Goal: Task Accomplishment & Management: Manage account settings

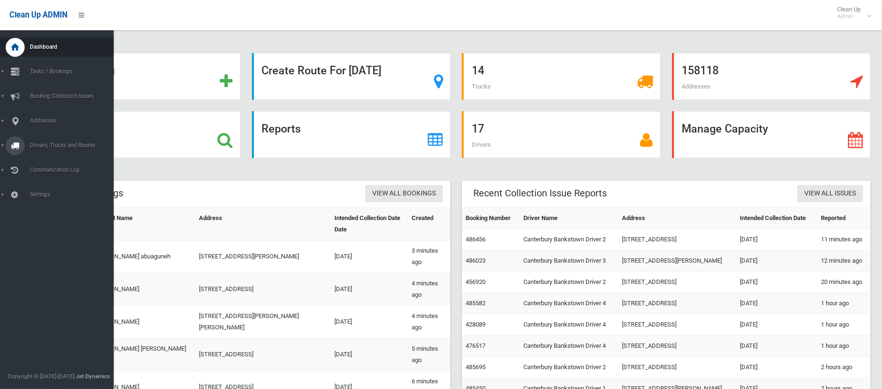
click at [30, 146] on span "Drivers, Trucks and Routes" at bounding box center [70, 145] width 87 height 7
click at [56, 190] on span "Driver Rostering / Shifts" at bounding box center [66, 188] width 79 height 7
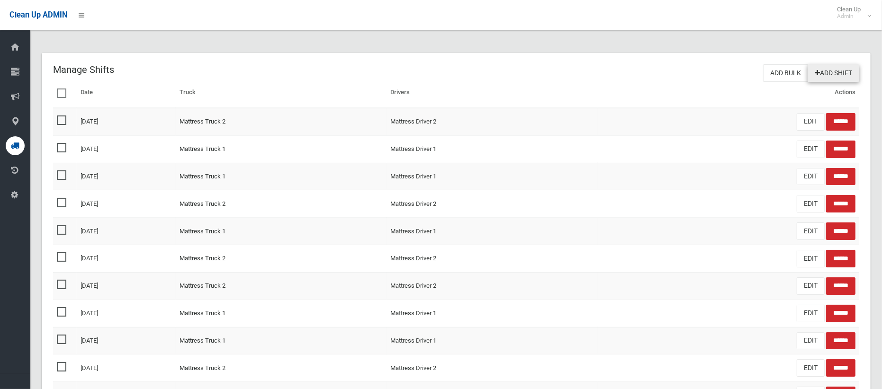
click at [823, 70] on link "Add Shift" at bounding box center [833, 73] width 52 height 18
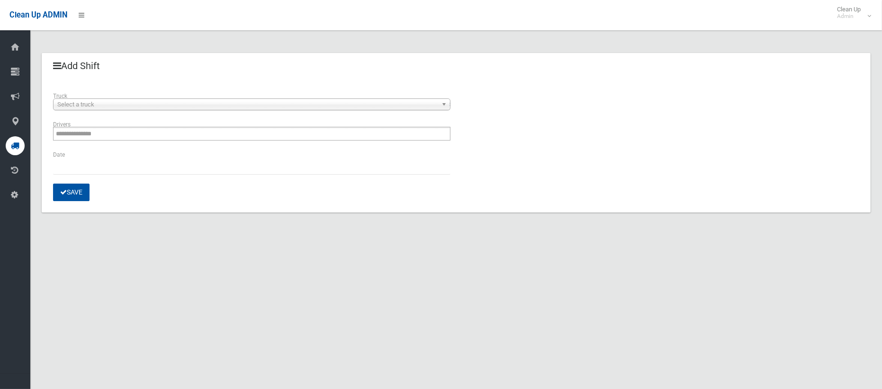
click at [149, 101] on span "Select a truck" at bounding box center [247, 104] width 380 height 11
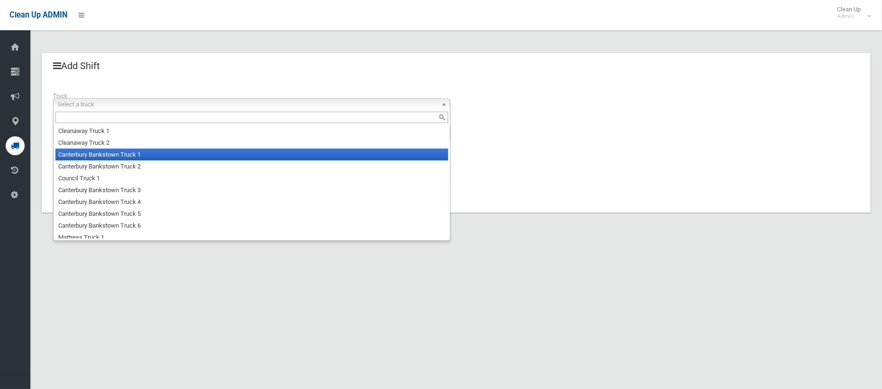
click at [146, 153] on li "Canterbury Bankstown Truck 1" at bounding box center [251, 155] width 393 height 12
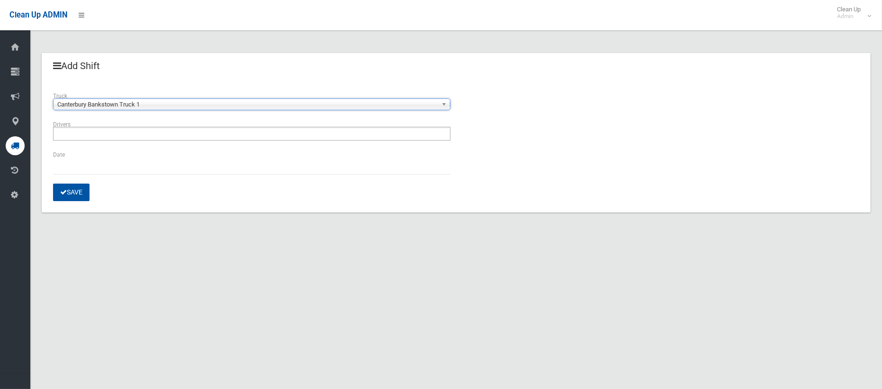
click at [158, 134] on ul at bounding box center [251, 134] width 397 height 14
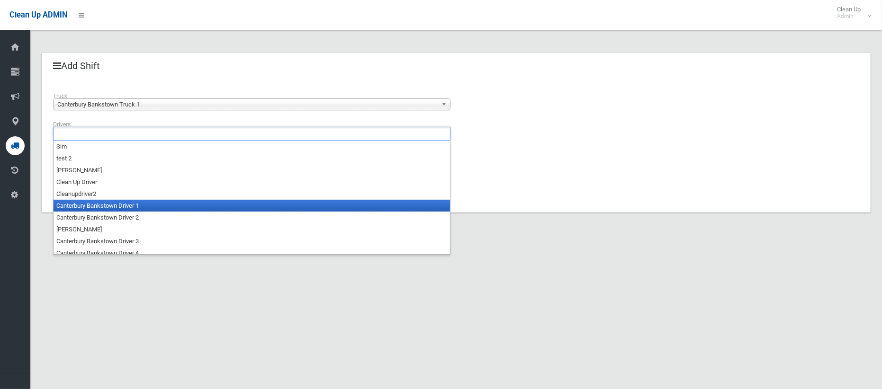
click at [151, 204] on li "Canterbury Bankstown Driver 1" at bounding box center [252, 206] width 396 height 12
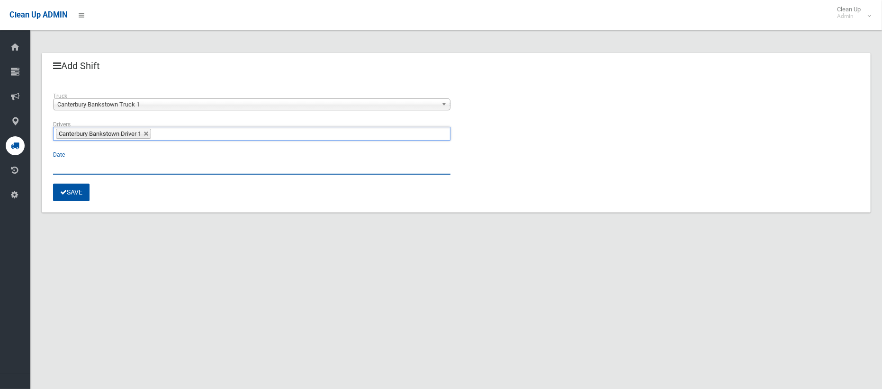
click at [86, 163] on input "text" at bounding box center [251, 166] width 397 height 18
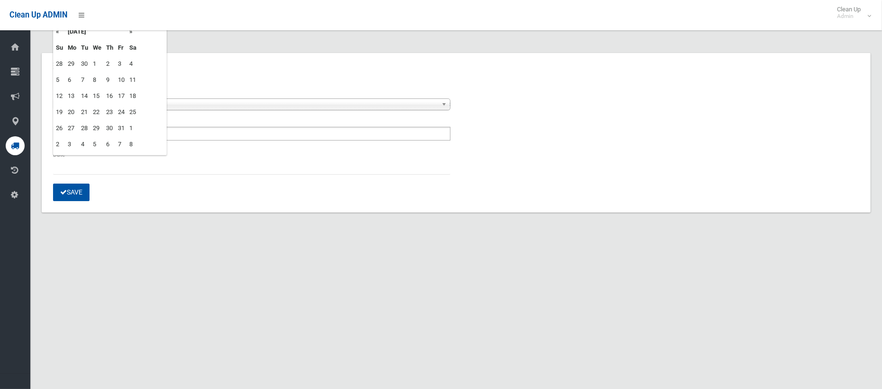
click at [109, 61] on td "2" at bounding box center [110, 64] width 12 height 16
type input "**********"
click at [77, 188] on button "Save" at bounding box center [71, 193] width 36 height 18
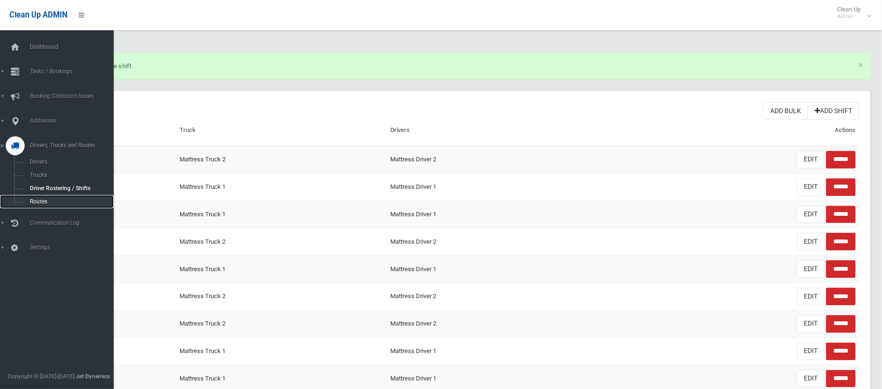
click at [41, 198] on span "Routes" at bounding box center [66, 201] width 79 height 7
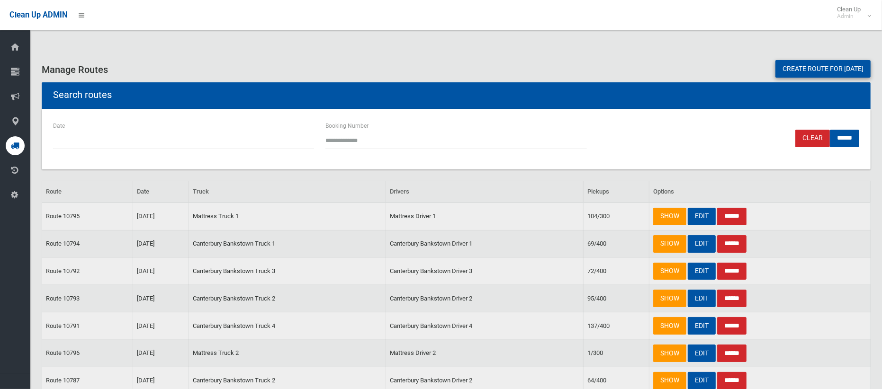
click at [812, 71] on link "Create route for [DATE]" at bounding box center [822, 69] width 95 height 18
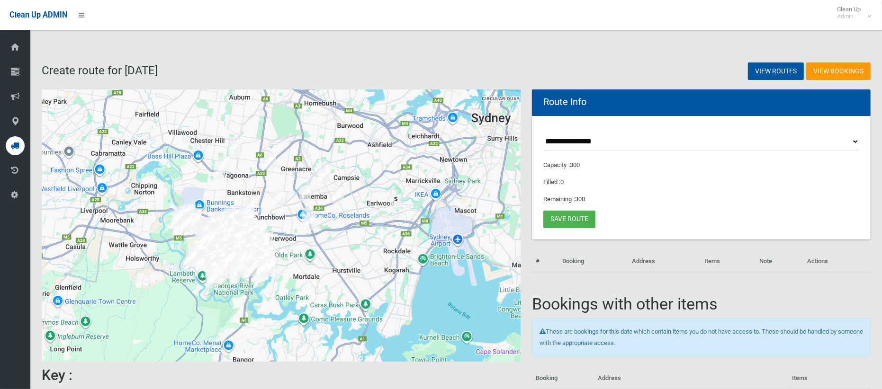
click at [584, 143] on select "**********" at bounding box center [701, 142] width 316 height 18
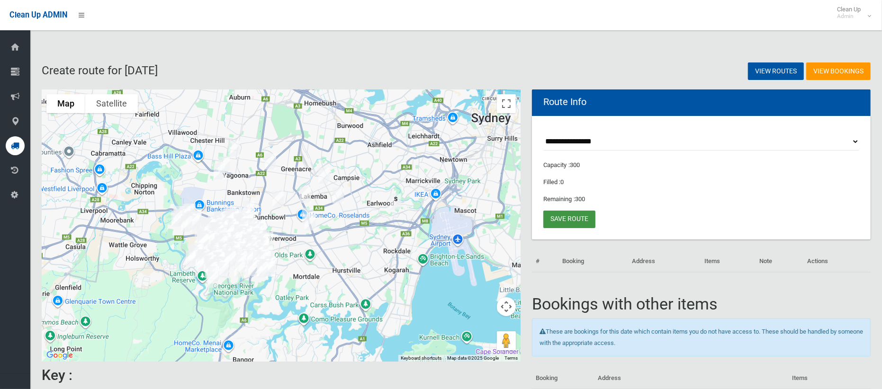
select select "*****"
click at [543, 133] on select "**********" at bounding box center [701, 142] width 316 height 18
click at [502, 107] on button "Toggle fullscreen view" at bounding box center [506, 103] width 19 height 19
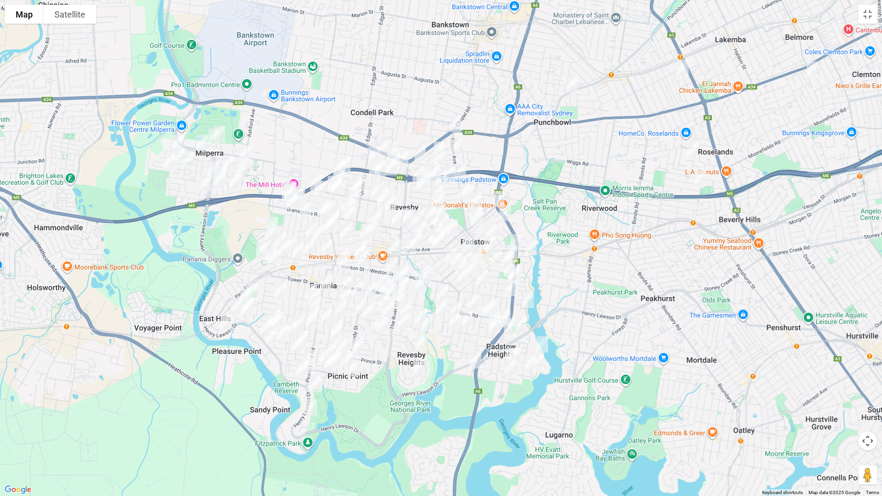
click at [226, 133] on img "20 Whittle Avenue, MILPERRA NSW 2214" at bounding box center [219, 134] width 19 height 24
click at [219, 142] on img "2 Ingram Avenue, MILPERRA NSW 2214" at bounding box center [214, 137] width 19 height 24
click at [202, 140] on img "6 Amiens Avenue, MILPERRA NSW 2214" at bounding box center [202, 143] width 19 height 24
click at [172, 140] on img "64 Raleigh Road, MILPERRA NSW 2214" at bounding box center [177, 143] width 19 height 24
click at [176, 153] on img "33 Keys Parade, MILPERRA NSW 2214" at bounding box center [169, 162] width 19 height 24
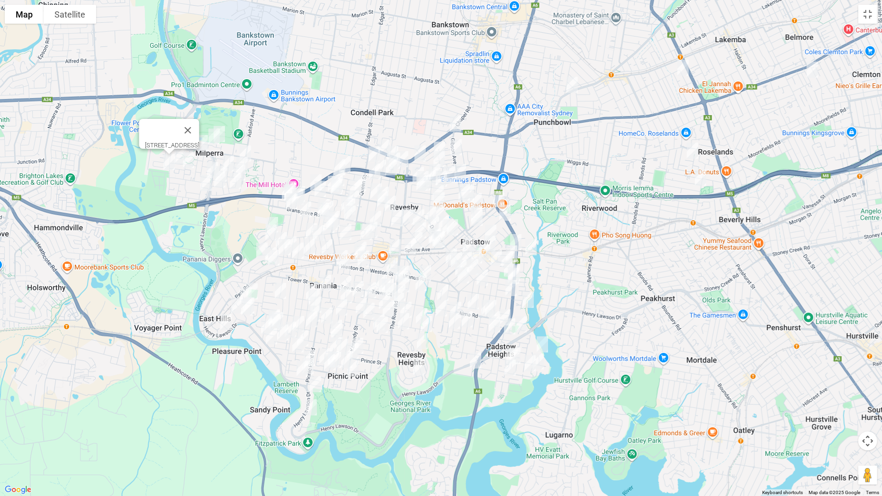
click at [168, 161] on img "33 Keys Parade, MILPERRA NSW 2214" at bounding box center [169, 162] width 19 height 24
click at [178, 153] on img "33 Keys Parade, MILPERRA NSW 2214" at bounding box center [169, 162] width 19 height 24
click at [188, 159] on img "22 Dunstan Avenue, MILPERRA NSW 2214" at bounding box center [188, 160] width 19 height 24
drag, startPoint x: 215, startPoint y: 129, endPoint x: 203, endPoint y: 140, distance: 16.1
click at [199, 128] on button "Close" at bounding box center [188, 130] width 23 height 23
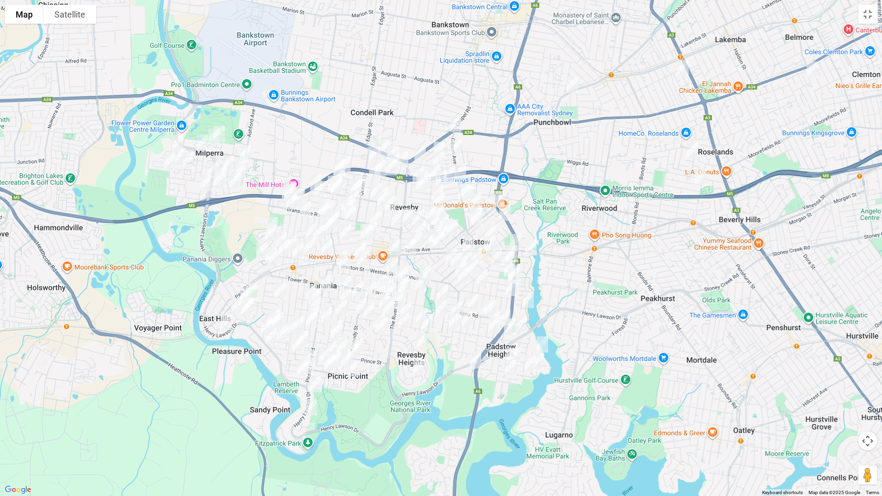
click at [180, 151] on img "22 Dunstan Avenue, MILPERRA NSW 2214" at bounding box center [188, 160] width 19 height 24
click at [188, 158] on img "22 Dunstan Avenue, MILPERRA NSW 2214" at bounding box center [188, 160] width 19 height 24
click at [177, 152] on img "33 Keys Parade, MILPERRA NSW 2214" at bounding box center [169, 162] width 19 height 24
click at [867, 21] on button "Toggle fullscreen view" at bounding box center [867, 14] width 19 height 19
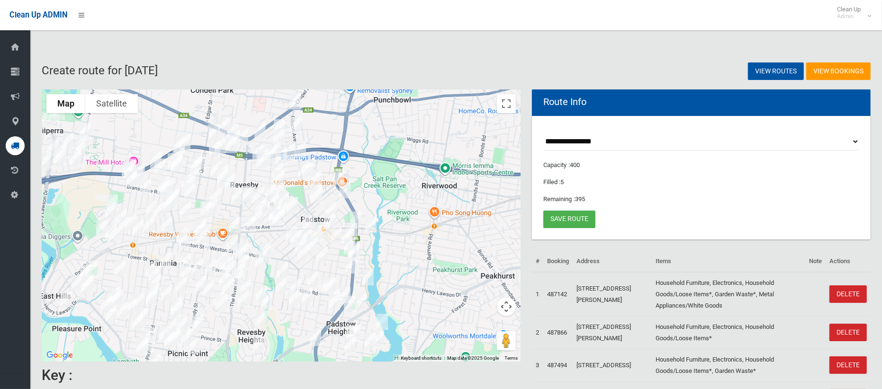
drag, startPoint x: 197, startPoint y: 137, endPoint x: 291, endPoint y: 139, distance: 93.8
click at [292, 226] on div "To navigate, press the arrow keys." at bounding box center [520, 226] width 479 height 0
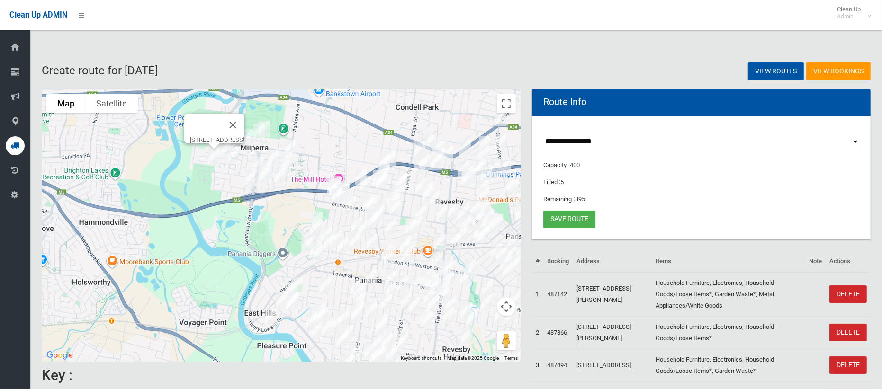
drag, startPoint x: 261, startPoint y: 140, endPoint x: 477, endPoint y: 152, distance: 216.8
click at [473, 158] on img "1 Nina Street, REVESBY NSW 2212" at bounding box center [463, 170] width 19 height 24
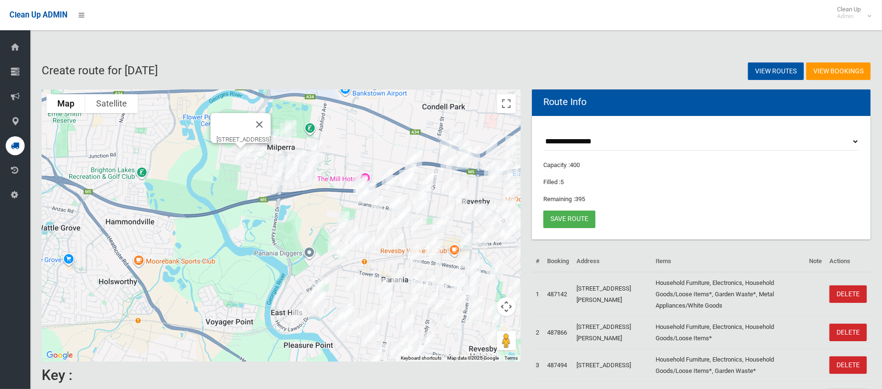
drag, startPoint x: 283, startPoint y: 120, endPoint x: 278, endPoint y: 132, distance: 12.8
click at [271, 121] on button "Close" at bounding box center [259, 124] width 23 height 23
click at [240, 153] on img "33 Keys Parade, MILPERRA NSW 2214" at bounding box center [240, 156] width 19 height 24
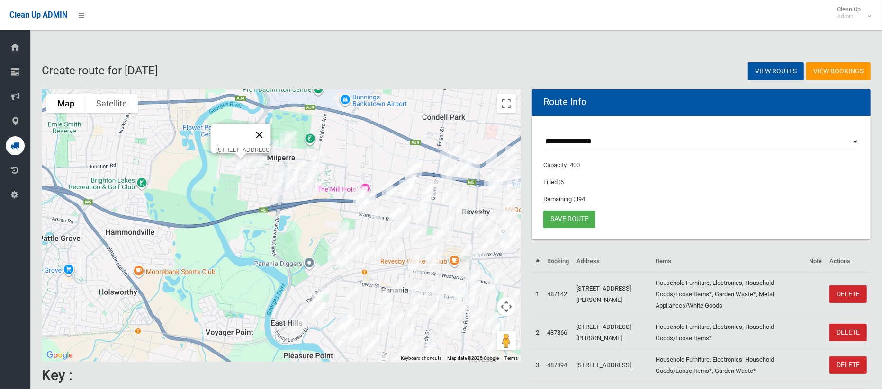
click at [271, 125] on button "Close" at bounding box center [259, 135] width 23 height 23
click at [264, 165] on img "22 Dunstan Avenue, MILPERRA NSW 2214" at bounding box center [260, 165] width 19 height 24
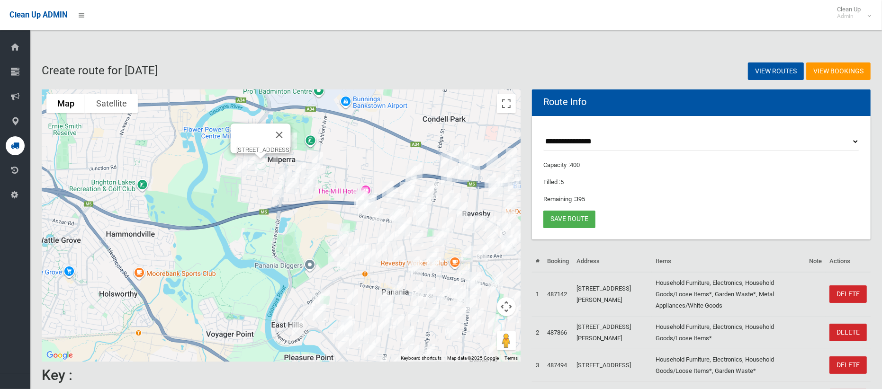
click at [265, 166] on img "22 Dunstan Avenue, MILPERRA NSW 2214" at bounding box center [260, 167] width 19 height 24
click at [257, 168] on img "22 Dunstan Avenue, MILPERRA NSW 2214" at bounding box center [260, 167] width 19 height 24
click at [291, 128] on button "Close" at bounding box center [279, 135] width 23 height 23
click at [503, 104] on button "Toggle fullscreen view" at bounding box center [506, 103] width 19 height 19
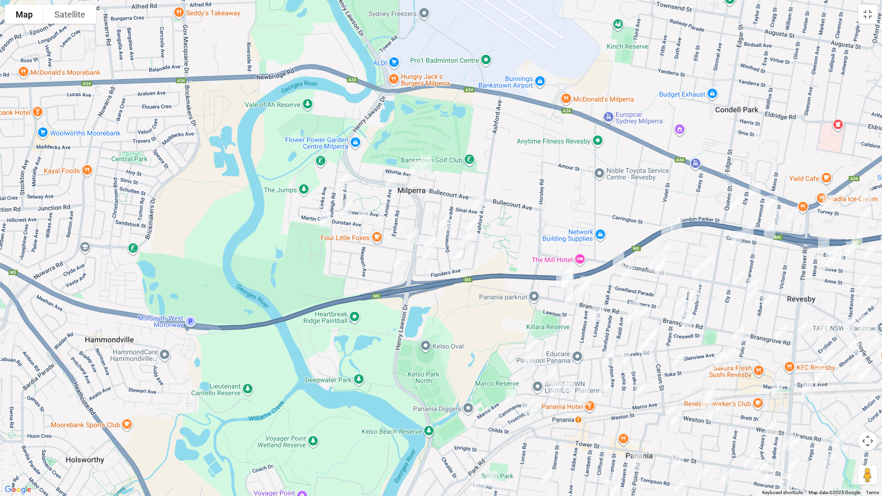
click at [345, 203] on img "9 Dunstan Avenue, MILPERRA NSW 2214" at bounding box center [346, 208] width 19 height 24
click at [345, 206] on img "9 Dunstan Avenue, MILPERRA NSW 2214" at bounding box center [346, 208] width 19 height 24
click at [478, 201] on img "7 Sinai Avenue, MILPERRA NSW 2214" at bounding box center [478, 203] width 19 height 24
click at [440, 218] on img "42 Armentieres Avenue, MILPERRA NSW 2214" at bounding box center [444, 223] width 19 height 24
drag, startPoint x: 410, startPoint y: 233, endPoint x: 416, endPoint y: 239, distance: 8.1
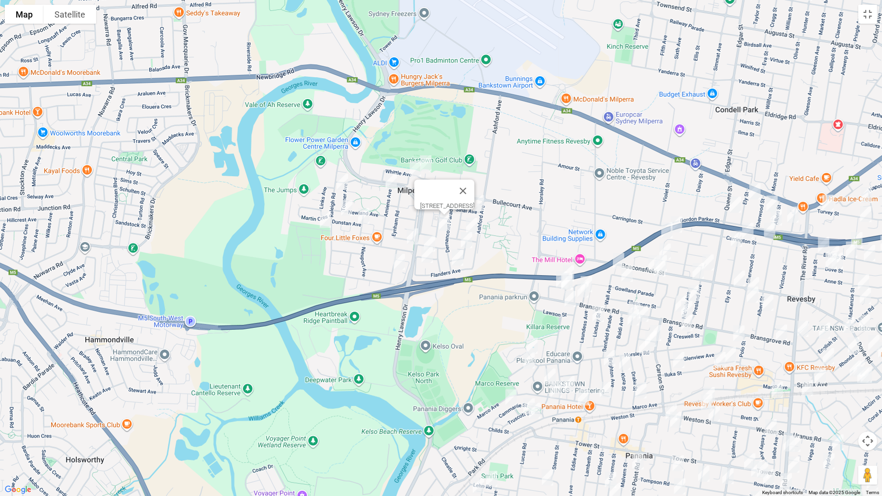
click at [411, 233] on img "7 Pozieres Avenue, MILPERRA NSW 2214" at bounding box center [412, 236] width 19 height 24
click at [427, 239] on img "11 Glencorse Avenue, MILPERRA NSW 2214" at bounding box center [429, 244] width 19 height 24
click at [425, 256] on img "4 Menin Place, MILPERRA NSW 2214" at bounding box center [427, 255] width 19 height 24
click at [395, 260] on img "10 Warlencourt Avenue, MILPERRA NSW 2214" at bounding box center [399, 262] width 19 height 24
click at [477, 224] on img "10 Zonnebeke Crescent, MILPERRA NSW 2214" at bounding box center [471, 226] width 19 height 24
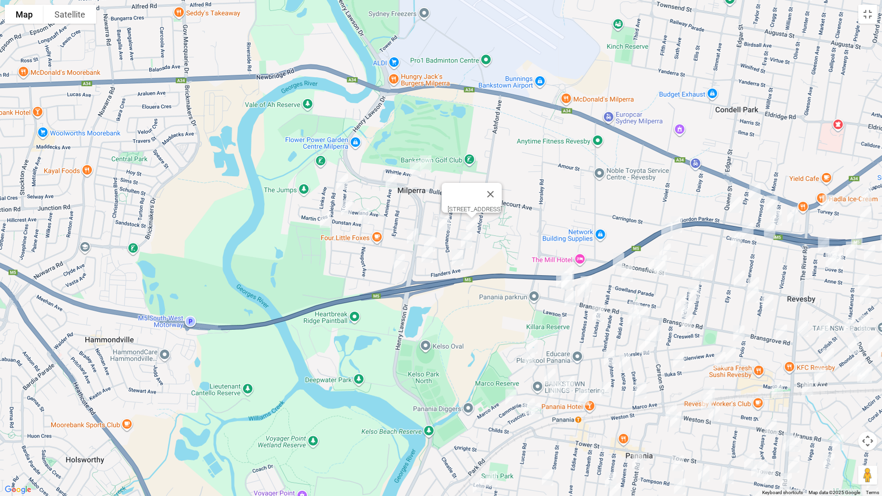
click at [430, 235] on img "11 Glencorse Avenue, MILPERRA NSW 2214" at bounding box center [429, 244] width 19 height 24
click at [463, 237] on img "17 Somme Crescent, MILPERRA NSW 2214" at bounding box center [466, 240] width 19 height 24
click at [454, 260] on img "1 Dernancourt Parade, MILPERRA NSW 2214" at bounding box center [457, 258] width 19 height 24
click at [751, 190] on img "7 Ely Street, REVESBY NSW 2212" at bounding box center [754, 191] width 19 height 24
click at [772, 199] on img "11A Sherwood Street, REVESBY NSW 2212" at bounding box center [771, 204] width 19 height 24
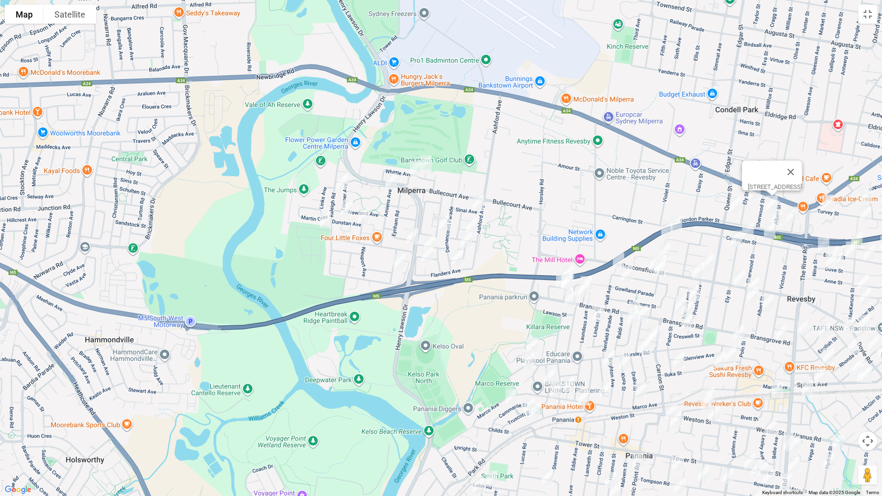
drag, startPoint x: 795, startPoint y: 216, endPoint x: 786, endPoint y: 219, distance: 9.9
click at [796, 216] on img "16 Victoria Street, REVESBY NSW 2212" at bounding box center [792, 215] width 19 height 24
click at [780, 219] on img "24 Albert Street, REVESBY NSW 2212" at bounding box center [776, 218] width 19 height 24
click at [738, 214] on img "3/31 Queen Street, REVESBY NSW 2212" at bounding box center [735, 205] width 19 height 24
click at [765, 230] on img "21B Carrington Street, REVESBY NSW 2212" at bounding box center [769, 231] width 19 height 24
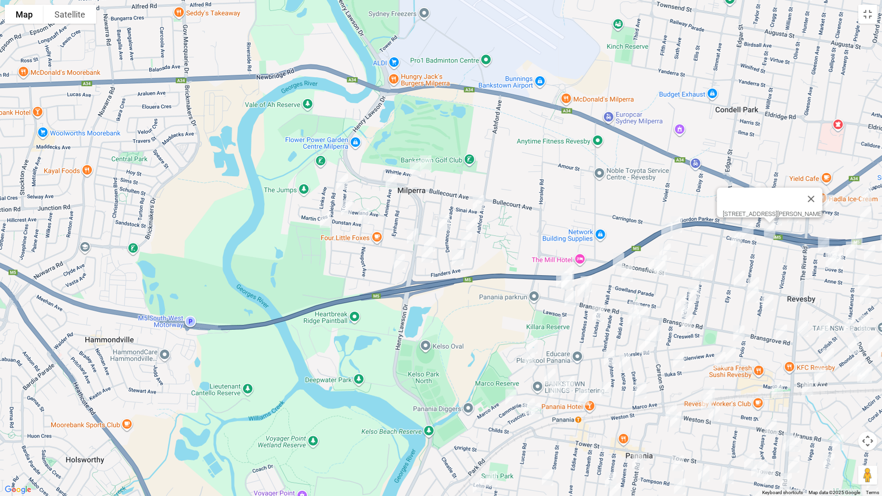
click at [744, 229] on img "48 Ely Street, REVESBY NSW 2212" at bounding box center [736, 239] width 19 height 24
click at [748, 232] on img "50B Carrington Street, REVESBY NSW 2212" at bounding box center [747, 231] width 19 height 24
click at [735, 241] on img "48 Ely Street, REVESBY NSW 2212" at bounding box center [735, 240] width 19 height 24
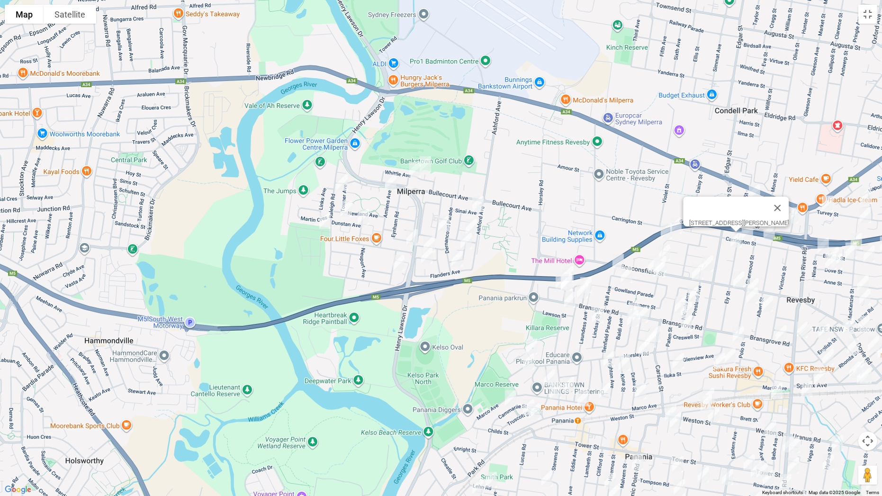
click at [750, 234] on img "50B Carrington Street, REVESBY NSW 2212" at bounding box center [747, 232] width 19 height 24
click at [679, 224] on img "25A Alliance Avenue, REVESBY NSW 2212" at bounding box center [675, 226] width 19 height 24
click at [665, 233] on img "15a Alliance Avenue, REVESBY NSW 2212" at bounding box center [666, 231] width 19 height 24
click at [616, 256] on img "39 Wall Avenue, PANANIA NSW 2213" at bounding box center [618, 262] width 19 height 24
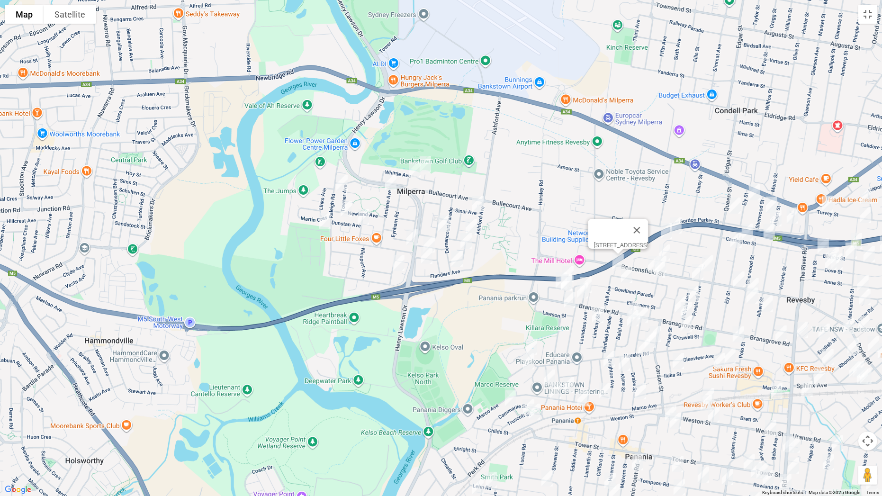
click at [573, 260] on div "39 Wall Avenue, PANANIA NSW 2213" at bounding box center [441, 248] width 882 height 496
click at [564, 264] on img "29 Toby Crescent, PANANIA NSW 2213" at bounding box center [567, 274] width 19 height 24
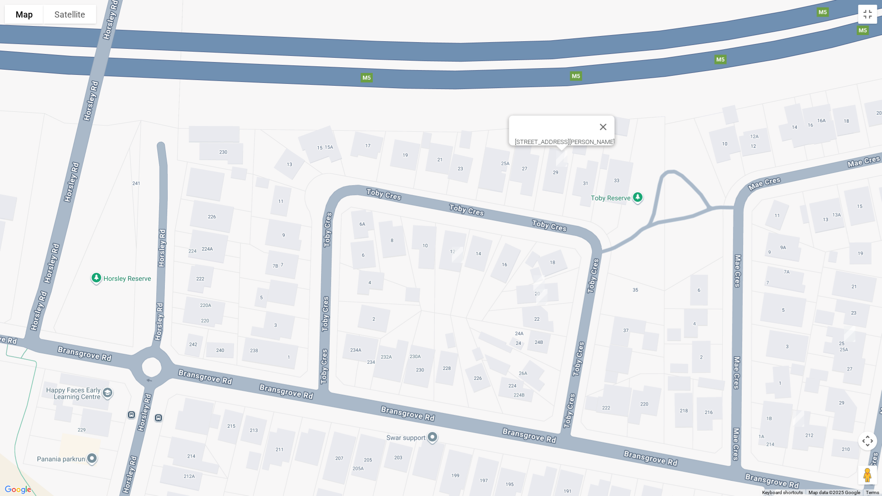
click at [537, 284] on img "20 Toby Crescent, PANANIA NSW 2213" at bounding box center [538, 283] width 19 height 24
click at [539, 298] on img "22 Toby Crescent, PANANIA NSW 2213" at bounding box center [541, 297] width 19 height 24
click at [456, 251] on img "12 Toby Crescent, PANANIA NSW 2213" at bounding box center [457, 255] width 19 height 24
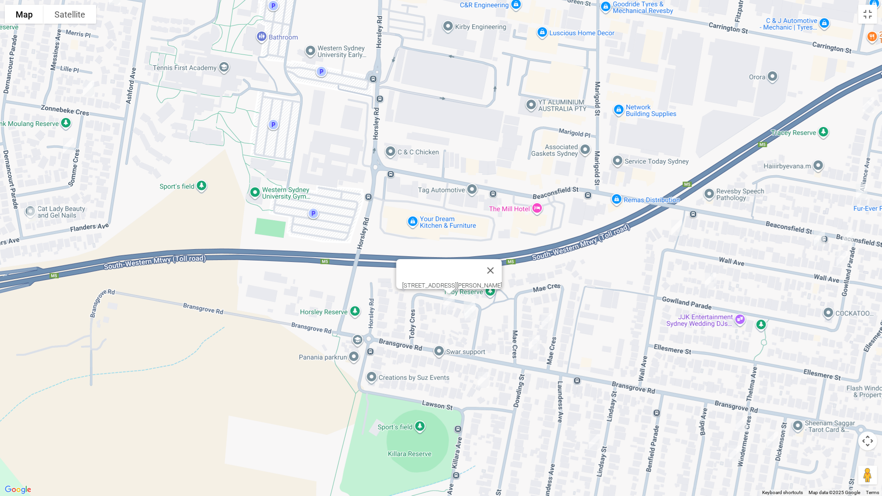
click at [548, 320] on img "25A Mae Crescent, PANANIA NSW 2213" at bounding box center [547, 322] width 19 height 24
click at [537, 345] on img "212 Bransgrove Road, PANANIA NSW 2213" at bounding box center [534, 343] width 19 height 24
click at [483, 376] on img "2A Lawson Street, PANANIA NSW 2213" at bounding box center [483, 380] width 19 height 24
click at [552, 320] on img "25A Mae Crescent, PANANIA NSW 2213" at bounding box center [547, 322] width 19 height 24
click at [710, 281] on img "9A Gowlland Parade, PANANIA NSW 2213" at bounding box center [710, 281] width 19 height 24
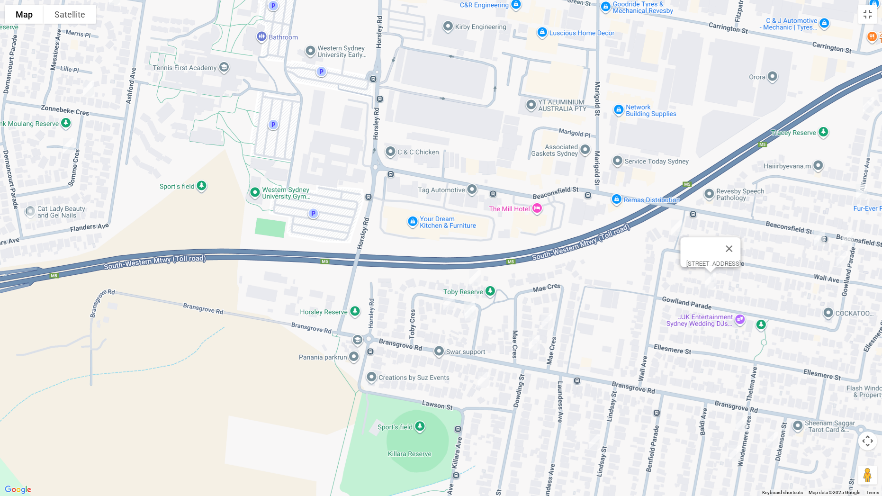
click at [592, 389] on img "14 Lindsay Street, PANANIA NSW 2213" at bounding box center [594, 442] width 19 height 24
click at [744, 389] on img "6a Windermere Crescent, PANANIA NSW 2213" at bounding box center [741, 424] width 19 height 24
click at [775, 389] on img "6 Dickenson Street, PANANIA NSW 2213" at bounding box center [772, 440] width 19 height 24
click at [735, 389] on img "12 Windermere Crescent, PANANIA NSW 2213" at bounding box center [735, 453] width 19 height 24
click at [765, 389] on button "Close" at bounding box center [754, 421] width 23 height 23
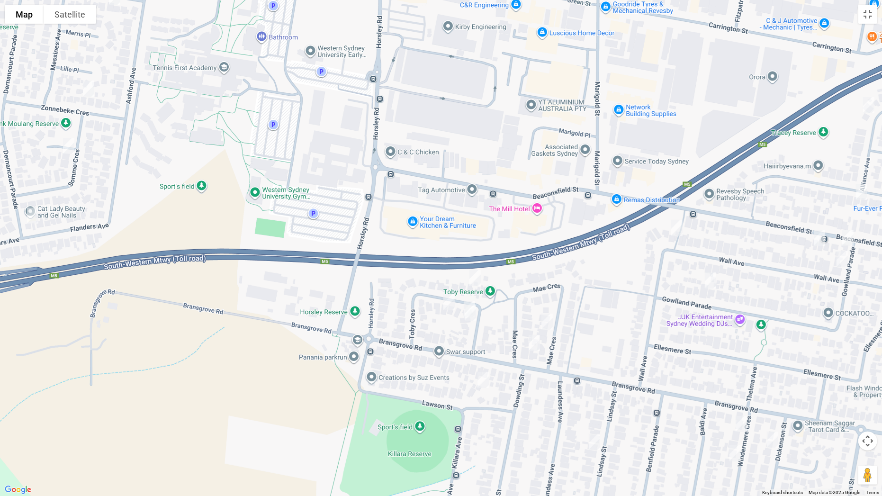
click at [738, 389] on img "6a Windermere Crescent, PANANIA NSW 2213" at bounding box center [741, 424] width 19 height 24
drag, startPoint x: 771, startPoint y: 302, endPoint x: 495, endPoint y: 357, distance: 281.1
click at [444, 354] on div "[STREET_ADDRESS]" at bounding box center [441, 248] width 882 height 496
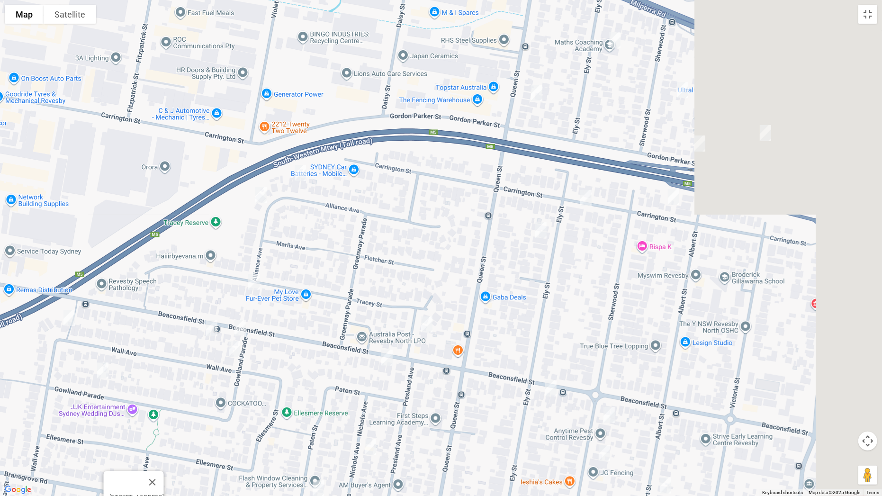
drag, startPoint x: 546, startPoint y: 339, endPoint x: 161, endPoint y: 384, distance: 387.7
click at [159, 388] on div "[STREET_ADDRESS]" at bounding box center [441, 248] width 882 height 496
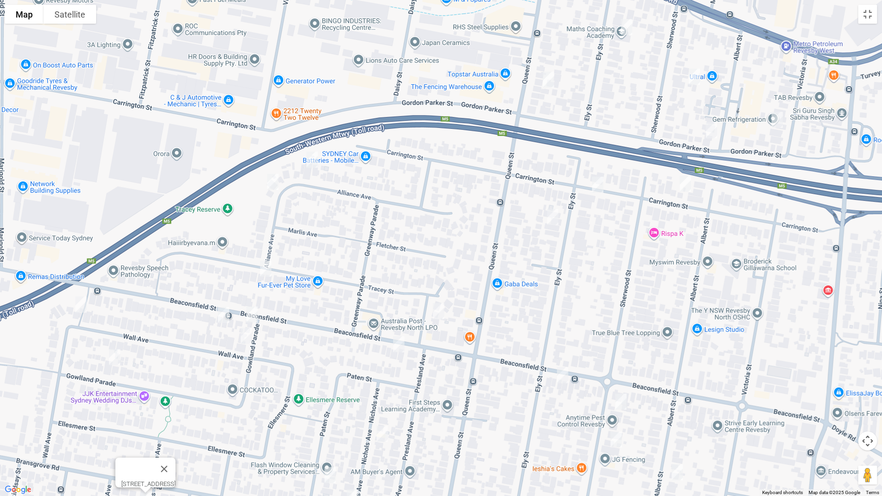
click at [265, 268] on img "39 Tracey Street, REVESBY NSW 2212" at bounding box center [265, 269] width 19 height 24
click at [254, 313] on img "121 Beaconsfield Street, REVESBY NSW 2212" at bounding box center [251, 315] width 19 height 24
click at [223, 314] on img "127A Beaconsfield Street, REVESBY NSW 2212" at bounding box center [223, 315] width 19 height 24
click at [249, 337] on img "51 Gowlland Parade, PANANIA NSW 2213" at bounding box center [246, 336] width 19 height 24
drag, startPoint x: 440, startPoint y: 311, endPoint x: 415, endPoint y: 327, distance: 29.2
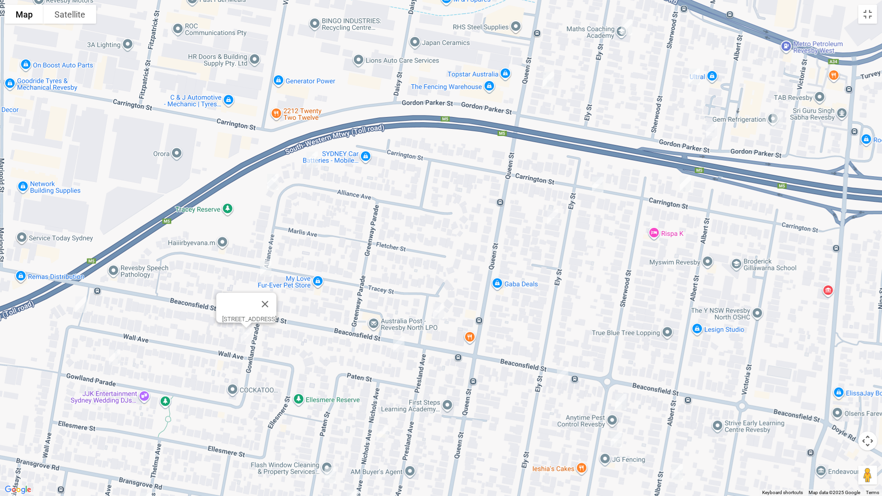
click at [439, 311] on img "2A Tracey Street, REVESBY NSW 2212" at bounding box center [438, 311] width 19 height 24
click at [397, 341] on img "83 Beaconsfield Street, REVESBY NSW 2212" at bounding box center [398, 344] width 19 height 24
click at [429, 304] on button "Close" at bounding box center [417, 312] width 23 height 23
click at [439, 311] on img "2A Tracey Street, REVESBY NSW 2212" at bounding box center [438, 311] width 19 height 24
click at [382, 389] on img "21 Nichols Avenue, REVESBY NSW 2212" at bounding box center [382, 434] width 19 height 24
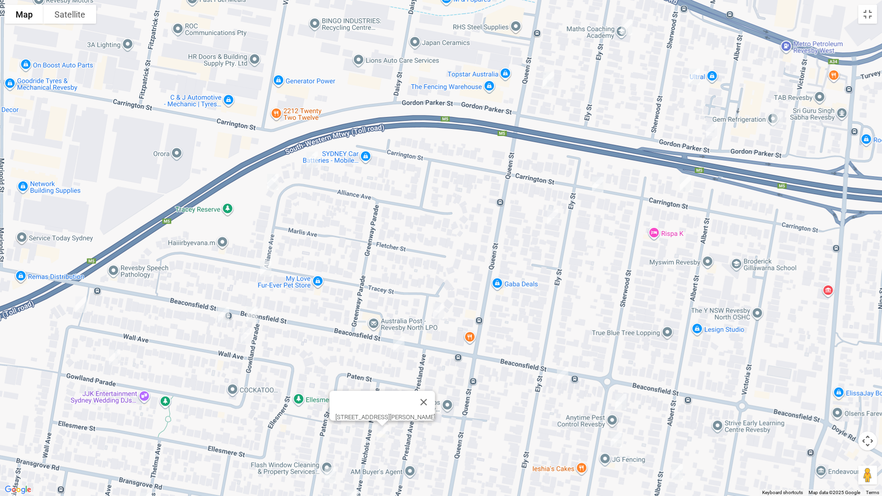
click at [326, 389] on img "26 Paten Street, REVESBY NSW 2212" at bounding box center [330, 475] width 19 height 24
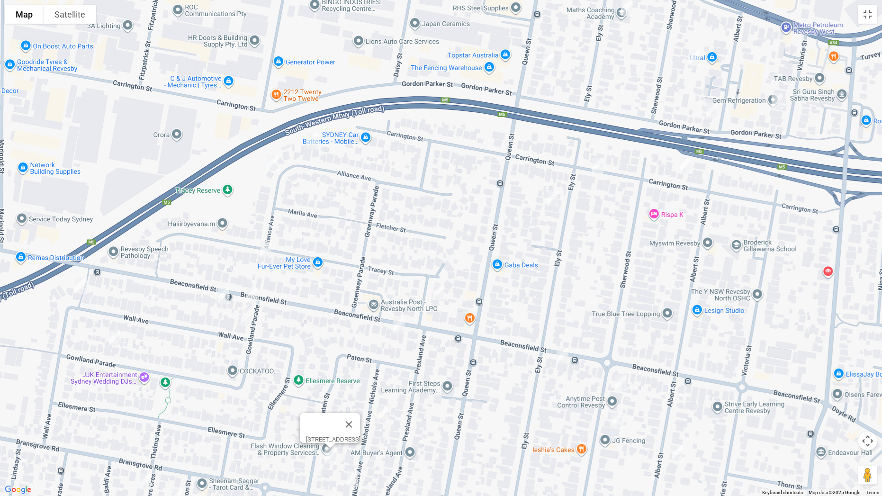
click at [353, 389] on img "118 Bransgrove Road, REVESBY NSW 2212" at bounding box center [352, 478] width 19 height 24
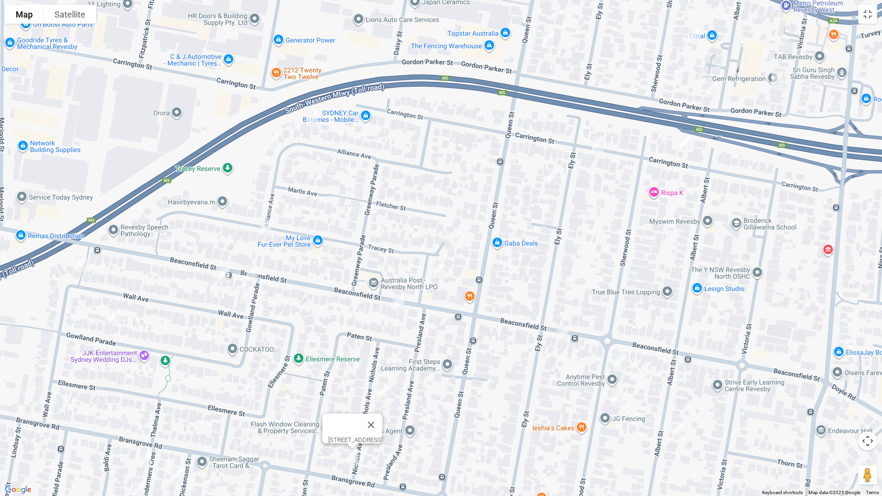
click at [564, 333] on img "51 Beaconsfield Street, REVESBY NSW 2212" at bounding box center [562, 335] width 19 height 24
click at [624, 358] on img "79 Sherwood Street, REVESBY NSW 2212" at bounding box center [620, 361] width 19 height 24
click at [614, 389] on img "89 Sherwood Street, REVESBY NSW 2212" at bounding box center [616, 399] width 19 height 24
drag, startPoint x: 676, startPoint y: 427, endPoint x: 650, endPoint y: 422, distance: 26.4
click at [677, 389] on img "89A Albert Street, REVESBY NSW 2212" at bounding box center [677, 432] width 19 height 24
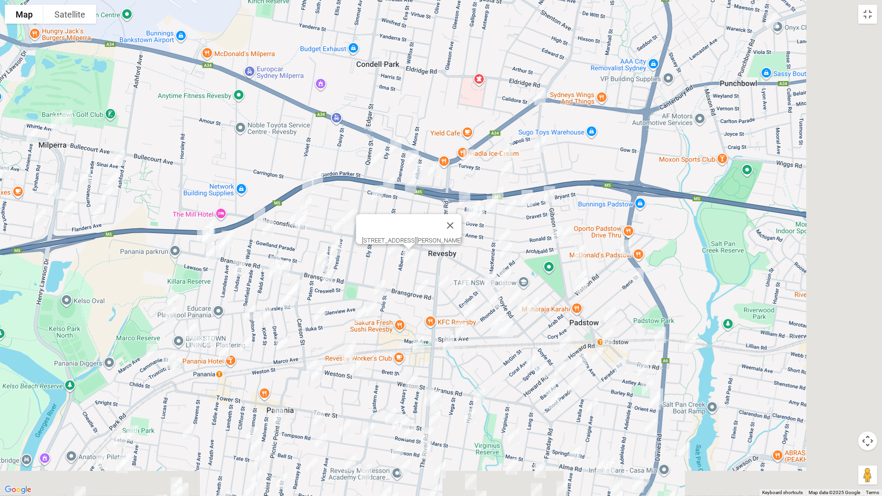
drag, startPoint x: 545, startPoint y: 378, endPoint x: 372, endPoint y: 259, distance: 210.2
click at [372, 259] on div "89A Albert Street, REVESBY NSW 2212" at bounding box center [441, 248] width 882 height 496
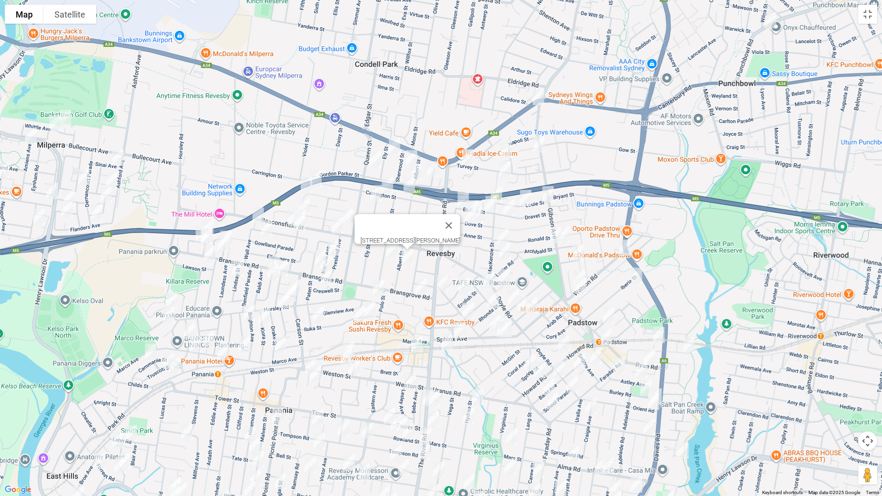
click at [538, 101] on img "170 Canterbury Road, BANKSTOWN NSW 2200" at bounding box center [538, 97] width 19 height 24
click at [540, 144] on img "4 Atkinson Avenue, PADSTOW NSW 2211" at bounding box center [538, 145] width 19 height 24
drag, startPoint x: 502, startPoint y: 153, endPoint x: 489, endPoint y: 153, distance: 12.8
click at [502, 153] on img "3 Reiba Crescent, REVESBY NSW 2212" at bounding box center [505, 150] width 19 height 24
drag, startPoint x: 470, startPoint y: 156, endPoint x: 484, endPoint y: 163, distance: 15.5
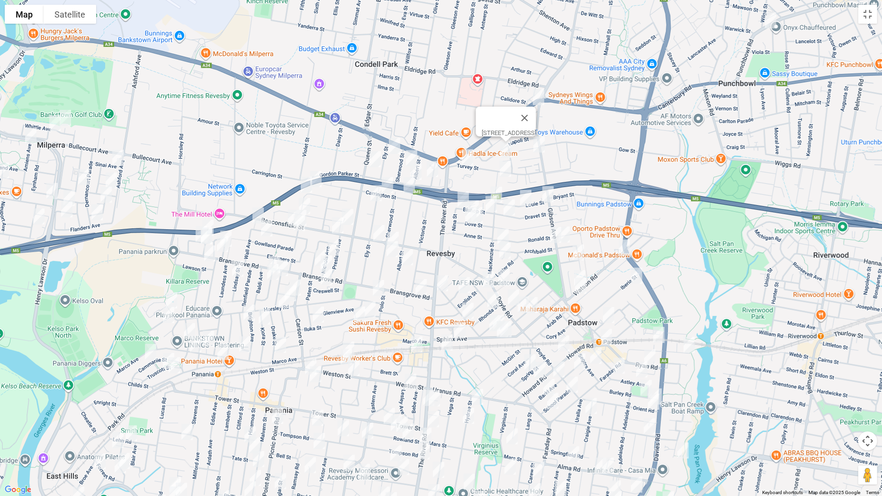
click at [470, 156] on img "75 Turvey Street, REVESBY NSW 2212" at bounding box center [467, 157] width 19 height 24
click at [505, 170] on img "4 Mackenzie Street, REVESBY NSW 2212" at bounding box center [505, 169] width 19 height 24
click at [497, 185] on img "35A Mackenzie Street, REVESBY NSW 2212" at bounding box center [496, 195] width 19 height 24
drag, startPoint x: 464, startPoint y: 196, endPoint x: 470, endPoint y: 198, distance: 6.6
click at [466, 197] on img "24 Dove Street, REVESBY NSW 2212" at bounding box center [473, 209] width 19 height 24
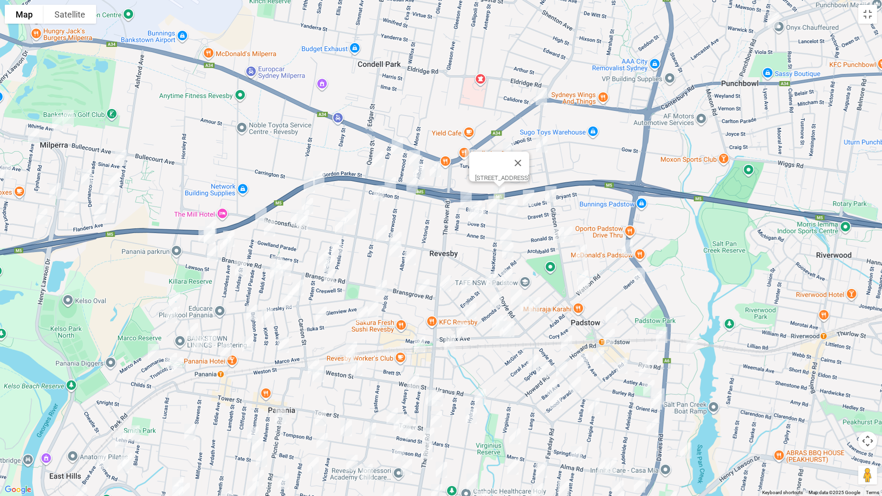
drag, startPoint x: 466, startPoint y: 196, endPoint x: 476, endPoint y: 199, distance: 10.9
click at [466, 248] on div "To navigate, press the arrow keys." at bounding box center [882, 248] width 882 height 0
drag, startPoint x: 467, startPoint y: 196, endPoint x: 473, endPoint y: 198, distance: 6.6
click at [468, 197] on img "24 Dove Street, REVESBY NSW 2212" at bounding box center [475, 209] width 19 height 24
click at [463, 195] on img "1 Nina Street, REVESBY NSW 2212" at bounding box center [466, 200] width 19 height 24
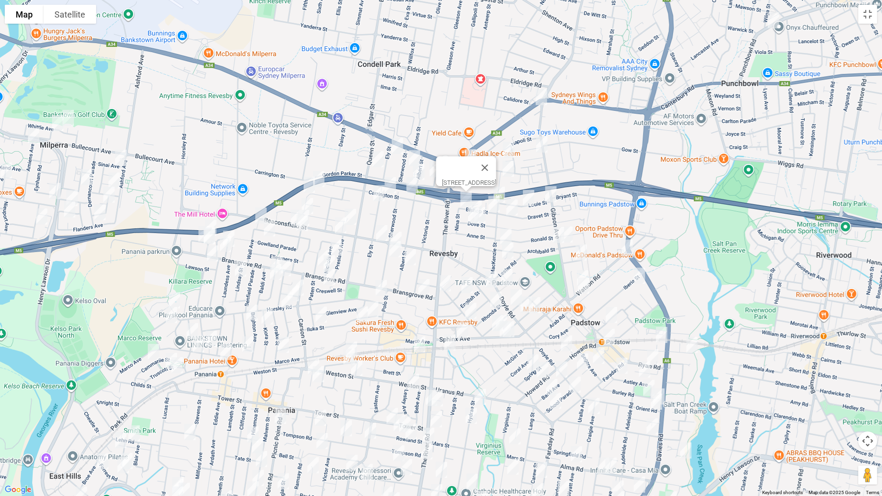
click at [478, 199] on img "24 Dove Street, REVESBY NSW 2212" at bounding box center [475, 209] width 19 height 24
click at [487, 213] on img "19 Dove Street, REVESBY NSW 2212" at bounding box center [479, 215] width 19 height 24
click at [474, 217] on img "25 Dove Street, REVESBY NSW 2212" at bounding box center [473, 216] width 19 height 24
drag, startPoint x: 510, startPoint y: 210, endPoint x: 502, endPoint y: 211, distance: 7.2
click at [510, 210] on img "45 Dravet Street, PADSTOW NSW 2211" at bounding box center [511, 208] width 19 height 24
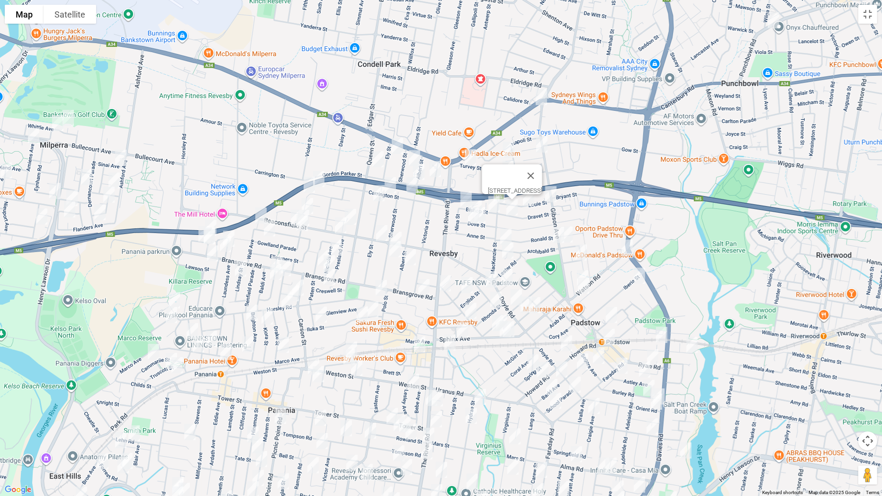
click at [488, 208] on img "19 Dove Street, REVESBY NSW 2212" at bounding box center [479, 215] width 19 height 24
click at [529, 206] on img "25 Louie Street, PADSTOW NSW 2211" at bounding box center [528, 198] width 19 height 24
click at [554, 196] on img "1 Louie Street, PADSTOW NSW 2211" at bounding box center [550, 194] width 19 height 24
click at [550, 234] on img "2 Archibald Street, PADSTOW NSW 2211" at bounding box center [558, 235] width 19 height 24
click at [572, 231] on img "140 Gibson Avenue, PADSTOW NSW 2211" at bounding box center [566, 235] width 19 height 24
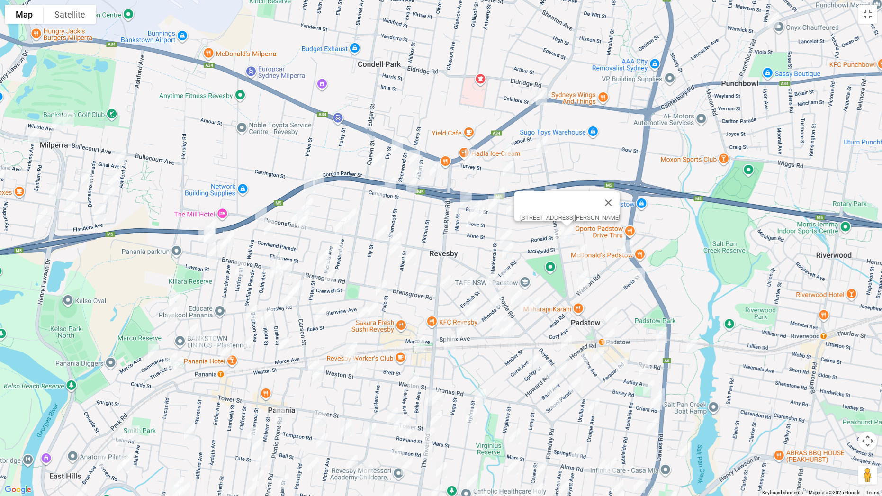
drag, startPoint x: 624, startPoint y: 249, endPoint x: 606, endPoint y: 251, distance: 18.6
click at [624, 249] on img "21b Watson Road, PADSTOW NSW 2211" at bounding box center [627, 248] width 19 height 24
click at [585, 253] on img "5 Moro Avenue, PADSTOW NSW 2211" at bounding box center [581, 253] width 19 height 24
click at [492, 206] on img "3 Bishop Street, REVESBY NSW 2212" at bounding box center [493, 204] width 19 height 24
click at [503, 226] on img "54 Archibald Street, PADSTOW NSW 2211" at bounding box center [505, 237] width 19 height 24
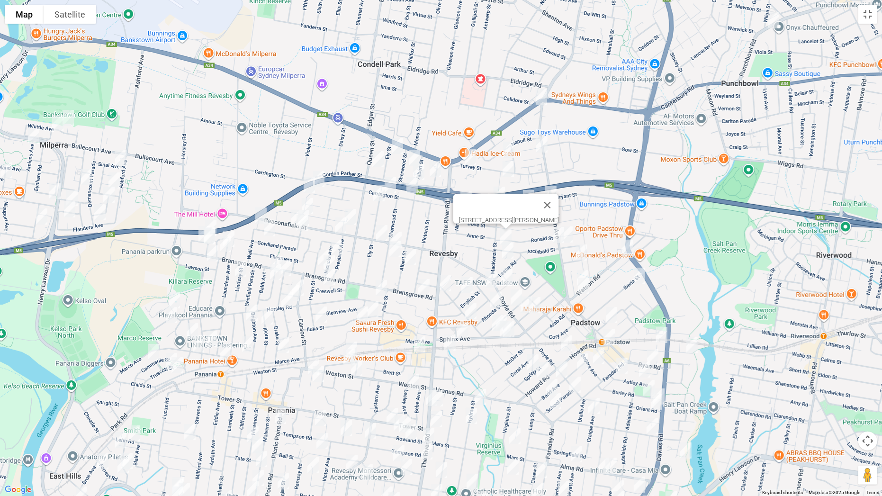
click at [507, 247] on img "4 Carotana Street, PADSTOW NSW 2211" at bounding box center [507, 251] width 19 height 24
drag, startPoint x: 581, startPoint y: 270, endPoint x: 582, endPoint y: 288, distance: 17.5
click at [580, 271] on img "78 Watson Road, PADSTOW NSW 2211" at bounding box center [582, 278] width 19 height 24
click at [582, 289] on img "85 Watson Road, PADSTOW NSW 2211" at bounding box center [583, 286] width 19 height 24
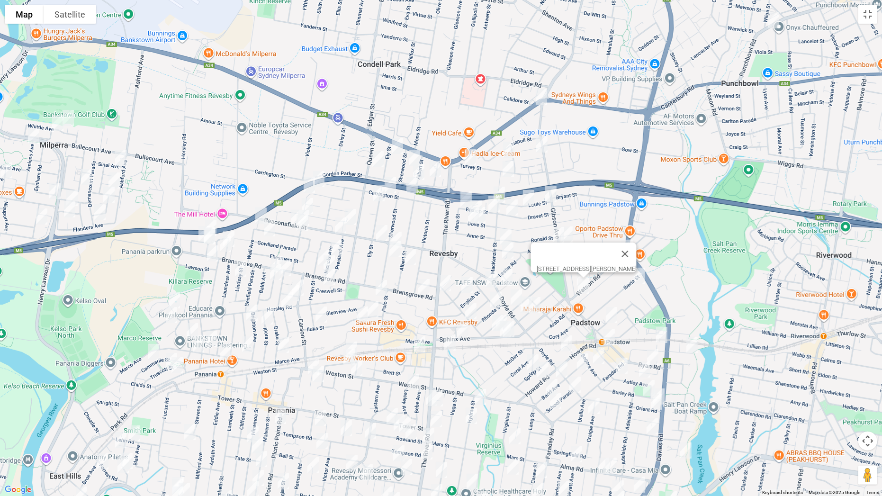
click at [639, 278] on img "59 Iberia Street, PADSTOW NSW 2211" at bounding box center [639, 276] width 19 height 24
click at [580, 269] on img "78 Watson Road, PADSTOW NSW 2211" at bounding box center [582, 278] width 19 height 24
click at [511, 271] on img "49 Doyle Road, REVESBY NSW 2212" at bounding box center [506, 277] width 19 height 24
drag, startPoint x: 488, startPoint y: 277, endPoint x: 496, endPoint y: 274, distance: 8.1
click at [489, 278] on img "16 Pivetta Street, REVESBY NSW 2212" at bounding box center [491, 280] width 19 height 24
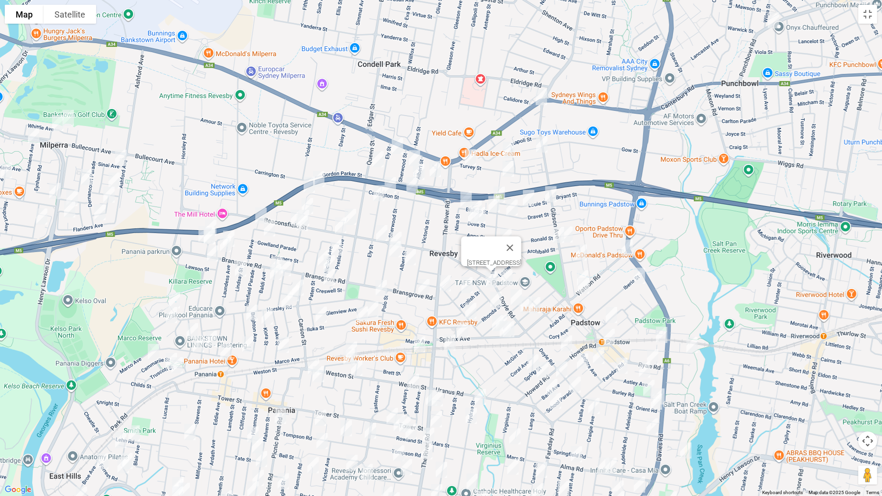
click at [465, 282] on img "21 Robyn Street, REVESBY NSW 2212" at bounding box center [466, 285] width 19 height 24
click at [442, 283] on img "111A The River Road, REVESBY NSW 2212" at bounding box center [445, 283] width 19 height 24
click at [425, 289] on img "17 Bransgrove Road, REVESBY NSW 2212" at bounding box center [423, 287] width 19 height 24
click at [512, 293] on img "73 Doyle Road, REVESBY NSW 2212" at bounding box center [516, 298] width 19 height 24
click at [523, 307] on img "32 Cairo Avenue, PADSTOW NSW 2211" at bounding box center [526, 305] width 19 height 24
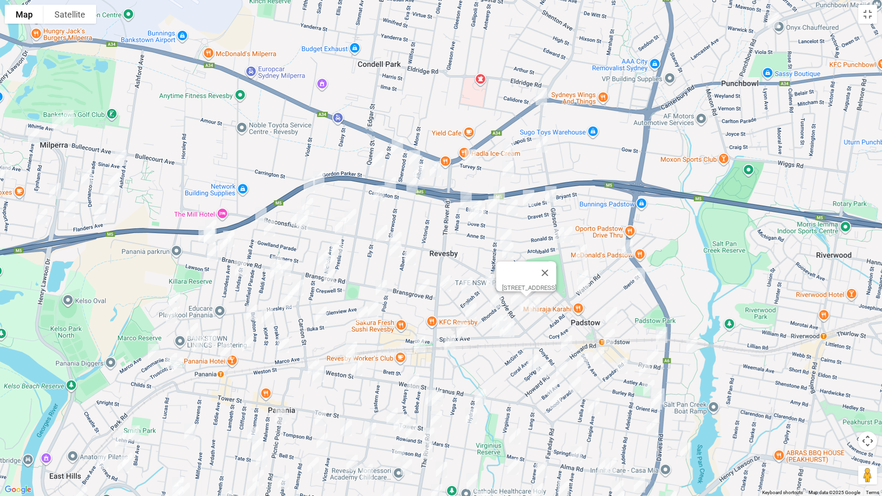
click at [534, 305] on img "25 Cairo Avenue, PADSTOW NSW 2211" at bounding box center [534, 305] width 19 height 24
click at [489, 298] on img "6 Rhonda Street, REVESBY NSW 2212" at bounding box center [495, 300] width 19 height 24
click at [473, 310] on img "28A Wilberforce Road, REVESBY NSW 2212" at bounding box center [470, 311] width 19 height 24
click at [503, 311] on img "56 Sphinx Avenue, REVESBY NSW 2212" at bounding box center [497, 323] width 19 height 24
click at [510, 326] on img "61 Sphinx Avenue, REVESBY NSW 2212" at bounding box center [508, 329] width 19 height 24
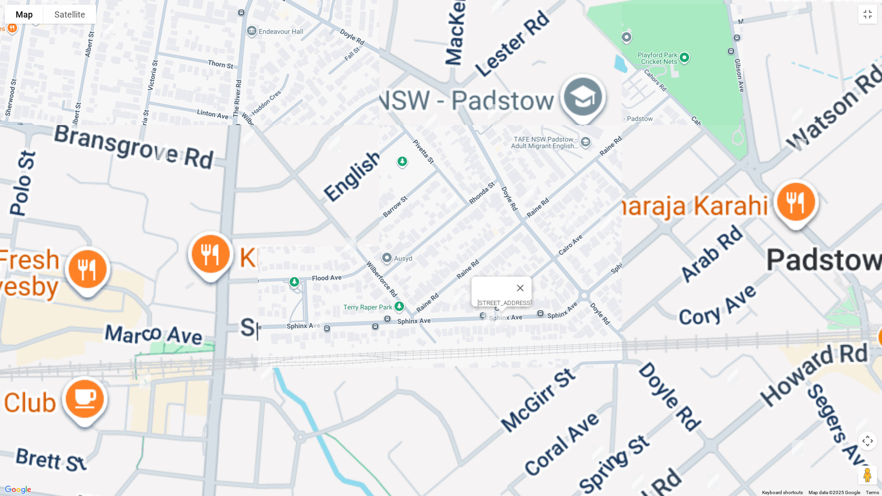
click at [489, 327] on img "65 Sphinx Avenue, REVESBY NSW 2212" at bounding box center [489, 320] width 19 height 24
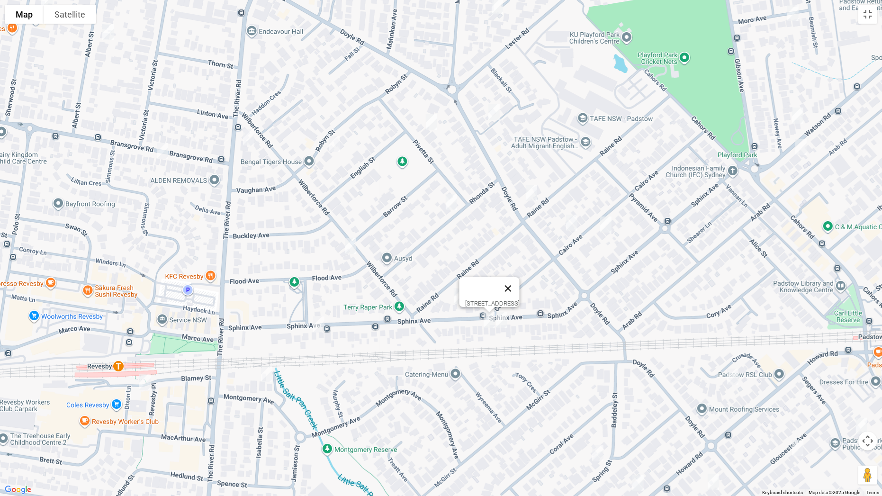
click at [520, 280] on button "Close" at bounding box center [508, 288] width 23 height 23
click at [482, 297] on img "52A Sphinx Avenue, REVESBY NSW 2212" at bounding box center [473, 295] width 19 height 24
click at [316, 326] on img "109 Sphinx Avenue, REVESBY NSW 2212" at bounding box center [318, 325] width 19 height 24
click at [266, 381] on img "5 Montgomery Avenue, REVESBY NSW 2212" at bounding box center [266, 374] width 19 height 24
click at [142, 383] on img "2 Revesby Place, REVESBY NSW 2212" at bounding box center [144, 382] width 19 height 24
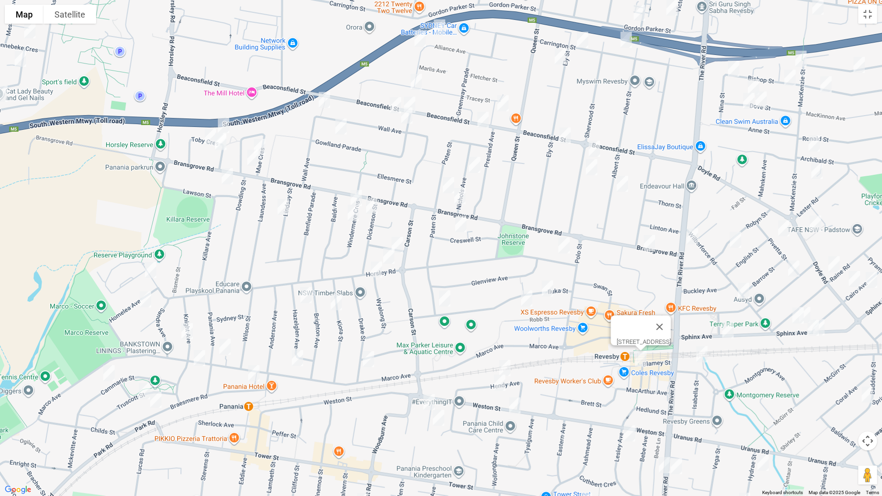
drag, startPoint x: 274, startPoint y: 301, endPoint x: 602, endPoint y: 284, distance: 329.1
click at [606, 288] on div "2 Revesby Place, REVESBY NSW 2212" at bounding box center [441, 248] width 882 height 496
click at [456, 222] on img "18 Creswell Street, REVESBY NSW 2212" at bounding box center [460, 224] width 19 height 24
click at [565, 242] on img "10 Horsley Road, REVESBY NSW 2212" at bounding box center [564, 245] width 19 height 24
click at [549, 290] on img "9A Iluka Street, REVESBY NSW 2212" at bounding box center [547, 288] width 19 height 24
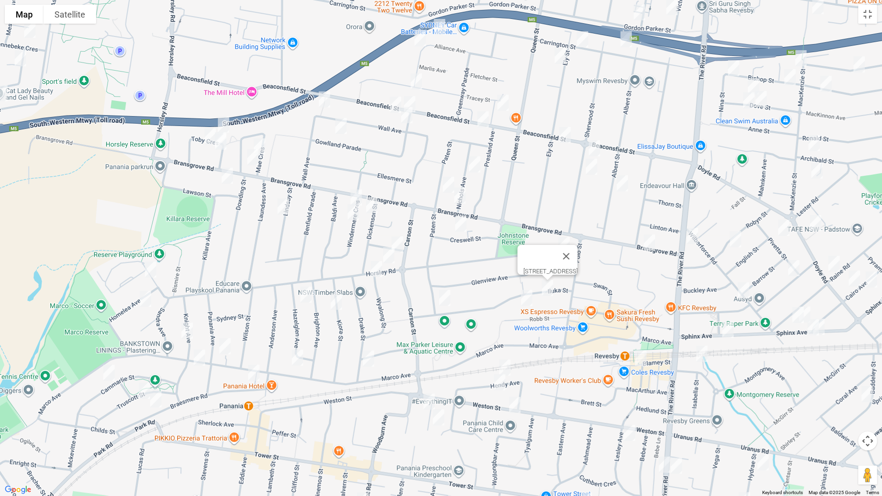
click at [530, 296] on img "20A Robb Street, REVESBY NSW 2212" at bounding box center [526, 298] width 19 height 24
click at [399, 239] on img "3A Burtenshaw Street, PANANIA NSW 2213" at bounding box center [397, 245] width 19 height 24
click at [383, 262] on img "2a Wyalong Street, PANANIA NSW 2213" at bounding box center [376, 269] width 19 height 24
click at [390, 261] on img "76 Horsley Road, PANANIA NSW 2213" at bounding box center [388, 255] width 19 height 24
click at [152, 268] on img "167 Horsley Road, PANANIA NSW 2213" at bounding box center [150, 270] width 19 height 24
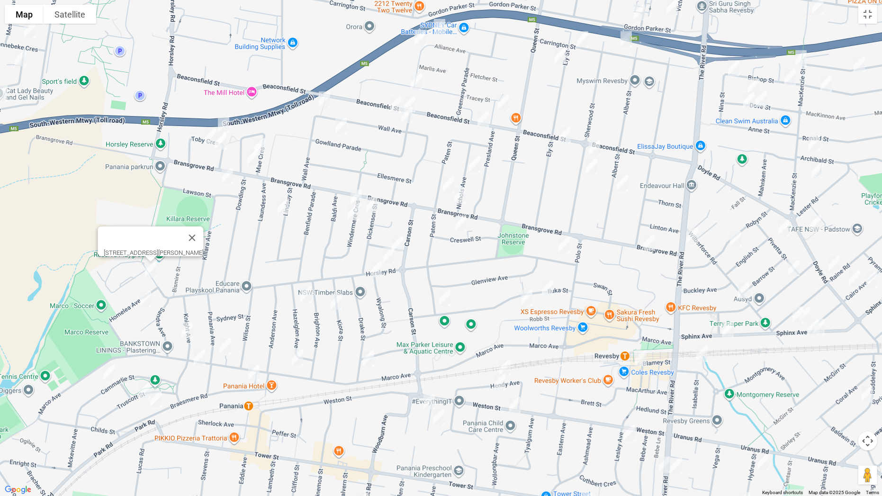
click at [149, 301] on img "1/7 Homelea Avenue, PANANIA NSW 2213" at bounding box center [145, 299] width 19 height 24
click at [309, 296] on img "7 Hazelglen Avenue, PANANIA NSW 2213" at bounding box center [305, 295] width 19 height 24
click at [341, 305] on img "14 Kiora Street, PANANIA NSW 2213" at bounding box center [336, 302] width 19 height 24
click at [441, 296] on img "60 Iluka Street, REVESBY NSW 2212" at bounding box center [444, 298] width 19 height 24
click at [507, 361] on img "28 Hendy Avenue, PANANIA NSW 2213" at bounding box center [504, 368] width 19 height 24
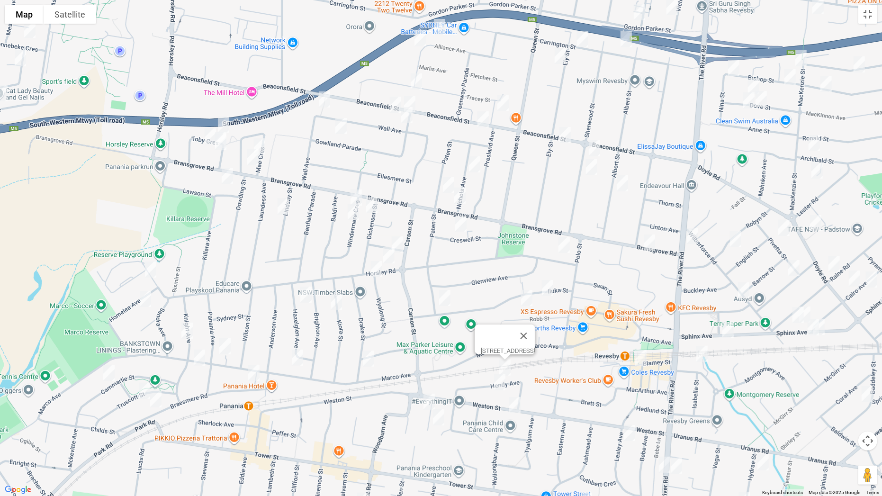
click at [502, 383] on img "17 Hendy Avenue, PANANIA NSW 2213" at bounding box center [499, 382] width 19 height 24
click at [371, 363] on img "25A Drake Street, PANANIA NSW 2213" at bounding box center [368, 359] width 19 height 24
click at [186, 331] on img "24 Knight Avenue, PANANIA NSW 2213" at bounding box center [187, 331] width 19 height 24
drag, startPoint x: 228, startPoint y: 348, endPoint x: 211, endPoint y: 354, distance: 17.7
click at [227, 347] on img "210 Marco Avenue, PANANIA NSW 2213" at bounding box center [224, 346] width 19 height 24
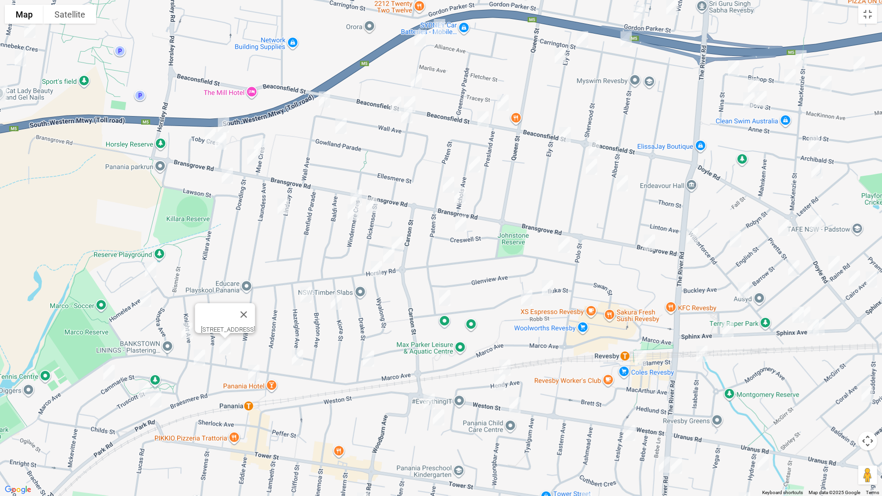
click at [202, 357] on img "133 Marco Avenue, PANANIA NSW 2213" at bounding box center [199, 358] width 19 height 24
click at [297, 360] on img "174 Marco Avenue, PANANIA NSW 2213" at bounding box center [297, 358] width 19 height 24
click at [258, 376] on img "6 Braesmere Road, PANANIA NSW 2213" at bounding box center [253, 373] width 19 height 24
click at [104, 374] on img "36A Cammarlie Street, PANANIA NSW 2213" at bounding box center [108, 373] width 19 height 24
click at [145, 389] on img "15 Truscott Street, PANANIA NSW 2213" at bounding box center [144, 391] width 19 height 24
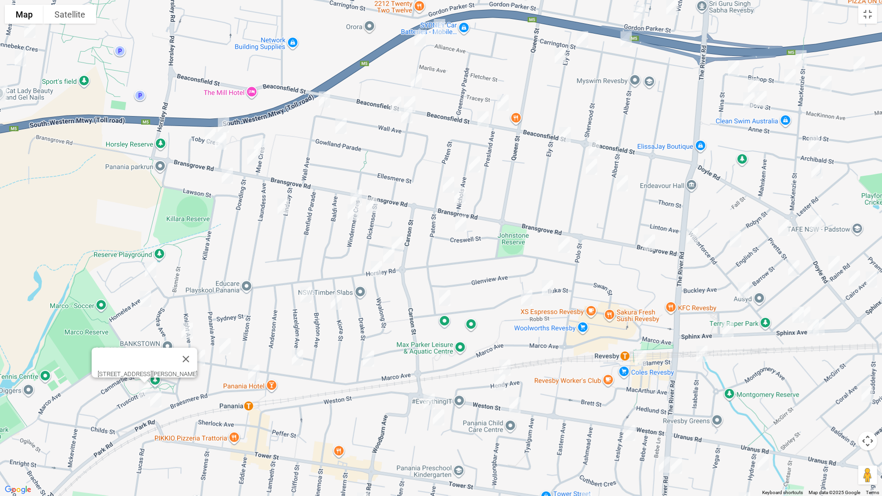
click at [155, 389] on img "42A Braesmere Road, PANANIA NSW 2213" at bounding box center [155, 399] width 19 height 24
click at [429, 389] on img "2 Roslyn Avenue, PANANIA NSW 2213" at bounding box center [429, 402] width 19 height 24
click at [439, 389] on img "11 Roslyn Avenue, PANANIA NSW 2213" at bounding box center [438, 417] width 19 height 24
drag, startPoint x: 507, startPoint y: 385, endPoint x: 511, endPoint y: 396, distance: 12.1
click at [507, 385] on img "17 Hendy Avenue, PANANIA NSW 2213" at bounding box center [499, 382] width 19 height 24
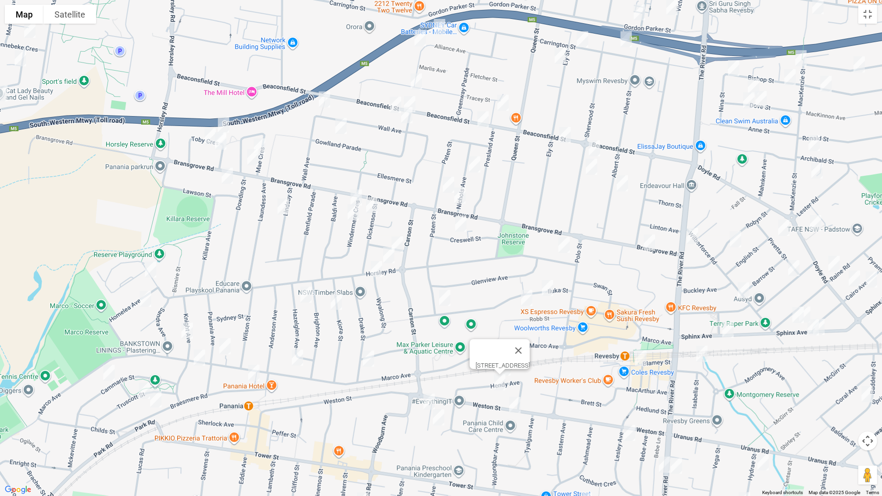
click at [513, 389] on img "75A Weston Street, PANANIA NSW 2213" at bounding box center [514, 405] width 19 height 24
drag, startPoint x: 321, startPoint y: 404, endPoint x: 458, endPoint y: 278, distance: 186.4
click at [482, 260] on div "75A Weston Street, PANANIA NSW 2213" at bounding box center [441, 248] width 882 height 496
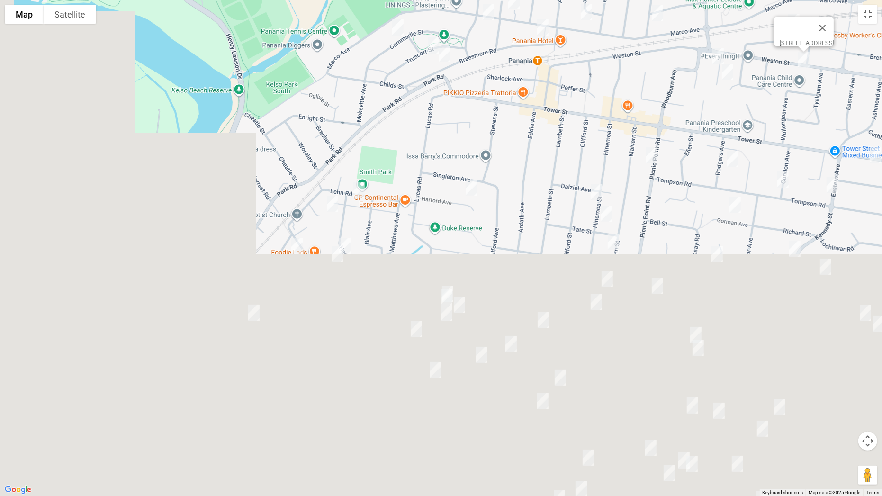
drag, startPoint x: 327, startPoint y: 363, endPoint x: 603, endPoint y: 30, distance: 432.2
click at [603, 30] on div "75A Weston Street, PANANIA NSW 2213" at bounding box center [441, 248] width 882 height 496
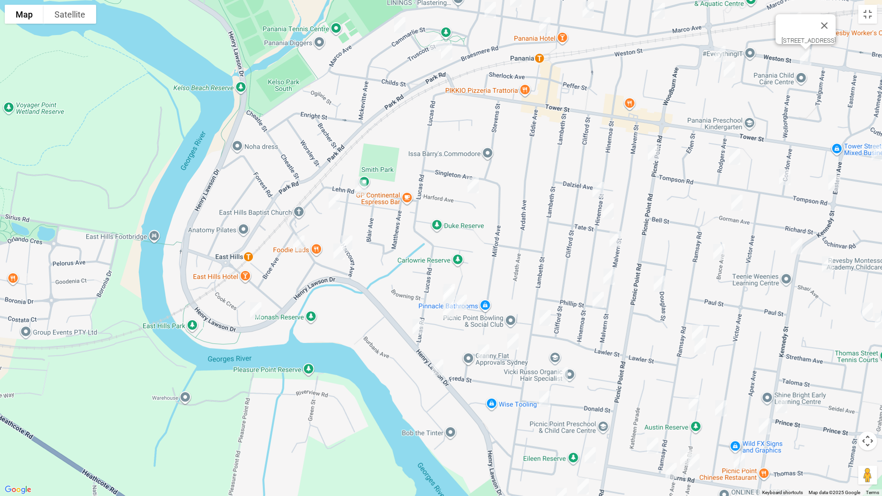
click at [357, 185] on img "35 Lehn Road, EAST HILLS NSW 2213" at bounding box center [360, 188] width 19 height 24
click at [338, 195] on img "3/8 Cowland Avenue, EAST HILLS NSW 2213" at bounding box center [334, 201] width 19 height 24
click at [351, 234] on img "34 Harcourt Avenue, EAST HILLS NSW 2213" at bounding box center [346, 244] width 19 height 24
click at [337, 253] on img "4 Forrest Road, EAST HILLS NSW 2213" at bounding box center [339, 252] width 19 height 24
click at [296, 248] on img "3/2 Broe Avenue, EAST HILLS NSW 2213" at bounding box center [298, 244] width 19 height 24
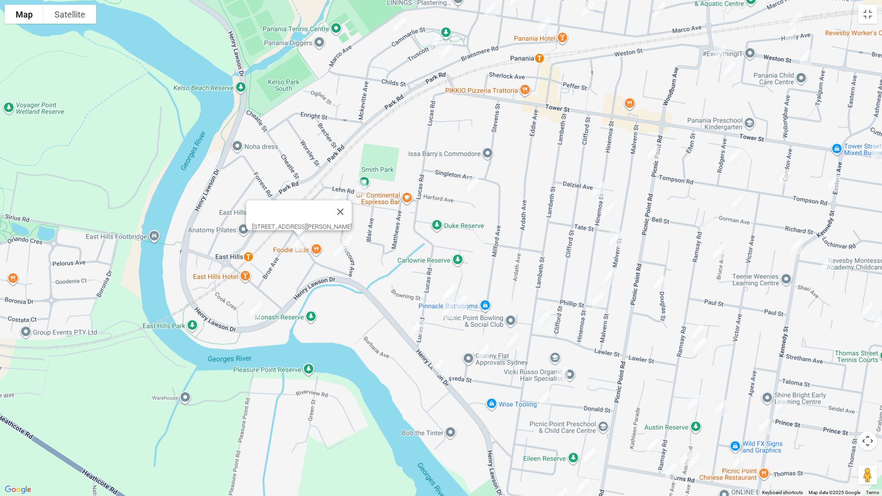
click at [257, 311] on img "647 Henry Lawson Drive, EAST HILLS NSW 2213" at bounding box center [255, 310] width 19 height 24
click at [471, 186] on img "22 Harford Avenue, EAST HILLS NSW 2213" at bounding box center [473, 185] width 19 height 24
click at [451, 281] on img "19 Gracemar Avenue, PANANIA NSW 2213" at bounding box center [449, 292] width 19 height 24
click at [448, 291] on img "17 Gracemar Avenue, PANANIA NSW 2213" at bounding box center [448, 295] width 19 height 24
click at [458, 300] on img "9 Gracemar Avenue, PANANIA NSW 2213" at bounding box center [461, 303] width 19 height 24
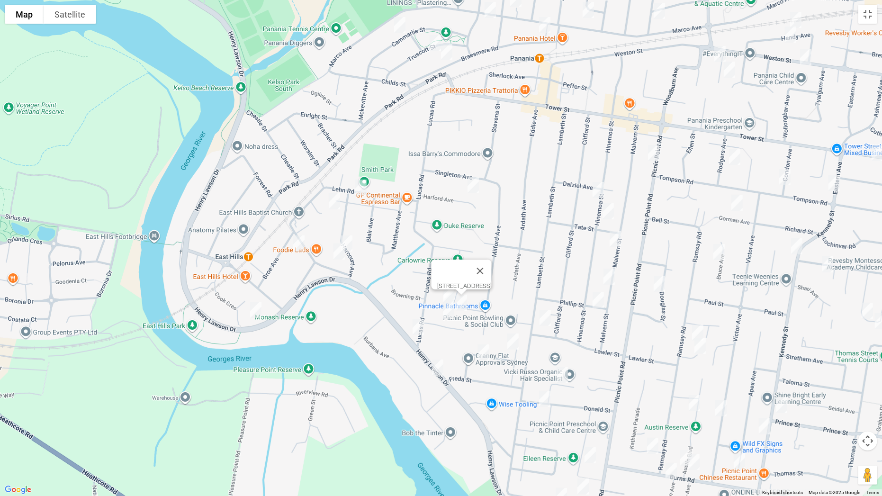
click at [451, 310] on img "2A Penrose Avenue, EAST HILLS NSW 2213" at bounding box center [448, 311] width 19 height 24
click at [425, 324] on img "715 Henry Lawson Drive, EAST HILLS NSW 2213" at bounding box center [418, 327] width 19 height 24
drag, startPoint x: 439, startPoint y: 364, endPoint x: 443, endPoint y: 360, distance: 5.4
click at [439, 364] on img "706 Henry Lawson Drive, EAST HILLS NSW 2213" at bounding box center [437, 368] width 19 height 24
click at [545, 316] on img "46A Lawler Street, PANANIA NSW 2213" at bounding box center [545, 318] width 19 height 24
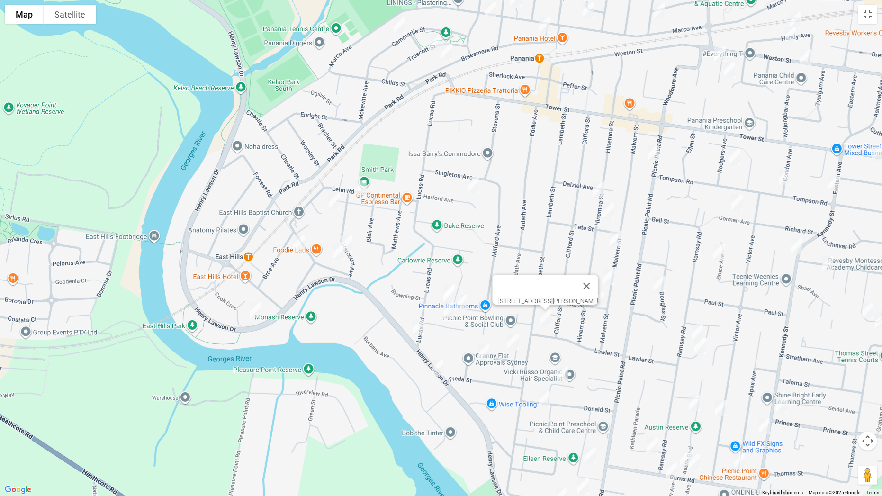
click at [514, 341] on img "6 Irene Street, PANANIA NSW 2213" at bounding box center [512, 342] width 19 height 24
click at [482, 353] on img "23 Irene Street, PANANIA NSW 2213" at bounding box center [483, 353] width 19 height 24
click at [656, 153] on img "20 Picnic Point Road, PANANIA NSW 2213" at bounding box center [653, 153] width 19 height 24
click at [600, 189] on img "62 Hinemoa Street, PANANIA NSW 2213" at bounding box center [598, 190] width 19 height 24
click at [610, 209] on img "87 Hinemoa Street, PANANIA NSW 2213" at bounding box center [608, 211] width 19 height 24
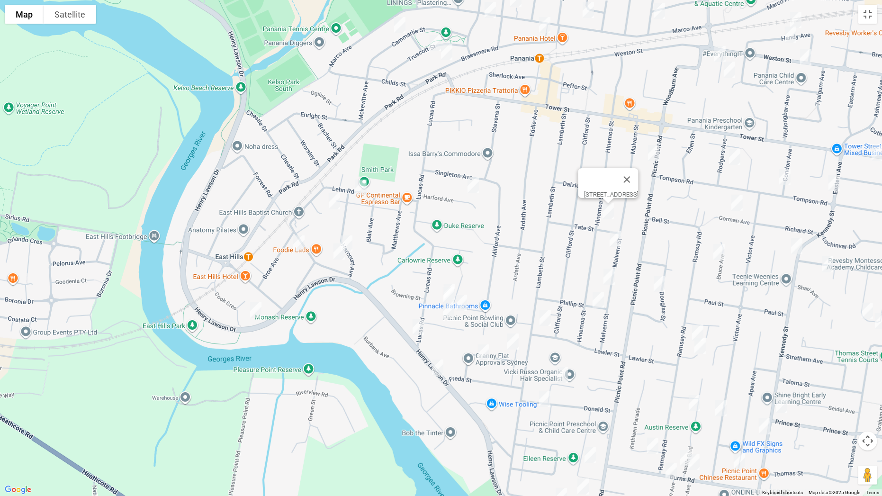
click at [617, 245] on img "68 Malvern Street, PANANIA NSW 2213" at bounding box center [615, 239] width 19 height 24
click at [606, 277] on img "88 Malvern Street, PANANIA NSW 2213" at bounding box center [609, 277] width 19 height 24
click at [597, 296] on img "19 Phillip Street, PANANIA NSW 2213" at bounding box center [598, 300] width 19 height 24
click at [566, 368] on img "16 Colleen Avenue, PICNIC POINT NSW 2213" at bounding box center [562, 375] width 19 height 24
click at [548, 389] on img "33A Donald Street, PICNIC POINT NSW 2213" at bounding box center [544, 399] width 19 height 24
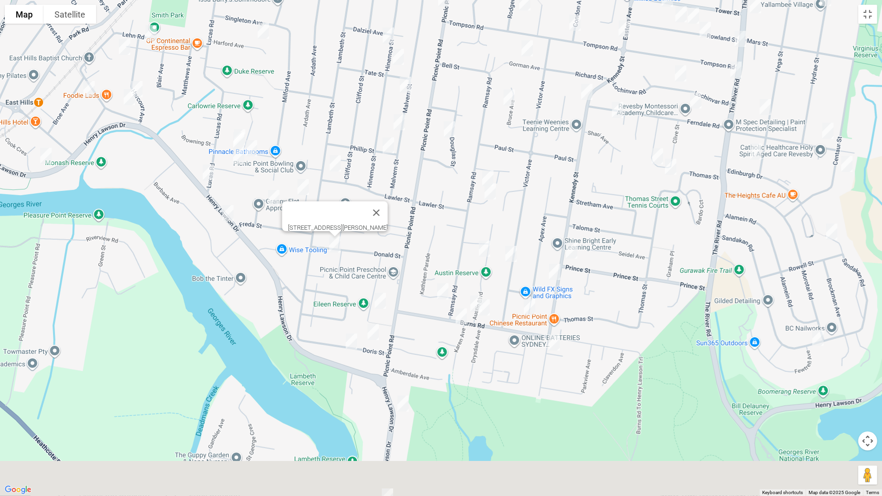
drag, startPoint x: 641, startPoint y: 405, endPoint x: 341, endPoint y: 294, distance: 319.3
click at [402, 215] on div "33A Donald Street, PICNIC POINT NSW 2213" at bounding box center [441, 248] width 882 height 496
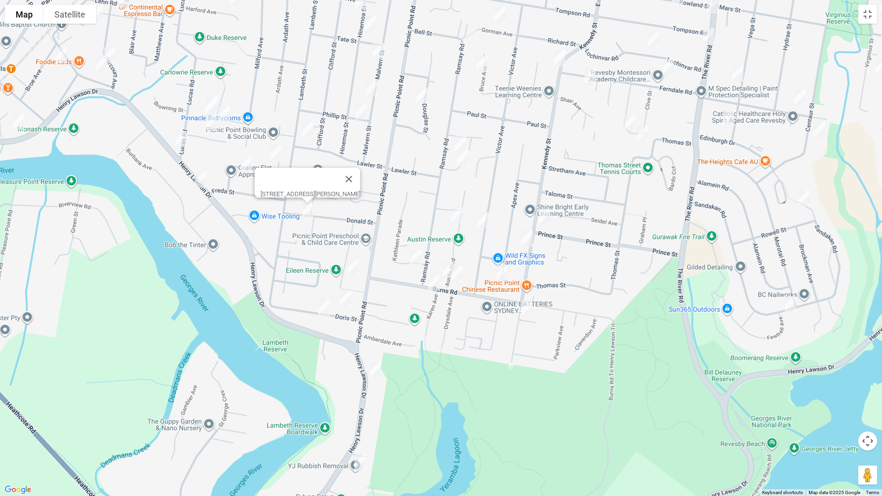
click at [353, 267] on img "25A Eileen Street, PICNIC POINT NSW 2213" at bounding box center [352, 267] width 19 height 24
click at [346, 299] on img "12 Doris Street, PICNIC POINT NSW 2213" at bounding box center [345, 299] width 19 height 24
click at [319, 308] on img "21 Doris Street, PICNIC POINT NSW 2213" at bounding box center [323, 308] width 19 height 24
click at [379, 372] on img "837 Henry Lawson Drive, PICNIC POINT NSW 2213" at bounding box center [375, 370] width 19 height 24
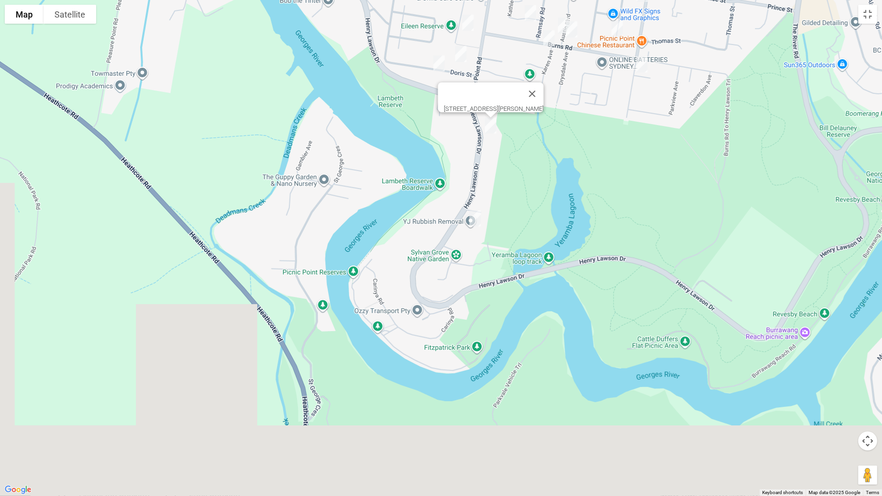
drag, startPoint x: 406, startPoint y: 405, endPoint x: 507, endPoint y: 192, distance: 235.8
click at [521, 161] on div "[STREET_ADDRESS][PERSON_NAME]" at bounding box center [441, 248] width 882 height 496
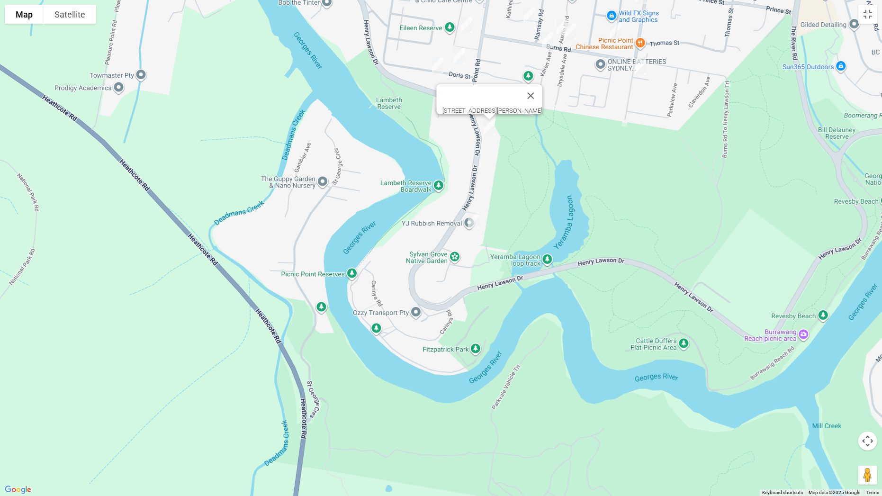
drag, startPoint x: 472, startPoint y: 220, endPoint x: 481, endPoint y: 216, distance: 10.2
click at [472, 220] on img "879 Henry Lawson Drive, PICNIC POINT NSW 2213" at bounding box center [473, 220] width 19 height 24
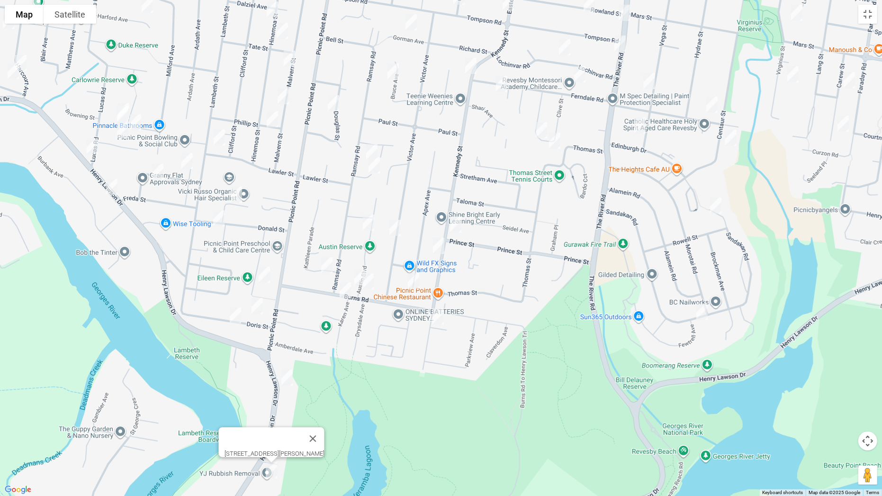
drag, startPoint x: 619, startPoint y: 138, endPoint x: 431, endPoint y: 333, distance: 270.6
click at [440, 347] on div "[STREET_ADDRESS][PERSON_NAME]" at bounding box center [441, 248] width 882 height 496
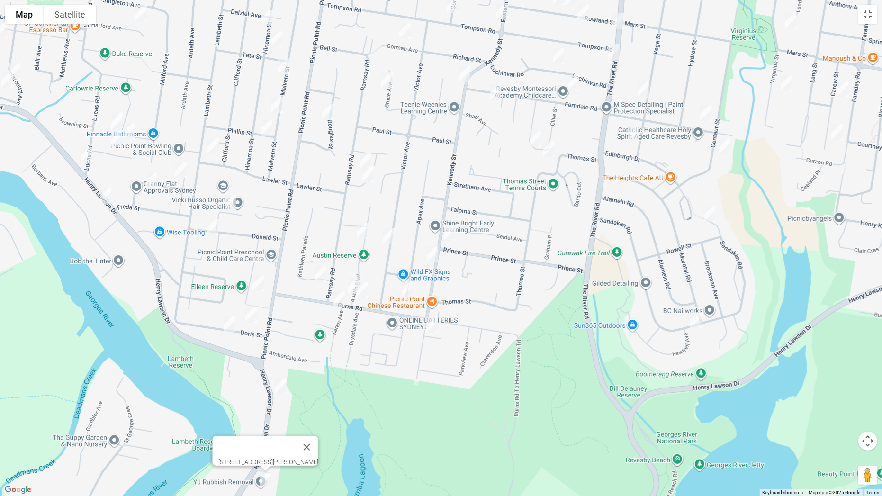
click at [326, 112] on img "30 Douglas Street, PANANIA NSW 2213" at bounding box center [327, 112] width 19 height 24
click at [360, 154] on img "5/49 Ramsay Road, PANANIA NSW 2213" at bounding box center [365, 161] width 19 height 24
click at [370, 179] on img "1 Clyfford Place, PANANIA NSW 2213" at bounding box center [368, 174] width 19 height 24
click at [362, 228] on img "33 Austin Boulevard, PICNIC POINT NSW 2213" at bounding box center [362, 231] width 19 height 24
click at [396, 239] on img "88 Victor Avenue, PICNIC POINT NSW 2213" at bounding box center [388, 236] width 19 height 24
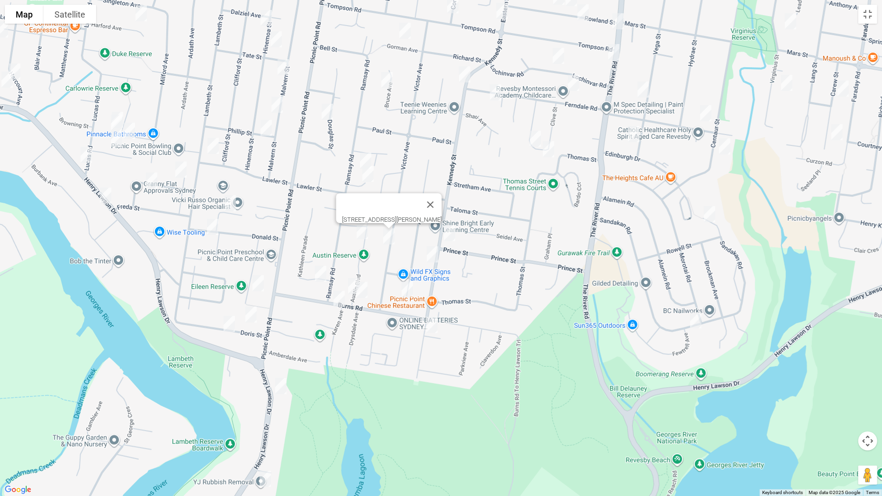
click at [448, 238] on img "91 Kennedy Street, PICNIC POINT NSW 2213" at bounding box center [449, 233] width 19 height 24
drag, startPoint x: 438, startPoint y: 252, endPoint x: 434, endPoint y: 256, distance: 5.4
click at [437, 253] on img "88a Kennedy Street, PICNIC POINT NSW 2213" at bounding box center [432, 254] width 19 height 24
click at [316, 271] on img "2A Kathleen Parade, PICNIC POINT NSW 2213" at bounding box center [320, 274] width 19 height 24
click at [348, 279] on img "3 Austin Boulevard, PICNIC POINT NSW 2213" at bounding box center [353, 286] width 19 height 24
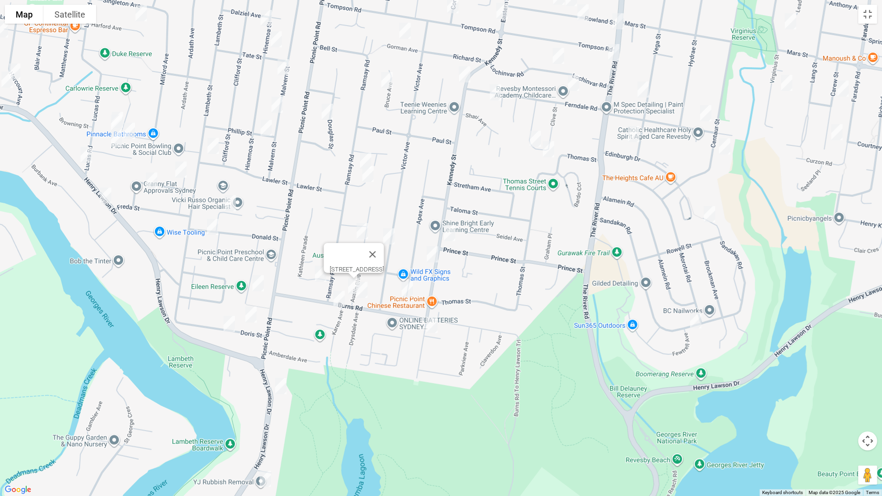
drag, startPoint x: 363, startPoint y: 293, endPoint x: 337, endPoint y: 298, distance: 26.0
click at [362, 293] on img "68 Burns Road, PICNIC POINT NSW 2213" at bounding box center [361, 290] width 19 height 24
drag, startPoint x: 336, startPoint y: 298, endPoint x: 396, endPoint y: 304, distance: 60.4
click at [337, 298] on img "79 Burns Road, PICNIC POINT NSW 2213" at bounding box center [339, 299] width 19 height 24
drag, startPoint x: 407, startPoint y: 293, endPoint x: 420, endPoint y: 304, distance: 16.4
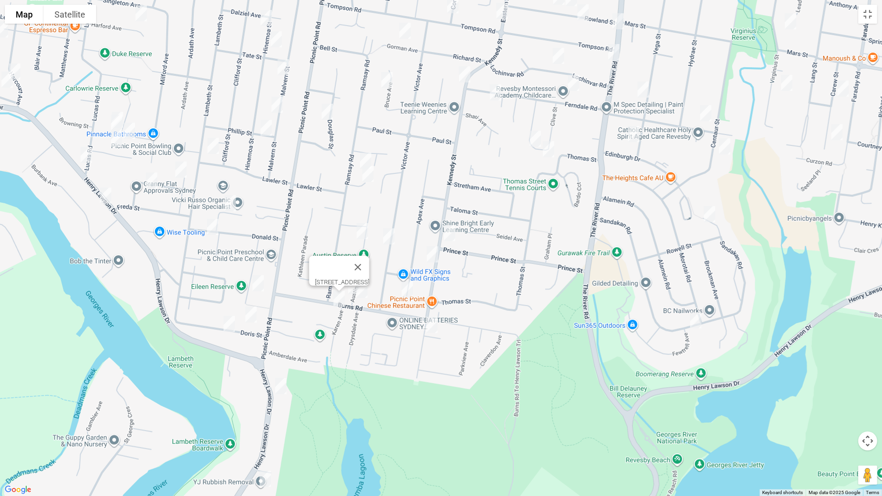
click at [408, 293] on img "13 Apex Avenue, PICNIC POINT NSW 2213" at bounding box center [407, 290] width 19 height 24
click at [431, 326] on img "131A Kennedy Street, PICNIC POINT NSW 2213" at bounding box center [431, 325] width 19 height 24
click at [507, 290] on div "131A Kennedy Street, PICNIC POINT NSW 2213" at bounding box center [441, 248] width 882 height 496
click at [482, 290] on button "Close" at bounding box center [473, 293] width 23 height 23
click at [409, 290] on img "13 Apex Avenue, PICNIC POINT NSW 2213" at bounding box center [407, 290] width 19 height 24
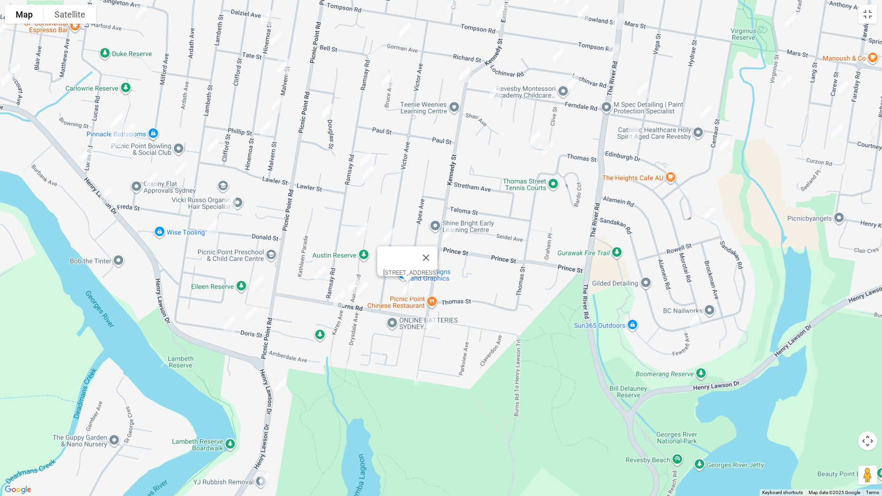
click at [408, 34] on img "8b Gorman Avenue, PANANIA NSW 2213" at bounding box center [404, 31] width 19 height 24
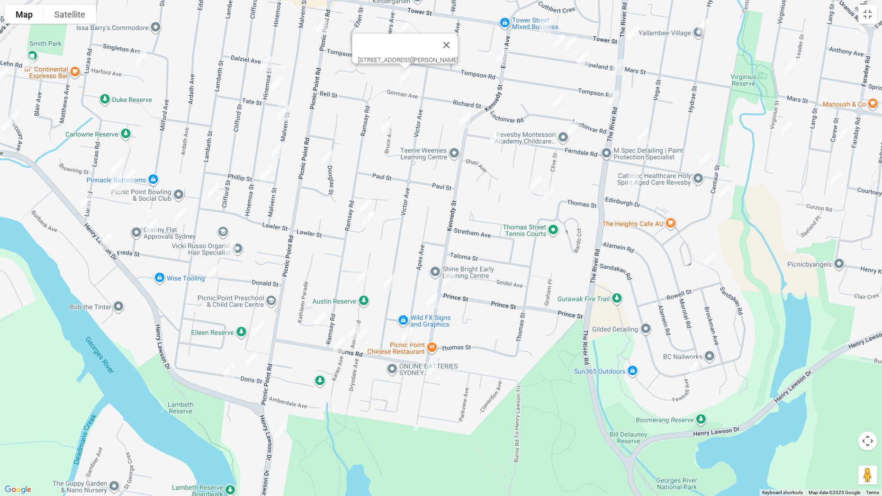
click at [464, 123] on img "10A Kennedy Street, PANANIA NSW 2213" at bounding box center [464, 120] width 19 height 24
click at [495, 136] on img "41 Ferndale Road, REVESBY NSW 2212" at bounding box center [495, 138] width 19 height 24
click at [399, 28] on img "13 Rodgers Avenue, PANANIA NSW 2213" at bounding box center [402, 31] width 19 height 24
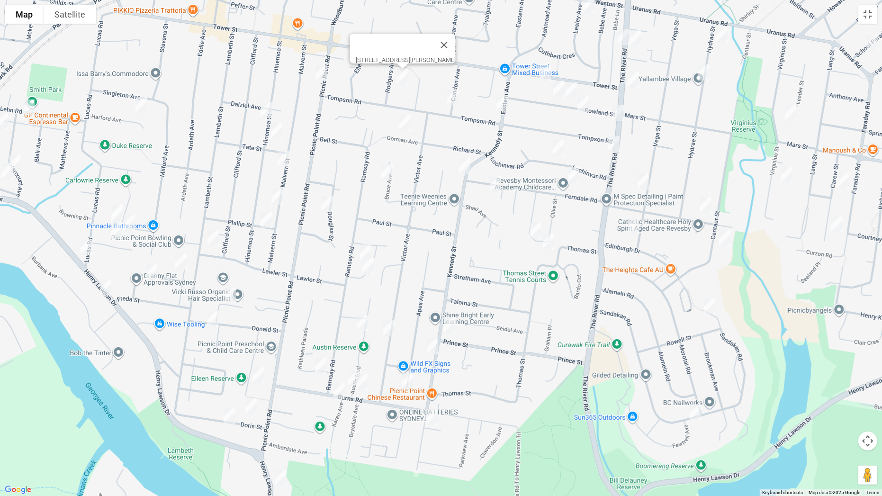
click at [385, 174] on img "21A Bruce Avenue, PANANIA NSW 2213" at bounding box center [386, 172] width 19 height 24
click at [450, 97] on img "94 Tompson Road, PANANIA NSW 2213" at bounding box center [452, 97] width 19 height 24
click at [503, 102] on img "56 Eastern Avenue, PANANIA NSW 2213" at bounding box center [502, 103] width 19 height 24
click at [563, 144] on img "24 Lochinvar Road, REVESBY NSW 2212" at bounding box center [558, 148] width 19 height 24
click at [574, 175] on img "4/12 Ferndale Road, REVESBY NSW 2212" at bounding box center [573, 175] width 19 height 24
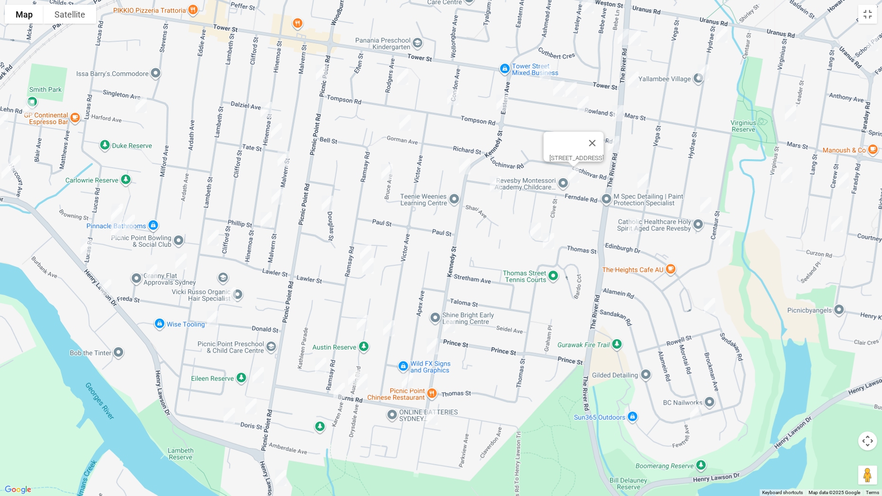
click at [538, 226] on img "33 Clive Street, REVESBY NSW 2212" at bounding box center [535, 231] width 19 height 24
click at [549, 243] on img "25A Clive Street, REVESBY NSW 2212" at bounding box center [548, 241] width 19 height 24
click at [545, 72] on img "41 Tower Street, REVESBY NSW 2212" at bounding box center [545, 73] width 19 height 24
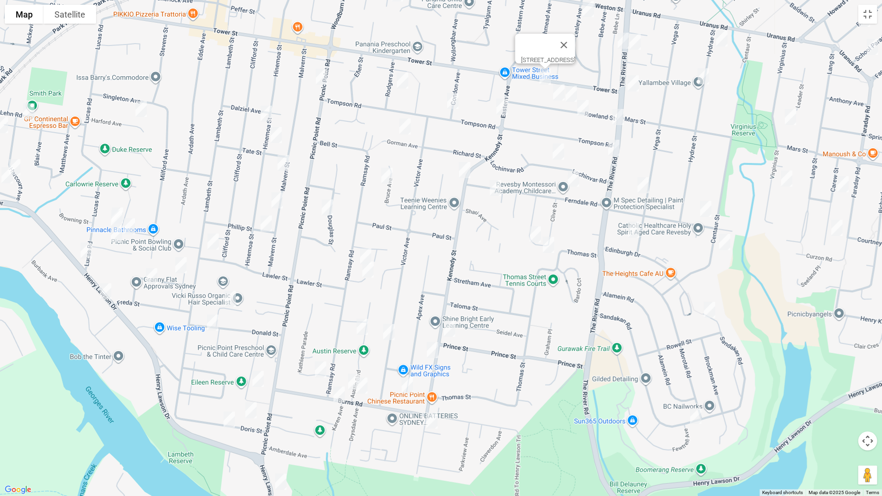
drag, startPoint x: 571, startPoint y: 88, endPoint x: 562, endPoint y: 89, distance: 9.0
click at [570, 89] on img "26 Rowland Street, REVESBY NSW 2212" at bounding box center [571, 94] width 19 height 24
click at [561, 92] on img "34 Rowland Street, REVESBY NSW 2212" at bounding box center [558, 93] width 19 height 24
click at [585, 107] on img "13 Rowland Street, REVESBY NSW 2212" at bounding box center [583, 108] width 19 height 24
click at [622, 118] on img "266 The River Road, REVESBY NSW 2212" at bounding box center [618, 117] width 19 height 24
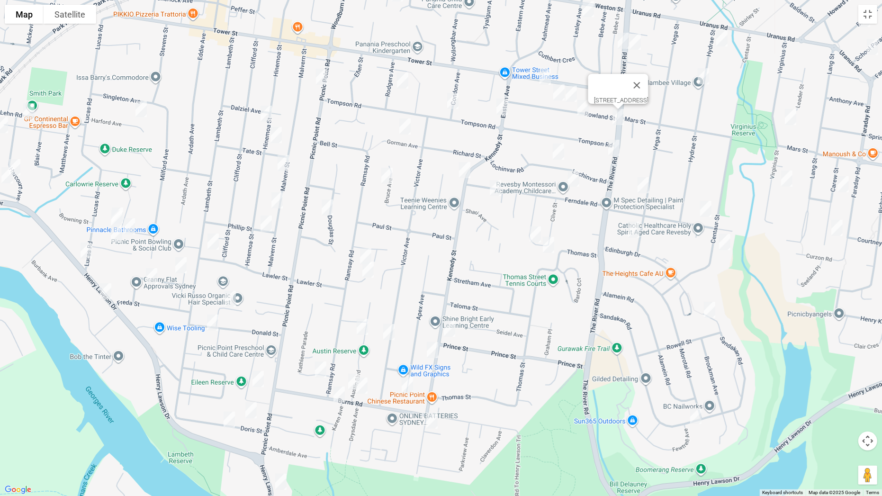
click at [611, 148] on img "274 The River Road, REVESBY NSW 2212" at bounding box center [613, 148] width 19 height 24
click at [642, 183] on img "1/76 Vega Street, REVESBY NSW 2212" at bounding box center [643, 185] width 19 height 24
click at [638, 225] on img "90 Vega Street, REVESBY NSW 2212" at bounding box center [633, 230] width 19 height 24
click at [714, 203] on img "6 Neptune Street, REVESBY NSW 2212" at bounding box center [705, 209] width 19 height 24
click at [724, 245] on img "105 Centaur Street, REVESBY NSW 2212" at bounding box center [724, 242] width 19 height 24
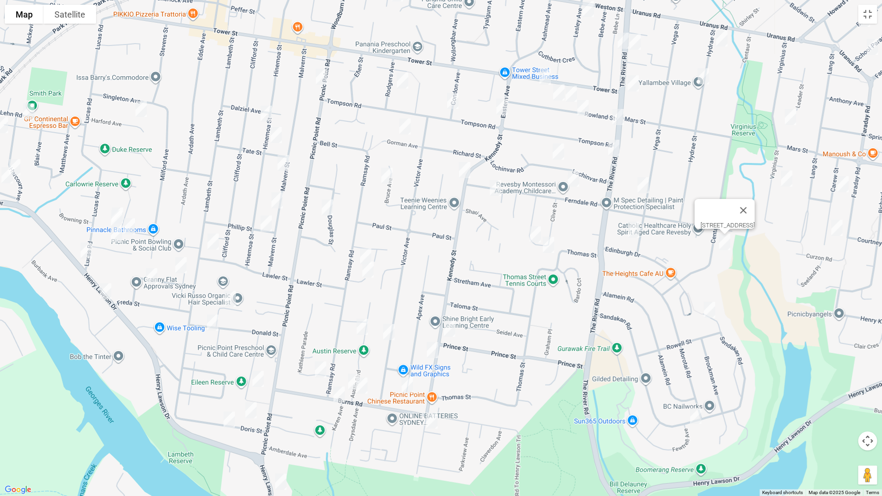
click at [715, 313] on img "122 Sandakan Road, REVESBY HEIGHTS NSW 2212" at bounding box center [709, 310] width 19 height 24
click at [702, 389] on img "75 Sandakan Road, REVESBY HEIGHTS NSW 2212" at bounding box center [695, 416] width 19 height 24
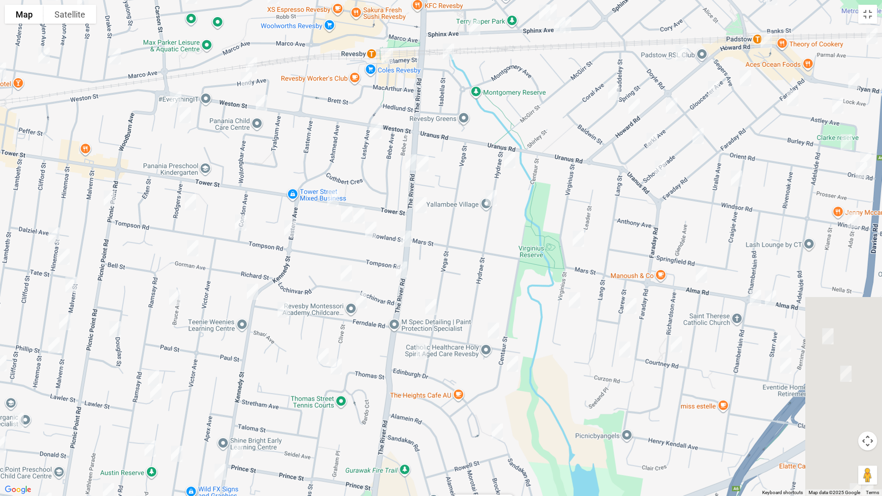
drag, startPoint x: 673, startPoint y: 170, endPoint x: 458, endPoint y: 249, distance: 228.9
click at [470, 284] on div "75 Sandakan Road, REVESBY HEIGHTS NSW 2212" at bounding box center [441, 248] width 882 height 496
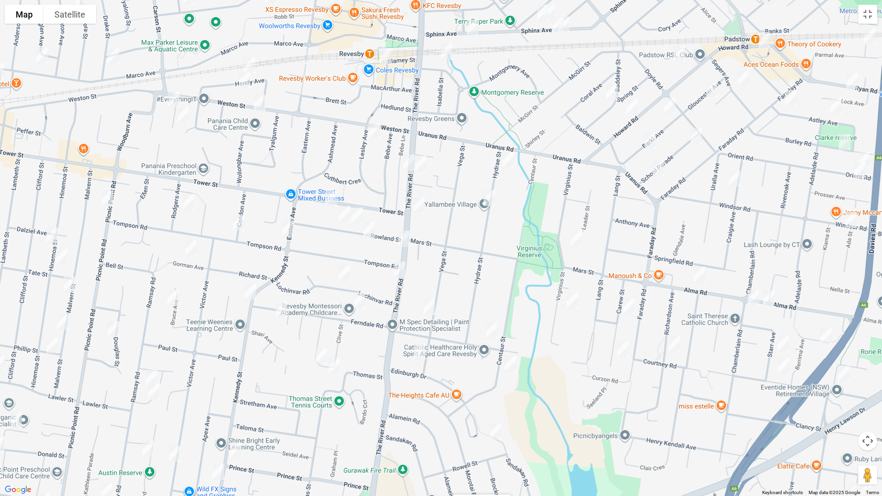
drag, startPoint x: 372, startPoint y: 131, endPoint x: 382, endPoint y: 151, distance: 22.0
click at [373, 130] on img "3 Lesley Avenue, REVESBY NSW 2212" at bounding box center [374, 131] width 19 height 24
click at [408, 160] on img "218 The River Road, REVESBY NSW 2212" at bounding box center [409, 163] width 19 height 24
click at [427, 162] on img "203 The River Road, REVESBY NSW 2212" at bounding box center [421, 164] width 19 height 24
click at [506, 159] on img "13 Hydrae Street, REVESBY NSW 2212" at bounding box center [507, 160] width 19 height 24
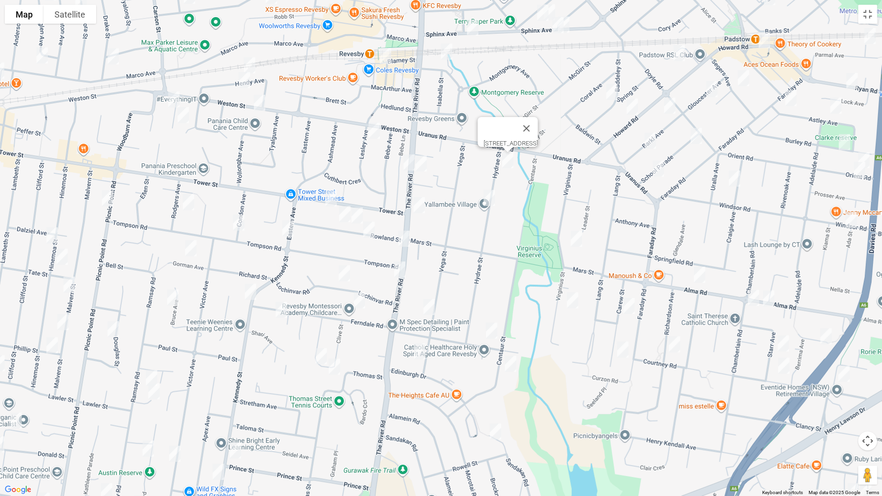
click at [491, 194] on img "34 Hydrae Street, REVESBY NSW 2212" at bounding box center [489, 198] width 19 height 24
click at [424, 204] on img "231 The River Road, REVESBY NSW 2212" at bounding box center [419, 205] width 19 height 24
click at [570, 232] on img "55 Virginius Street, PADSTOW NSW 2211" at bounding box center [576, 239] width 19 height 24
click at [570, 298] on img "1/81 Virginius Street, PADSTOW NSW 2211" at bounding box center [572, 300] width 19 height 24
click at [628, 310] on img "13 Carew Street, PADSTOW NSW 2211" at bounding box center [628, 306] width 19 height 24
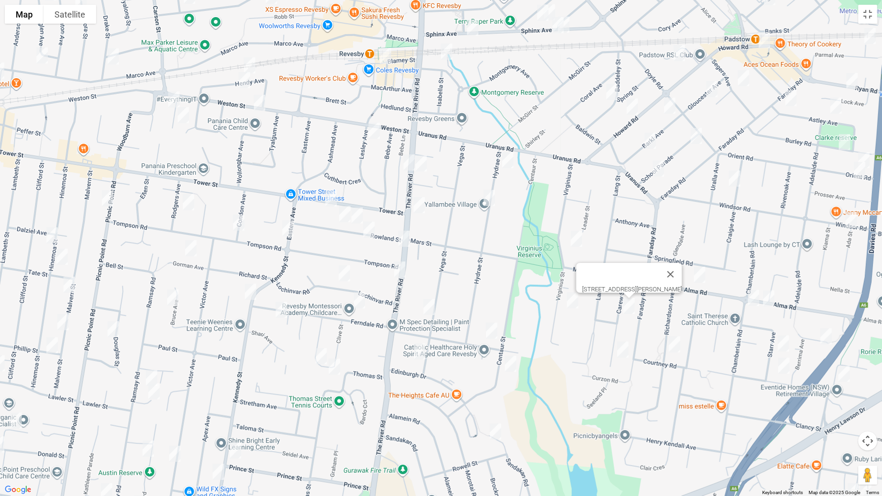
click at [678, 343] on img "29 Richardson Avenue, PADSTOW NSW 2211" at bounding box center [674, 344] width 19 height 24
click at [626, 349] on img "37 Carew Street, PADSTOW NSW 2211" at bounding box center [622, 350] width 19 height 24
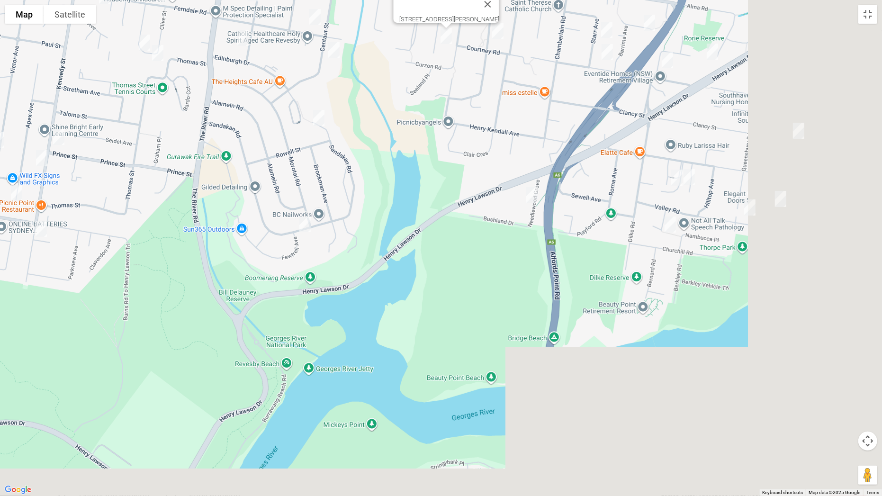
drag, startPoint x: 672, startPoint y: 387, endPoint x: 489, endPoint y: 58, distance: 376.9
click at [489, 58] on div "37 Carew Street, PADSTOW NSW 2211" at bounding box center [441, 248] width 882 height 496
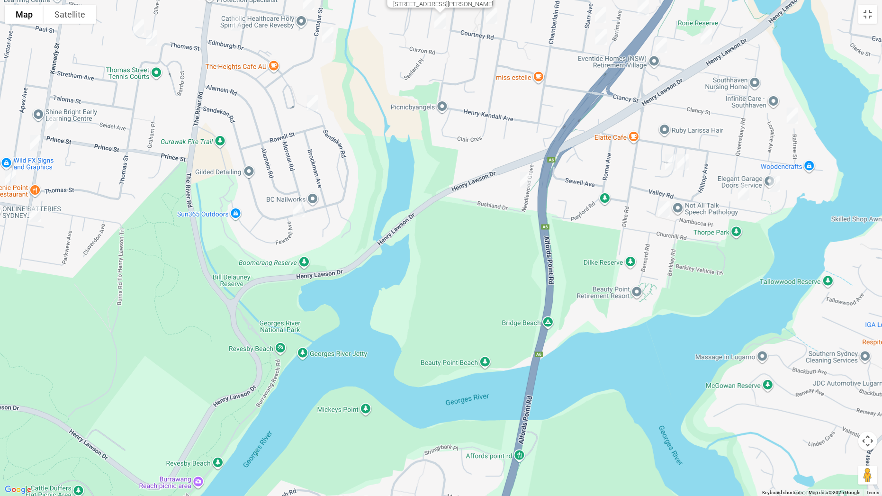
click at [523, 178] on img "10 Needlewood Grove, PADSTOW HEIGHTS NSW 2211" at bounding box center [525, 180] width 19 height 24
click at [673, 162] on img "91 Villiers Road, PADSTOW HEIGHTS NSW 2211" at bounding box center [670, 163] width 19 height 24
click at [688, 163] on img "10 Shepherd Avenue, PADSTOW HEIGHTS NSW 2211" at bounding box center [682, 162] width 19 height 24
click at [660, 210] on img "1/6 Opal Place, PADSTOW HEIGHTS NSW 2211" at bounding box center [664, 209] width 19 height 24
click at [772, 181] on img "11 Bastille Close, PADSTOW HEIGHTS NSW 2211" at bounding box center [774, 184] width 19 height 24
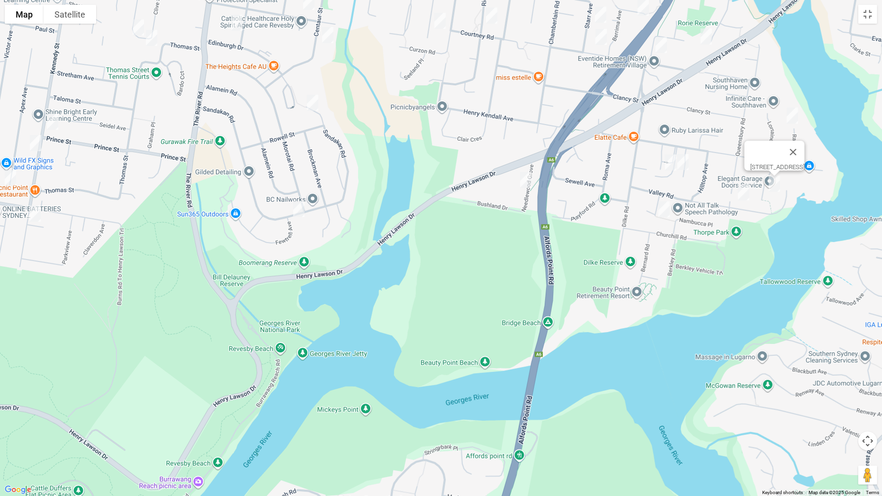
click at [745, 192] on img "36 Valley Road, PADSTOW HEIGHTS NSW 2211" at bounding box center [743, 192] width 19 height 24
drag, startPoint x: 794, startPoint y: 116, endPoint x: 774, endPoint y: 106, distance: 22.2
click at [793, 117] on img "24 Raftree Street, PADSTOW HEIGHTS NSW 2211" at bounding box center [792, 116] width 19 height 24
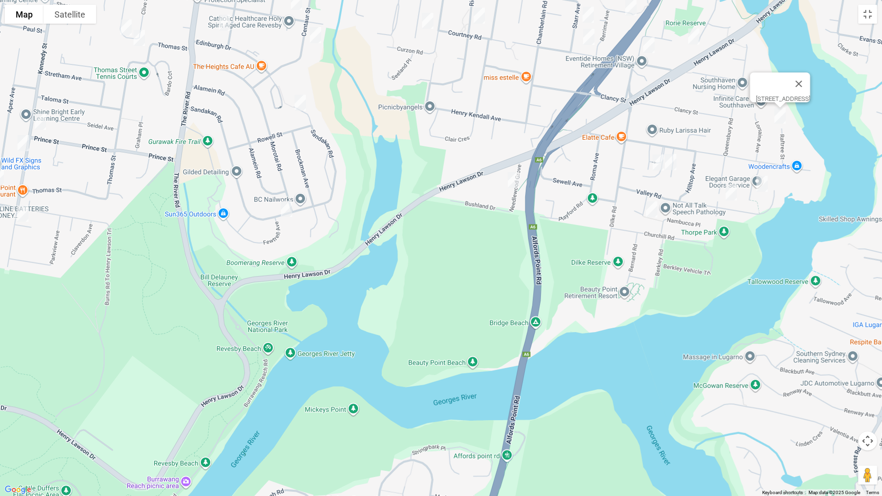
click at [696, 37] on img "14 Wainwright Avenue, PADSTOW NSW 2211" at bounding box center [693, 37] width 19 height 24
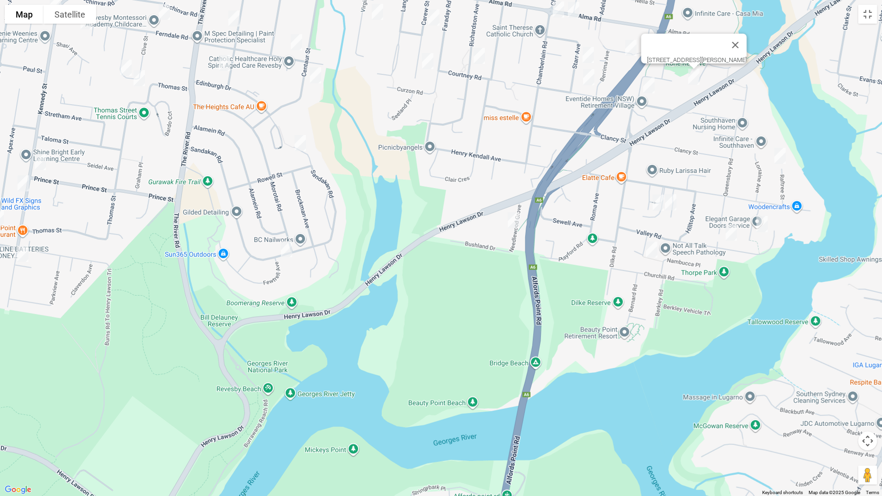
click at [645, 89] on img "18 Dilke Road, PADSTOW NSW 2211" at bounding box center [648, 85] width 19 height 24
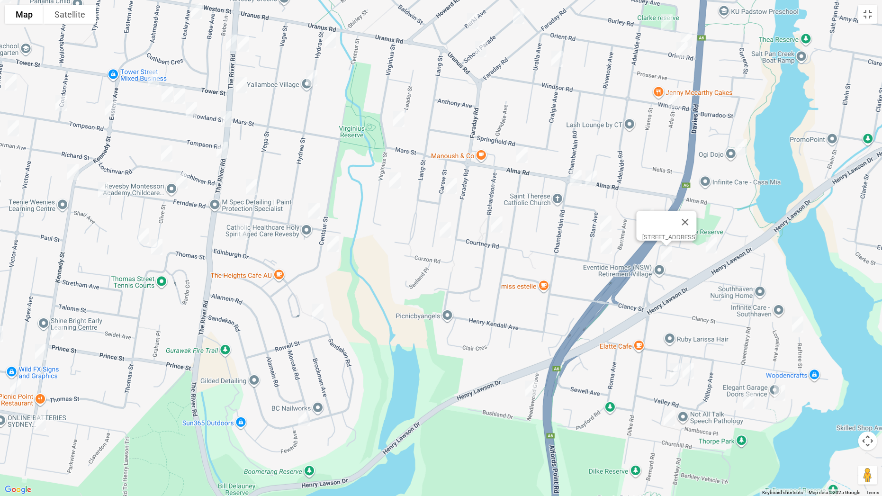
drag, startPoint x: 669, startPoint y: 116, endPoint x: 691, endPoint y: 287, distance: 172.3
click at [691, 289] on div "[STREET_ADDRESS]" at bounding box center [441, 248] width 882 height 496
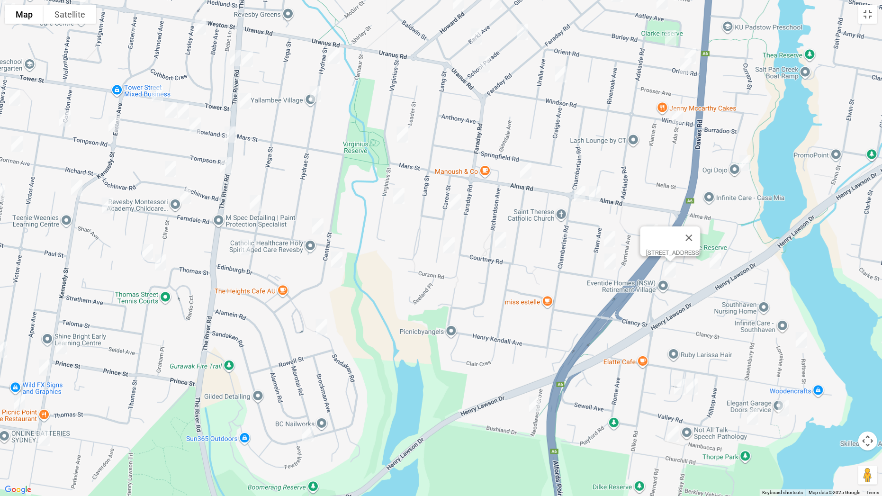
click at [596, 195] on img "93 Alma Road, PADSTOW NSW 2211" at bounding box center [594, 194] width 19 height 24
click at [579, 197] on img "37B Chamberlain Road, PADSTOW NSW 2211" at bounding box center [579, 194] width 19 height 24
click at [651, 229] on img "25 Berrima Avenue, PADSTOW NSW 2211" at bounding box center [652, 232] width 19 height 24
click at [611, 237] on img "29 Starr Avenue, PADSTOW NSW 2211" at bounding box center [609, 239] width 19 height 24
click at [609, 263] on img "76 Courtney Road, PADSTOW NSW 2211" at bounding box center [610, 262] width 19 height 24
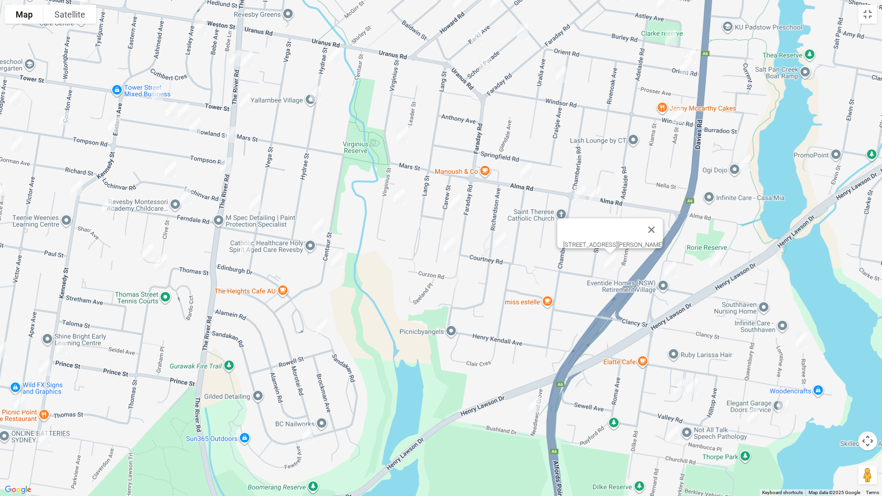
click at [525, 173] on img "122 Alma Road, PADSTOW NSW 2211" at bounding box center [525, 171] width 19 height 24
click at [677, 112] on img "9 Windsor Road, PADSTOW NSW 2211" at bounding box center [677, 116] width 19 height 24
click at [747, 157] on img "19 Werona Avenue, PADSTOW NSW 2211" at bounding box center [744, 163] width 19 height 24
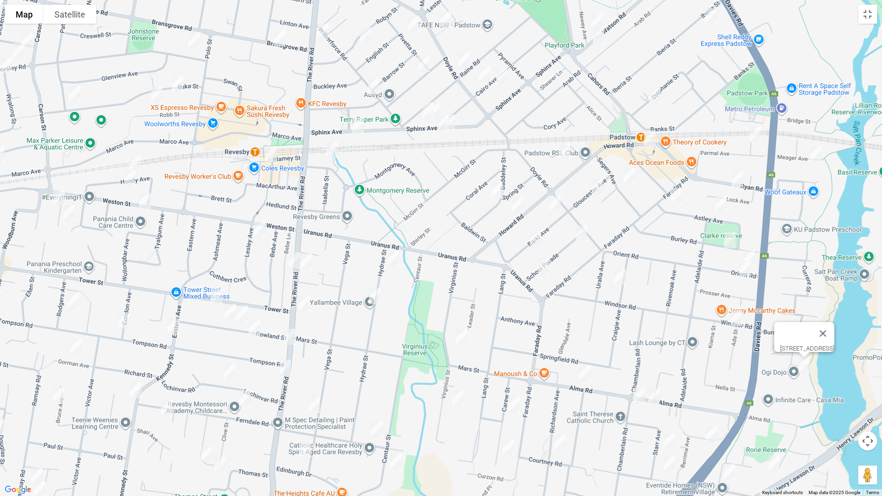
drag, startPoint x: 613, startPoint y: 138, endPoint x: 672, endPoint y: 343, distance: 213.9
click at [672, 343] on div "19 Werona Avenue, PADSTOW NSW 2211" at bounding box center [441, 248] width 882 height 496
click at [565, 154] on img "9 Crusade Avenue, PADSTOW NSW 2211" at bounding box center [564, 151] width 19 height 24
click at [600, 188] on img "9 Gloucester Avenue, PADSTOW NSW 2211" at bounding box center [597, 187] width 19 height 24
click at [502, 185] on img "18 Spring Street, PADSTOW NSW 2211" at bounding box center [497, 190] width 19 height 24
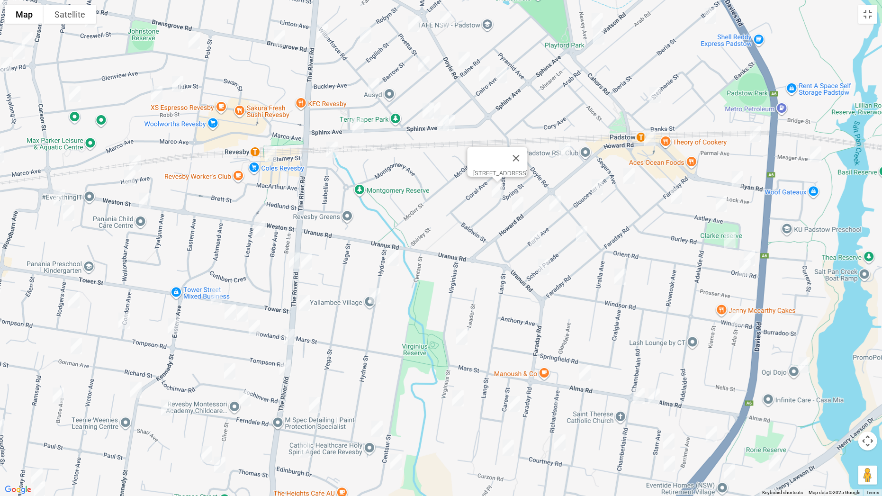
click at [558, 202] on img "4A Barkl Avenue, PADSTOW NSW 2211" at bounding box center [555, 204] width 19 height 24
click at [509, 206] on img "78 Howard Road, PADSTOW NSW 2211" at bounding box center [517, 205] width 19 height 24
drag, startPoint x: 534, startPoint y: 237, endPoint x: 532, endPoint y: 262, distance: 25.6
click at [534, 237] on img "23 Barkl Avenue, PADSTOW NSW 2211" at bounding box center [535, 239] width 19 height 24
click at [547, 263] on img "31 School Parade, PADSTOW NSW 2211" at bounding box center [543, 267] width 19 height 24
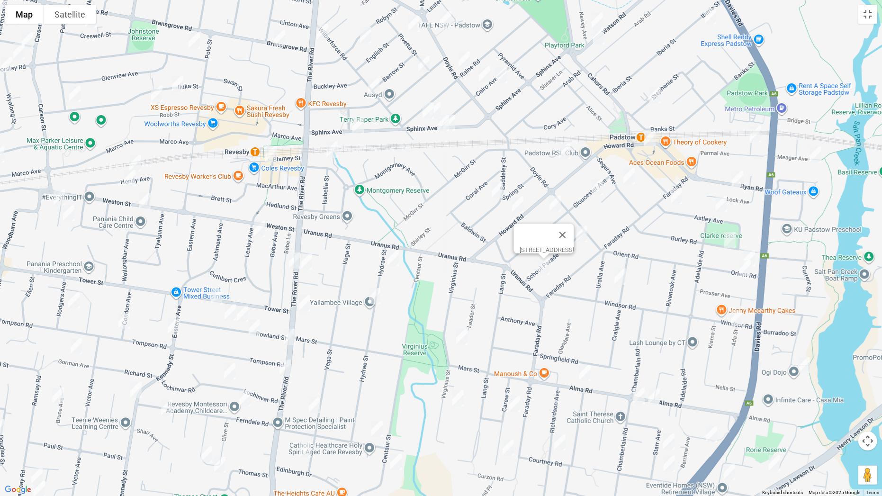
click at [613, 275] on img "16 Craigie Avenue, PADSTOW NSW 2211" at bounding box center [619, 277] width 19 height 24
drag, startPoint x: 671, startPoint y: 239, endPoint x: 600, endPoint y: 244, distance: 71.2
click at [650, 240] on button "Close" at bounding box center [639, 244] width 23 height 23
click at [581, 237] on img "1 School Parade, PADSTOW NSW 2211" at bounding box center [581, 234] width 19 height 24
click at [659, 96] on img "35 Stephanie Street, PADSTOW NSW 2211" at bounding box center [655, 95] width 19 height 24
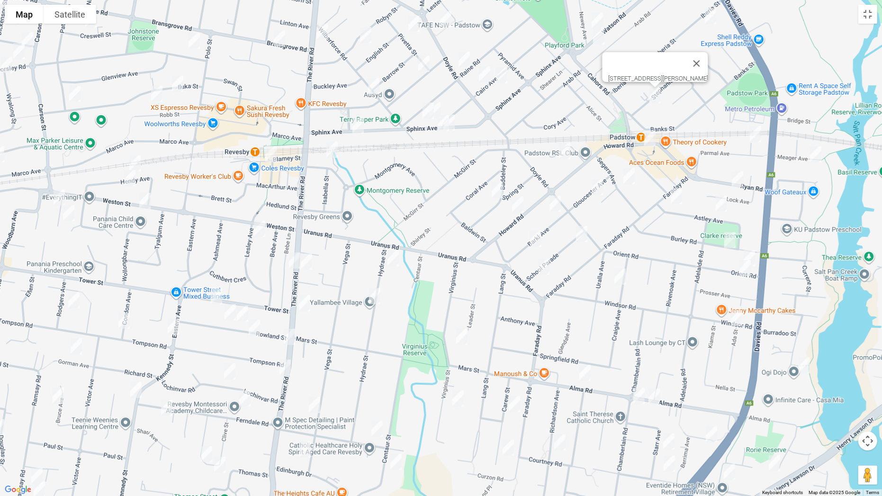
click at [652, 144] on img "47 Howard Road, PADSTOW NSW 2211" at bounding box center [649, 138] width 19 height 24
click at [632, 175] on img "19 Segers Avenue, PADSTOW NSW 2211" at bounding box center [628, 176] width 19 height 24
click at [753, 135] on img "4 Parmal Avenue, PADSTOW NSW 2211" at bounding box center [755, 134] width 19 height 24
click at [816, 155] on img "9 Meager Avenue, PADSTOW NSW 2211" at bounding box center [815, 155] width 19 height 24
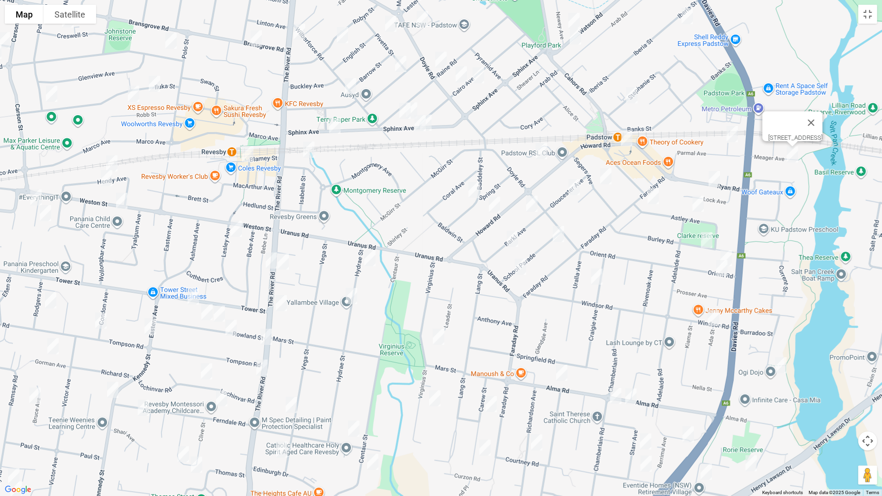
drag, startPoint x: 715, startPoint y: 180, endPoint x: 675, endPoint y: 189, distance: 40.7
click at [714, 180] on img "21 Ryan Road, PADSTOW NSW 2211" at bounding box center [714, 179] width 19 height 24
click at [650, 196] on img "1 Astley Avenue, PADSTOW NSW 2211" at bounding box center [653, 196] width 19 height 24
click at [694, 202] on img "25 Astley Avenue, PADSTOW NSW 2211" at bounding box center [698, 204] width 19 height 24
drag, startPoint x: 704, startPoint y: 233, endPoint x: 730, endPoint y: 251, distance: 31.3
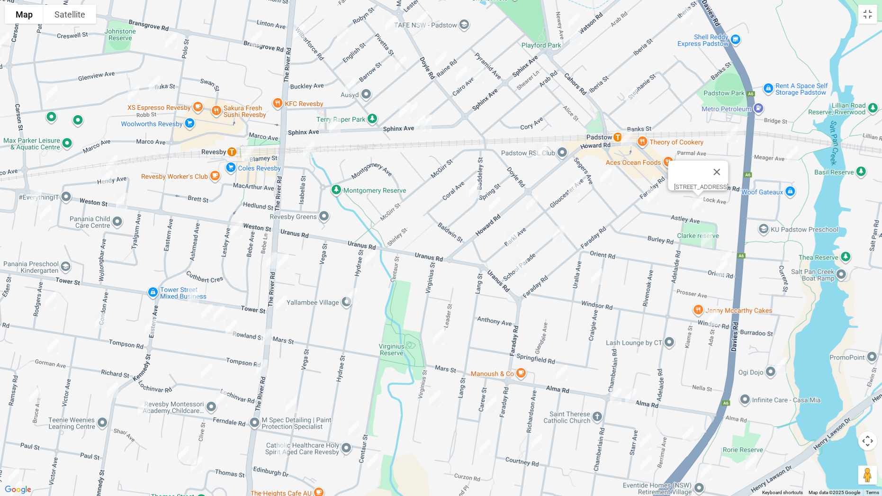
click at [705, 233] on img "13 Burley Road, PADSTOW NSW 2211" at bounding box center [706, 240] width 19 height 24
click at [730, 251] on img "4 Orient Road, PADSTOW NSW 2211" at bounding box center [726, 258] width 19 height 24
click at [720, 266] on img "5 Orient Road, PADSTOW NSW 2211" at bounding box center [721, 268] width 19 height 24
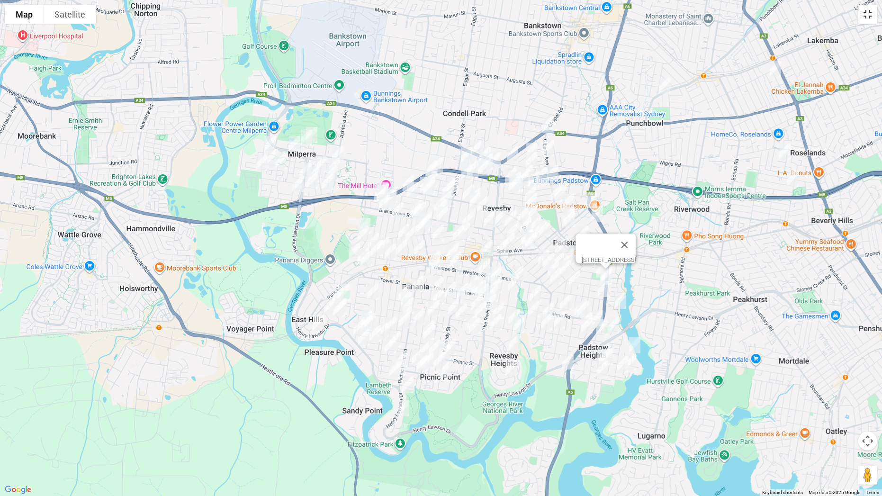
click at [870, 14] on button "Toggle fullscreen view" at bounding box center [867, 14] width 19 height 19
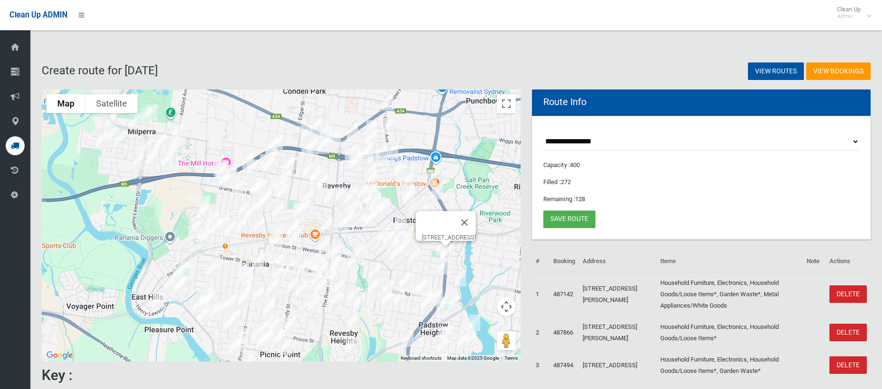
select select "*****"
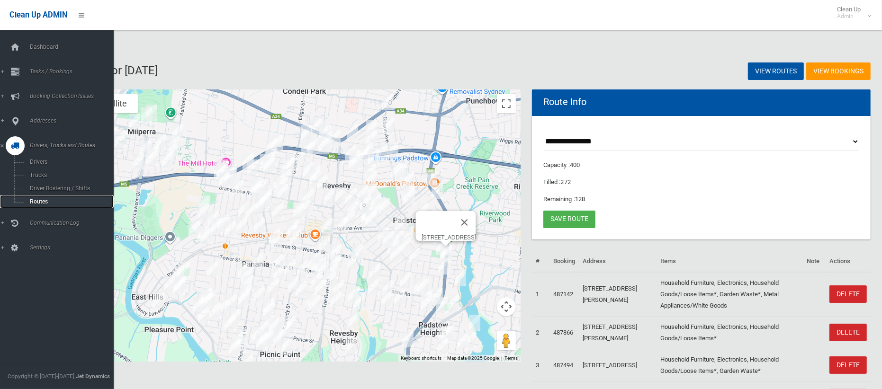
click at [34, 202] on span "Routes" at bounding box center [66, 201] width 79 height 7
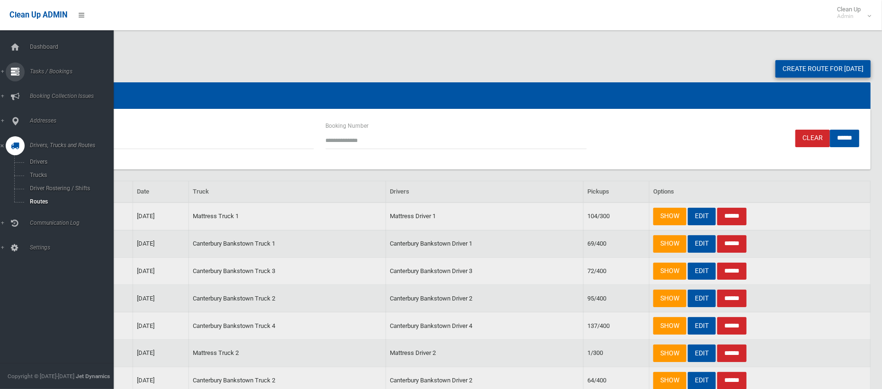
click at [52, 74] on span "Tasks / Bookings" at bounding box center [70, 71] width 87 height 7
click at [33, 222] on span "Drivers, Trucks and Routes" at bounding box center [70, 225] width 87 height 7
click at [45, 186] on span "Driver Rostering / Shifts" at bounding box center [66, 188] width 79 height 7
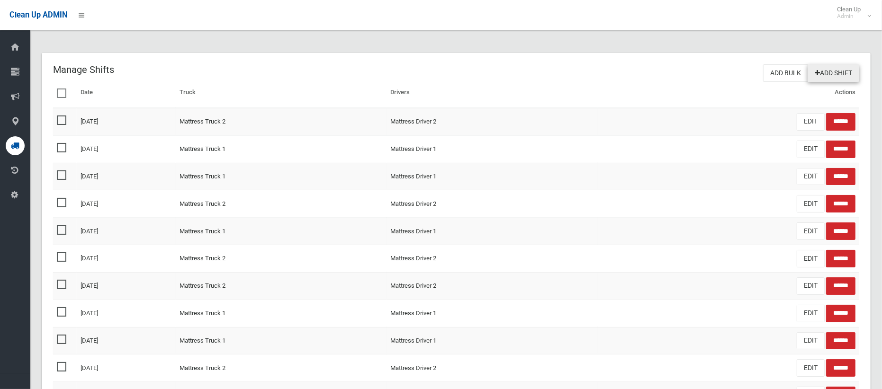
click at [844, 72] on link "Add Shift" at bounding box center [833, 73] width 52 height 18
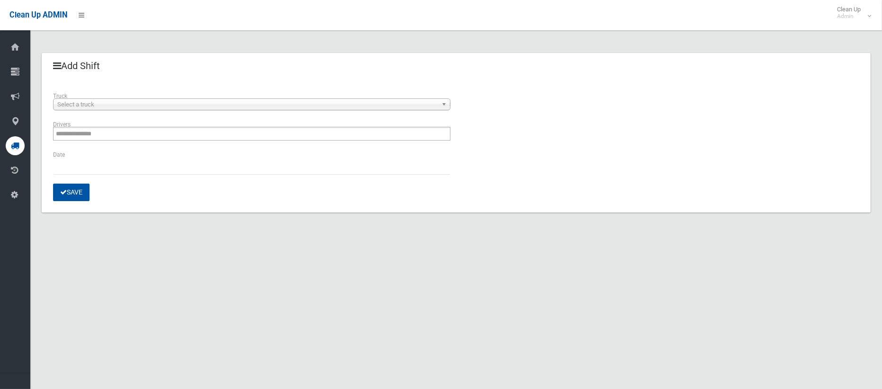
click at [137, 110] on div "**********" at bounding box center [251, 105] width 409 height 28
click at [142, 104] on span "Select a truck" at bounding box center [247, 104] width 380 height 11
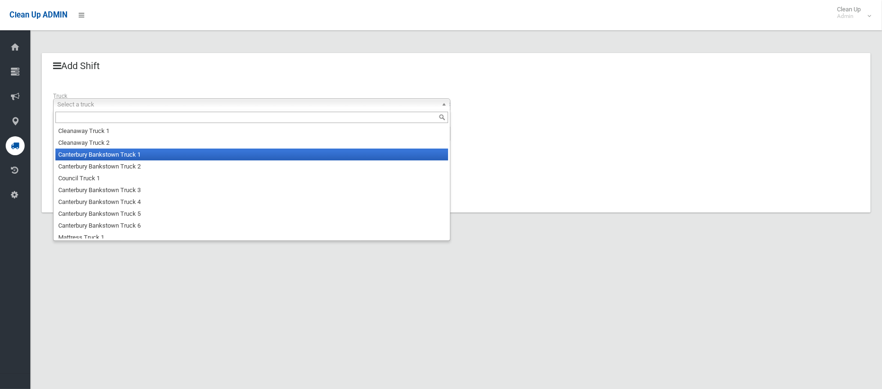
click at [139, 168] on li "Canterbury Bankstown Truck 2" at bounding box center [251, 167] width 393 height 12
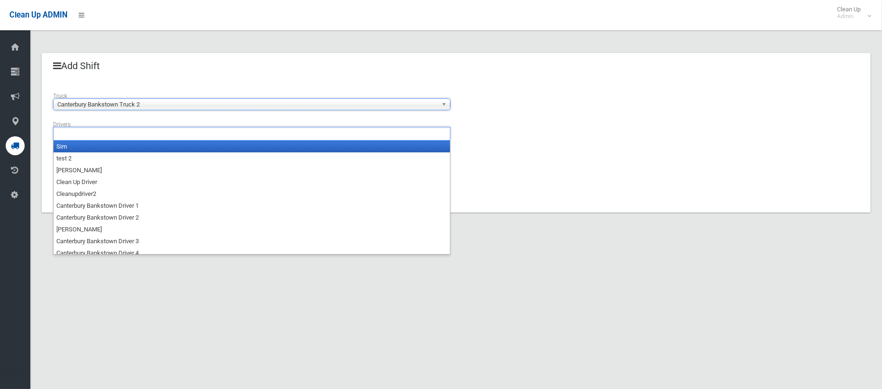
click at [128, 139] on ul at bounding box center [251, 134] width 397 height 14
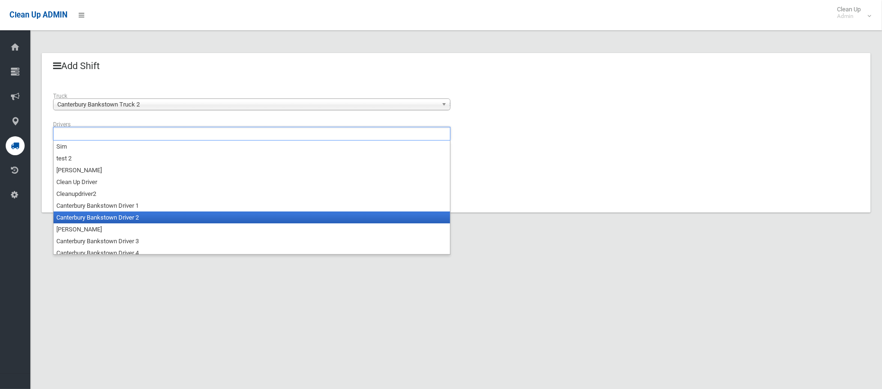
click at [135, 219] on li "Canterbury Bankstown Driver 2" at bounding box center [252, 218] width 396 height 12
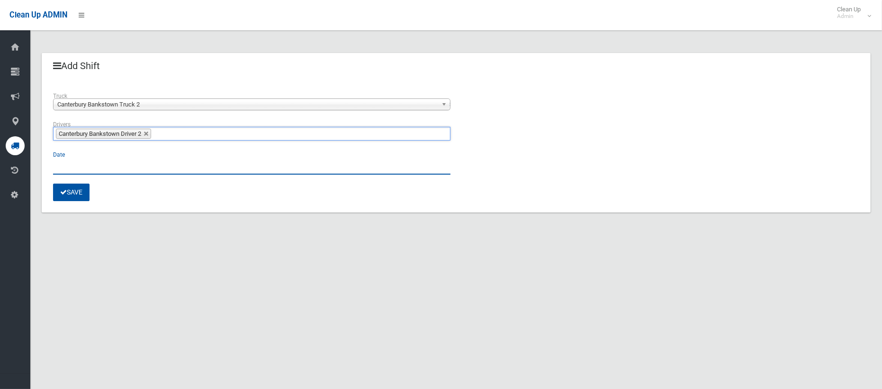
click at [94, 165] on input "text" at bounding box center [251, 166] width 397 height 18
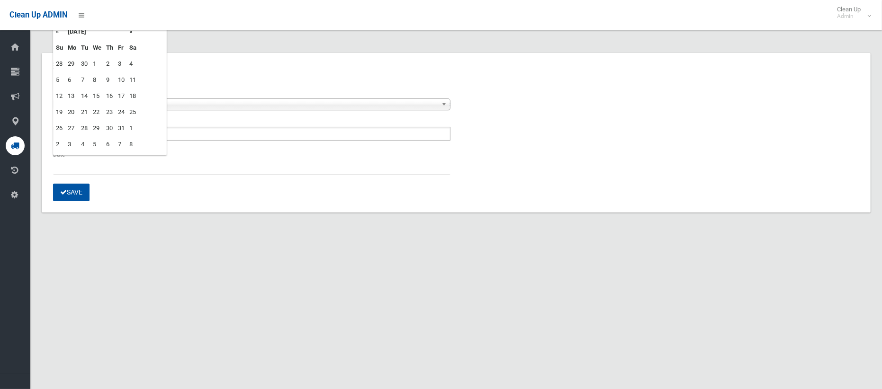
click at [105, 62] on td "2" at bounding box center [110, 64] width 12 height 16
type input "**********"
click at [71, 193] on button "Save" at bounding box center [71, 193] width 36 height 18
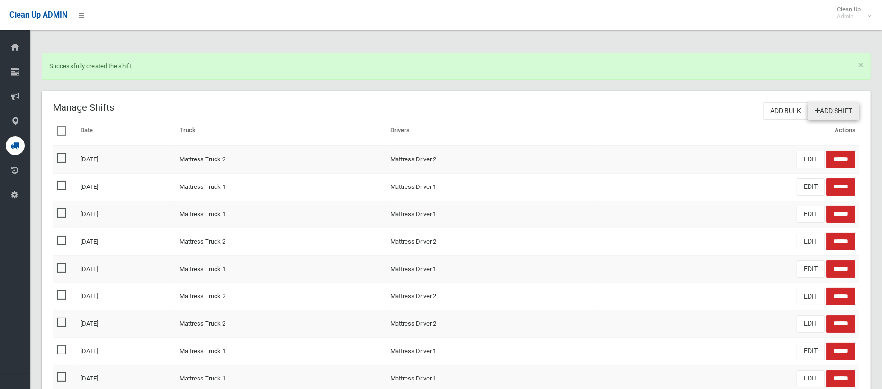
click at [835, 112] on link "Add Shift" at bounding box center [833, 111] width 52 height 18
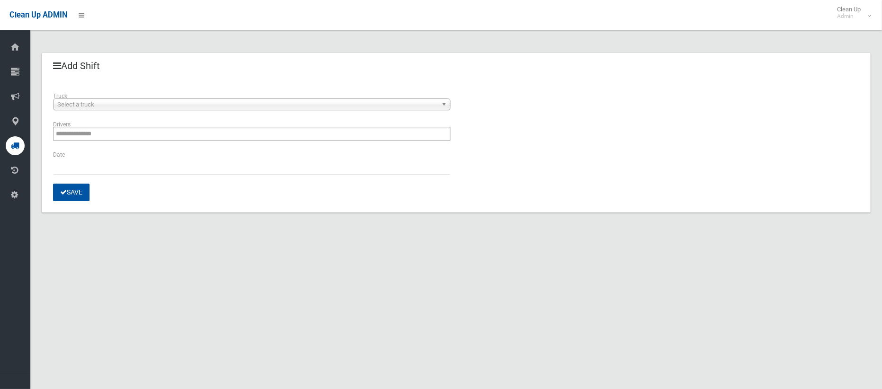
click at [120, 106] on span "Select a truck" at bounding box center [247, 104] width 380 height 11
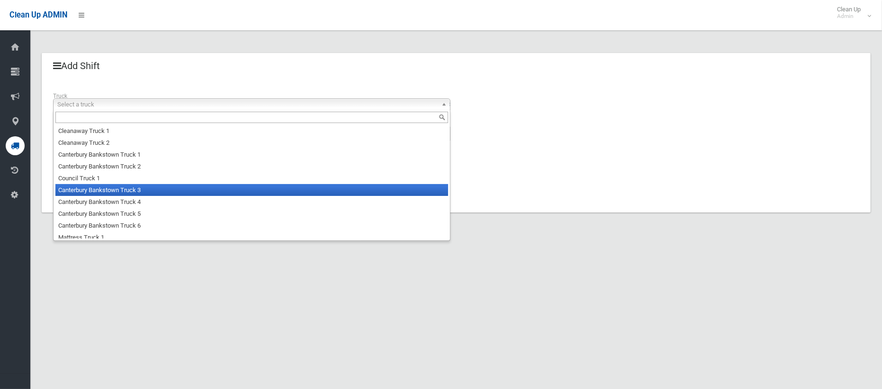
click at [123, 188] on li "Canterbury Bankstown Truck 3" at bounding box center [251, 190] width 393 height 12
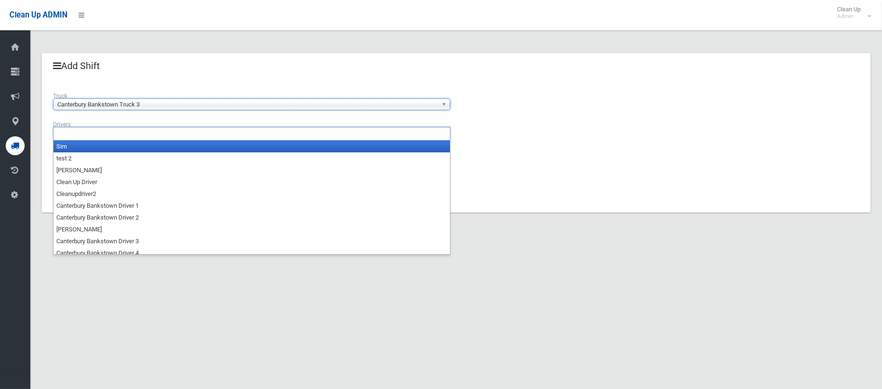
click at [98, 135] on input "text" at bounding box center [81, 134] width 51 height 12
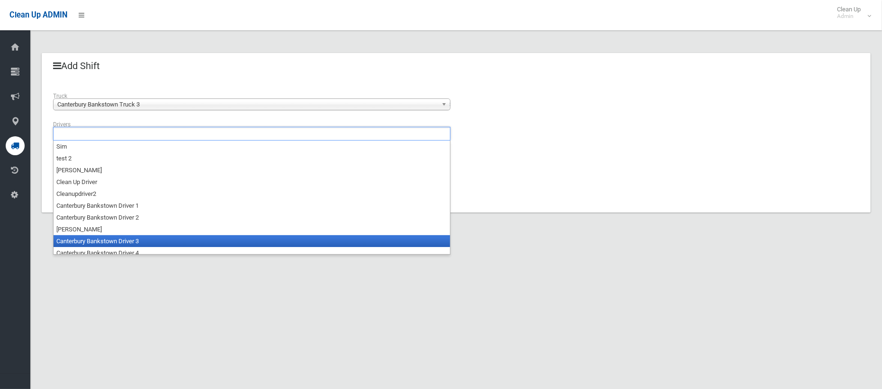
click at [107, 238] on li "Canterbury Bankstown Driver 3" at bounding box center [252, 241] width 396 height 12
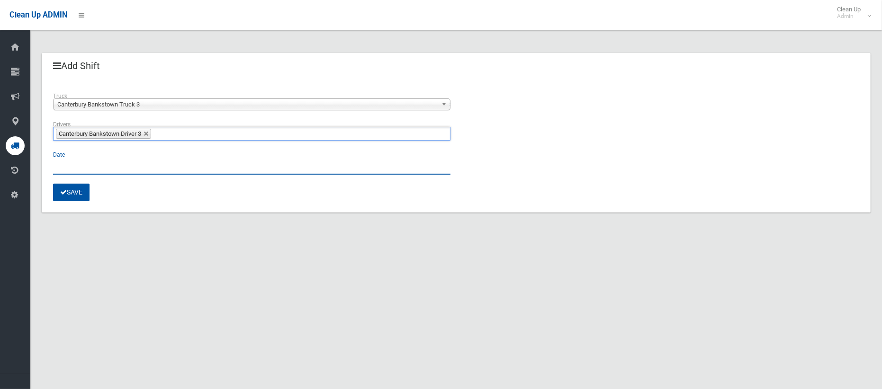
click at [81, 169] on input "text" at bounding box center [251, 166] width 397 height 18
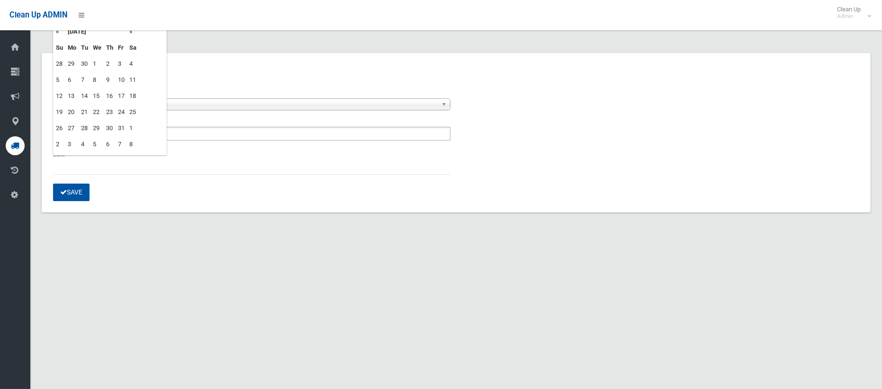
click at [107, 63] on td "2" at bounding box center [110, 64] width 12 height 16
type input "**********"
click at [81, 192] on button "Save" at bounding box center [71, 193] width 36 height 18
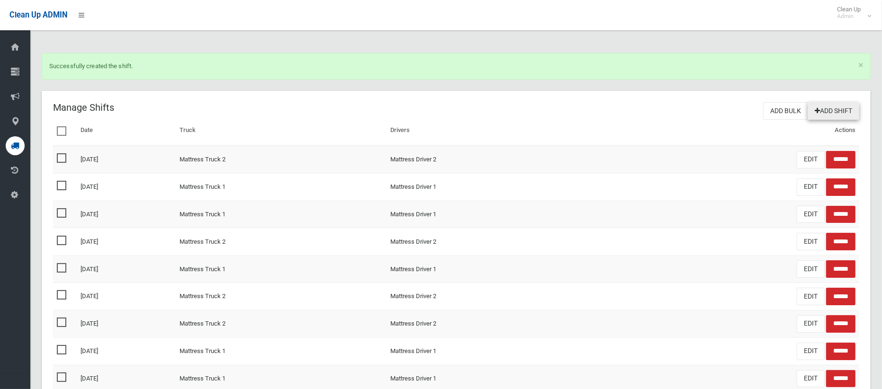
click at [827, 111] on link "Add Shift" at bounding box center [833, 111] width 52 height 18
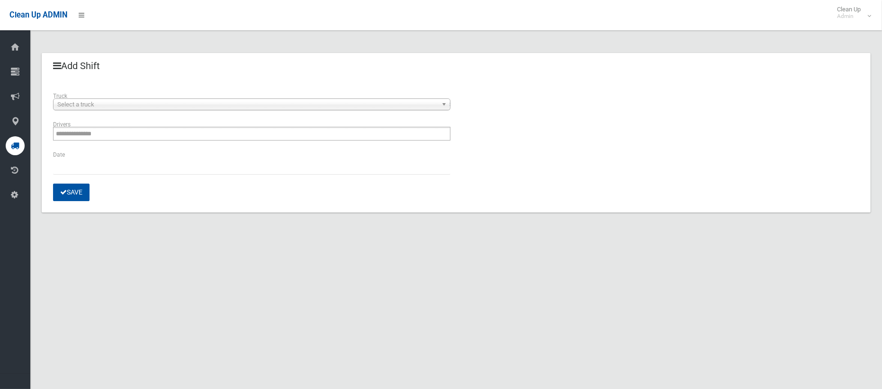
click at [109, 108] on span "Select a truck" at bounding box center [247, 104] width 380 height 11
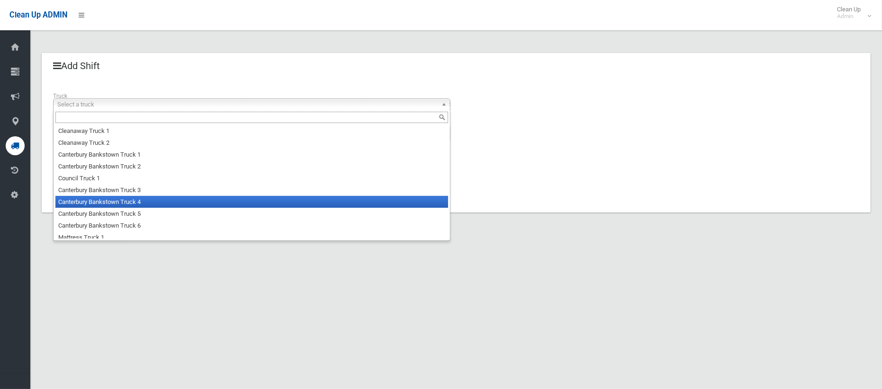
click at [110, 206] on li "Canterbury Bankstown Truck 4" at bounding box center [251, 202] width 393 height 12
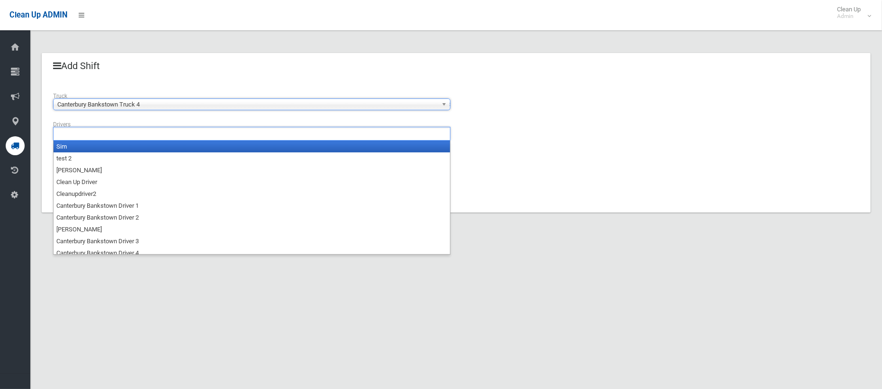
click at [99, 137] on input "text" at bounding box center [81, 134] width 51 height 12
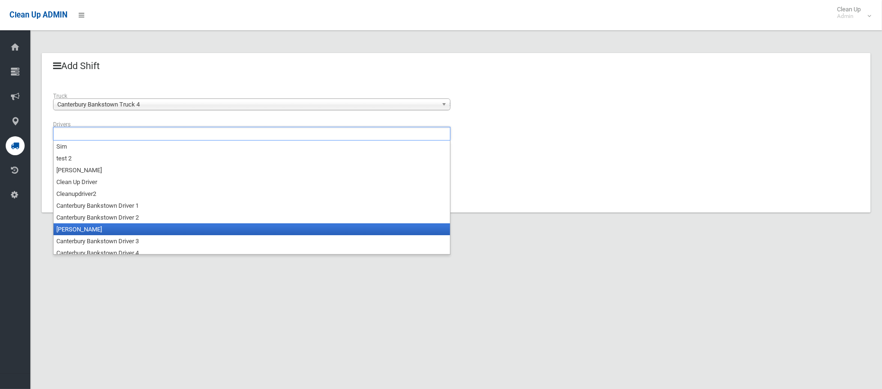
scroll to position [4, 0]
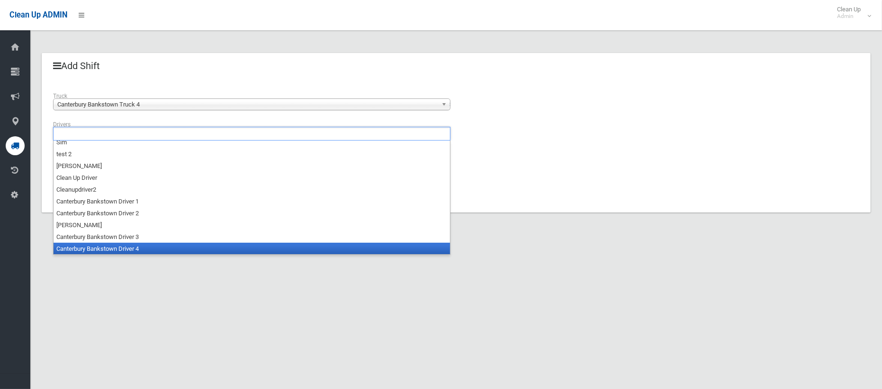
click at [111, 248] on li "Canterbury Bankstown Driver 4" at bounding box center [252, 249] width 396 height 12
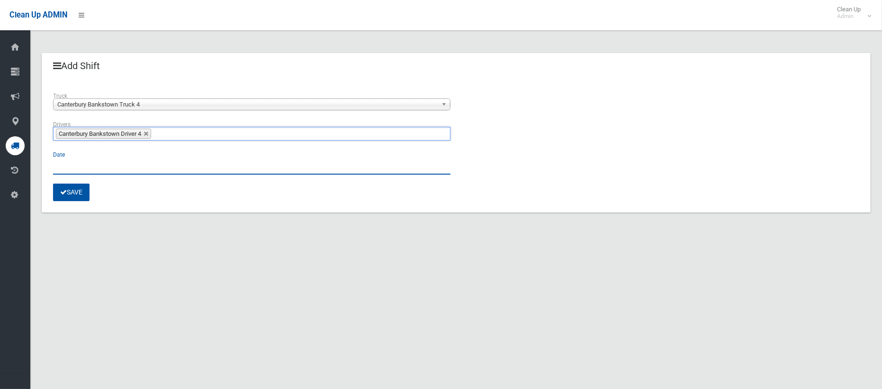
click at [72, 168] on input "text" at bounding box center [251, 166] width 397 height 18
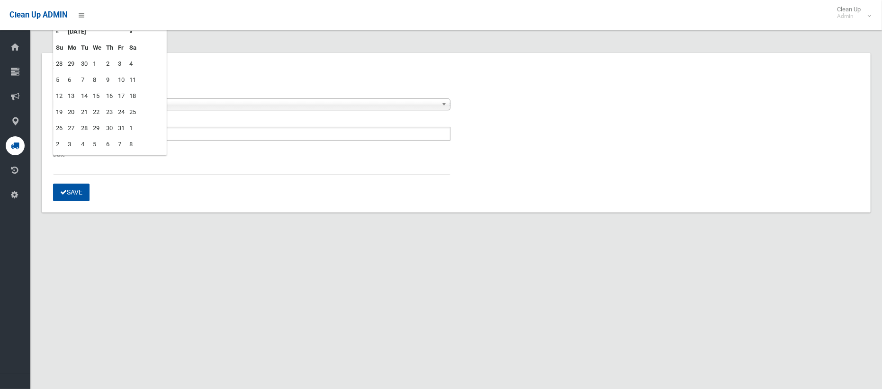
click at [108, 59] on td "2" at bounding box center [110, 64] width 12 height 16
type input "**********"
click at [72, 185] on button "Save" at bounding box center [71, 193] width 36 height 18
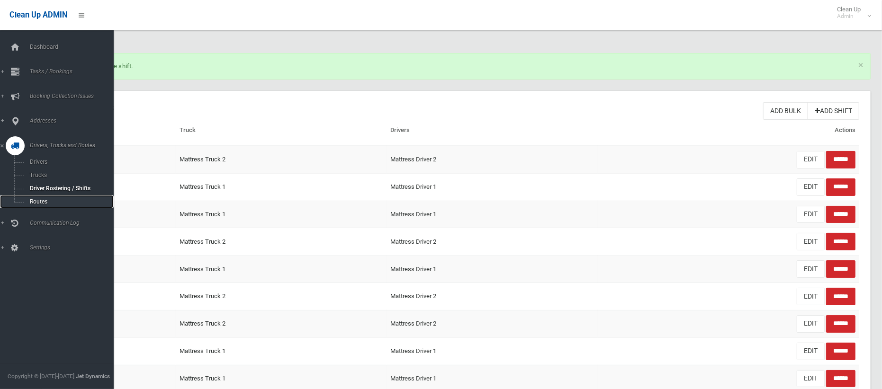
click at [32, 204] on span "Routes" at bounding box center [66, 201] width 79 height 7
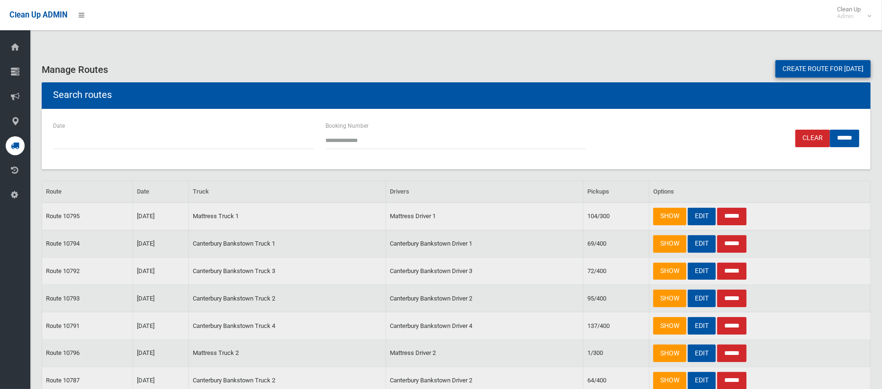
click at [787, 69] on link "Create route for [DATE]" at bounding box center [822, 69] width 95 height 18
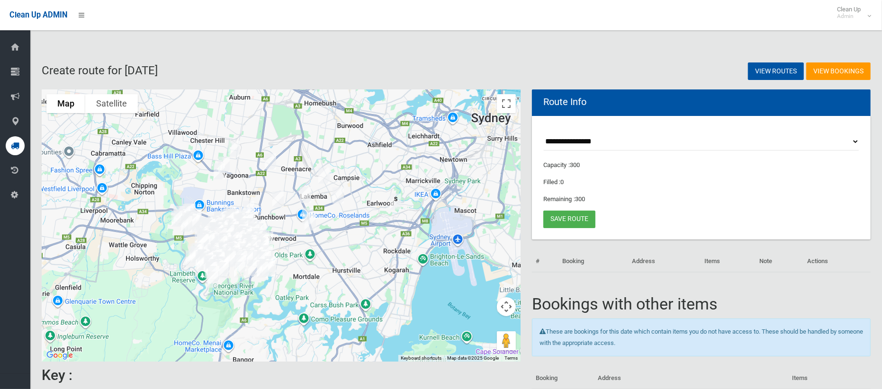
select select "*****"
click at [543, 133] on select "**********" at bounding box center [701, 142] width 316 height 18
click at [508, 112] on button "Toggle fullscreen view" at bounding box center [506, 103] width 19 height 19
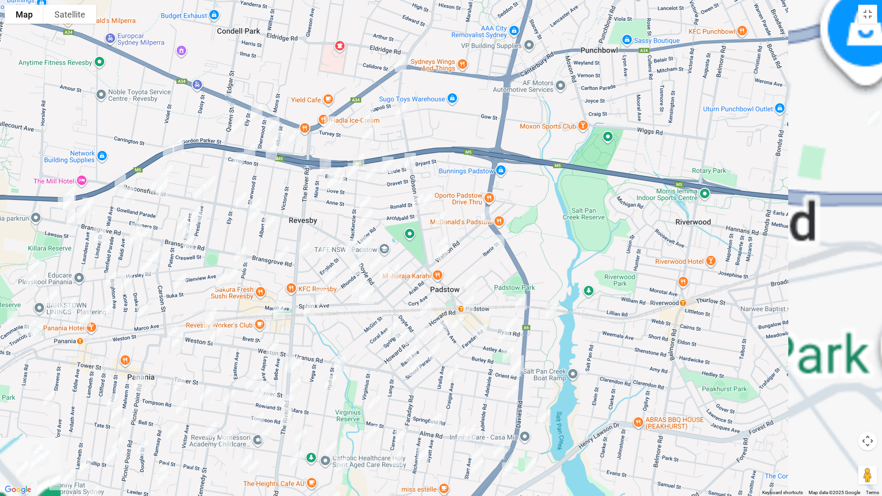
drag, startPoint x: 547, startPoint y: 308, endPoint x: 353, endPoint y: 108, distance: 279.0
click at [353, 108] on div at bounding box center [441, 248] width 882 height 496
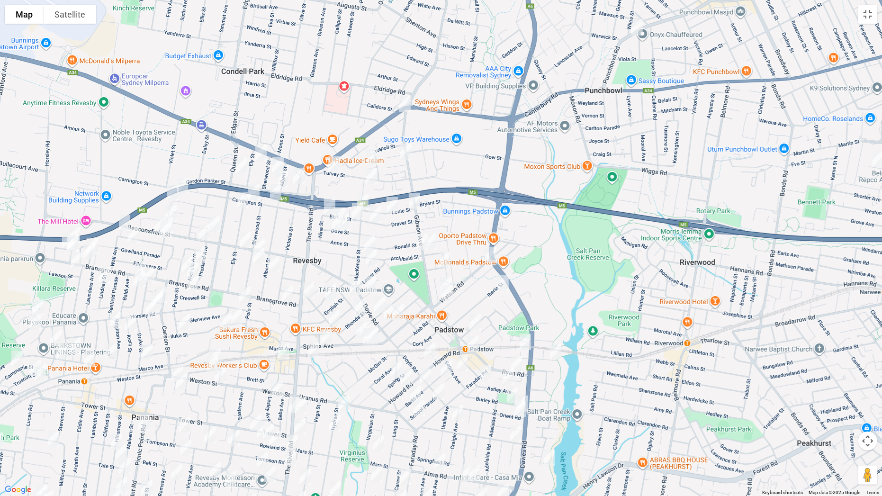
drag, startPoint x: 459, startPoint y: 129, endPoint x: 464, endPoint y: 175, distance: 46.2
click at [464, 175] on div at bounding box center [441, 248] width 882 height 496
click at [409, 100] on img "170 Canterbury Road, BANKSTOWN NSW 2200" at bounding box center [404, 104] width 19 height 24
click at [434, 235] on img "140 Gibson Avenue, PADSTOW NSW 2211" at bounding box center [430, 242] width 19 height 24
click at [445, 277] on img "78 Watson Road, PADSTOW NSW 2211" at bounding box center [446, 285] width 19 height 24
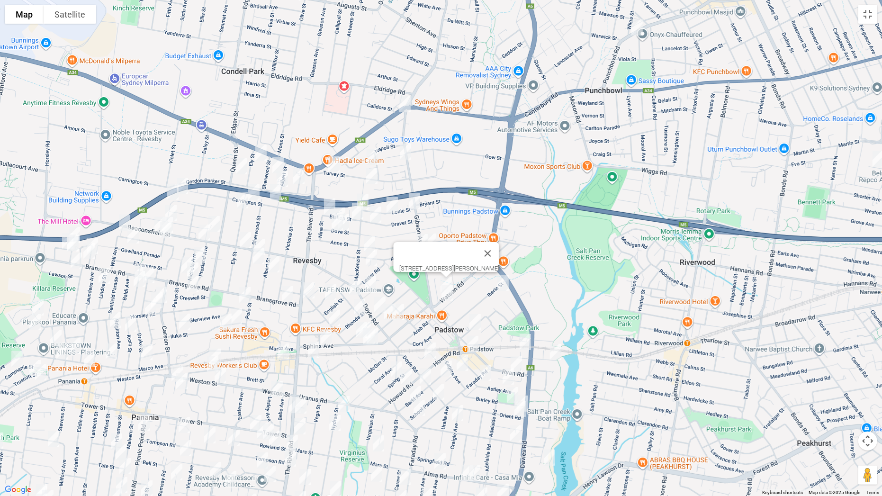
click at [449, 296] on img "85 Watson Road, PADSTOW NSW 2211" at bounding box center [447, 293] width 19 height 24
click at [374, 284] on img "49 Doyle Road, REVESBY NSW 2212" at bounding box center [370, 284] width 19 height 24
click at [379, 300] on img "73 Doyle Road, REVESBY NSW 2212" at bounding box center [379, 305] width 19 height 24
click at [369, 315] on img "6 Rhonda Street, REVESBY NSW 2212" at bounding box center [359, 307] width 19 height 24
click at [359, 307] on img "6 Rhonda Street, REVESBY NSW 2212" at bounding box center [359, 307] width 19 height 24
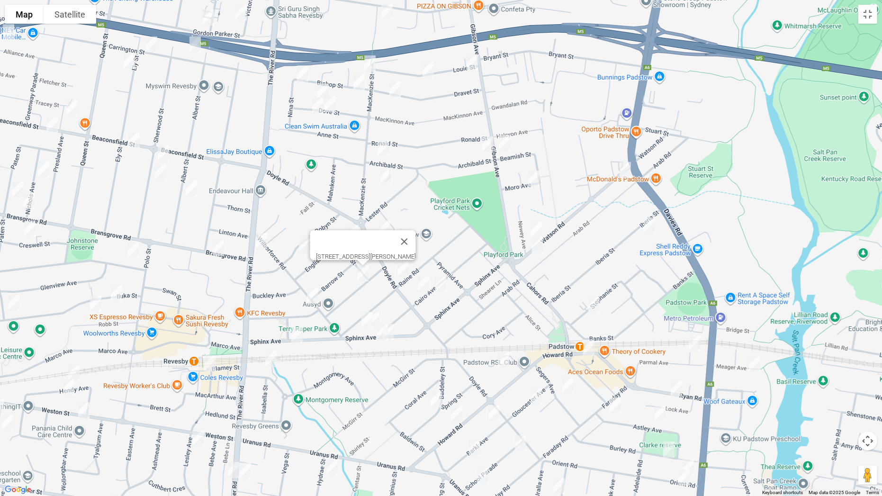
click at [380, 312] on img "52A Sphinx Avenue, REVESBY NSW 2212" at bounding box center [373, 320] width 19 height 24
click at [360, 320] on img "56 Sphinx Avenue, REVESBY NSW 2212" at bounding box center [367, 320] width 19 height 24
click at [398, 332] on div "[STREET_ADDRESS]" at bounding box center [441, 248] width 882 height 496
click at [393, 332] on img "61 Sphinx Avenue, REVESBY NSW 2212" at bounding box center [387, 332] width 19 height 24
click at [377, 336] on img "65 Sphinx Avenue, REVESBY NSW 2212" at bounding box center [382, 333] width 19 height 24
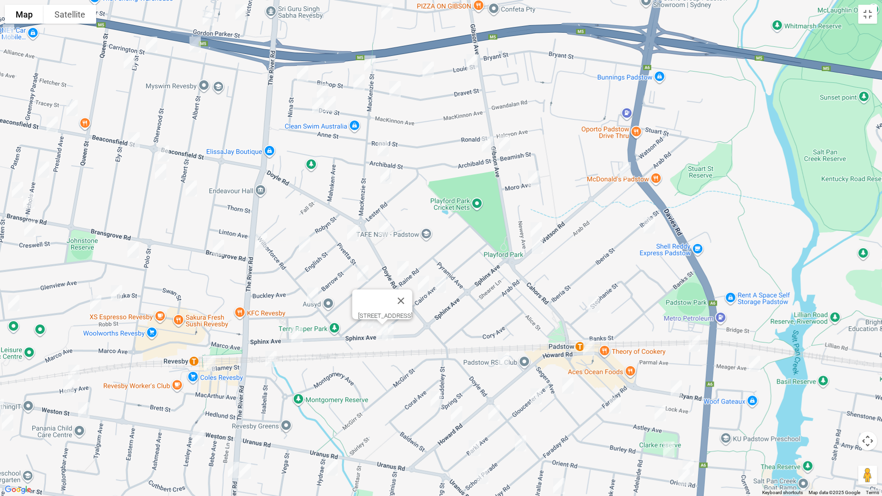
click at [303, 336] on img "109 Sphinx Avenue, REVESBY NSW 2212" at bounding box center [296, 335] width 19 height 24
click at [261, 242] on img "111A The River Road, REVESBY NSW 2212" at bounding box center [261, 241] width 19 height 24
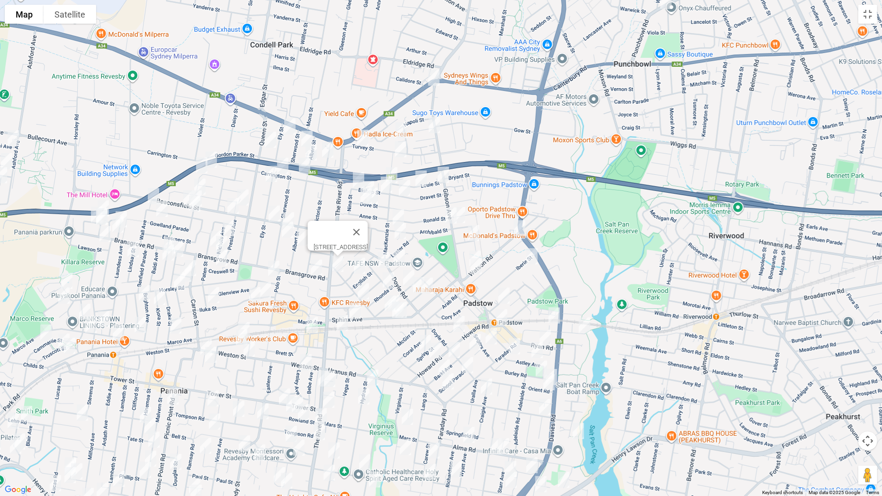
click at [436, 123] on img "4 Atkinson Avenue, PADSTOW NSW 2211" at bounding box center [434, 125] width 19 height 24
click at [404, 127] on img "3 Reiba Crescent, REVESBY NSW 2212" at bounding box center [401, 130] width 19 height 24
click at [361, 136] on img "75 Turvey Street, REVESBY NSW 2212" at bounding box center [362, 138] width 19 height 24
click at [401, 145] on img "4 Mackenzie Street, REVESBY NSW 2212" at bounding box center [400, 149] width 19 height 24
click at [393, 168] on img "35A Mackenzie Street, REVESBY NSW 2212" at bounding box center [391, 175] width 19 height 24
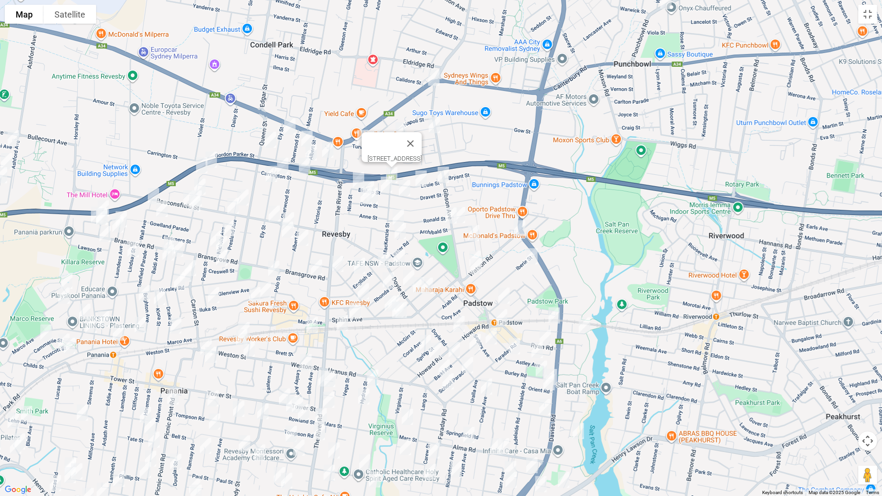
click at [423, 174] on img "25 Louie Street, PADSTOW NSW 2211" at bounding box center [421, 179] width 19 height 24
click at [448, 174] on img "1 Louie Street, PADSTOW NSW 2211" at bounding box center [443, 175] width 19 height 24
click at [354, 174] on img "1 Nina Street, REVESBY NSW 2212" at bounding box center [358, 180] width 19 height 24
click at [369, 179] on img "24 Dove Street, REVESBY NSW 2212" at bounding box center [368, 189] width 19 height 24
click at [377, 194] on img "19 Dove Street, REVESBY NSW 2212" at bounding box center [372, 196] width 19 height 24
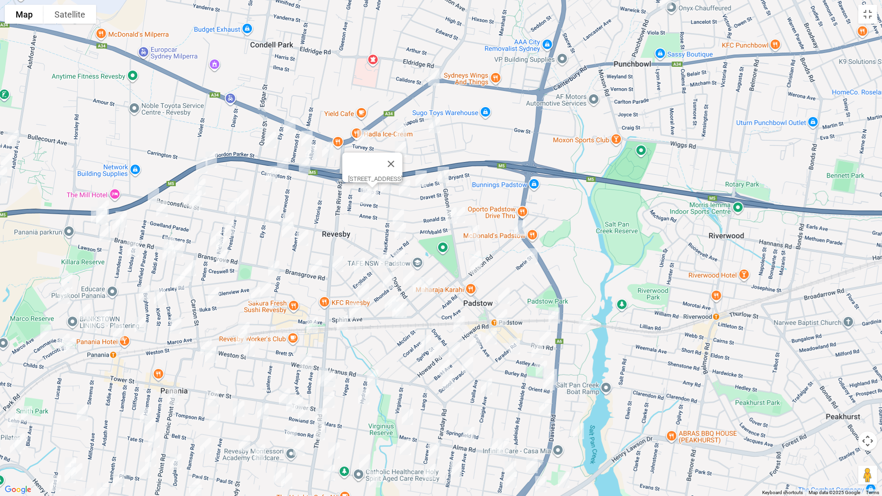
click at [365, 197] on img "25 Dove Street, REVESBY NSW 2212" at bounding box center [366, 196] width 19 height 24
click at [385, 188] on img "3 Bishop Street, REVESBY NSW 2212" at bounding box center [386, 185] width 19 height 24
click at [388, 186] on img "3 Bishop Street, REVESBY NSW 2212" at bounding box center [386, 185] width 19 height 24
click at [408, 193] on img "45 Dravet Street, PADSTOW NSW 2211" at bounding box center [404, 188] width 19 height 24
click at [448, 218] on img "2 Archibald Street, PADSTOW NSW 2211" at bounding box center [451, 216] width 19 height 24
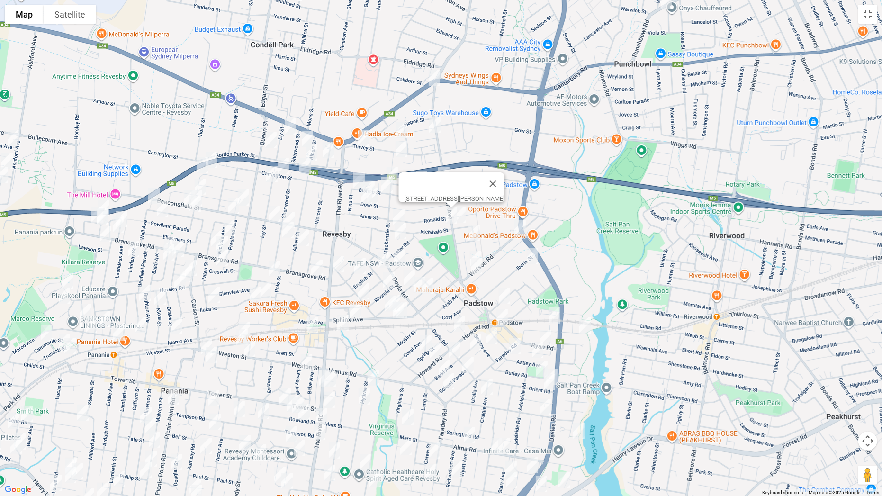
click at [401, 213] on img "54 Archibald Street, PADSTOW NSW 2211" at bounding box center [398, 218] width 19 height 24
click at [401, 230] on img "4 Carotana Street, PADSTOW NSW 2211" at bounding box center [400, 231] width 19 height 24
drag, startPoint x: 473, startPoint y: 233, endPoint x: 486, endPoint y: 236, distance: 13.7
click at [471, 233] on img "5 Moro Avenue, PADSTOW NSW 2211" at bounding box center [474, 233] width 19 height 24
click at [523, 228] on img "21b Watson Road, PADSTOW NSW 2211" at bounding box center [520, 228] width 19 height 24
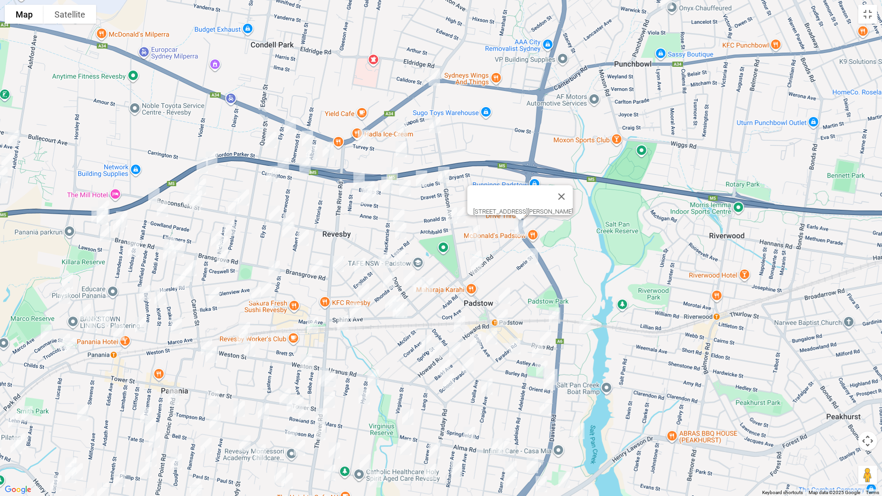
click at [536, 256] on img "59 Iberia Street, PADSTOW NSW 2211" at bounding box center [532, 256] width 19 height 24
click at [464, 229] on div "[STREET_ADDRESS]" at bounding box center [441, 248] width 882 height 496
click at [467, 231] on img "5 Moro Avenue, PADSTOW NSW 2211" at bounding box center [474, 233] width 19 height 24
click at [383, 260] on img "16 Pivetta Street, REVESBY NSW 2212" at bounding box center [384, 260] width 19 height 24
click at [360, 267] on img "21 Robyn Street, REVESBY NSW 2212" at bounding box center [359, 266] width 19 height 24
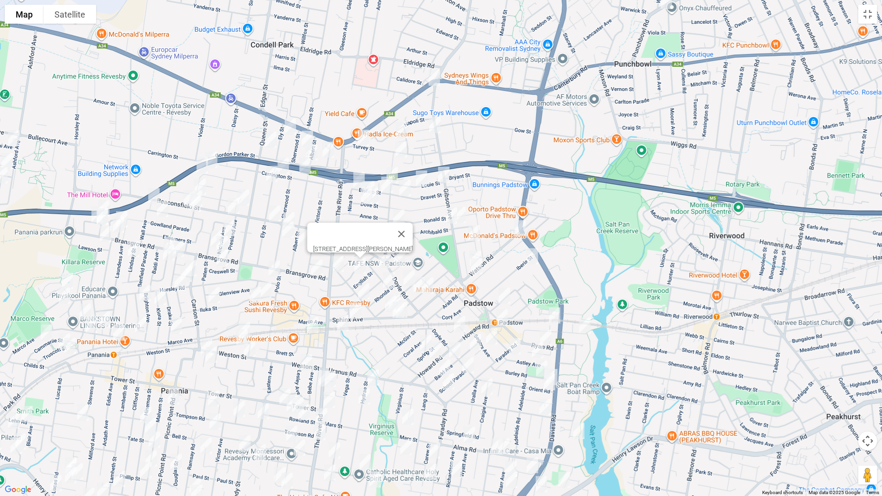
click at [363, 283] on img "28A Wilberforce Road, REVESBY NSW 2212" at bounding box center [363, 291] width 19 height 24
click at [343, 315] on img "5 Montgomery Avenue, REVESBY NSW 2212" at bounding box center [342, 323] width 19 height 24
drag, startPoint x: 416, startPoint y: 286, endPoint x: 431, endPoint y: 293, distance: 16.3
click at [416, 287] on img "32 Cairo Avenue, PADSTOW NSW 2211" at bounding box center [419, 285] width 19 height 24
click at [431, 290] on img "25 Cairo Avenue, PADSTOW NSW 2211" at bounding box center [427, 286] width 19 height 24
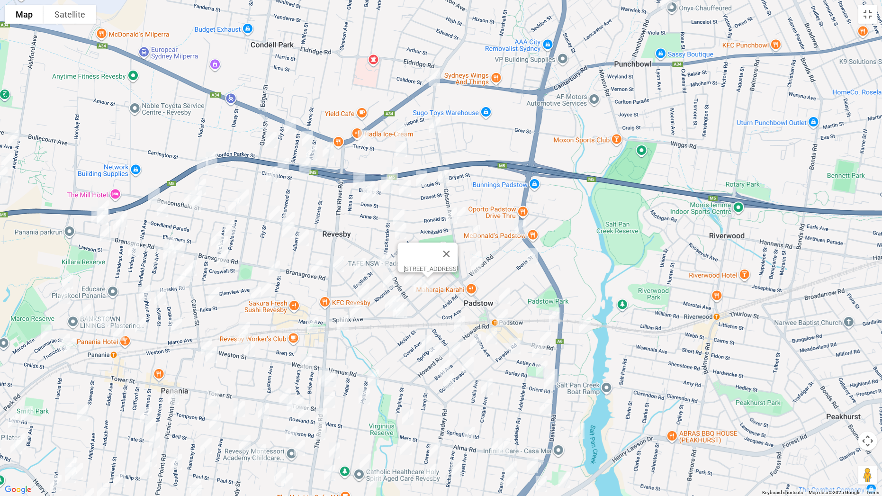
click at [504, 296] on img "35 Stephanie Street, PADSTOW NSW 2211" at bounding box center [504, 296] width 19 height 24
click at [554, 312] on img "4 Parmal Avenue, PADSTOW NSW 2211" at bounding box center [554, 316] width 19 height 24
click at [328, 150] on img "16 Victoria Street, REVESBY NSW 2212" at bounding box center [328, 150] width 19 height 24
click at [270, 141] on img "3/31 Queen Street, REVESBY NSW 2212" at bounding box center [270, 140] width 19 height 24
click at [290, 127] on img "7 Ely Street, REVESBY NSW 2212" at bounding box center [290, 127] width 19 height 24
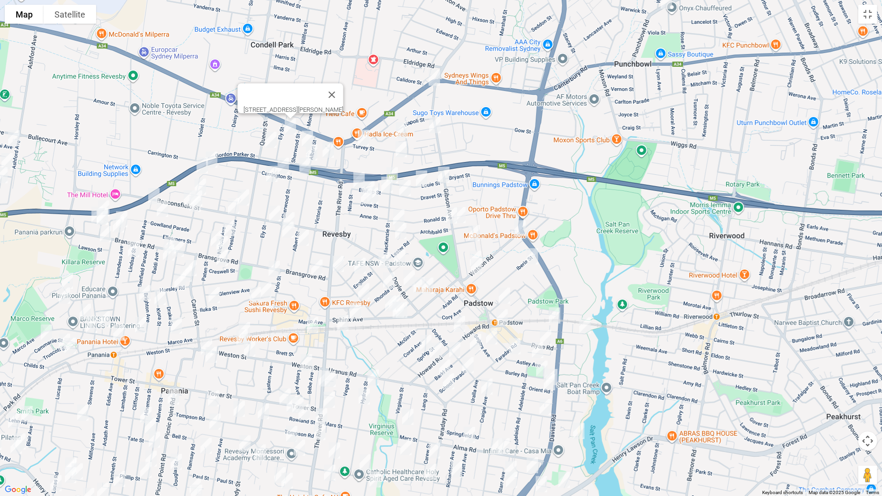
click at [308, 135] on img "11A Sherwood Street, REVESBY NSW 2212" at bounding box center [307, 139] width 19 height 24
click at [314, 150] on img "24 Albert Street, REVESBY NSW 2212" at bounding box center [311, 153] width 19 height 24
click at [307, 164] on img "21B Carrington Street, REVESBY NSW 2212" at bounding box center [305, 166] width 19 height 24
click at [287, 166] on img "50B Carrington Street, REVESBY NSW 2212" at bounding box center [283, 166] width 19 height 24
click at [272, 173] on img "48 Ely Street, REVESBY NSW 2212" at bounding box center [271, 174] width 19 height 24
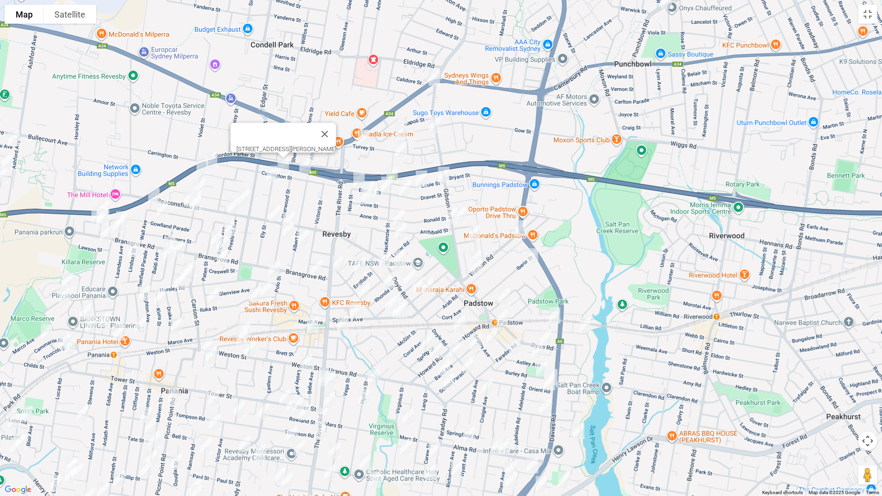
click at [273, 177] on img "48 Ely Street, REVESBY NSW 2212" at bounding box center [271, 174] width 19 height 24
click at [276, 208] on img "51 Beaconsfield Street, REVESBY NSW 2212" at bounding box center [274, 214] width 19 height 24
click at [292, 213] on img "79 Sherwood Street, REVESBY NSW 2212" at bounding box center [288, 220] width 19 height 24
click at [286, 228] on img "89 Sherwood Street, REVESBY NSW 2212" at bounding box center [287, 230] width 19 height 24
click at [302, 236] on img "89A Albert Street, REVESBY NSW 2212" at bounding box center [303, 238] width 19 height 24
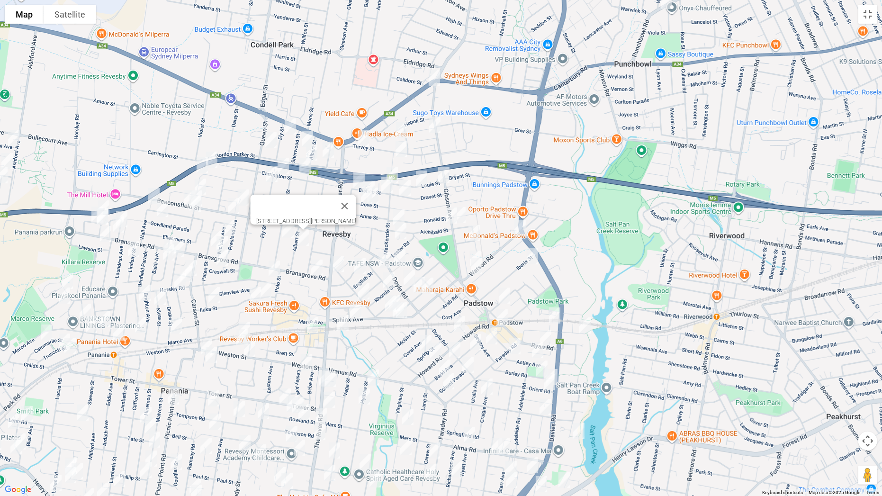
click at [317, 269] on img "17 Bransgrove Road, REVESBY NSW 2212" at bounding box center [316, 268] width 19 height 24
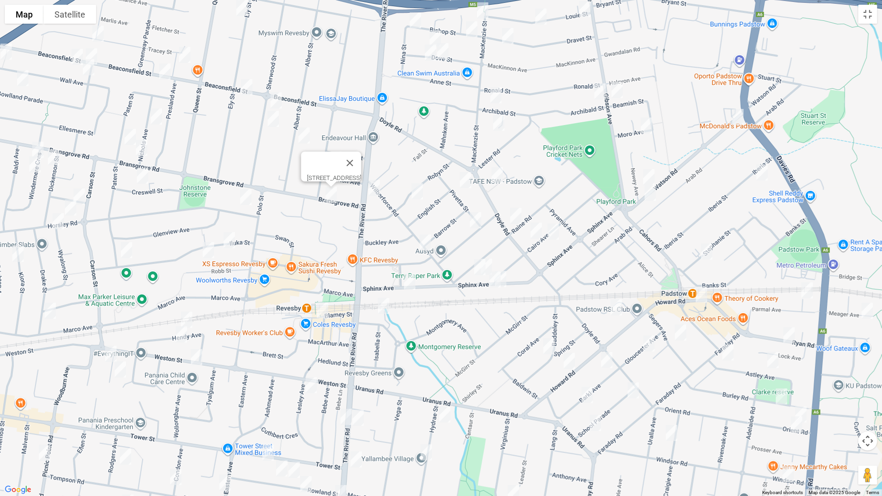
click at [385, 305] on img "5 Montgomery Avenue, REVESBY NSW 2212" at bounding box center [383, 306] width 19 height 24
click at [247, 196] on img "10 Horsley Road, REVESBY NSW 2212" at bounding box center [245, 197] width 19 height 24
click at [229, 242] on img "9A Iluka Street, REVESBY NSW 2212" at bounding box center [229, 240] width 19 height 24
click at [212, 248] on img "20A Robb Street, REVESBY NSW 2212" at bounding box center [208, 250] width 19 height 24
click at [182, 48] on img "2A Tracey Street, REVESBY NSW 2212" at bounding box center [184, 55] width 19 height 24
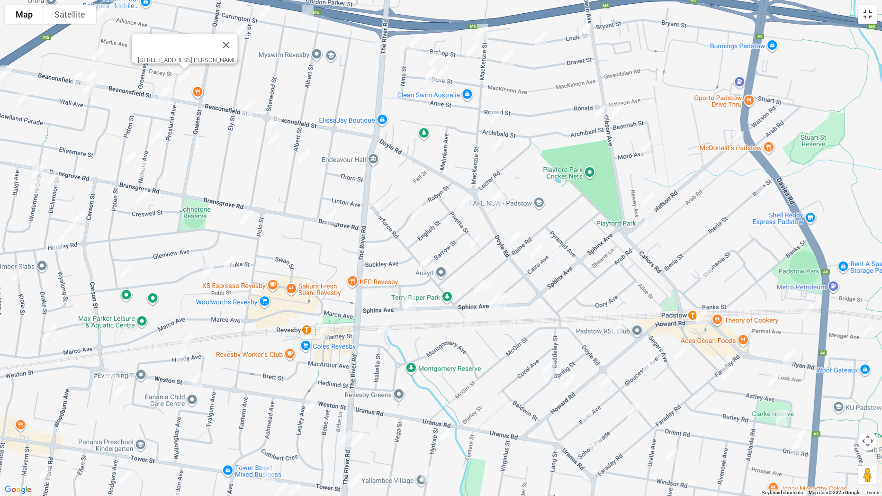
drag, startPoint x: 864, startPoint y: 16, endPoint x: 807, endPoint y: 41, distance: 61.7
click at [863, 16] on button "Toggle fullscreen view" at bounding box center [867, 14] width 19 height 19
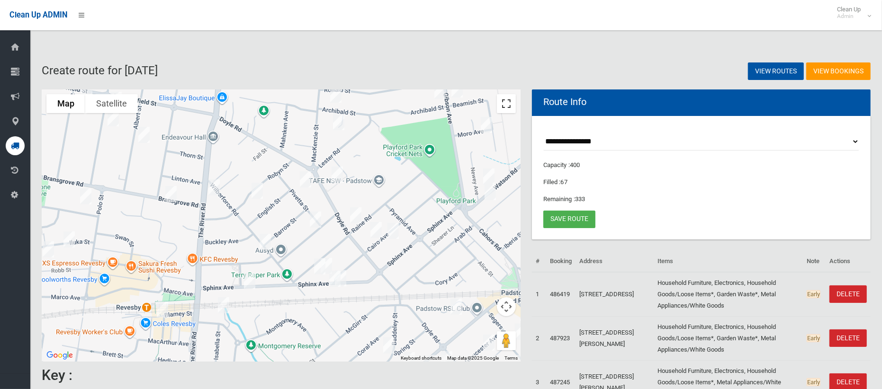
click at [505, 108] on button "Toggle fullscreen view" at bounding box center [506, 103] width 19 height 19
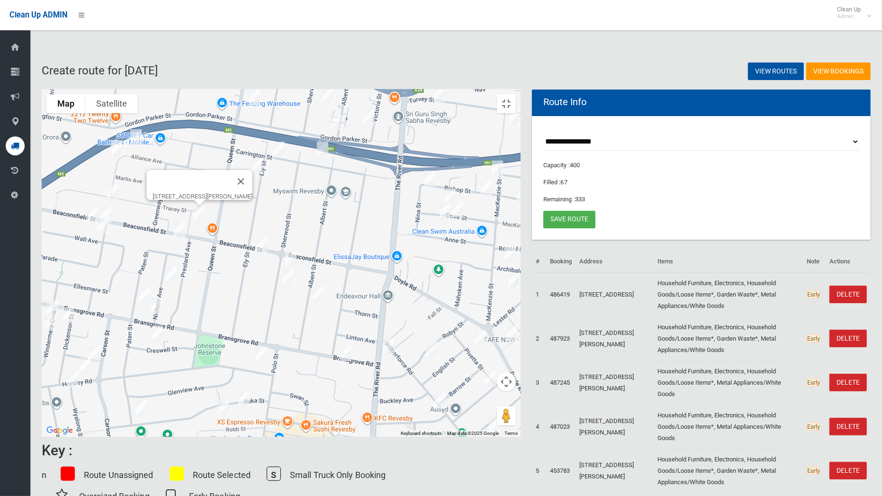
drag, startPoint x: 334, startPoint y: 169, endPoint x: 511, endPoint y: 292, distance: 215.1
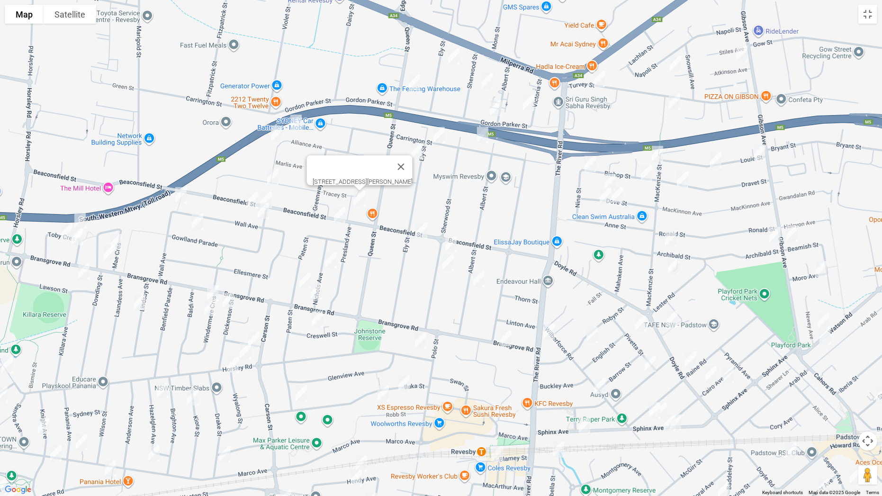
click at [511, 292] on div "[STREET_ADDRESS][PERSON_NAME]" at bounding box center [441, 248] width 882 height 496
click at [341, 215] on img "83 Beaconsfield Street, REVESBY NSW 2212" at bounding box center [339, 215] width 19 height 24
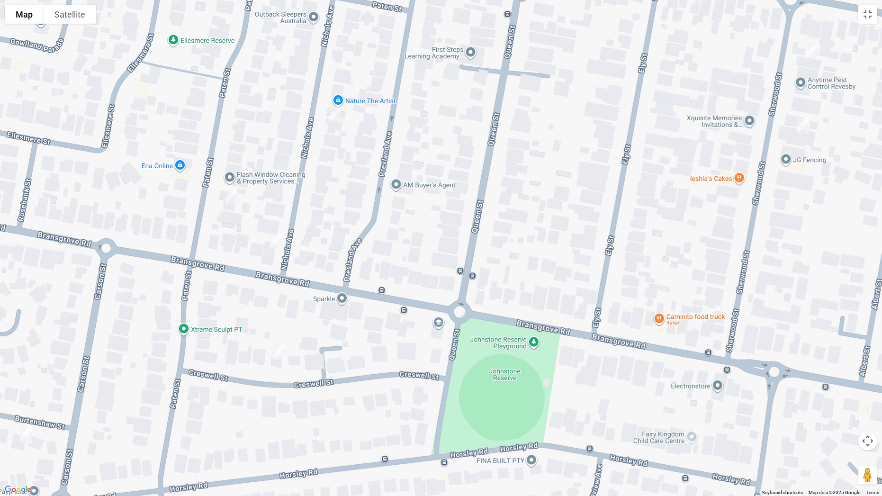
click at [338, 116] on img "21 Nichols Avenue, REVESBY NSW 2212" at bounding box center [335, 115] width 19 height 24
click at [868, 13] on button "Toggle fullscreen view" at bounding box center [867, 14] width 19 height 19
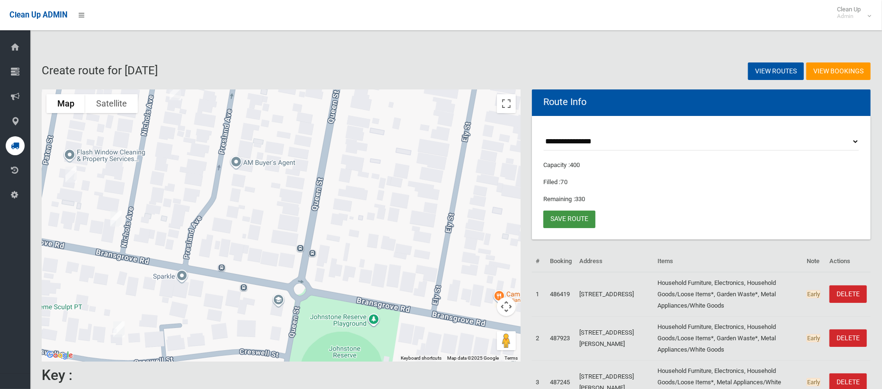
click at [566, 214] on link "Save route" at bounding box center [569, 220] width 52 height 18
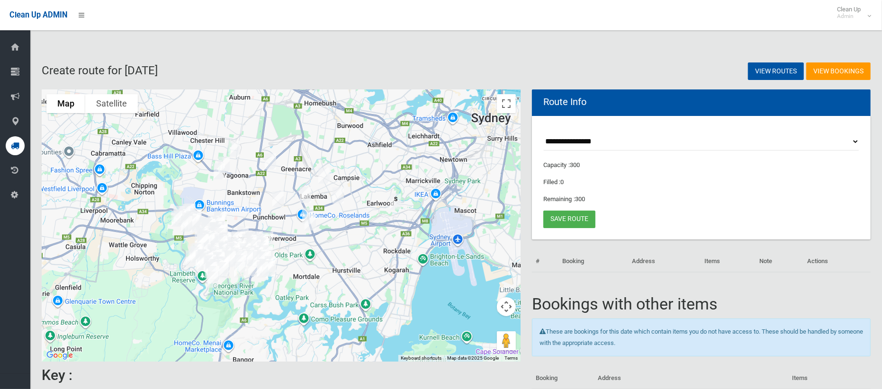
click at [586, 138] on select "**********" at bounding box center [701, 142] width 316 height 18
select select "*****"
click at [543, 133] on select "**********" at bounding box center [701, 142] width 316 height 18
click at [505, 107] on button "Toggle fullscreen view" at bounding box center [506, 103] width 19 height 19
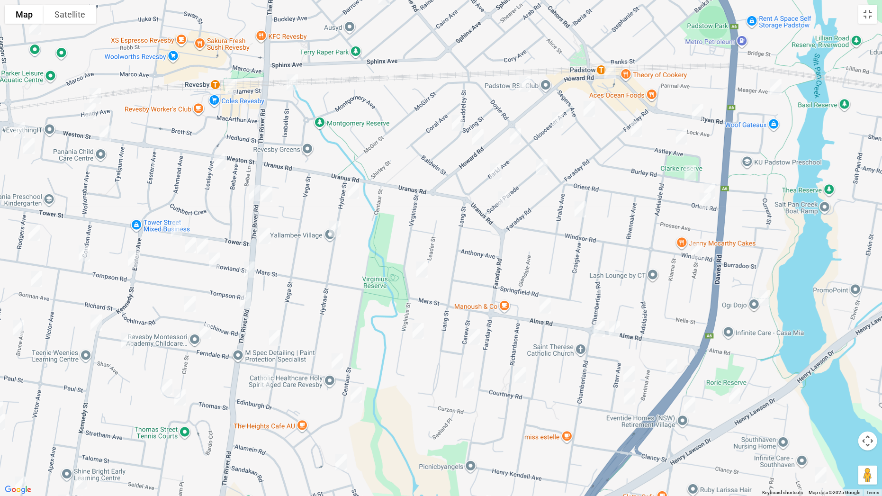
click at [268, 195] on img "203 The River Road, REVESBY NSW 2212" at bounding box center [266, 194] width 19 height 24
click at [261, 233] on img "231 The River Road, REVESBY NSW 2212" at bounding box center [264, 236] width 19 height 24
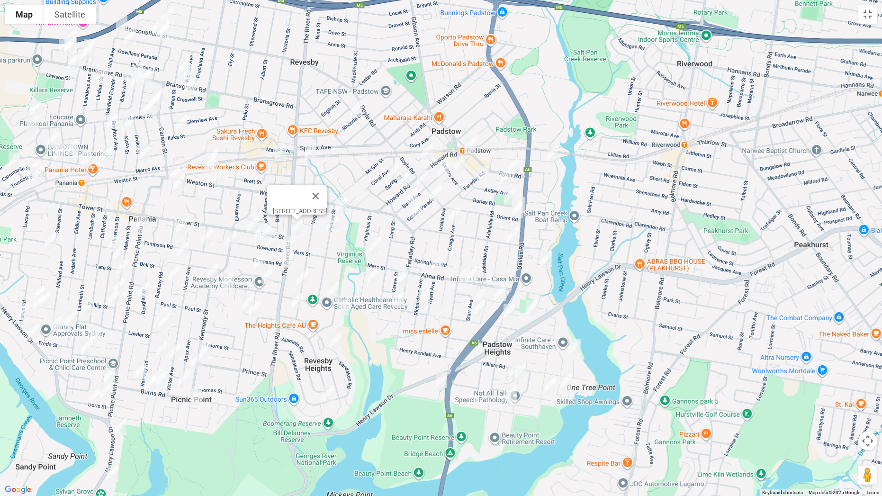
click at [357, 107] on img "6 Rhonda Street, REVESBY NSW 2212" at bounding box center [356, 109] width 19 height 24
click at [315, 153] on img "5 Montgomery Avenue, REVESBY NSW 2212" at bounding box center [310, 151] width 19 height 24
click at [468, 142] on img "47 Howard Road, PADSTOW NSW 2211" at bounding box center [469, 146] width 19 height 24
click at [553, 152] on img "9 Meager Avenue, PADSTOW NSW 2211" at bounding box center [552, 154] width 19 height 24
click at [429, 148] on img "9 Crusade Avenue, PADSTOW NSW 2211" at bounding box center [427, 152] width 19 height 24
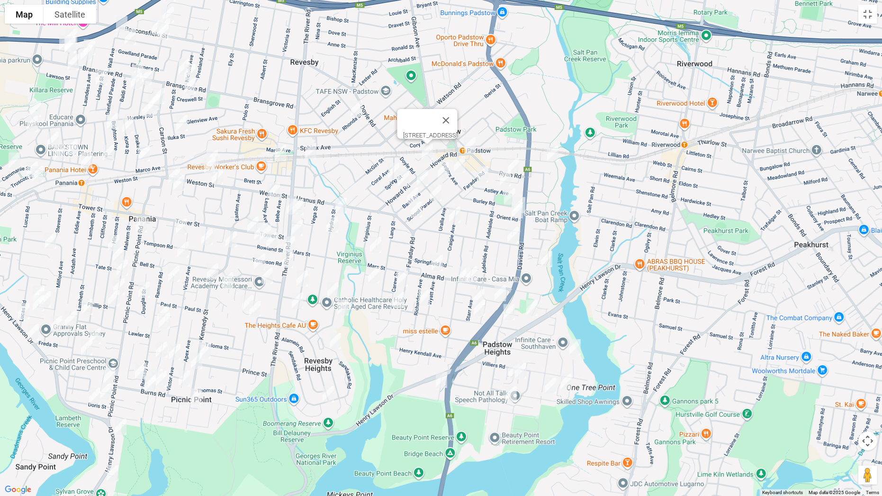
click at [515, 162] on img "21 Ryan Road, PADSTOW NSW 2211" at bounding box center [513, 166] width 19 height 24
click at [456, 158] on img "19 Segers Avenue, PADSTOW NSW 2211" at bounding box center [459, 164] width 19 height 24
click at [442, 163] on img "9 Gloucester Avenue, PADSTOW NSW 2211" at bounding box center [443, 170] width 19 height 24
click at [464, 166] on img "19 Segers Avenue, PADSTOW NSW 2211" at bounding box center [459, 164] width 19 height 24
drag, startPoint x: 484, startPoint y: 175, endPoint x: 505, endPoint y: 180, distance: 21.0
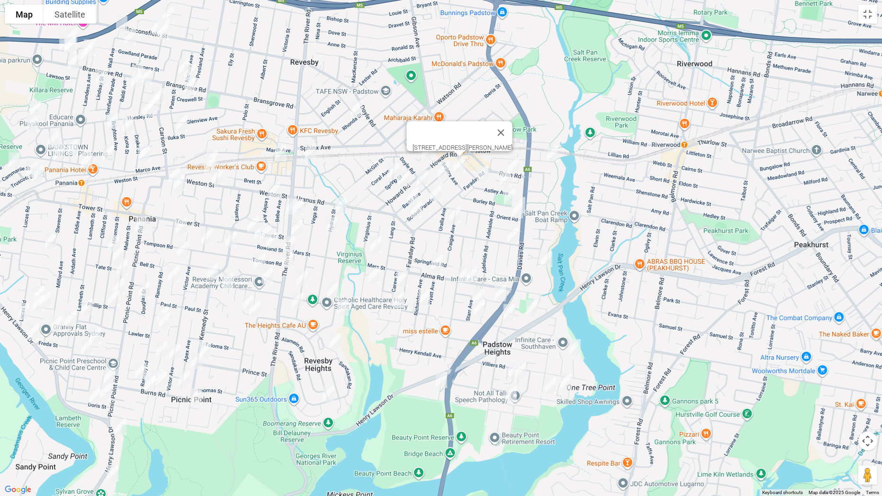
click at [485, 175] on img "1 Astley Avenue, PADSTOW NSW 2211" at bounding box center [482, 174] width 19 height 24
drag, startPoint x: 508, startPoint y: 178, endPoint x: 500, endPoint y: 179, distance: 8.6
click at [507, 179] on img "25 Astley Avenue, PADSTOW NSW 2211" at bounding box center [505, 178] width 19 height 24
click at [391, 167] on img "18 Spring Street, PADSTOW NSW 2211" at bounding box center [393, 171] width 19 height 24
click at [421, 174] on img "4A Barkl Avenue, PADSTOW NSW 2211" at bounding box center [422, 178] width 19 height 24
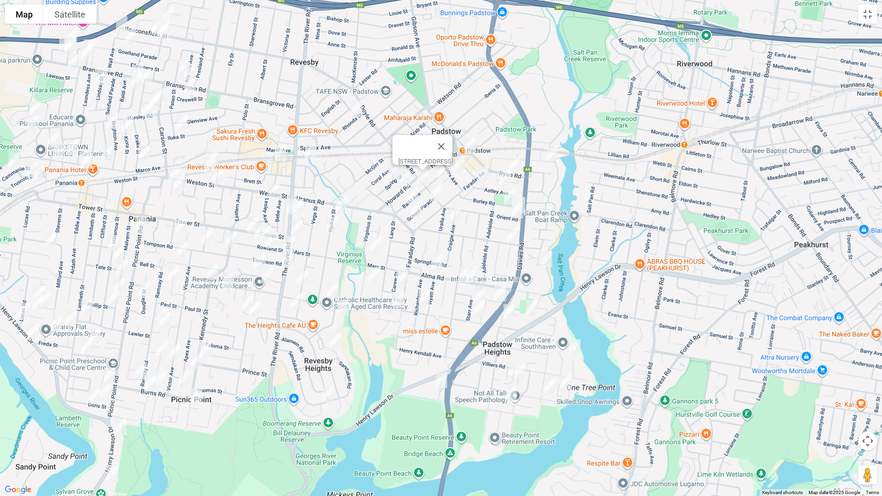
click at [404, 175] on img "78 Howard Road, PADSTOW NSW 2211" at bounding box center [403, 179] width 19 height 24
click at [406, 193] on img "23 Barkl Avenue, PADSTOW NSW 2211" at bounding box center [412, 196] width 19 height 24
click at [432, 193] on img "1 School Parade, PADSTOW NSW 2211" at bounding box center [435, 193] width 19 height 24
click at [507, 179] on img "25 Astley Avenue, PADSTOW NSW 2211" at bounding box center [505, 178] width 19 height 24
click at [505, 195] on img "13 Burley Road, PADSTOW NSW 2211" at bounding box center [509, 197] width 19 height 24
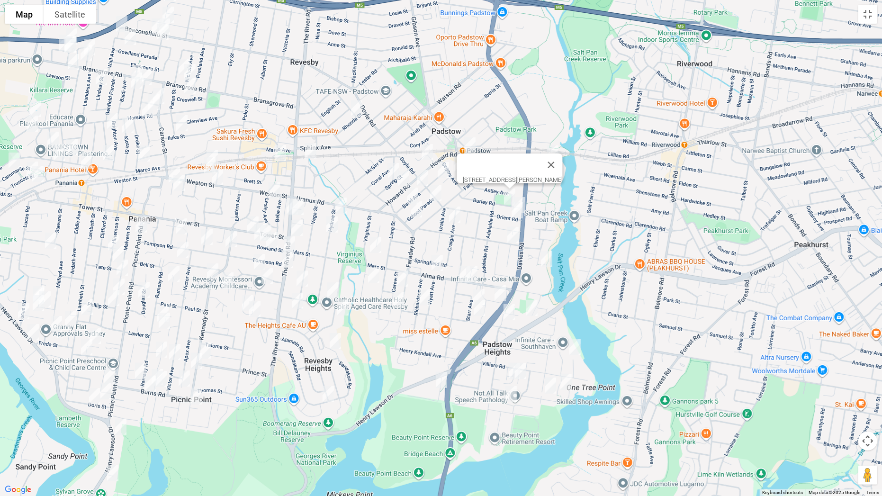
click at [530, 199] on div "13 Burley Road, PADSTOW NSW 2211" at bounding box center [441, 248] width 882 height 496
click at [527, 201] on img "4 Orient Road, PADSTOW NSW 2211" at bounding box center [519, 205] width 19 height 24
click at [517, 210] on img "5 Orient Road, PADSTOW NSW 2211" at bounding box center [517, 210] width 19 height 24
click at [419, 213] on img "31 School Parade, PADSTOW NSW 2211" at bounding box center [416, 209] width 19 height 24
click at [340, 204] on img "13 Hydrae Street, REVESBY NSW 2212" at bounding box center [341, 206] width 19 height 24
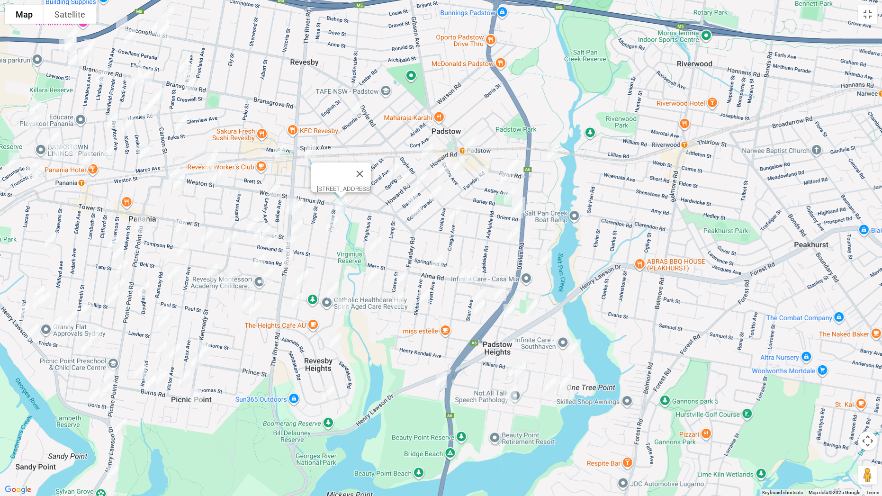
click at [459, 216] on img "16 Craigie Avenue, PADSTOW NSW 2211" at bounding box center [454, 215] width 19 height 24
click at [513, 237] on img "9 Windsor Road, PADSTOW NSW 2211" at bounding box center [512, 235] width 19 height 24
click at [548, 261] on img "19 Werona Avenue, PADSTOW NSW 2211" at bounding box center [546, 259] width 19 height 24
click at [370, 244] on img "55 Virginius Street, PADSTOW NSW 2211" at bounding box center [375, 245] width 19 height 24
click at [436, 263] on img "122 Alma Road, PADSTOW NSW 2211" at bounding box center [437, 263] width 19 height 24
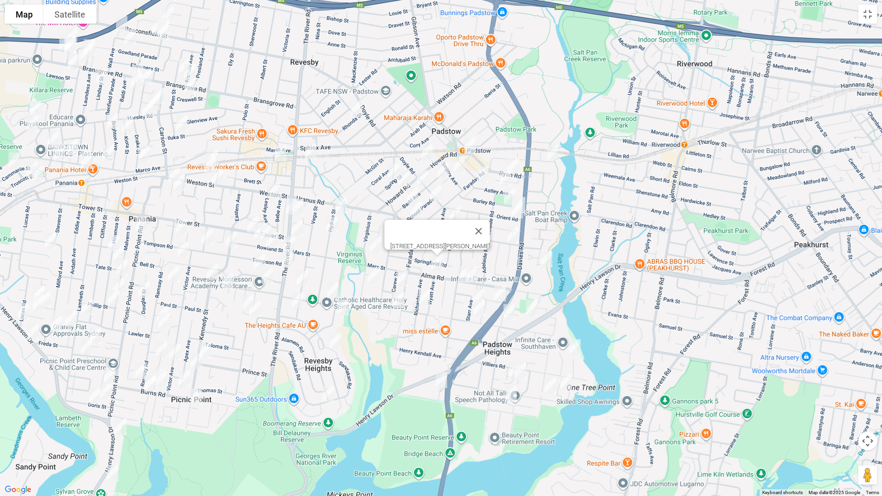
click at [459, 275] on img "37B Chamberlain Road, PADSTOW NSW 2211" at bounding box center [464, 274] width 19 height 24
click at [472, 271] on img "93 Alma Road, PADSTOW NSW 2211" at bounding box center [471, 274] width 19 height 24
click at [499, 289] on img "25 Berrima Avenue, PADSTOW NSW 2211" at bounding box center [500, 293] width 19 height 24
click at [481, 290] on img "29 Starr Avenue, PADSTOW NSW 2211" at bounding box center [478, 297] width 19 height 24
click at [478, 306] on img "76 Courtney Road, PADSTOW NSW 2211" at bounding box center [479, 308] width 19 height 24
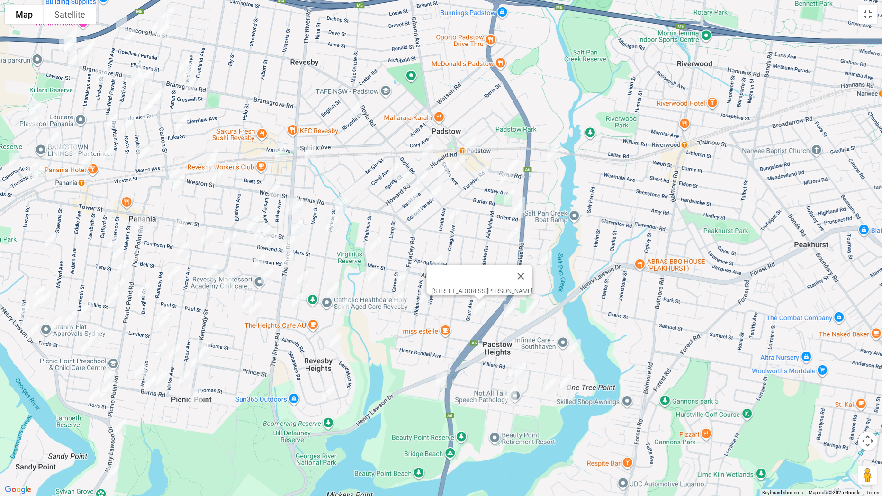
click at [514, 313] on img "18 Dilke Road, PADSTOW NSW 2211" at bounding box center [509, 312] width 19 height 24
click at [538, 311] on img "14 Wainwright Avenue, PADSTOW NSW 2211" at bounding box center [531, 308] width 19 height 24
click at [577, 347] on img "24 Raftree Street, PADSTOW HEIGHTS NSW 2211" at bounding box center [574, 347] width 19 height 24
click at [569, 383] on img "11 Bastille Close, PADSTOW HEIGHTS NSW 2211" at bounding box center [565, 382] width 19 height 24
click at [550, 385] on img "36 Valley Road, PADSTOW HEIGHTS NSW 2211" at bounding box center [550, 386] width 19 height 24
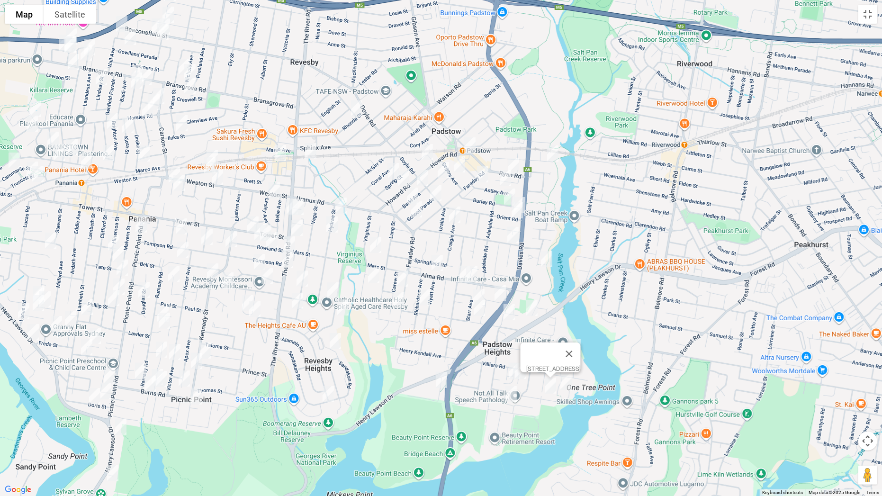
click at [521, 376] on img "10 Shepherd Avenue, PADSTOW HEIGHTS NSW 2211" at bounding box center [520, 371] width 19 height 24
click at [513, 372] on img "10 Shepherd Avenue, PADSTOW HEIGHTS NSW 2211" at bounding box center [520, 371] width 19 height 24
click at [510, 367] on img "91 Villiers Road, PADSTOW HEIGHTS NSW 2211" at bounding box center [514, 371] width 19 height 24
click at [506, 389] on img "1/6 Opal Place, PADSTOW HEIGHTS NSW 2211" at bounding box center [511, 394] width 19 height 24
click at [422, 300] on img "29 Richardson Avenue, PADSTOW NSW 2211" at bounding box center [424, 298] width 19 height 24
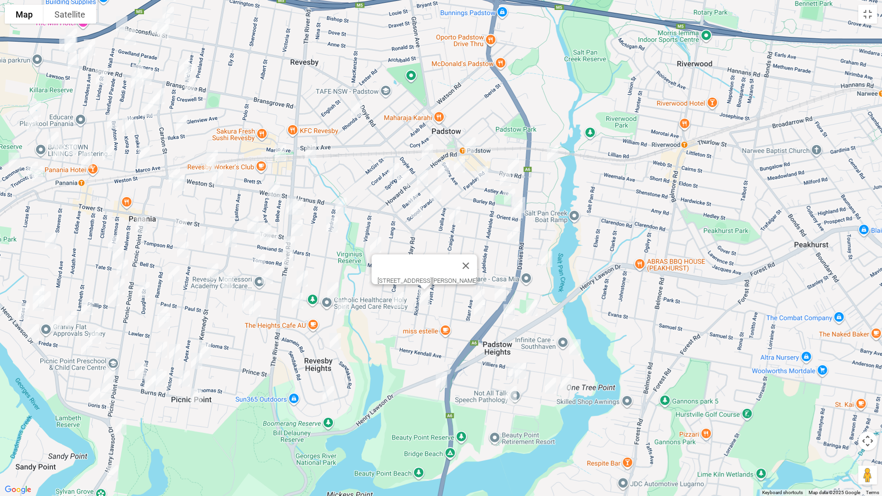
click at [441, 378] on img "10 Needlewood Grove, PADSTOW HEIGHTS NSW 2211" at bounding box center [441, 380] width 19 height 24
click at [400, 273] on img "13 Carew Street, PADSTOW NSW 2211" at bounding box center [402, 279] width 19 height 24
click at [398, 301] on img "37 Carew Street, PADSTOW NSW 2211" at bounding box center [398, 300] width 19 height 24
click at [444, 262] on button "Close" at bounding box center [440, 268] width 23 height 23
click at [371, 277] on img "1/81 Virginius Street, PADSTOW NSW 2211" at bounding box center [373, 275] width 19 height 24
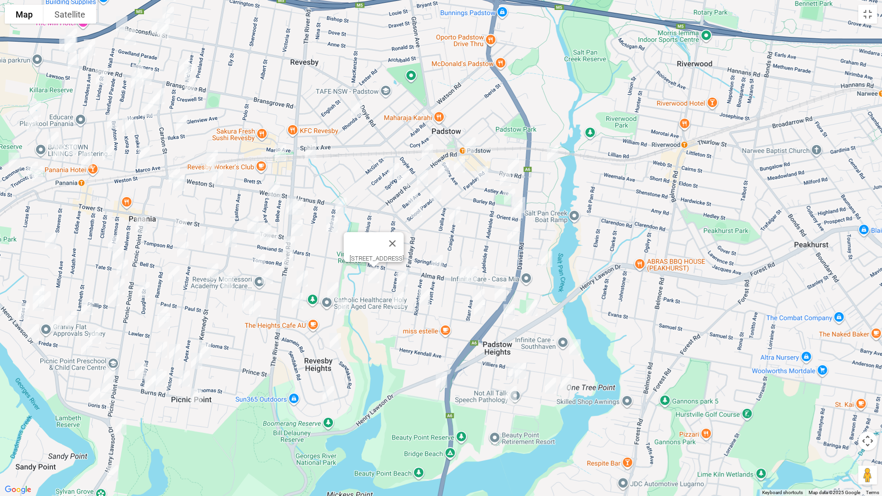
click at [330, 217] on img "34 Hydrae Street, REVESBY NSW 2212" at bounding box center [332, 225] width 19 height 24
drag, startPoint x: 331, startPoint y: 288, endPoint x: 341, endPoint y: 295, distance: 12.0
click at [333, 290] on img "6 Neptune Street, REVESBY NSW 2212" at bounding box center [332, 290] width 19 height 24
click at [332, 289] on img "6 Neptune Street, REVESBY NSW 2212" at bounding box center [332, 290] width 19 height 24
click at [345, 305] on img "105 Centaur Street, REVESBY NSW 2212" at bounding box center [342, 308] width 19 height 24
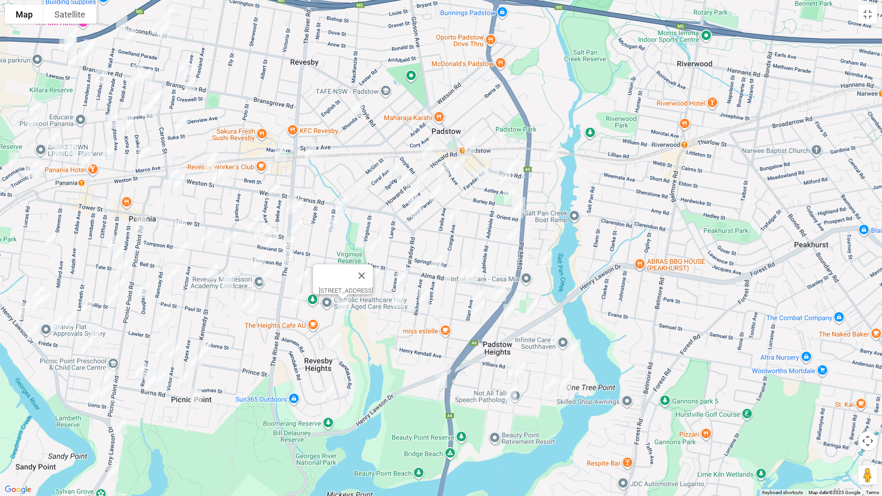
click at [333, 341] on img "122 Sandakan Road, REVESBY HEIGHTS NSW 2212" at bounding box center [335, 341] width 19 height 24
drag, startPoint x: 330, startPoint y: 391, endPoint x: 314, endPoint y: 361, distance: 34.3
click at [329, 389] on img "75 Sandakan Road, REVESBY HEIGHTS NSW 2212" at bounding box center [328, 394] width 19 height 24
drag, startPoint x: 326, startPoint y: 395, endPoint x: 321, endPoint y: 382, distance: 13.6
click at [326, 389] on img "75 Sandakan Road, REVESBY HEIGHTS NSW 2212" at bounding box center [328, 394] width 19 height 24
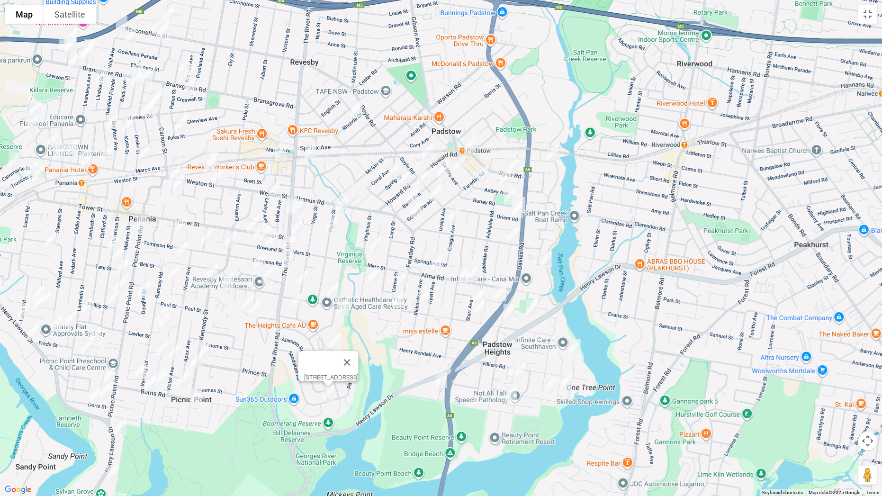
click at [305, 273] on img "1/76 Vega Street, REVESBY NSW 2212" at bounding box center [302, 279] width 19 height 24
click at [296, 301] on img "90 Vega Street, REVESBY NSW 2212" at bounding box center [297, 301] width 19 height 24
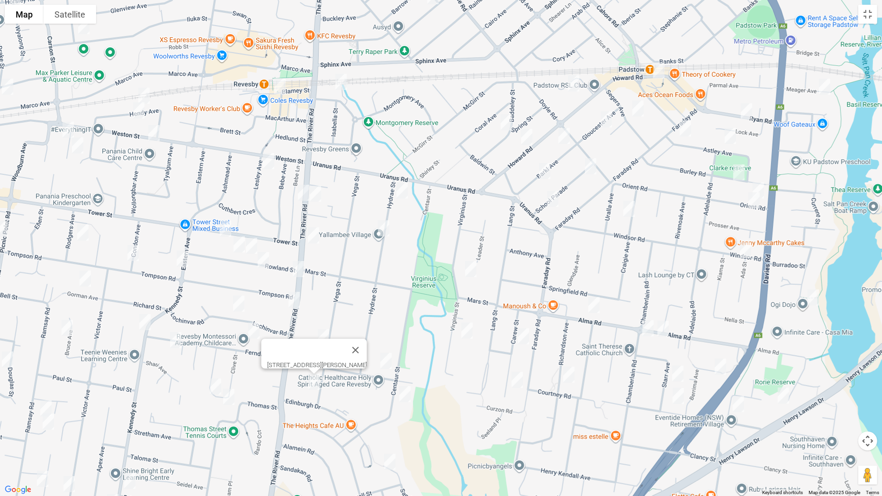
click at [305, 191] on img "218 The River Road, REVESBY NSW 2212" at bounding box center [303, 193] width 19 height 24
drag, startPoint x: 297, startPoint y: 268, endPoint x: 298, endPoint y: 274, distance: 5.7
click at [298, 268] on img "266 The River Road, REVESBY NSW 2212" at bounding box center [298, 269] width 19 height 24
click at [293, 297] on img "274 The River Road, REVESBY NSW 2212" at bounding box center [294, 300] width 19 height 24
click at [865, 15] on button "Toggle fullscreen view" at bounding box center [867, 14] width 19 height 19
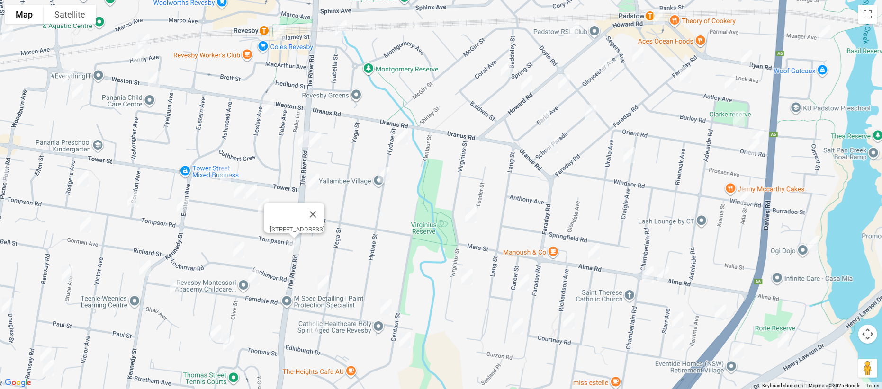
click at [32, 200] on span "Routes" at bounding box center [66, 201] width 79 height 7
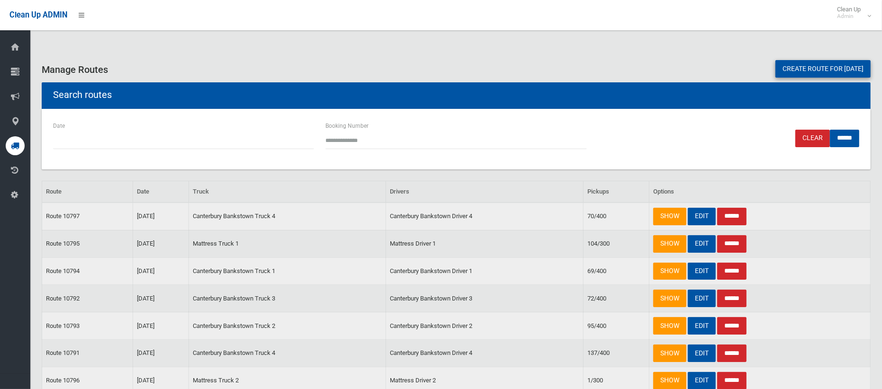
click at [796, 69] on link "Create route for [DATE]" at bounding box center [822, 69] width 95 height 18
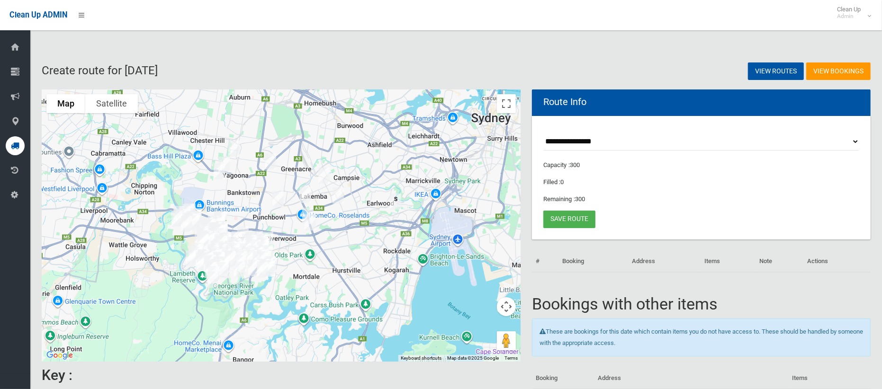
select select "*****"
click at [543, 133] on select "**********" at bounding box center [701, 142] width 316 height 18
click at [508, 111] on button "Toggle fullscreen view" at bounding box center [506, 103] width 19 height 19
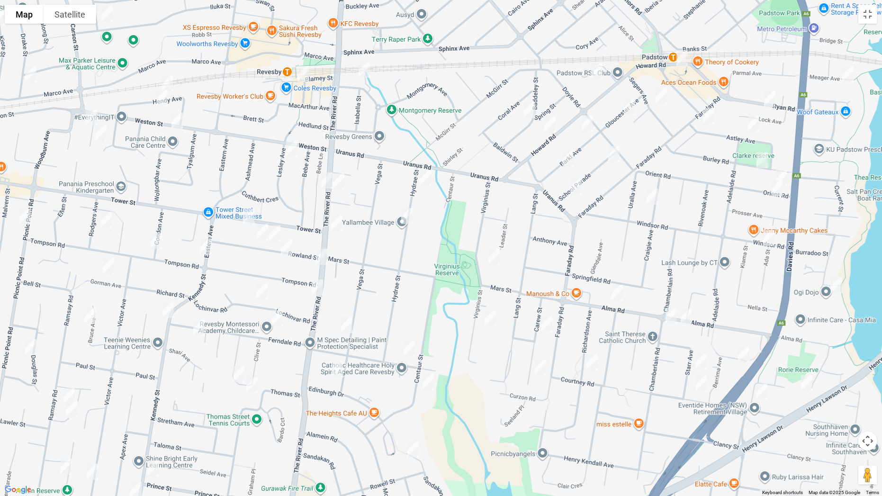
drag, startPoint x: 311, startPoint y: 258, endPoint x: 453, endPoint y: 198, distance: 153.7
click at [453, 198] on div at bounding box center [441, 248] width 882 height 496
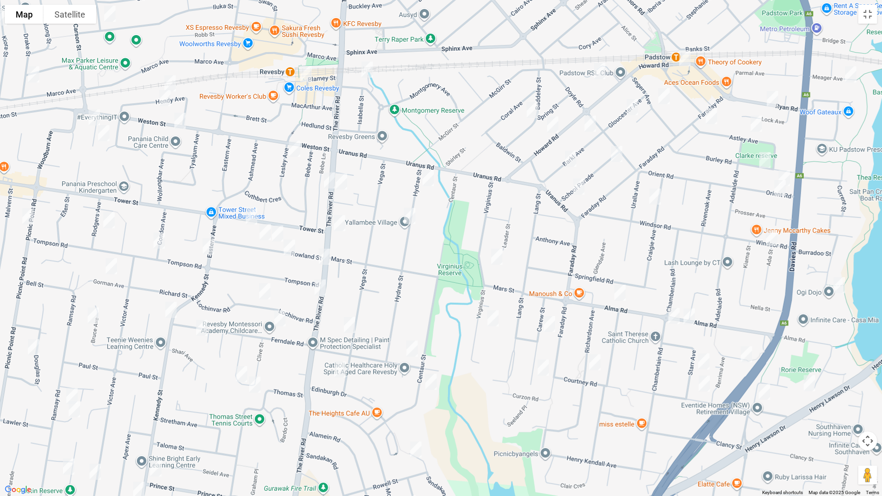
click at [324, 177] on img "218 The River Road, REVESBY NSW 2212" at bounding box center [329, 181] width 19 height 24
click at [344, 180] on img "203 The River Road, REVESBY NSW 2212" at bounding box center [341, 182] width 19 height 24
click at [344, 223] on img "231 The River Road, REVESBY NSW 2212" at bounding box center [339, 223] width 19 height 24
click at [324, 255] on img "266 The River Road, REVESBY NSW 2212" at bounding box center [324, 257] width 19 height 24
click at [321, 291] on img "274 The River Road, REVESBY NSW 2212" at bounding box center [320, 288] width 19 height 24
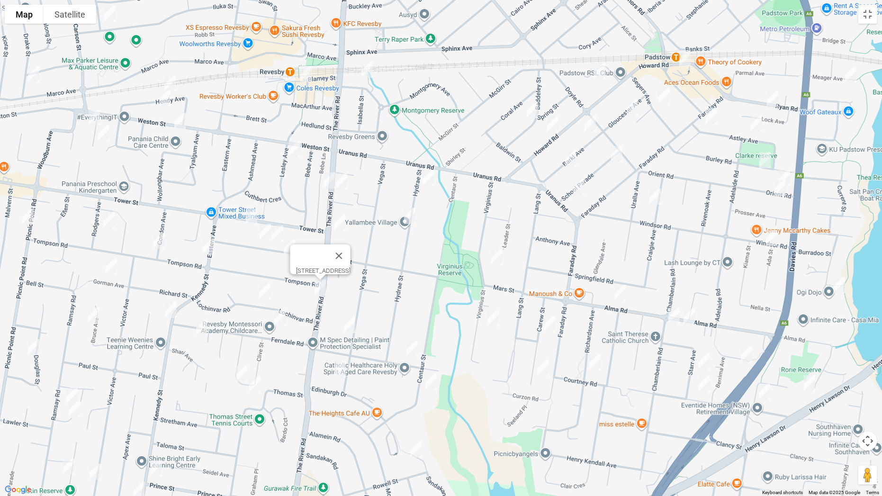
click at [250, 217] on img "41 Tower Street, REVESBY NSW 2212" at bounding box center [251, 217] width 19 height 24
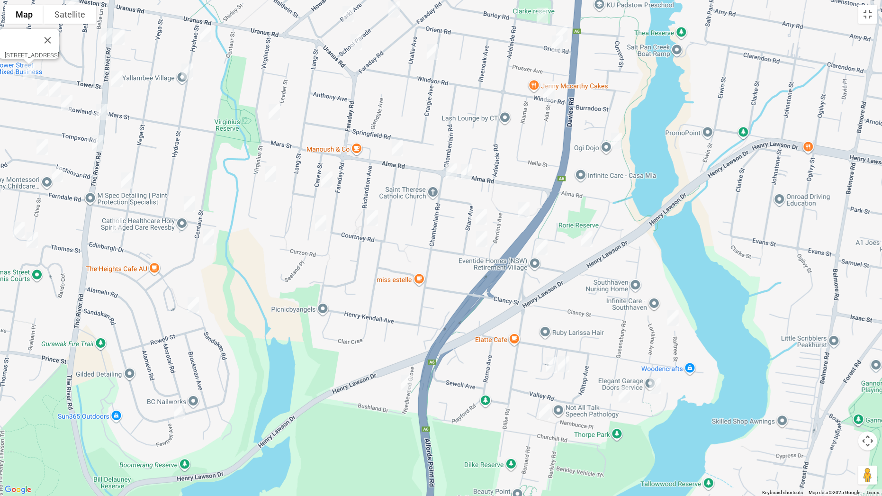
drag, startPoint x: 655, startPoint y: 245, endPoint x: 447, endPoint y: 105, distance: 251.1
click at [447, 105] on div "41 Tower Street, REVESBY NSW 2212" at bounding box center [441, 248] width 882 height 496
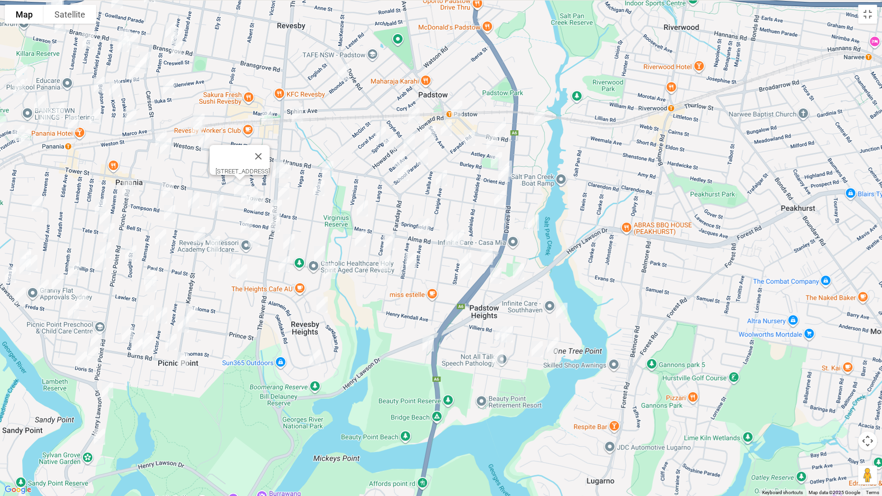
drag, startPoint x: 441, startPoint y: 159, endPoint x: 473, endPoint y: 204, distance: 54.7
click at [448, 248] on img "37B Chamberlain Road, PADSTOW NSW 2211" at bounding box center [450, 238] width 19 height 24
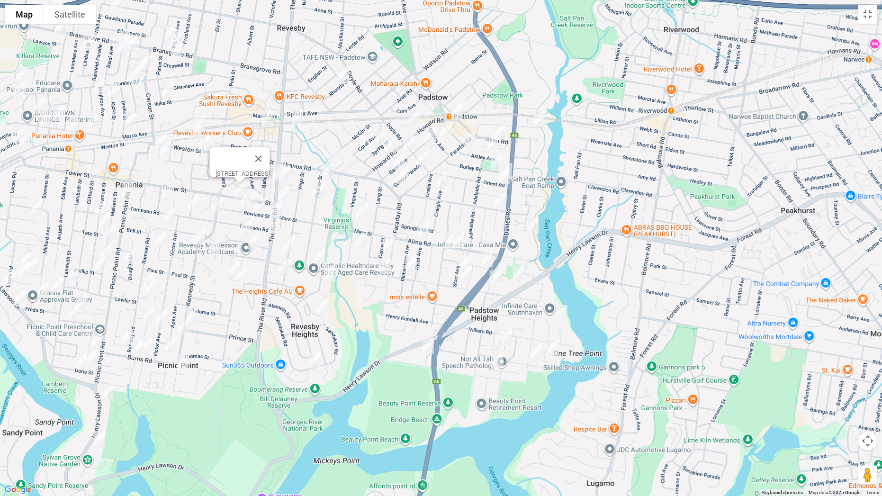
click at [343, 75] on img "6 Rhonda Street, REVESBY NSW 2212" at bounding box center [343, 75] width 19 height 24
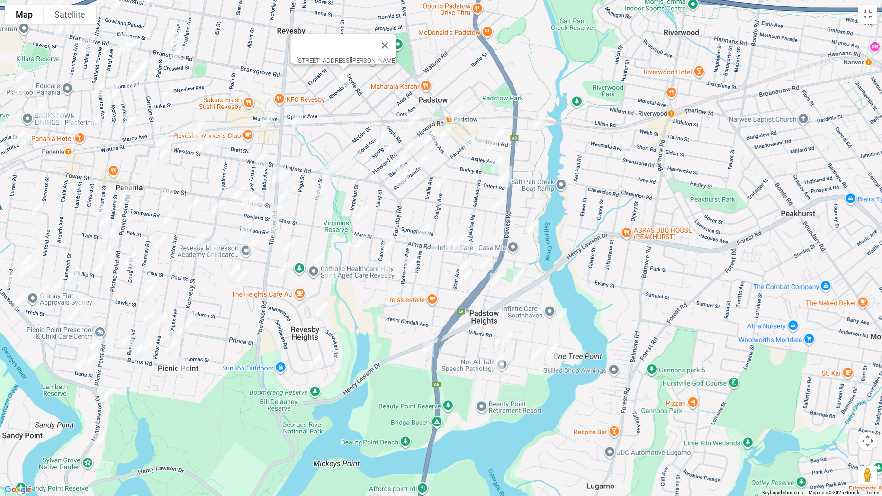
click at [298, 118] on img "5 Montgomery Avenue, REVESBY NSW 2212" at bounding box center [297, 120] width 19 height 24
drag, startPoint x: 412, startPoint y: 117, endPoint x: 450, endPoint y: 122, distance: 39.1
click at [412, 117] on img "9 Crusade Avenue, PADSTOW NSW 2211" at bounding box center [413, 121] width 19 height 24
click at [459, 118] on img "47 Howard Road, PADSTOW NSW 2211" at bounding box center [456, 114] width 19 height 24
click at [547, 120] on img "9 Meager Avenue, PADSTOW NSW 2211" at bounding box center [539, 122] width 19 height 24
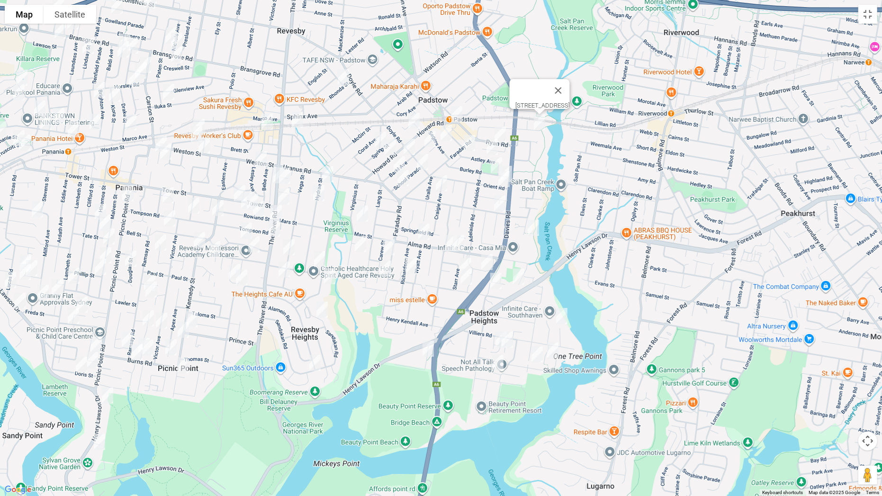
click at [456, 116] on img "47 Howard Road, PADSTOW NSW 2211" at bounding box center [456, 114] width 19 height 24
click at [501, 130] on img "21 Ryan Road, PADSTOW NSW 2211" at bounding box center [500, 135] width 19 height 24
click at [488, 145] on img "25 Astley Avenue, PADSTOW NSW 2211" at bounding box center [492, 147] width 19 height 24
click at [469, 144] on img "1 Astley Avenue, PADSTOW NSW 2211" at bounding box center [469, 143] width 19 height 24
click at [451, 134] on img "19 Segers Avenue, PADSTOW NSW 2211" at bounding box center [446, 133] width 19 height 24
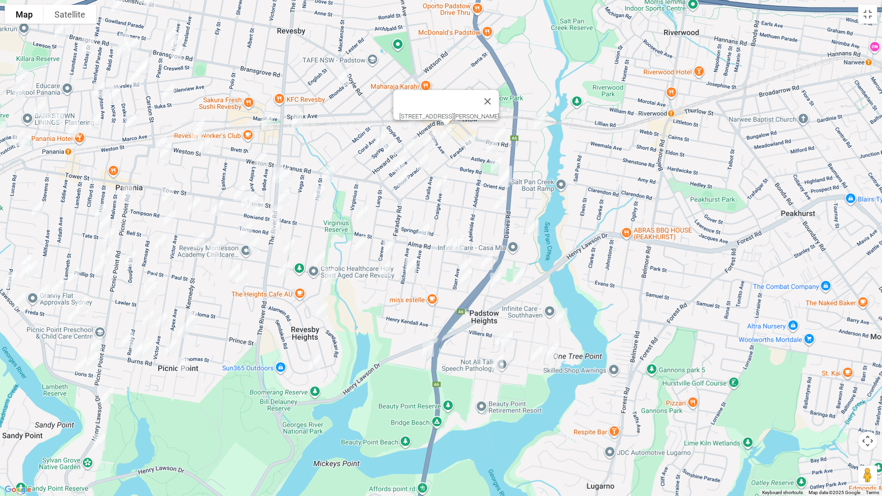
click at [431, 138] on img "9 Gloucester Avenue, PADSTOW NSW 2211" at bounding box center [430, 139] width 19 height 24
click at [378, 138] on img "18 Spring Street, PADSTOW NSW 2211" at bounding box center [380, 140] width 19 height 24
drag, startPoint x: 412, startPoint y: 143, endPoint x: 391, endPoint y: 148, distance: 21.9
click at [410, 145] on img "4A Barkl Avenue, PADSTOW NSW 2211" at bounding box center [409, 147] width 19 height 24
click at [390, 147] on img "78 Howard Road, PADSTOW NSW 2211" at bounding box center [390, 147] width 19 height 24
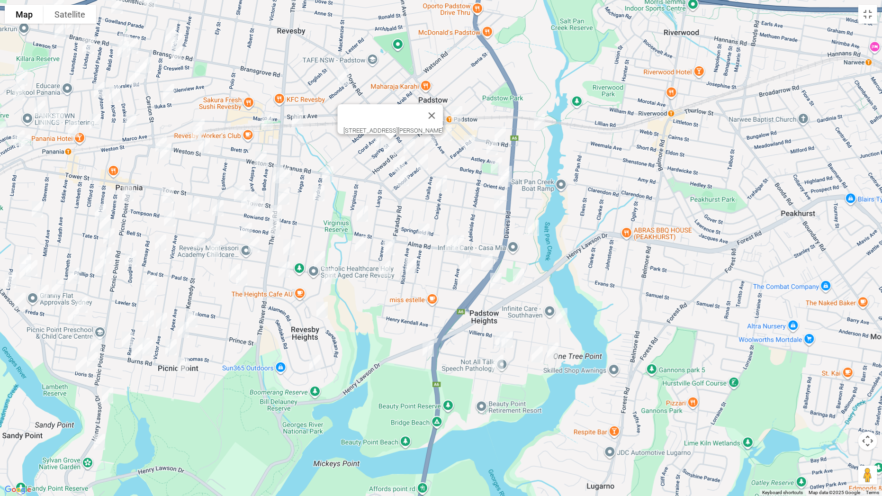
click at [415, 148] on img "4A Barkl Avenue, PADSTOW NSW 2211" at bounding box center [409, 147] width 19 height 24
drag, startPoint x: 424, startPoint y: 158, endPoint x: 399, endPoint y: 163, distance: 25.2
click at [424, 159] on img "1 School Parade, PADSTOW NSW 2211" at bounding box center [422, 162] width 19 height 24
drag, startPoint x: 398, startPoint y: 161, endPoint x: 408, endPoint y: 178, distance: 19.5
click at [399, 161] on img "23 Barkl Avenue, PADSTOW NSW 2211" at bounding box center [399, 164] width 19 height 24
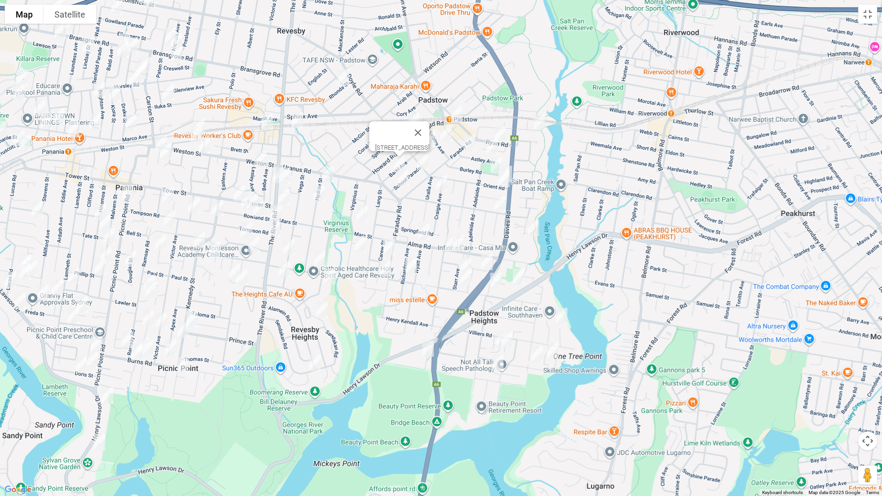
click at [408, 179] on img "31 School Parade, PADSTOW NSW 2211" at bounding box center [403, 178] width 19 height 24
click at [440, 182] on img "16 Craigie Avenue, PADSTOW NSW 2211" at bounding box center [441, 183] width 19 height 24
drag, startPoint x: 493, startPoint y: 170, endPoint x: 493, endPoint y: 175, distance: 4.8
click at [493, 171] on img "13 Burley Road, PADSTOW NSW 2211" at bounding box center [496, 165] width 19 height 24
click at [516, 168] on div "To navigate, press the arrow keys. 16 Craigie Avenue, PADSTOW NSW 2211" at bounding box center [441, 248] width 882 height 496
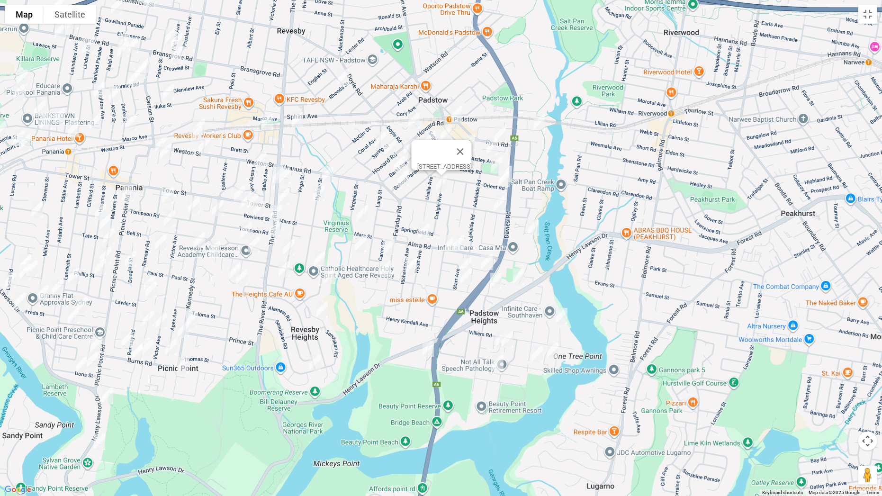
click at [514, 168] on img "4 Orient Road, PADSTOW NSW 2211" at bounding box center [506, 174] width 19 height 24
click at [490, 164] on img "13 Burley Road, PADSTOW NSW 2211" at bounding box center [496, 165] width 19 height 24
click at [500, 181] on img "5 Orient Road, PADSTOW NSW 2211" at bounding box center [503, 179] width 19 height 24
click at [500, 207] on img "9 Windsor Road, PADSTOW NSW 2211" at bounding box center [499, 204] width 19 height 24
click at [533, 225] on img "19 Werona Avenue, PADSTOW NSW 2211" at bounding box center [533, 228] width 19 height 24
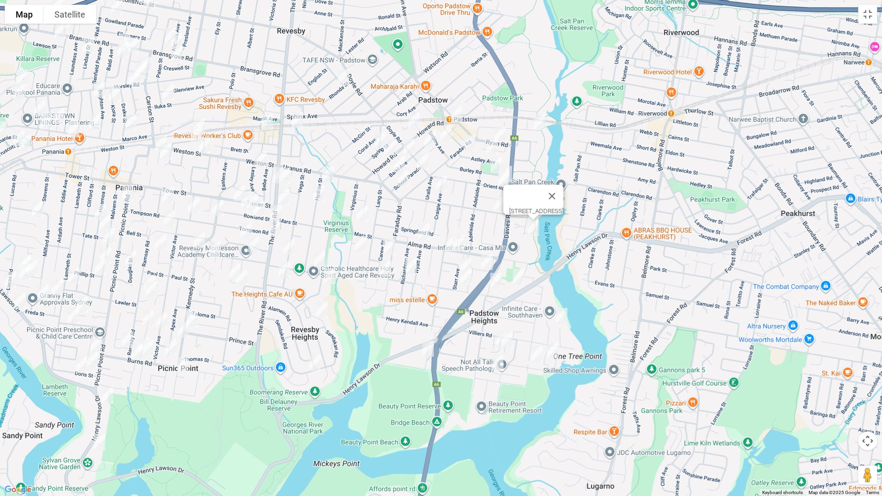
click at [329, 174] on img "13 Hydrae Street, REVESBY NSW 2212" at bounding box center [327, 174] width 19 height 24
click at [322, 194] on img "34 Hydrae Street, REVESBY NSW 2212" at bounding box center [318, 193] width 19 height 24
click at [364, 212] on img "55 Virginius Street, PADSTOW NSW 2211" at bounding box center [362, 214] width 19 height 24
click at [428, 231] on img "122 Alma Road, PADSTOW NSW 2211" at bounding box center [423, 232] width 19 height 24
click at [444, 240] on img "37B Chamberlain Road, PADSTOW NSW 2211" at bounding box center [450, 243] width 19 height 24
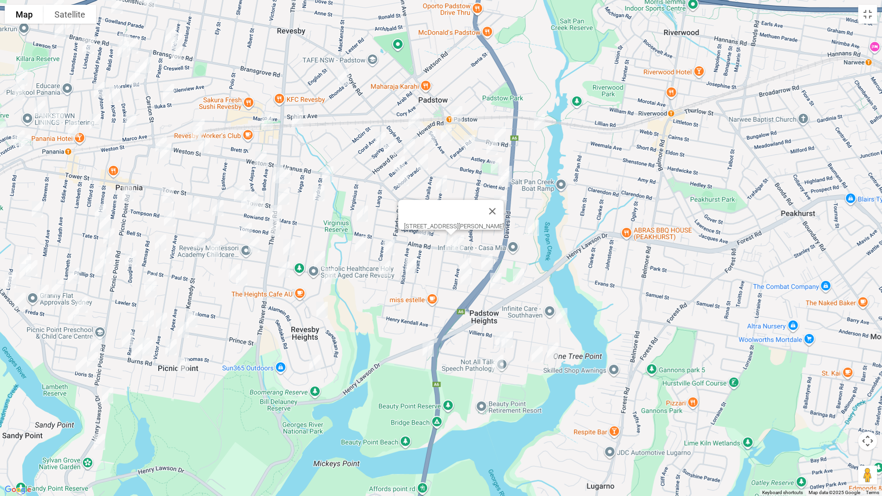
click at [463, 243] on img "93 Alma Road, PADSTOW NSW 2211" at bounding box center [458, 243] width 19 height 24
click at [387, 242] on img "13 Carew Street, PADSTOW NSW 2211" at bounding box center [388, 247] width 19 height 24
click at [358, 245] on img "1/81 Virginius Street, PADSTOW NSW 2211" at bounding box center [360, 244] width 19 height 24
click at [389, 274] on img "37 Carew Street, PADSTOW NSW 2211" at bounding box center [385, 269] width 19 height 24
click at [411, 266] on img "29 Richardson Avenue, PADSTOW NSW 2211" at bounding box center [411, 266] width 19 height 24
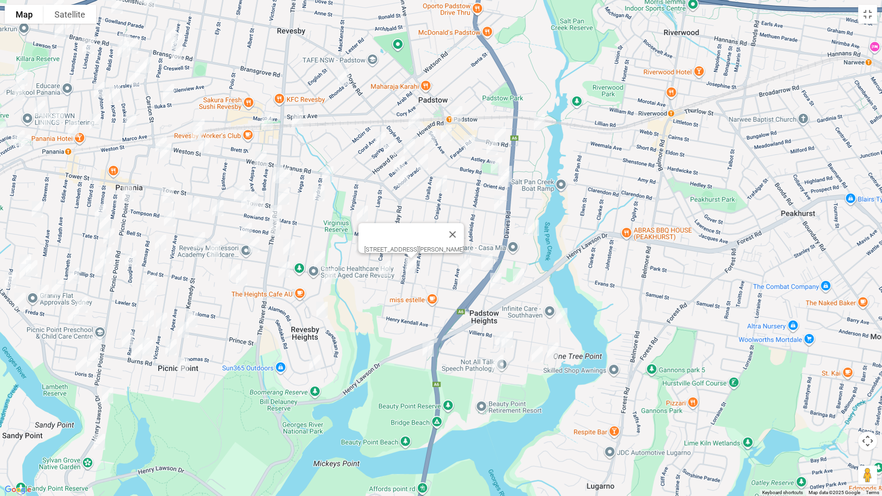
click at [462, 260] on img "29 Starr Avenue, PADSTOW NSW 2211" at bounding box center [465, 266] width 19 height 24
click at [467, 272] on img "76 Courtney Road, PADSTOW NSW 2211" at bounding box center [466, 277] width 19 height 24
click at [487, 268] on img "25 Berrima Avenue, PADSTOW NSW 2211" at bounding box center [486, 262] width 19 height 24
click at [500, 284] on img "18 Dilke Road, PADSTOW NSW 2211" at bounding box center [495, 281] width 19 height 24
click at [519, 280] on img "14 Wainwright Avenue, PADSTOW NSW 2211" at bounding box center [518, 277] width 19 height 24
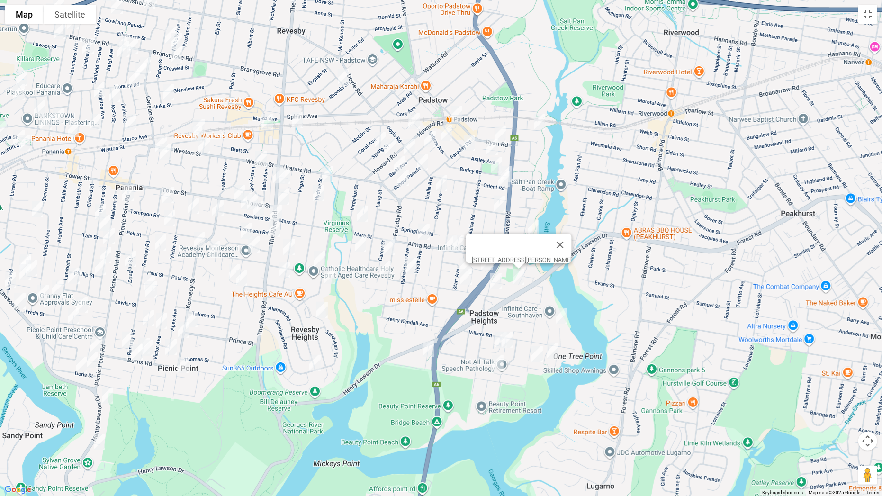
click at [568, 312] on img "24 Raftree Street, PADSTOW HEIGHTS NSW 2211" at bounding box center [561, 316] width 19 height 24
click at [493, 341] on img "91 Villiers Road, PADSTOW HEIGHTS NSW 2211" at bounding box center [501, 340] width 19 height 24
click at [512, 340] on img "10 Shepherd Avenue, PADSTOW HEIGHTS NSW 2211" at bounding box center [507, 340] width 19 height 24
click at [534, 354] on img "36 Valley Road, PADSTOW HEIGHTS NSW 2211" at bounding box center [537, 354] width 19 height 24
drag, startPoint x: 558, startPoint y: 353, endPoint x: 540, endPoint y: 356, distance: 18.2
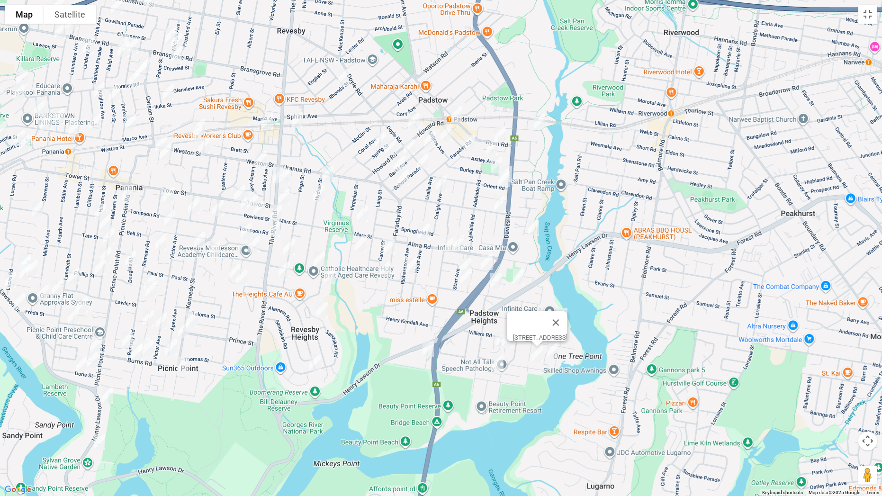
click at [558, 353] on img "11 Bastille Close, PADSTOW HEIGHTS NSW 2211" at bounding box center [552, 351] width 19 height 24
click at [502, 361] on img "1/6 Opal Place, PADSTOW HEIGHTS NSW 2211" at bounding box center [497, 363] width 19 height 24
click at [425, 352] on img "10 Needlewood Grove, PADSTOW HEIGHTS NSW 2211" at bounding box center [428, 349] width 19 height 24
click at [321, 260] on img "6 Neptune Street, REVESBY NSW 2212" at bounding box center [319, 259] width 19 height 24
click at [329, 275] on img "105 Centaur Street, REVESBY NSW 2212" at bounding box center [329, 276] width 19 height 24
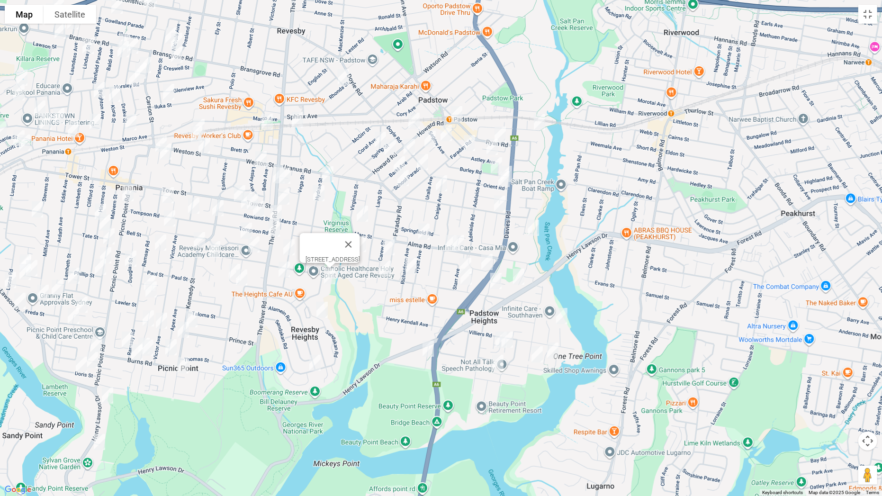
click at [324, 309] on img "122 Sandakan Road, REVESBY HEIGHTS NSW 2212" at bounding box center [322, 310] width 19 height 24
drag, startPoint x: 314, startPoint y: 363, endPoint x: 314, endPoint y: 357, distance: 6.2
click at [314, 363] on img "75 Sandakan Road, REVESBY HEIGHTS NSW 2212" at bounding box center [314, 363] width 19 height 24
click at [298, 252] on img "1/76 Vega Street, REVESBY NSW 2212" at bounding box center [288, 247] width 19 height 24
click at [296, 279] on div "1/76 Vega Street, REVESBY NSW 2212" at bounding box center [441, 248] width 882 height 496
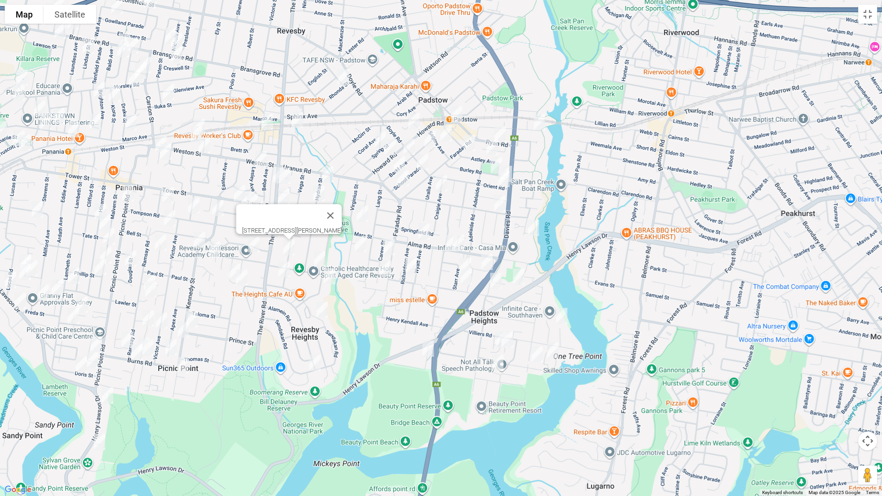
click at [286, 271] on img "90 Vega Street, REVESBY NSW 2212" at bounding box center [284, 270] width 19 height 24
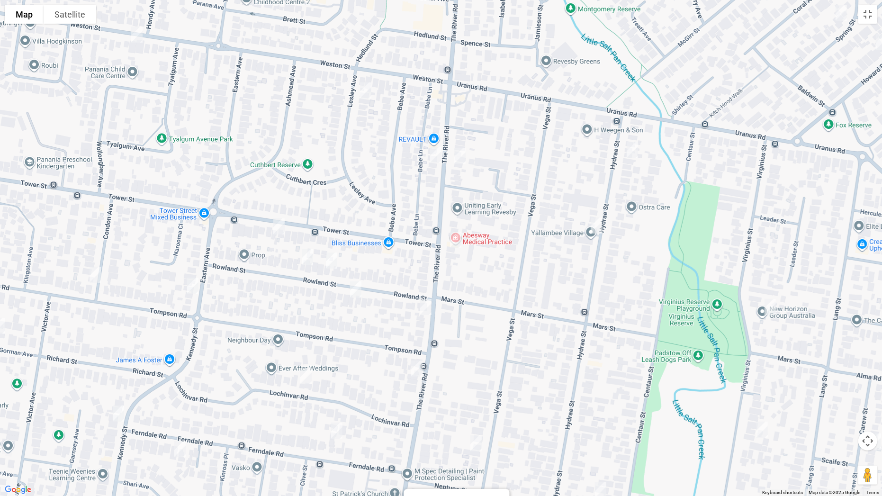
click at [280, 228] on img "41 Tower Street, REVESBY NSW 2212" at bounding box center [278, 227] width 19 height 24
click at [359, 290] on img "13 Rowland Street, REVESBY NSW 2212" at bounding box center [355, 290] width 19 height 24
click at [863, 16] on button "Toggle fullscreen view" at bounding box center [867, 14] width 19 height 19
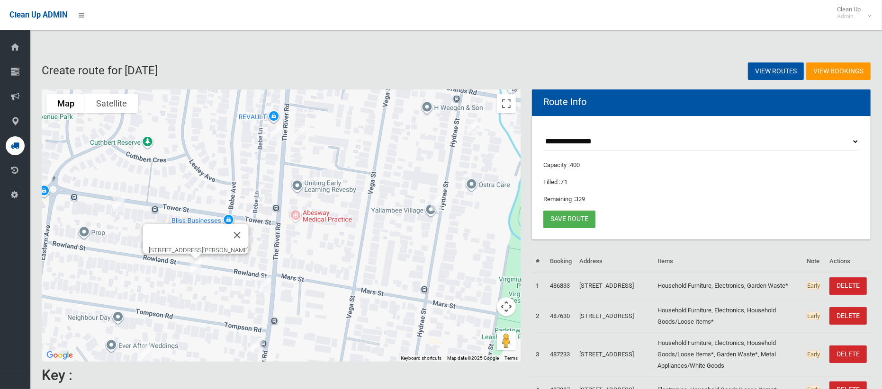
click at [197, 266] on img "13 Rowland Street, REVESBY NSW 2212" at bounding box center [195, 267] width 19 height 24
click at [505, 106] on button "Toggle fullscreen view" at bounding box center [506, 103] width 19 height 19
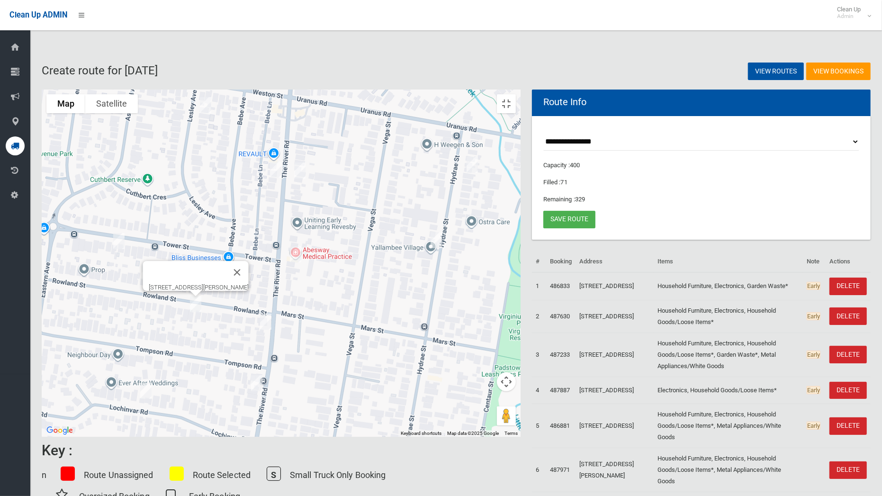
click at [215, 93] on img "3 Lesley Avenue, REVESBY NSW 2212" at bounding box center [205, 105] width 19 height 24
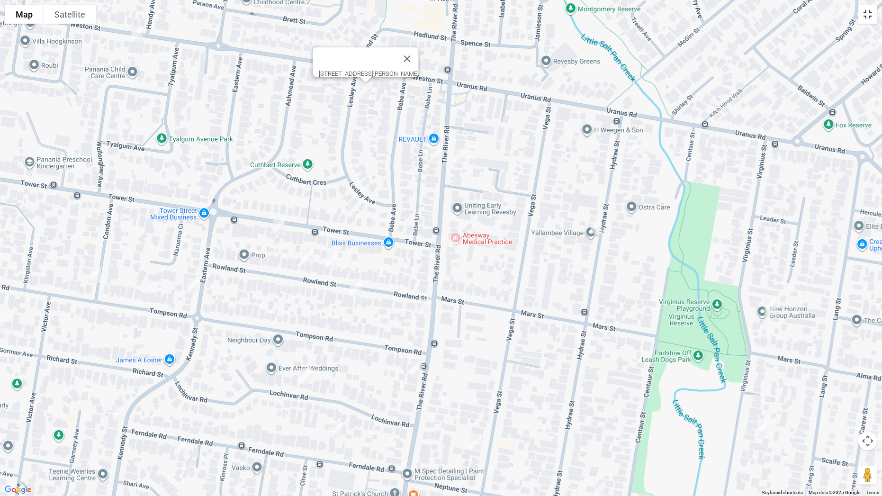
click at [873, 15] on button "Toggle fullscreen view" at bounding box center [867, 14] width 19 height 19
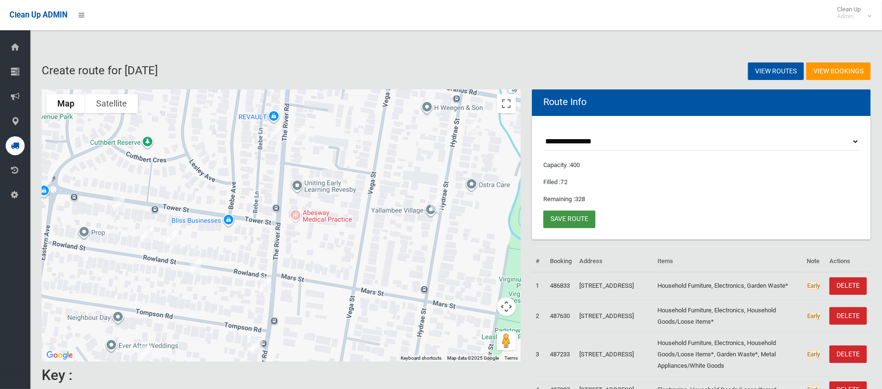
click at [550, 222] on link "Save route" at bounding box center [569, 220] width 52 height 18
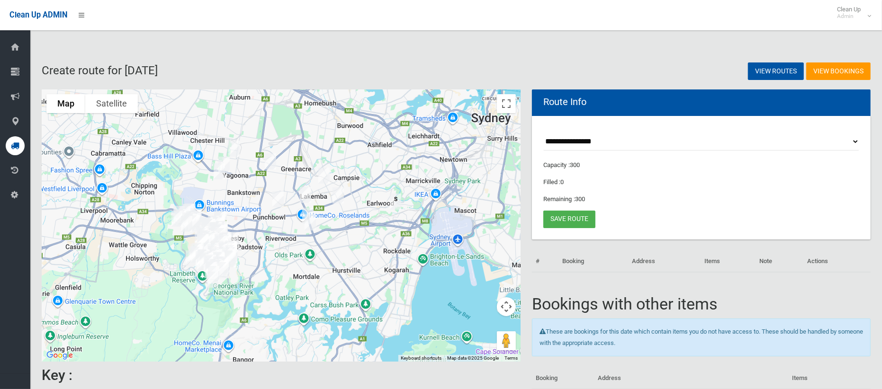
click at [589, 136] on select "**********" at bounding box center [701, 142] width 316 height 18
select select "*****"
click at [543, 133] on select "**********" at bounding box center [701, 142] width 316 height 18
click at [506, 109] on button "Toggle fullscreen view" at bounding box center [506, 103] width 19 height 19
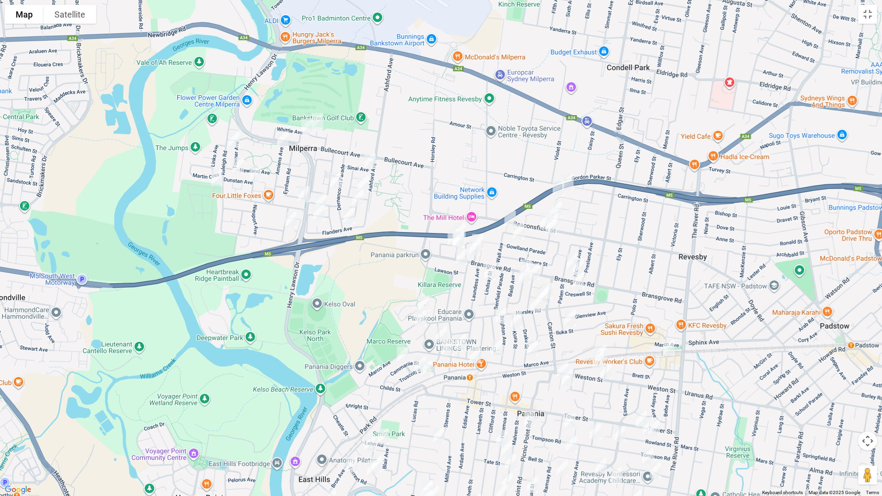
click at [315, 115] on img "2 Ingram Avenue, MILPERRA NSW 2214" at bounding box center [306, 127] width 19 height 24
click at [320, 119] on img "20 Whittle Avenue, MILPERRA NSW 2214" at bounding box center [317, 121] width 19 height 24
click at [287, 137] on img "6 Amiens Avenue, MILPERRA NSW 2214" at bounding box center [282, 139] width 19 height 24
click at [232, 142] on img "64 Raleigh Road, MILPERRA NSW 2214" at bounding box center [233, 140] width 19 height 24
click at [242, 168] on img "9 Dunstan Avenue, MILPERRA NSW 2214" at bounding box center [238, 166] width 19 height 24
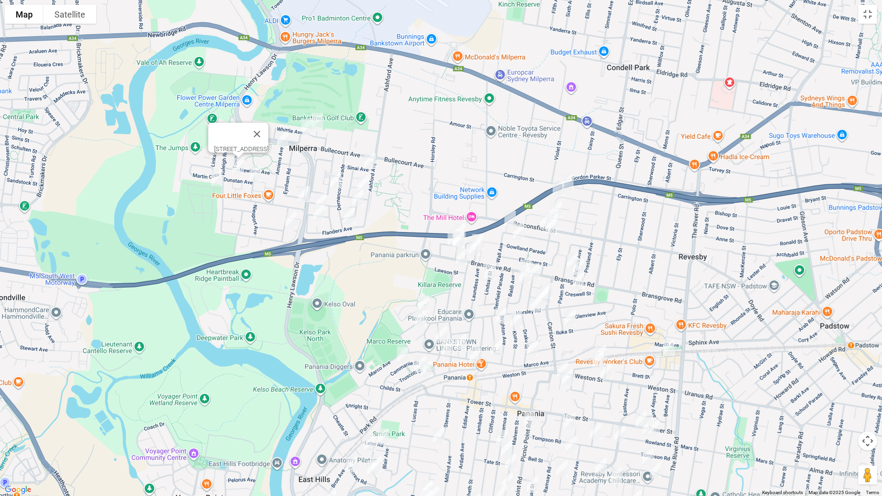
click at [221, 177] on img "33 Keys Parade, MILPERRA NSW 2214" at bounding box center [216, 178] width 19 height 24
click at [253, 172] on img "22 Dunstan Avenue, MILPERRA NSW 2214" at bounding box center [255, 174] width 19 height 24
click at [341, 179] on img "42 Armentieres Avenue, MILPERRA NSW 2214" at bounding box center [335, 181] width 19 height 24
click at [305, 190] on img "7 Pozieres Avenue, MILPERRA NSW 2214" at bounding box center [304, 194] width 19 height 24
click at [323, 196] on img "11 Glencorse Avenue, MILPERRA NSW 2214" at bounding box center [321, 201] width 19 height 24
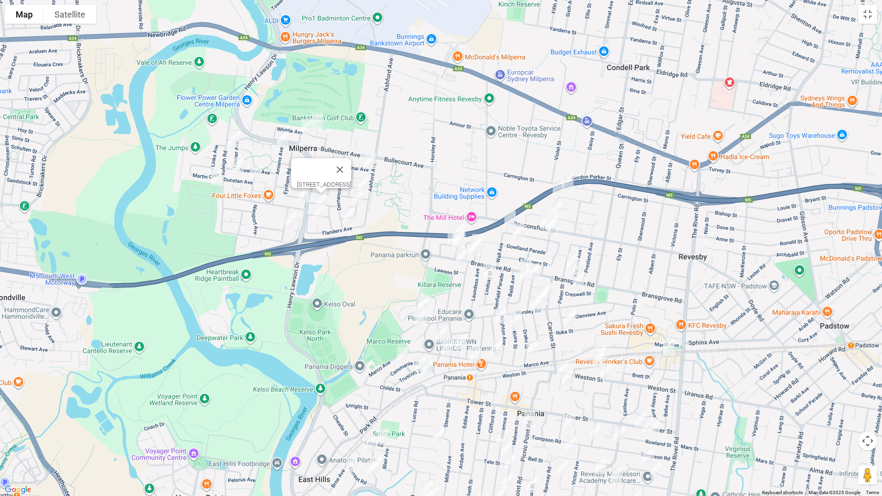
click at [317, 215] on img "4 Menin Place, MILPERRA NSW 2214" at bounding box center [318, 213] width 19 height 24
click at [288, 218] on img "10 Warlencourt Avenue, MILPERRA NSW 2214" at bounding box center [290, 220] width 19 height 24
click at [371, 158] on img "7 Sinai Avenue, MILPERRA NSW 2214" at bounding box center [369, 161] width 19 height 24
click at [364, 184] on img "10 Zonnebeke Crescent, MILPERRA NSW 2214" at bounding box center [363, 184] width 19 height 24
click at [359, 202] on img "17 Somme Crescent, MILPERRA NSW 2214" at bounding box center [358, 198] width 19 height 24
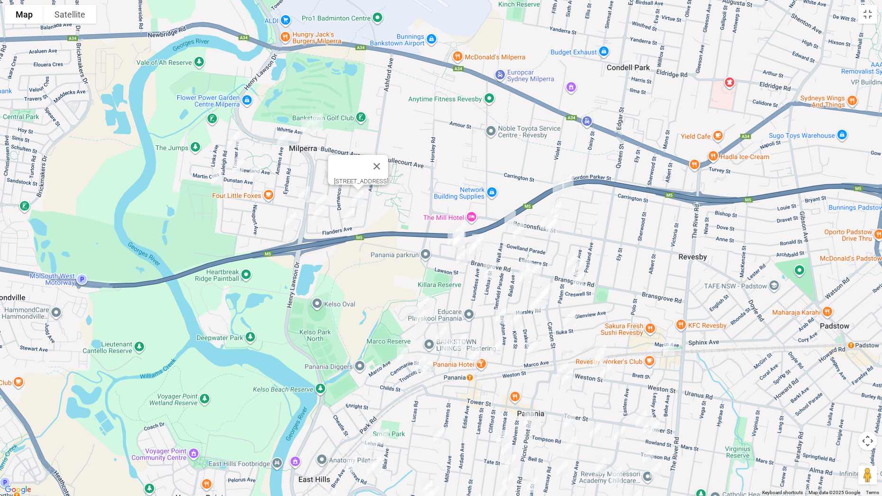
click at [344, 218] on img "1 Dernancourt Parade, MILPERRA NSW 2214" at bounding box center [349, 216] width 19 height 24
click at [571, 179] on img "25A Alliance Avenue, REVESBY NSW 2212" at bounding box center [567, 182] width 19 height 24
click at [557, 189] on img "15a Alliance Avenue, REVESBY NSW 2212" at bounding box center [558, 188] width 19 height 24
click at [508, 213] on img "39 Wall Avenue, PANANIA NSW 2213" at bounding box center [510, 219] width 19 height 24
click at [464, 222] on img "29 Toby Crescent, PANANIA NSW 2213" at bounding box center [459, 231] width 19 height 24
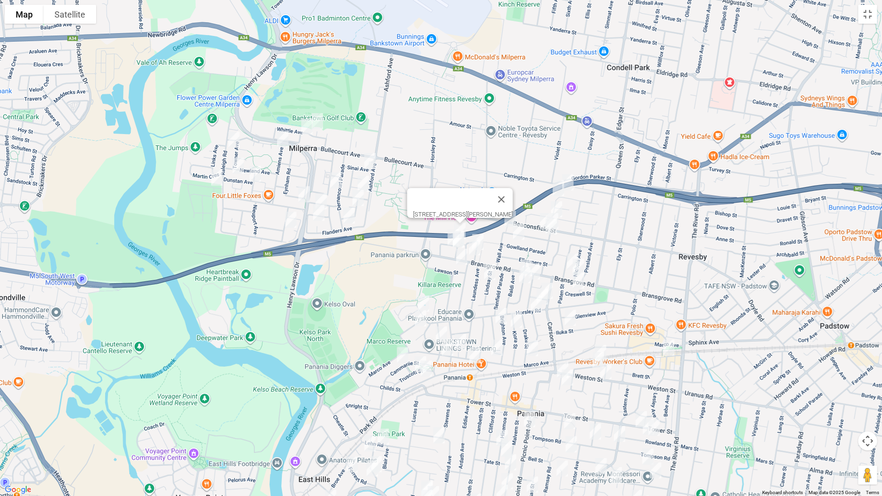
click at [449, 228] on img "22 Toby Crescent, PANANIA NSW 2213" at bounding box center [458, 240] width 19 height 24
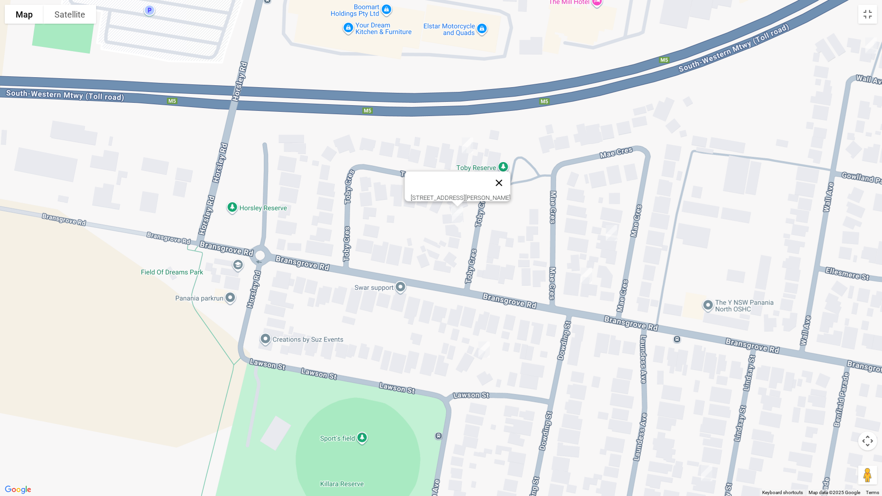
click at [504, 175] on button "Close" at bounding box center [499, 182] width 23 height 23
click at [455, 195] on div "To navigate, press the arrow keys." at bounding box center [441, 248] width 882 height 496
click at [454, 199] on img "20 Toby Crescent, PANANIA NSW 2213" at bounding box center [456, 208] width 19 height 24
click at [413, 202] on img "12 Toby Crescent, PANANIA NSW 2213" at bounding box center [415, 194] width 19 height 24
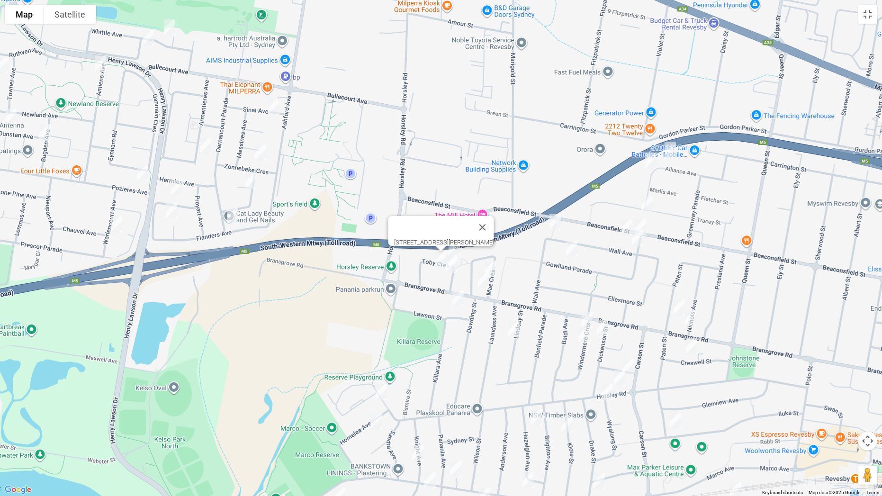
click at [647, 207] on img "39 Tracey Street, REVESBY NSW 2212" at bounding box center [646, 204] width 19 height 24
click at [644, 223] on img "121 Beaconsfield Street, REVESBY NSW 2212" at bounding box center [640, 227] width 19 height 24
drag, startPoint x: 623, startPoint y: 224, endPoint x: 632, endPoint y: 237, distance: 15.6
click at [623, 224] on img "127A Beaconsfield Street, REVESBY NSW 2212" at bounding box center [626, 227] width 19 height 24
click at [637, 240] on img "51 Gowlland Parade, PANANIA NSW 2213" at bounding box center [637, 238] width 19 height 24
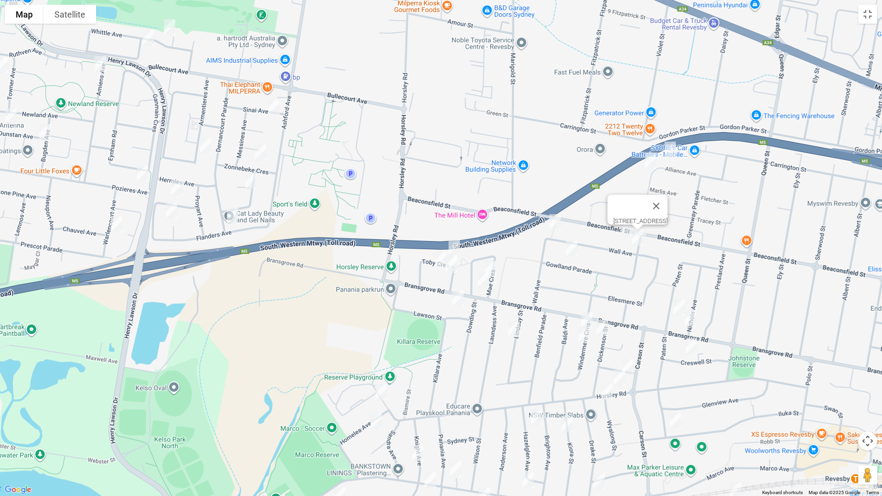
click at [572, 243] on img "9A Gowlland Parade, PANANIA NSW 2213" at bounding box center [571, 249] width 19 height 24
click at [492, 263] on img "25A Mae Crescent, PANANIA NSW 2213" at bounding box center [490, 269] width 19 height 24
click at [484, 285] on img "212 Bransgrove Road, PANANIA NSW 2213" at bounding box center [483, 280] width 19 height 24
drag, startPoint x: 459, startPoint y: 301, endPoint x: 470, endPoint y: 310, distance: 14.4
click at [459, 300] on img "2A Lawson Street, PANANIA NSW 2213" at bounding box center [457, 299] width 19 height 24
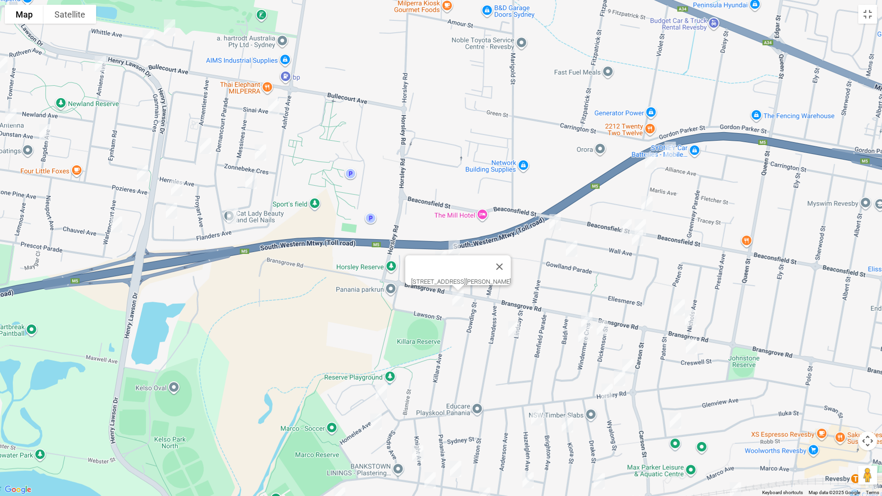
click at [507, 326] on img "14 Lindsay Street, PANANIA NSW 2213" at bounding box center [513, 329] width 19 height 24
drag, startPoint x: 679, startPoint y: 309, endPoint x: 694, endPoint y: 322, distance: 19.5
click at [679, 310] on img "26 Paten Street, REVESBY NSW 2212" at bounding box center [679, 308] width 19 height 24
click at [691, 318] on img "118 Bransgrove Road, REVESBY NSW 2212" at bounding box center [690, 318] width 19 height 24
click at [691, 343] on img "18 Creswell Street, REVESBY NSW 2212" at bounding box center [691, 346] width 19 height 24
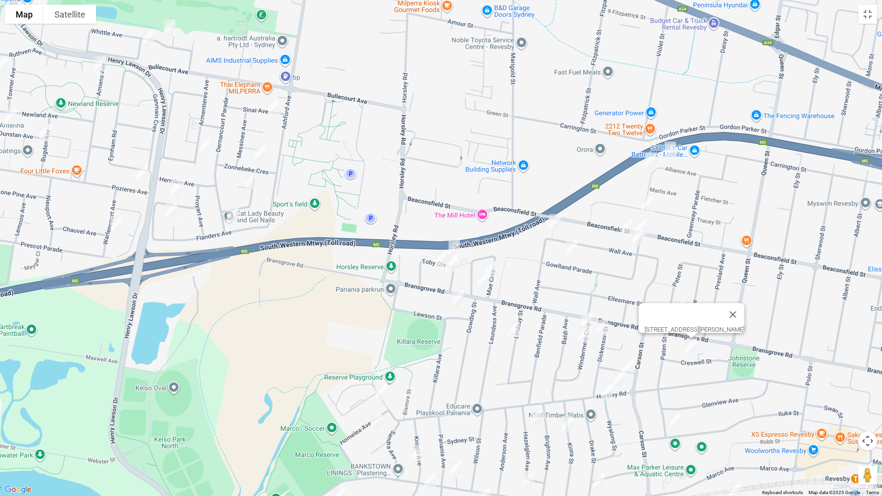
drag, startPoint x: 582, startPoint y: 315, endPoint x: 588, endPoint y: 319, distance: 6.8
click at [583, 316] on img "6a Windermere Crescent, PANANIA NSW 2213" at bounding box center [586, 320] width 19 height 24
click at [603, 329] on img "6 Dickenson Street, PANANIA NSW 2213" at bounding box center [602, 328] width 19 height 24
click at [588, 319] on img "6a Windermere Crescent, PANANIA NSW 2213" at bounding box center [586, 320] width 19 height 24
click at [585, 334] on img "12 Windermere Crescent, PANANIA NSW 2213" at bounding box center [583, 335] width 19 height 24
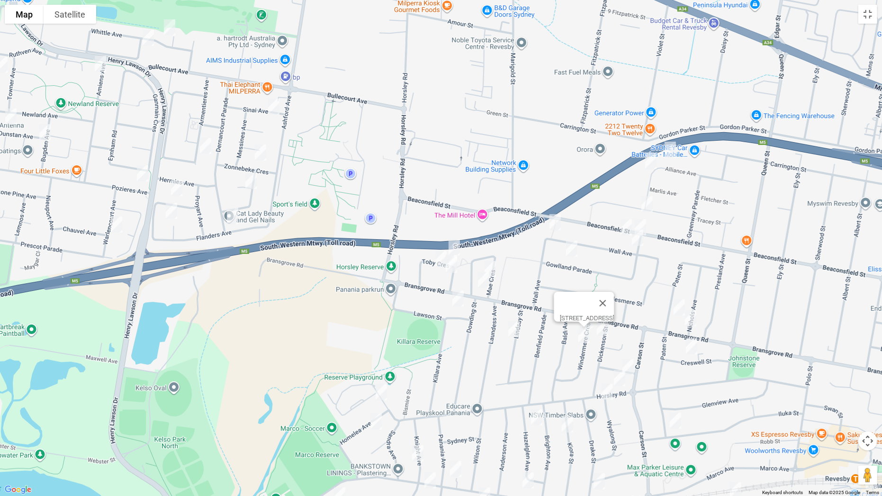
click at [675, 307] on img "26 Paten Street, REVESBY NSW 2212" at bounding box center [679, 308] width 19 height 24
drag, startPoint x: 761, startPoint y: 311, endPoint x: 736, endPoint y: 217, distance: 96.4
click at [645, 170] on div "26 Paten Street, REVESBY NSW 2212" at bounding box center [441, 248] width 882 height 496
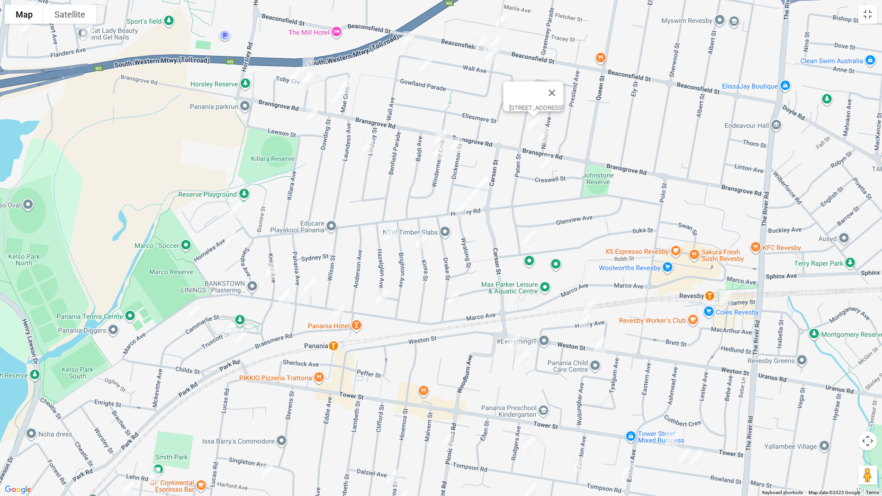
drag, startPoint x: 628, startPoint y: 69, endPoint x: 600, endPoint y: 14, distance: 62.1
click at [596, 5] on div "26 Paten Street, REVESBY NSW 2212" at bounding box center [441, 248] width 882 height 496
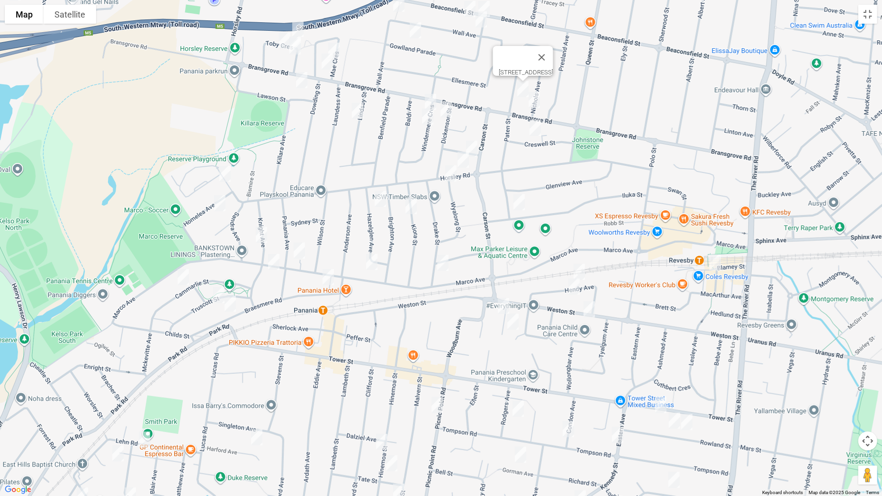
click at [716, 260] on img "2 Revesby Place, REVESBY NSW 2212" at bounding box center [715, 263] width 19 height 24
click at [715, 260] on img "2 Revesby Place, REVESBY NSW 2212" at bounding box center [715, 263] width 19 height 24
click at [474, 148] on img "3A Burtenshaw Street, PANANIA NSW 2213" at bounding box center [471, 149] width 19 height 24
click at [466, 161] on img "76 Horsley Road, PANANIA NSW 2213" at bounding box center [463, 160] width 19 height 24
click at [451, 173] on img "2a Wyalong Street, PANANIA NSW 2213" at bounding box center [450, 173] width 19 height 24
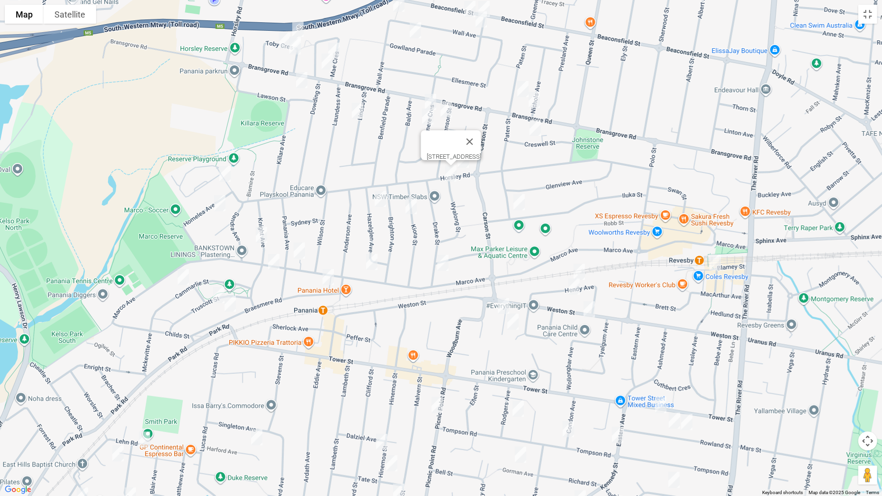
click at [221, 172] on img "167 Horsley Road, PANANIA NSW 2213" at bounding box center [224, 174] width 19 height 24
click at [220, 202] on img "1/7 Homelea Avenue, PANANIA NSW 2213" at bounding box center [219, 203] width 19 height 24
click at [379, 200] on img "7 Hazelglen Avenue, PANANIA NSW 2213" at bounding box center [380, 199] width 19 height 24
drag, startPoint x: 407, startPoint y: 204, endPoint x: 429, endPoint y: 214, distance: 23.9
click at [408, 204] on img "14 Kiora Street, PANANIA NSW 2213" at bounding box center [411, 206] width 19 height 24
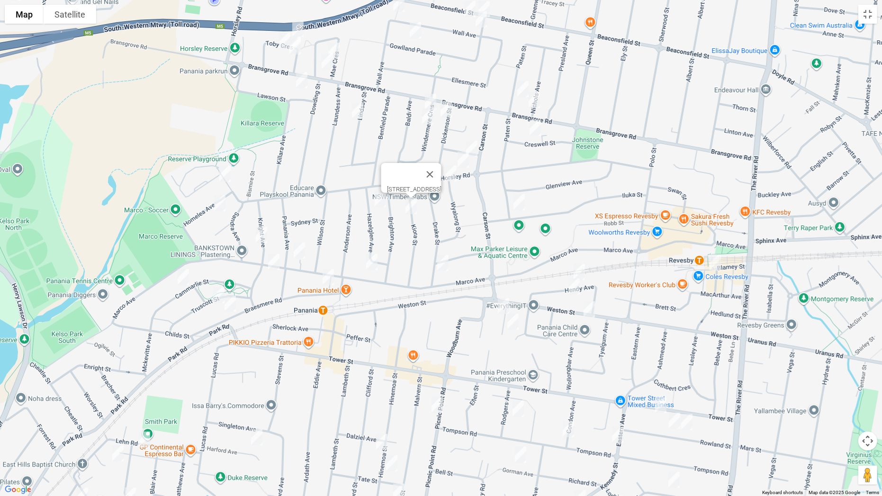
click at [518, 203] on img "60 Iluka Street, REVESBY NSW 2212" at bounding box center [519, 202] width 19 height 24
click at [446, 260] on img "25A Drake Street, PANANIA NSW 2213" at bounding box center [442, 263] width 19 height 24
click at [376, 263] on img "174 Marco Avenue, PANANIA NSW 2213" at bounding box center [371, 262] width 19 height 24
click at [328, 279] on img "6 Braesmere Road, PANANIA NSW 2213" at bounding box center [328, 277] width 19 height 24
click at [261, 229] on img "24 Knight Avenue, PANANIA NSW 2213" at bounding box center [261, 235] width 19 height 24
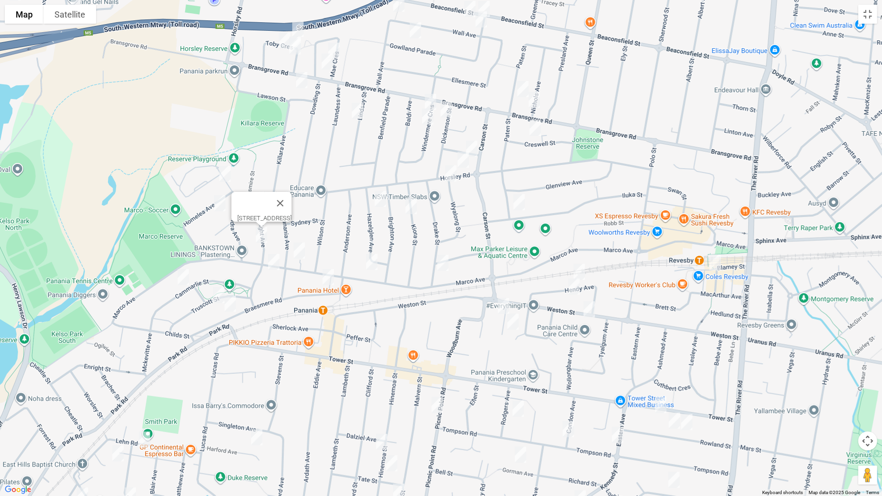
drag, startPoint x: 297, startPoint y: 251, endPoint x: 289, endPoint y: 254, distance: 8.7
click at [297, 251] on img "210 Marco Avenue, PANANIA NSW 2213" at bounding box center [299, 251] width 19 height 24
drag, startPoint x: 274, startPoint y: 267, endPoint x: 250, endPoint y: 272, distance: 24.8
click at [273, 267] on img "133 Marco Avenue, PANANIA NSW 2213" at bounding box center [273, 262] width 19 height 24
click at [187, 276] on img "36A Cammarlie Street, PANANIA NSW 2213" at bounding box center [183, 277] width 19 height 24
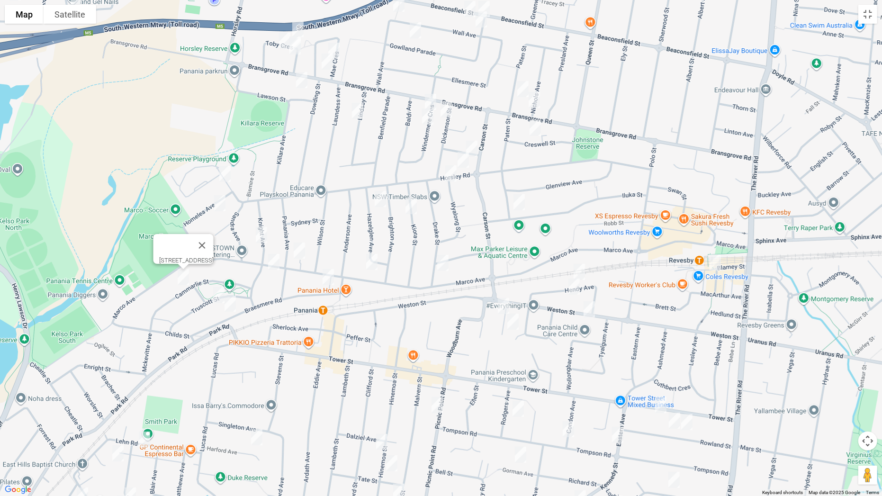
click at [218, 295] on img "15 Truscott Street, PANANIA NSW 2213" at bounding box center [218, 295] width 19 height 24
click at [233, 305] on img "42A Braesmere Road, PANANIA NSW 2213" at bounding box center [230, 304] width 19 height 24
click at [234, 305] on img "42A Braesmere Road, PANANIA NSW 2213" at bounding box center [230, 304] width 19 height 24
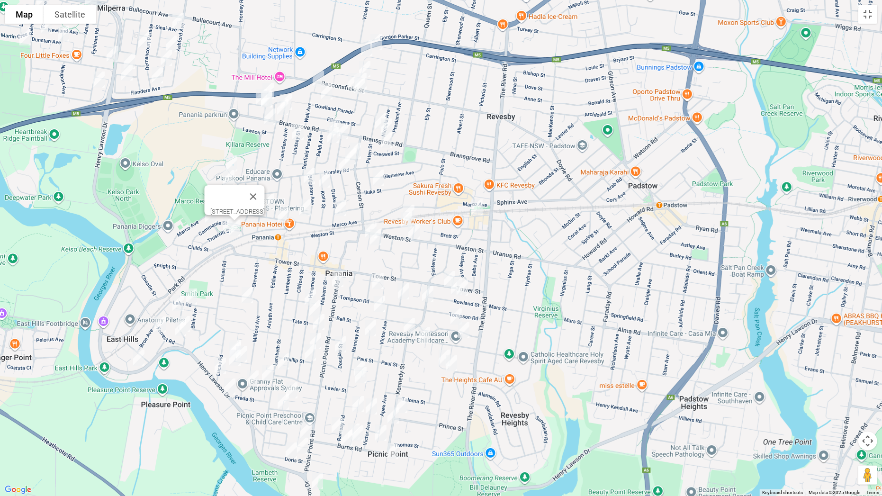
drag, startPoint x: 273, startPoint y: 332, endPoint x: 266, endPoint y: 253, distance: 78.5
click at [266, 253] on div "42A Braesmere Road, PANANIA NSW 2213" at bounding box center [441, 248] width 882 height 496
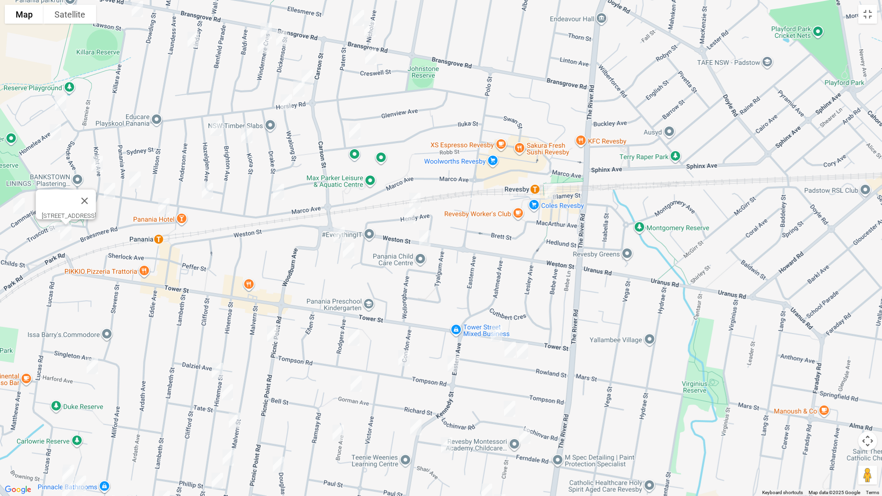
click at [413, 195] on img "28 Hendy Avenue, PANANIA NSW 2213" at bounding box center [414, 201] width 19 height 24
click at [408, 213] on img "17 Hendy Avenue, PANANIA NSW 2213" at bounding box center [409, 216] width 19 height 24
click at [339, 231] on img "2 Roslyn Avenue, PANANIA NSW 2213" at bounding box center [339, 235] width 19 height 24
click at [874, 18] on button "Toggle fullscreen view" at bounding box center [867, 14] width 19 height 19
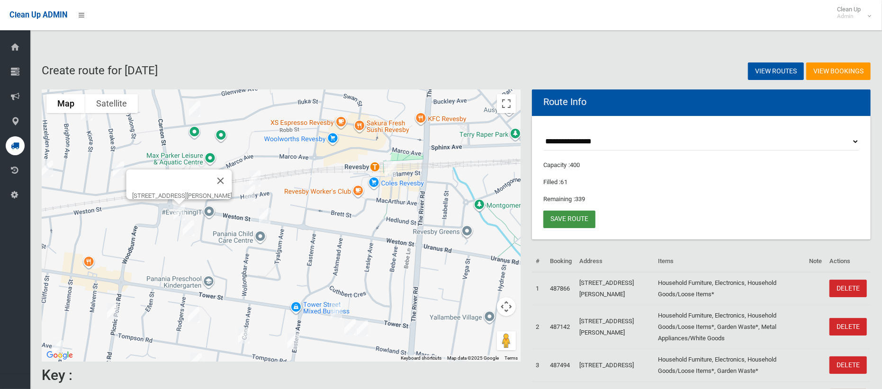
click at [565, 221] on link "Save route" at bounding box center [569, 220] width 52 height 18
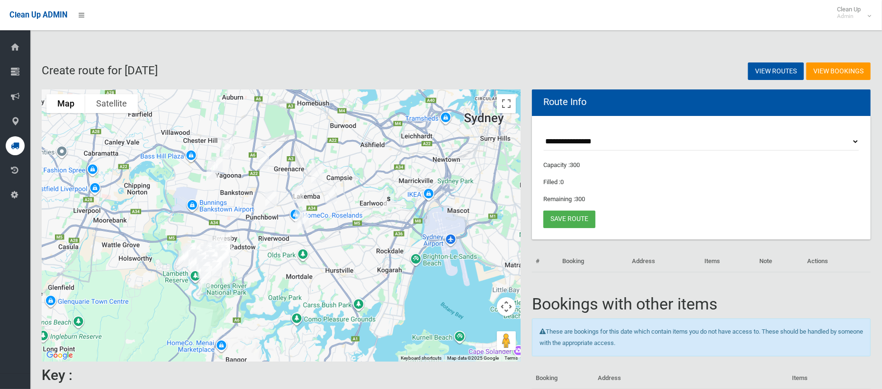
click at [603, 144] on select "**********" at bounding box center [701, 142] width 316 height 18
select select "*****"
click at [543, 133] on select "**********" at bounding box center [701, 142] width 316 height 18
click at [502, 107] on button "Toggle fullscreen view" at bounding box center [506, 103] width 19 height 19
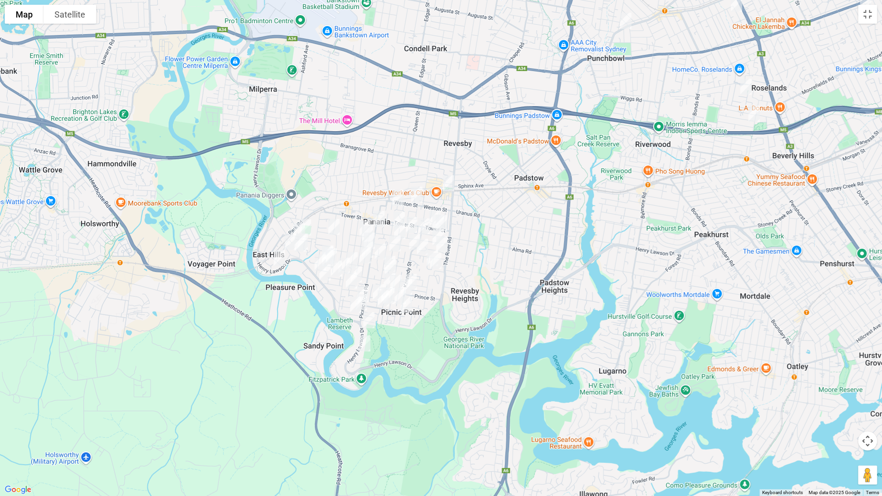
click at [277, 258] on img "647 Henry Lawson Drive, EAST HILLS NSW 2213" at bounding box center [279, 258] width 19 height 24
click at [313, 259] on img "715 Henry Lawson Drive, EAST HILLS NSW 2213" at bounding box center [320, 263] width 19 height 24
click at [323, 271] on img "706 Henry Lawson Drive, EAST HILLS NSW 2213" at bounding box center [324, 272] width 19 height 24
drag, startPoint x: 371, startPoint y: 319, endPoint x: 366, endPoint y: 344, distance: 25.2
click at [370, 319] on img "837 Henry Lawson Drive, PICNIC POINT NSW 2213" at bounding box center [368, 320] width 19 height 24
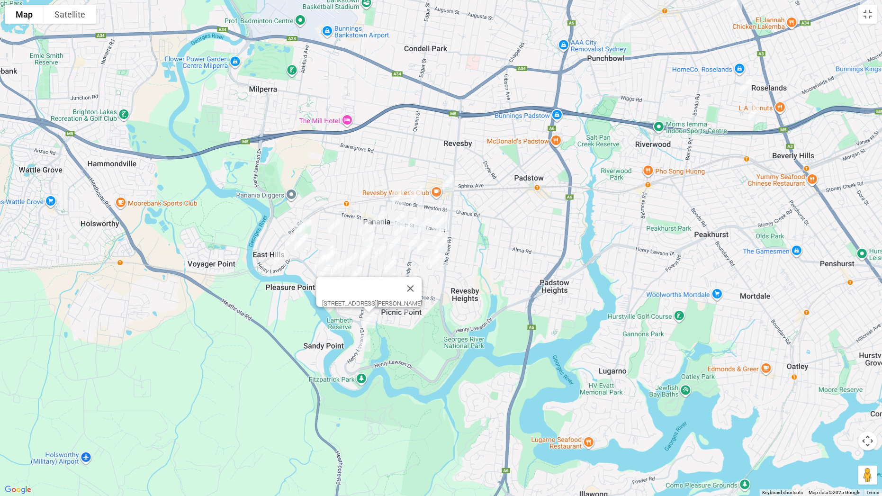
click at [363, 347] on img "879 Henry Lawson Drive, PICNIC POINT NSW 2213" at bounding box center [364, 344] width 19 height 24
click at [416, 186] on img "75A Weston Street, PANANIA NSW 2213" at bounding box center [416, 195] width 19 height 24
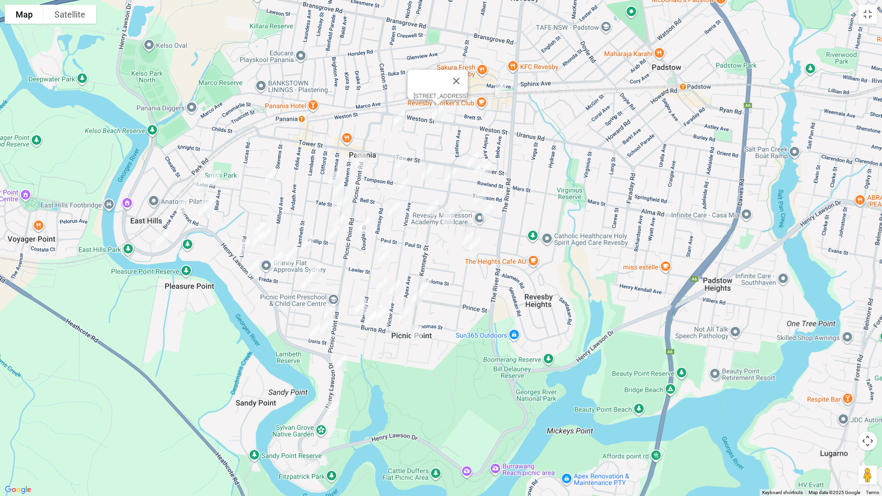
click at [466, 155] on img "41 Tower Street, REVESBY NSW 2212" at bounding box center [473, 161] width 19 height 24
click at [223, 177] on img "35 Lehn Road, EAST HILLS NSW 2213" at bounding box center [215, 178] width 19 height 24
click at [199, 182] on img "3/8 Cowland Avenue, EAST HILLS NSW 2213" at bounding box center [201, 185] width 19 height 24
click at [216, 204] on img "34 Harcourt Avenue, EAST HILLS NSW 2213" at bounding box center [207, 206] width 19 height 24
click at [185, 206] on img "3/2 Broe Avenue, EAST HILLS NSW 2213" at bounding box center [183, 206] width 19 height 24
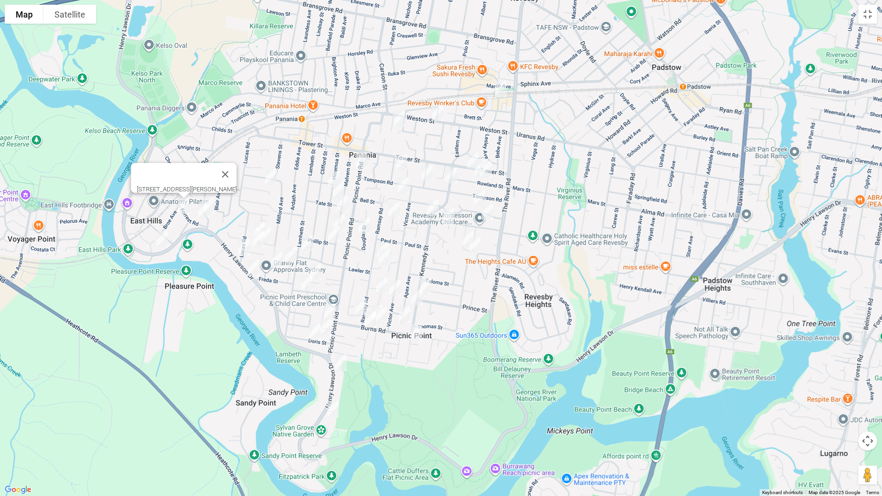
drag, startPoint x: 204, startPoint y: 214, endPoint x: 247, endPoint y: 227, distance: 45.2
click at [203, 213] on img "4 Forrest Road, EAST HILLS NSW 2213" at bounding box center [204, 210] width 19 height 24
drag, startPoint x: 268, startPoint y: 175, endPoint x: 258, endPoint y: 207, distance: 33.6
click at [268, 175] on img "22 Harford Avenue, EAST HILLS NSW 2213" at bounding box center [270, 177] width 19 height 24
click at [256, 220] on img "17 Gracemar Avenue, PANANIA NSW 2213" at bounding box center [258, 232] width 19 height 24
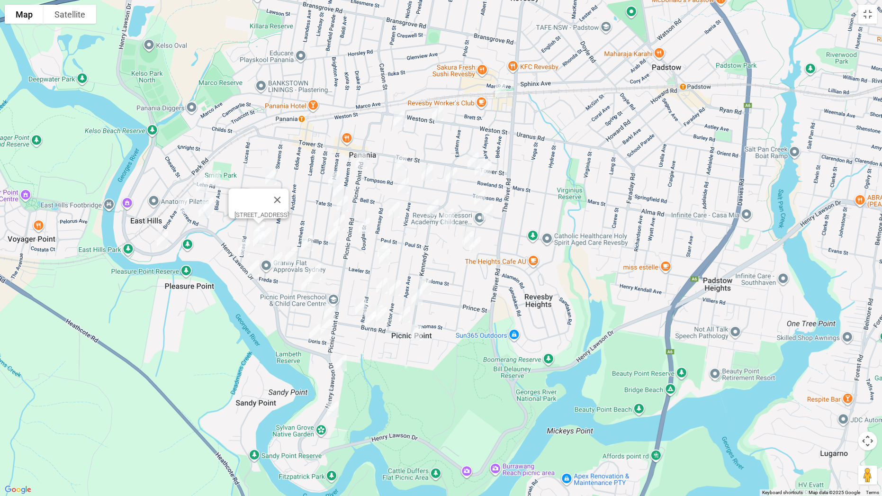
click at [266, 230] on img "2A Penrose Avenue, EAST HILLS NSW 2213" at bounding box center [258, 239] width 19 height 24
click at [257, 242] on img "2A Penrose Avenue, EAST HILLS NSW 2213" at bounding box center [258, 239] width 19 height 24
drag, startPoint x: 268, startPoint y: 236, endPoint x: 275, endPoint y: 241, distance: 8.5
click at [267, 236] on img "2A Penrose Avenue, EAST HILLS NSW 2213" at bounding box center [258, 239] width 19 height 24
click at [867, 21] on button "Toggle fullscreen view" at bounding box center [867, 14] width 19 height 19
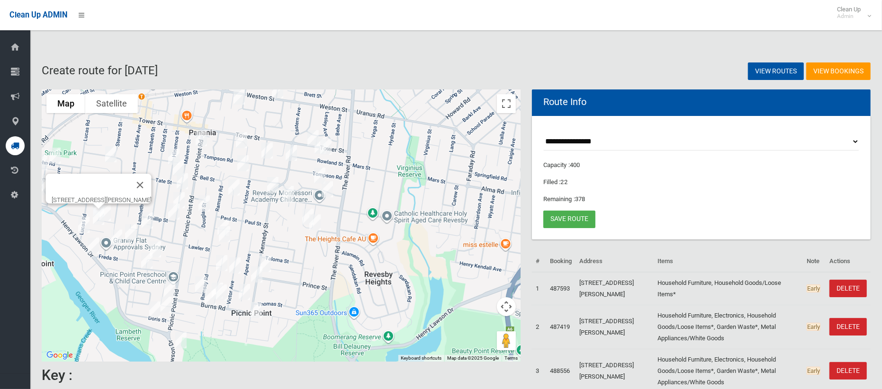
click at [96, 216] on img "2A Penrose Avenue, EAST HILLS NSW 2213" at bounding box center [98, 217] width 19 height 24
click at [96, 217] on img "2A Penrose Avenue, EAST HILLS NSW 2213" at bounding box center [98, 217] width 19 height 24
drag, startPoint x: 509, startPoint y: 111, endPoint x: 471, endPoint y: 185, distance: 82.8
click at [508, 111] on button "Toggle fullscreen view" at bounding box center [506, 103] width 19 height 19
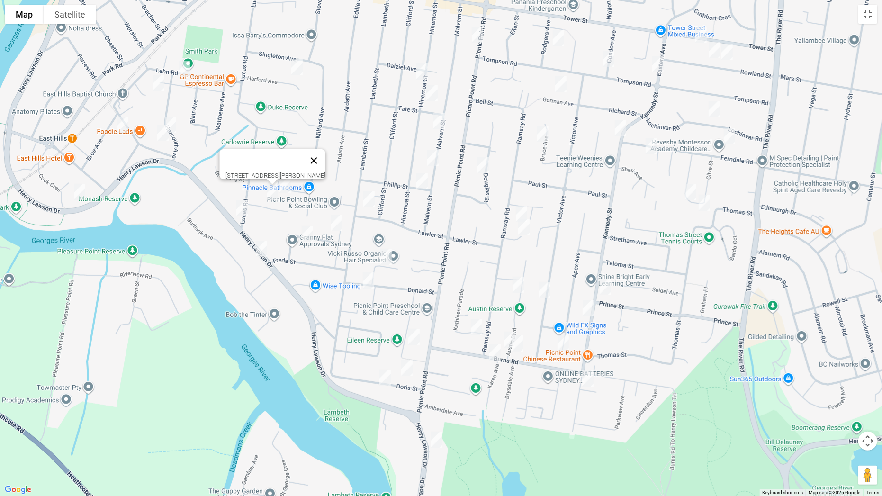
click at [324, 155] on button "Close" at bounding box center [314, 160] width 23 height 23
click at [280, 163] on img "19 Gracemar Avenue, PANANIA NSW 2213" at bounding box center [273, 173] width 19 height 24
click at [291, 189] on img "9 Gracemar Avenue, PANANIA NSW 2213" at bounding box center [285, 185] width 19 height 24
click at [334, 221] on img "6 Irene Street, PANANIA NSW 2213" at bounding box center [336, 223] width 19 height 24
click at [300, 233] on img "23 Irene Street, PANANIA NSW 2213" at bounding box center [307, 234] width 19 height 24
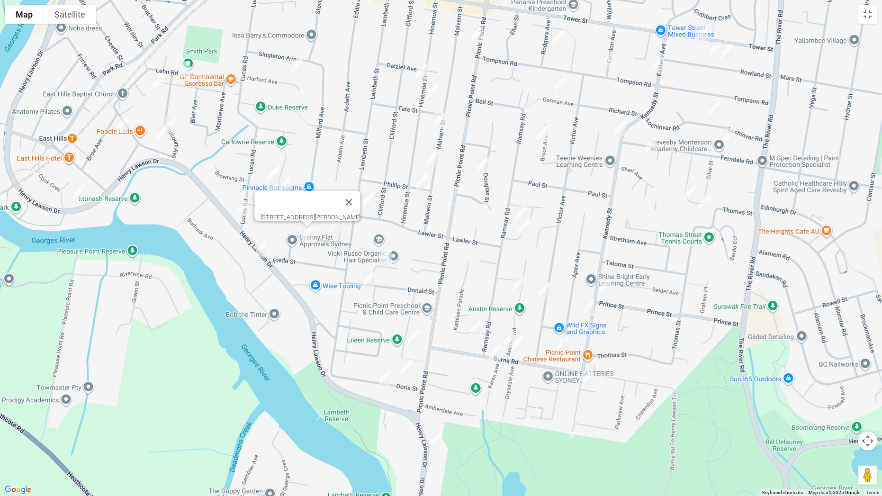
click at [387, 251] on img "16 Colleen Avenue, PICNIC POINT NSW 2213" at bounding box center [386, 257] width 19 height 24
click at [364, 276] on img "33A Donald Street, PICNIC POINT NSW 2213" at bounding box center [368, 281] width 19 height 24
click at [412, 336] on img "25A Eileen Street, PICNIC POINT NSW 2213" at bounding box center [413, 337] width 19 height 24
click at [404, 369] on img "12 Doris Street, PICNIC POINT NSW 2213" at bounding box center [406, 368] width 19 height 24
click at [389, 376] on img "21 Doris Street, PICNIC POINT NSW 2213" at bounding box center [385, 378] width 19 height 24
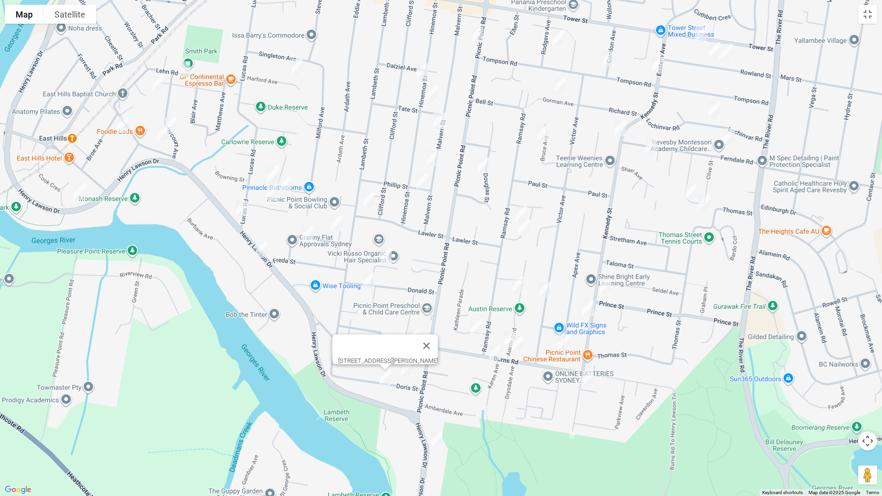
click at [363, 191] on img "46A Lawler Street, PANANIA NSW 2213" at bounding box center [368, 200] width 19 height 24
click at [420, 69] on img "62 Hinemoa Street, PANANIA NSW 2213" at bounding box center [422, 72] width 19 height 24
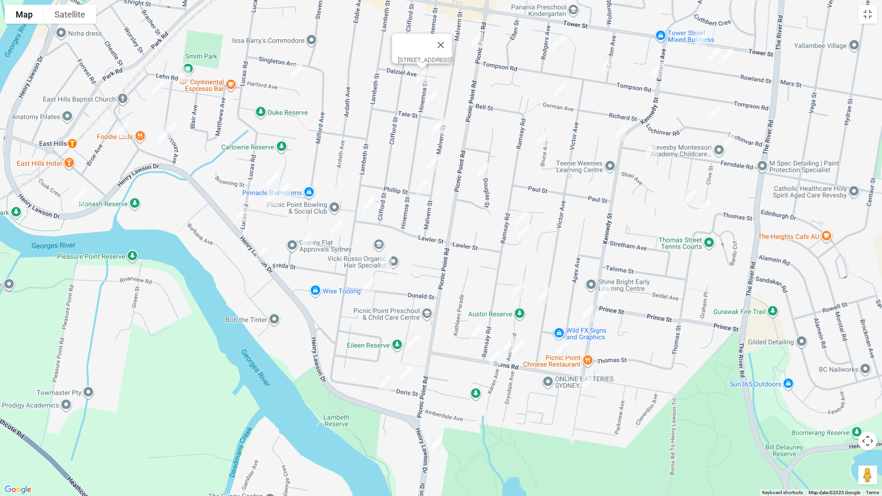
click at [432, 98] on img "87 Hinemoa Street, PANANIA NSW 2213" at bounding box center [431, 98] width 19 height 24
click at [445, 130] on img "68 Malvern Street, PANANIA NSW 2213" at bounding box center [439, 126] width 19 height 24
click at [436, 163] on img "88 Malvern Street, PANANIA NSW 2213" at bounding box center [432, 164] width 19 height 24
click at [420, 186] on img "19 Phillip Street, PANANIA NSW 2213" at bounding box center [422, 187] width 19 height 24
click at [489, 171] on img "30 Douglas Street, PANANIA NSW 2213" at bounding box center [483, 171] width 19 height 24
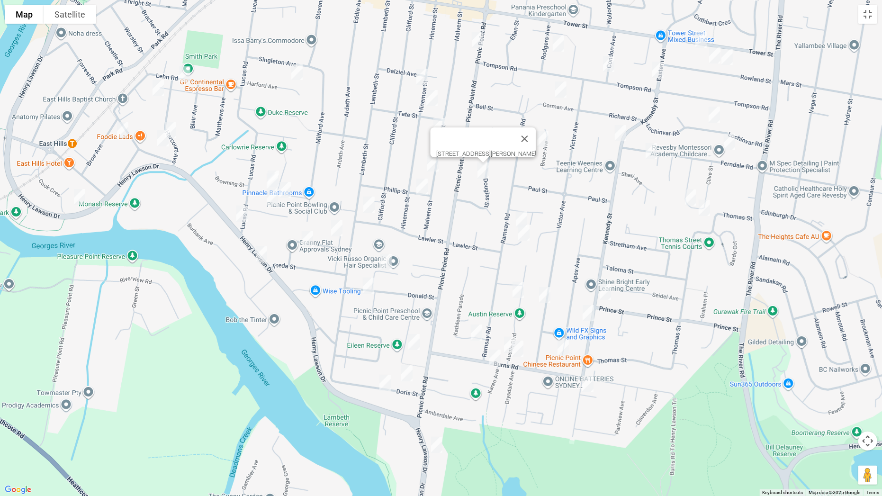
click at [523, 213] on img "5/49 Ramsay Road, PANANIA NSW 2213" at bounding box center [521, 219] width 19 height 24
click at [523, 232] on img "1 Clyfford Place, PANANIA NSW 2213" at bounding box center [523, 233] width 19 height 24
click at [519, 282] on img "33 Austin Boulevard, PICNIC POINT NSW 2213" at bounding box center [518, 290] width 19 height 24
drag, startPoint x: 504, startPoint y: 339, endPoint x: 522, endPoint y: 347, distance: 19.5
click at [505, 339] on img "3 Austin Boulevard, PICNIC POINT NSW 2213" at bounding box center [509, 345] width 19 height 24
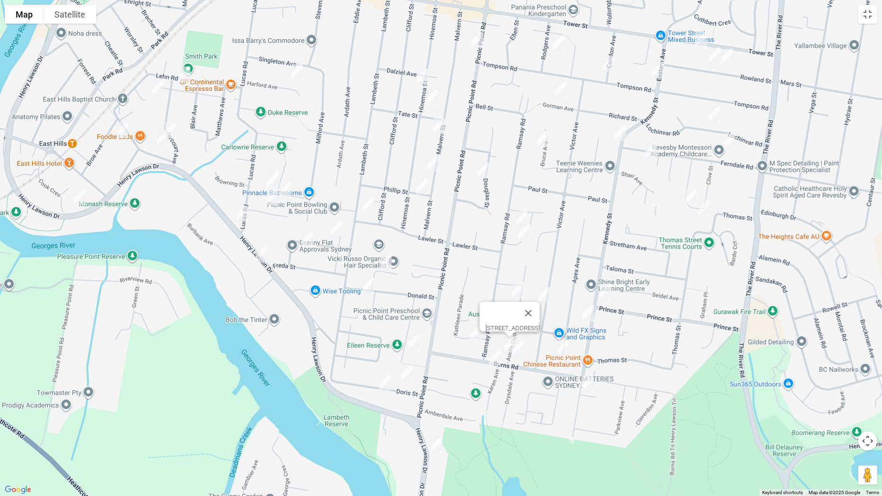
click at [524, 355] on img "68 Burns Road, PICNIC POINT NSW 2213" at bounding box center [517, 349] width 19 height 24
click at [548, 310] on button "Close" at bounding box center [536, 316] width 23 height 23
click at [477, 332] on img "2A Kathleen Parade, PICNIC POINT NSW 2213" at bounding box center [476, 333] width 19 height 24
click at [500, 356] on img "79 Burns Road, PICNIC POINT NSW 2213" at bounding box center [494, 358] width 19 height 24
click at [543, 296] on img "88 Victor Avenue, PICNIC POINT NSW 2213" at bounding box center [544, 295] width 19 height 24
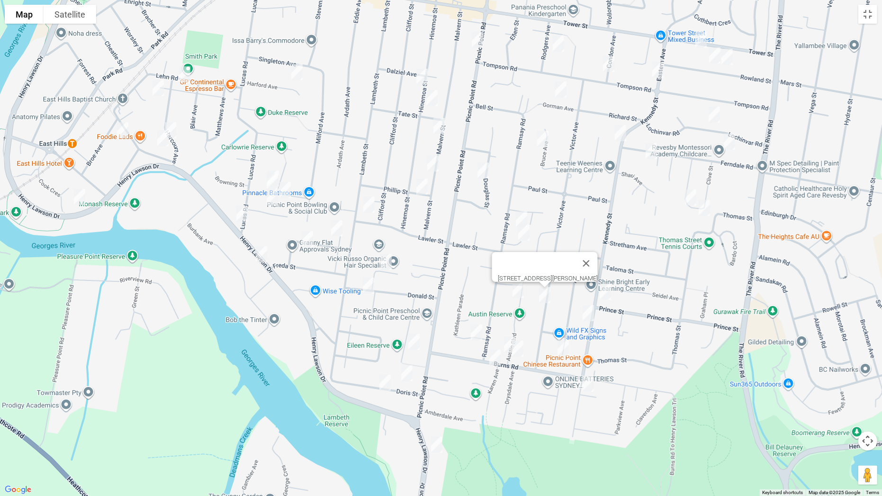
click at [606, 292] on img "91 Kennedy Street, PICNIC POINT NSW 2213" at bounding box center [605, 292] width 19 height 24
click at [589, 313] on img "88a Kennedy Street, PICNIC POINT NSW 2213" at bounding box center [588, 313] width 19 height 24
click at [559, 346] on img "13 Apex Avenue, PICNIC POINT NSW 2213" at bounding box center [563, 348] width 19 height 24
click at [589, 384] on img "131A Kennedy Street, PICNIC POINT NSW 2213" at bounding box center [587, 384] width 19 height 24
click at [544, 138] on img "21A Bruce Avenue, PANANIA NSW 2213" at bounding box center [542, 139] width 19 height 24
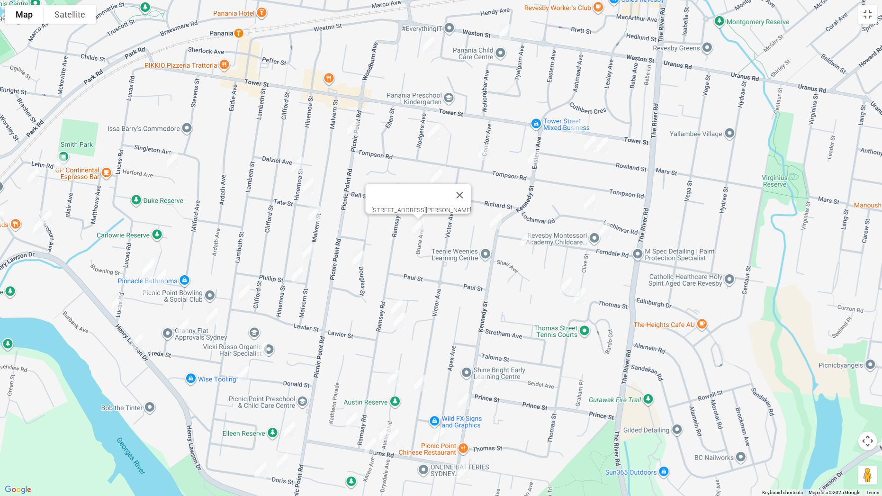
drag, startPoint x: 608, startPoint y: 201, endPoint x: 451, endPoint y: 307, distance: 188.9
click at [453, 308] on div "21A Bruce Avenue, PANANIA NSW 2213" at bounding box center [441, 248] width 882 height 496
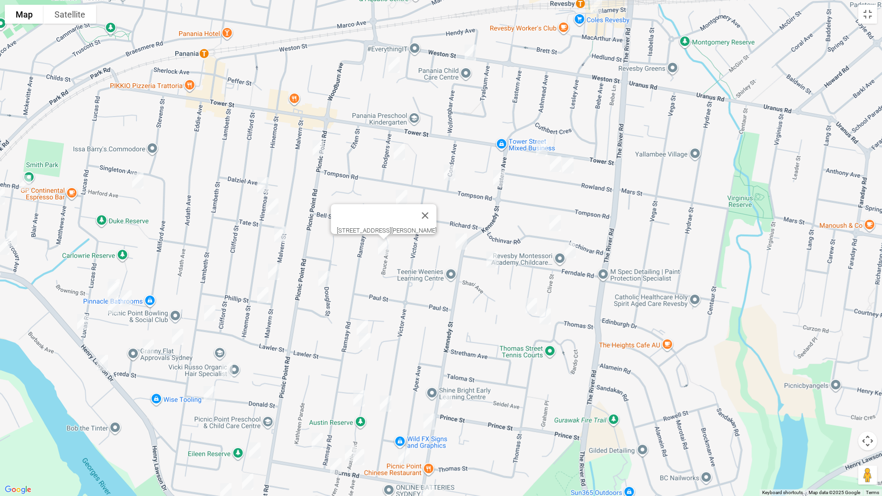
click at [393, 63] on img "11 Roslyn Avenue, PANANIA NSW 2213" at bounding box center [394, 65] width 19 height 24
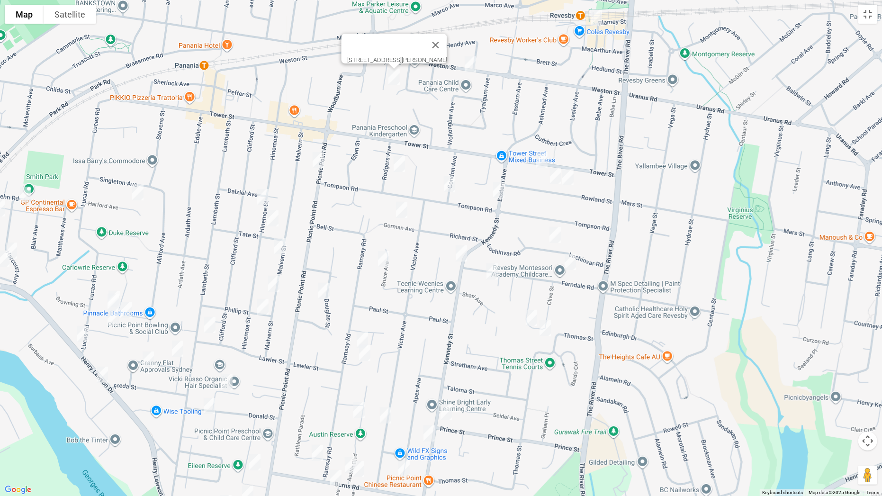
click at [316, 161] on img "20 Picnic Point Road, PANANIA NSW 2213" at bounding box center [318, 160] width 19 height 24
click at [399, 170] on img "13 Rodgers Avenue, PANANIA NSW 2213" at bounding box center [399, 164] width 19 height 24
click at [401, 206] on img "8b Gorman Avenue, PANANIA NSW 2213" at bounding box center [401, 210] width 19 height 24
click at [496, 194] on img "56 Eastern Avenue, PANANIA NSW 2213" at bounding box center [498, 190] width 19 height 24
click at [450, 188] on img "94 Tompson Road, PANANIA NSW 2213" at bounding box center [449, 184] width 19 height 24
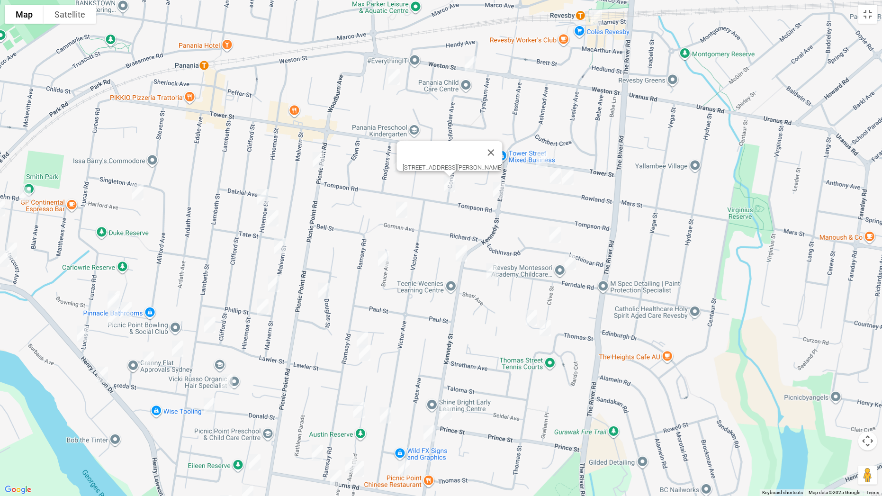
click at [461, 253] on img "10A Kennedy Street, PANANIA NSW 2213" at bounding box center [461, 254] width 19 height 24
drag, startPoint x: 549, startPoint y: 171, endPoint x: 561, endPoint y: 182, distance: 16.8
click at [548, 171] on img "34 Rowland Street, REVESBY NSW 2212" at bounding box center [555, 176] width 19 height 24
click at [569, 180] on img "26 Rowland Street, REVESBY NSW 2212" at bounding box center [567, 177] width 19 height 24
click at [548, 240] on img "24 Lochinvar Road, REVESBY NSW 2212" at bounding box center [555, 235] width 19 height 24
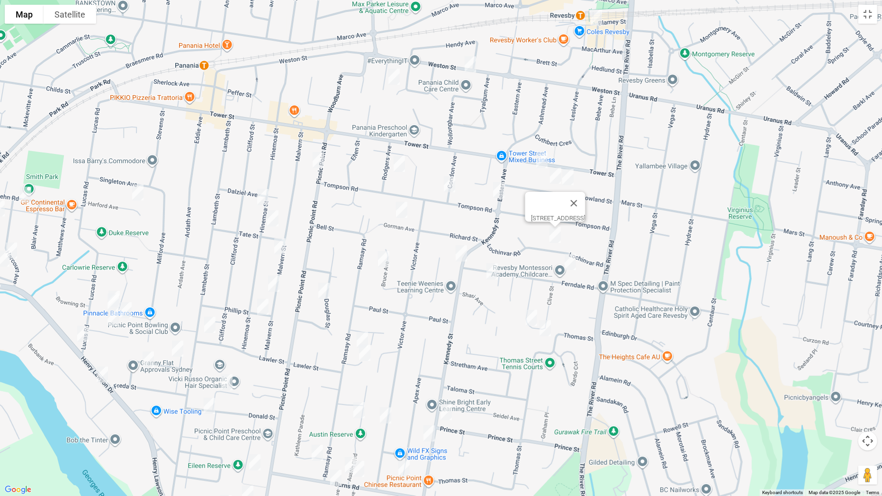
drag, startPoint x: 577, startPoint y: 269, endPoint x: 534, endPoint y: 275, distance: 43.0
click at [576, 269] on img "4/12 Ferndale Road, REVESBY NSW 2212" at bounding box center [570, 262] width 19 height 24
drag, startPoint x: 497, startPoint y: 268, endPoint x: 548, endPoint y: 282, distance: 53.0
click at [496, 268] on img "41 Ferndale Road, REVESBY NSW 2212" at bounding box center [492, 272] width 19 height 24
drag, startPoint x: 563, startPoint y: 266, endPoint x: 559, endPoint y: 272, distance: 7.5
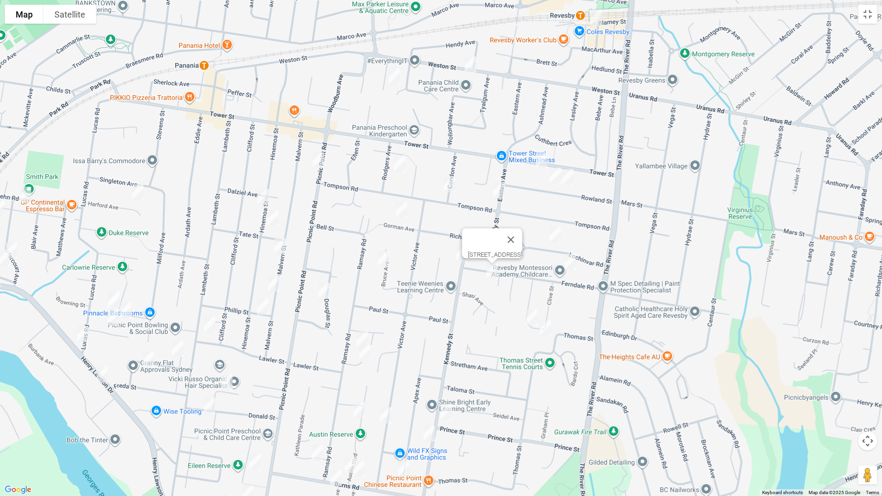
click at [563, 266] on img "4/12 Ferndale Road, REVESBY NSW 2212" at bounding box center [570, 262] width 19 height 24
click at [536, 313] on img "33 Clive Street, REVESBY NSW 2212" at bounding box center [531, 318] width 19 height 24
click at [548, 324] on img "25A Clive Street, REVESBY NSW 2212" at bounding box center [545, 328] width 19 height 24
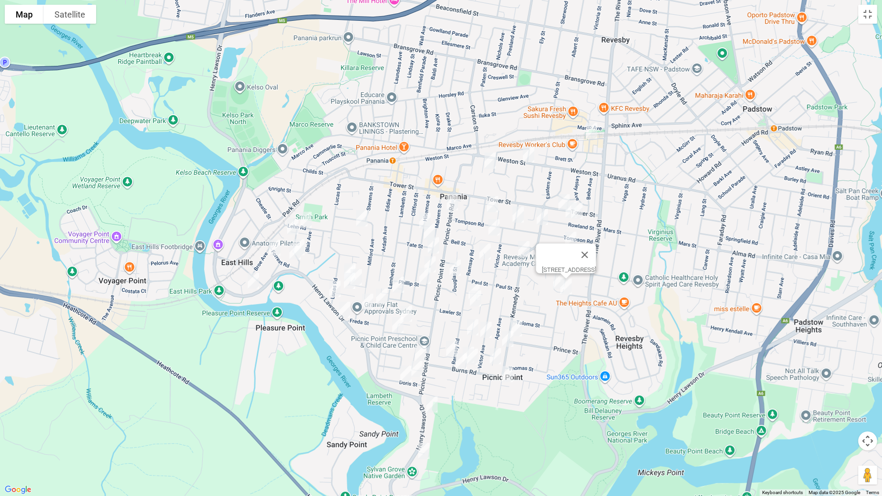
click at [591, 132] on img "2 Revesby Place, REVESBY NSW 2212" at bounding box center [591, 131] width 19 height 24
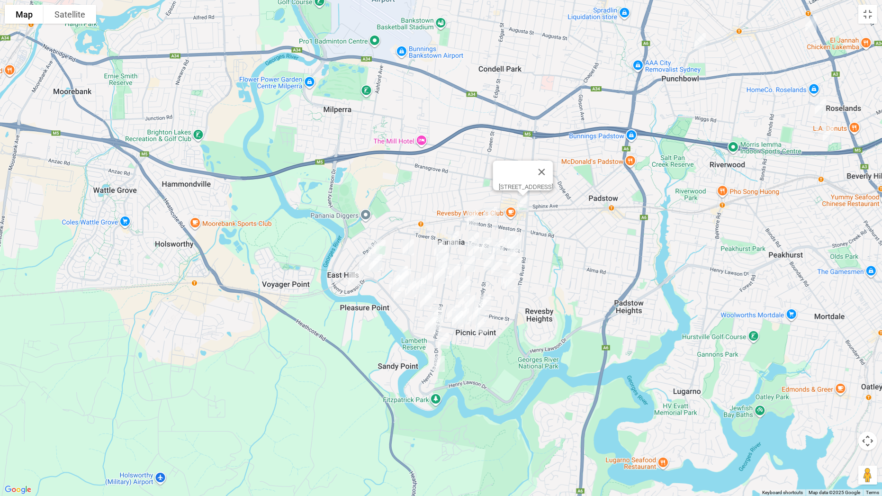
drag, startPoint x: 823, startPoint y: 82, endPoint x: 815, endPoint y: 22, distance: 60.6
click at [744, 104] on div "2 Revesby Place, REVESBY NSW 2212" at bounding box center [441, 248] width 882 height 496
click at [864, 16] on button "Toggle fullscreen view" at bounding box center [867, 14] width 19 height 19
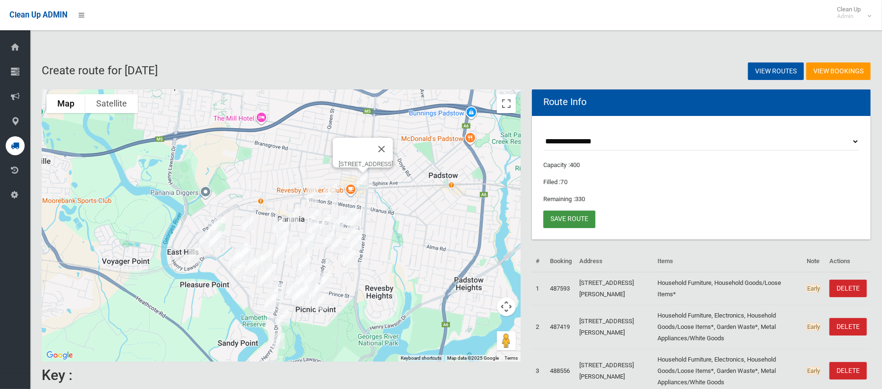
click at [576, 219] on link "Save route" at bounding box center [569, 220] width 52 height 18
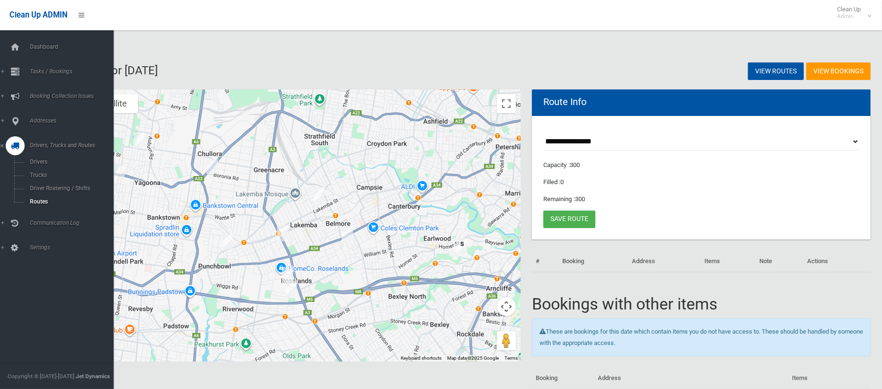
click at [5, 143] on link "Drivers, Trucks and Routes" at bounding box center [57, 145] width 114 height 19
click at [22, 140] on link "Drivers, Trucks and Routes" at bounding box center [57, 145] width 114 height 19
click at [44, 195] on link "Routes" at bounding box center [57, 201] width 114 height 13
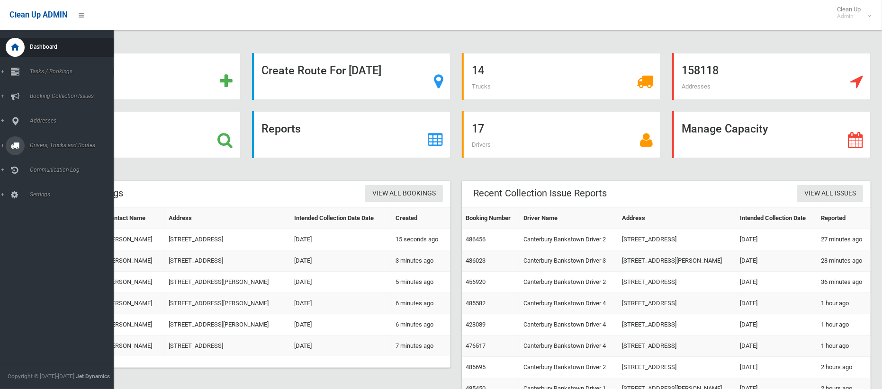
click at [90, 142] on span "Drivers, Trucks and Routes" at bounding box center [70, 145] width 87 height 7
click at [63, 73] on span "Tasks / Bookings" at bounding box center [70, 71] width 87 height 7
click at [37, 138] on span "Search" at bounding box center [66, 141] width 79 height 7
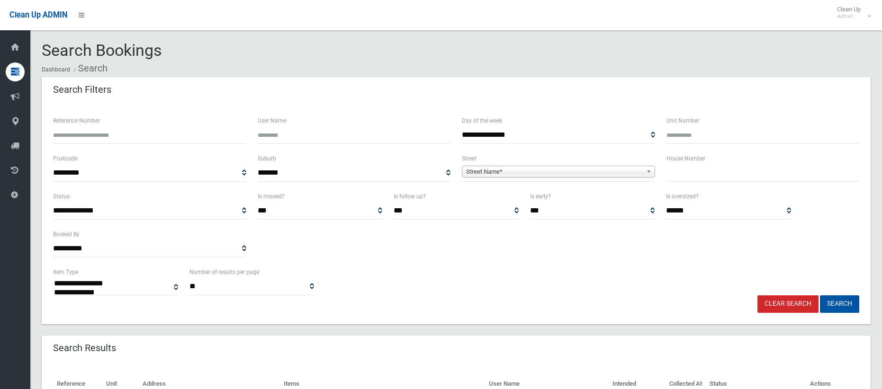
select select
click at [686, 173] on input "text" at bounding box center [762, 173] width 193 height 18
type input "**"
click at [528, 172] on span "Street Name*" at bounding box center [554, 171] width 176 height 11
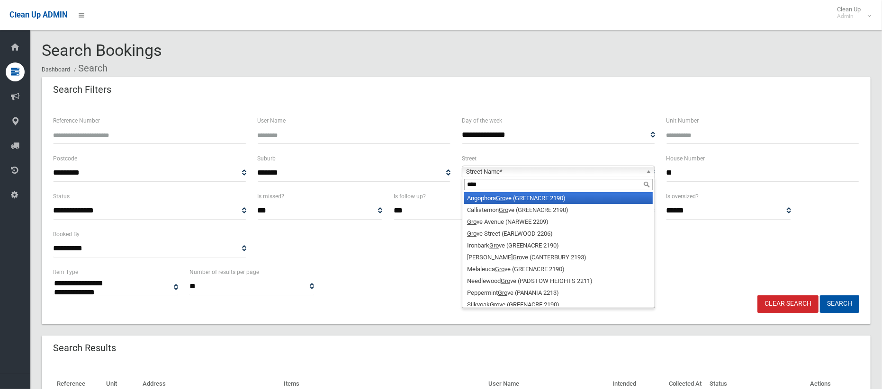
type input "*****"
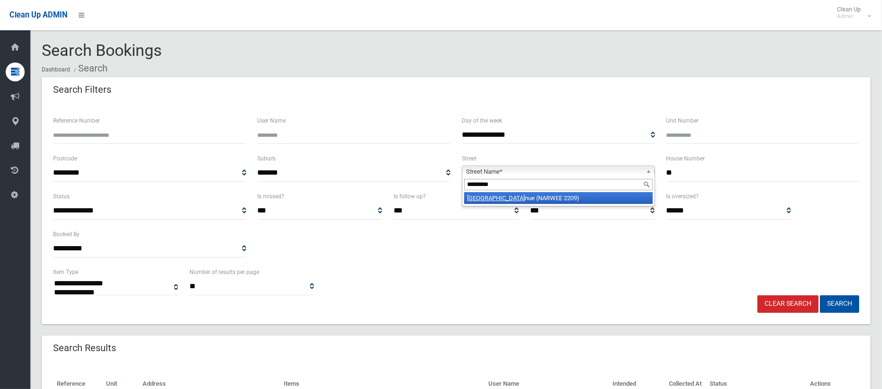
type input "*********"
click at [532, 201] on li "Grove Ave nue (NARWEE 2209)" at bounding box center [558, 198] width 188 height 12
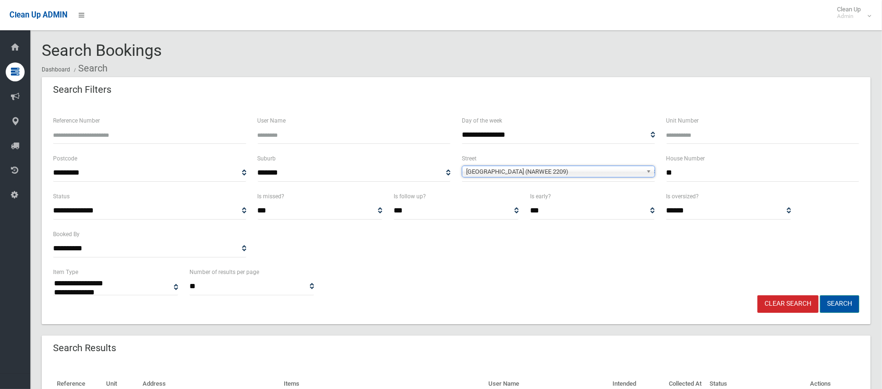
click at [843, 309] on button "Search" at bounding box center [839, 305] width 39 height 18
select select
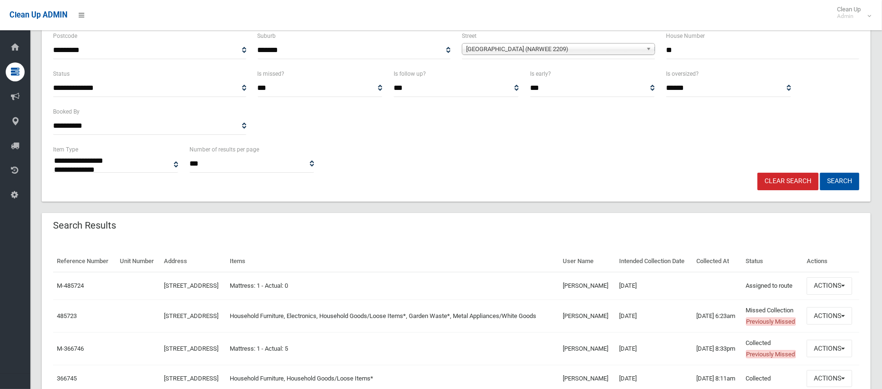
scroll to position [156, 0]
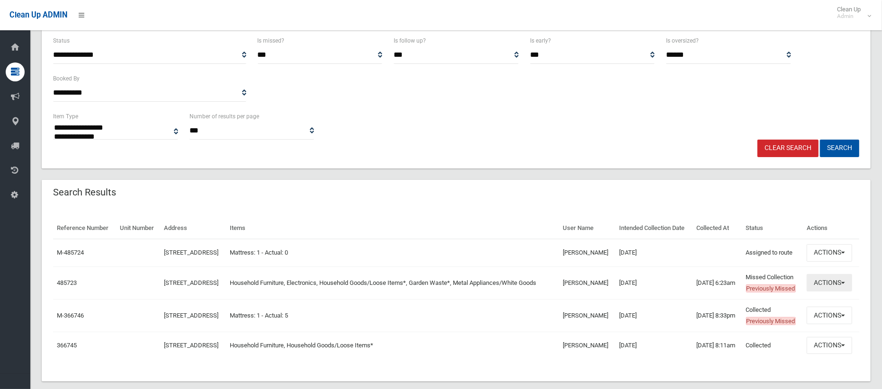
click at [833, 292] on button "Actions" at bounding box center [829, 283] width 45 height 18
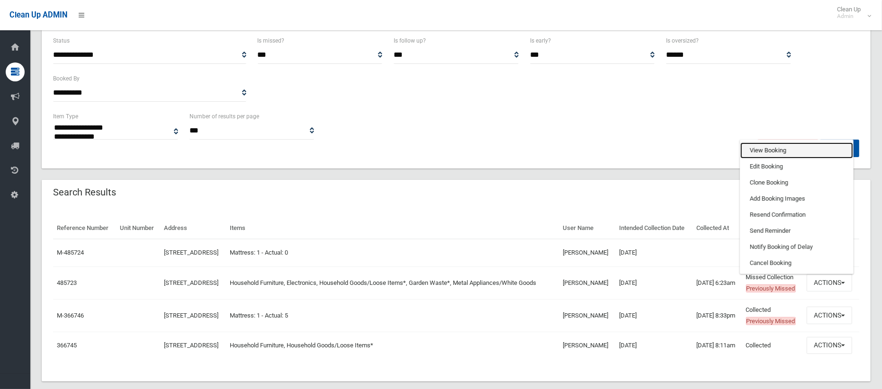
click at [755, 159] on link "View Booking" at bounding box center [796, 151] width 113 height 16
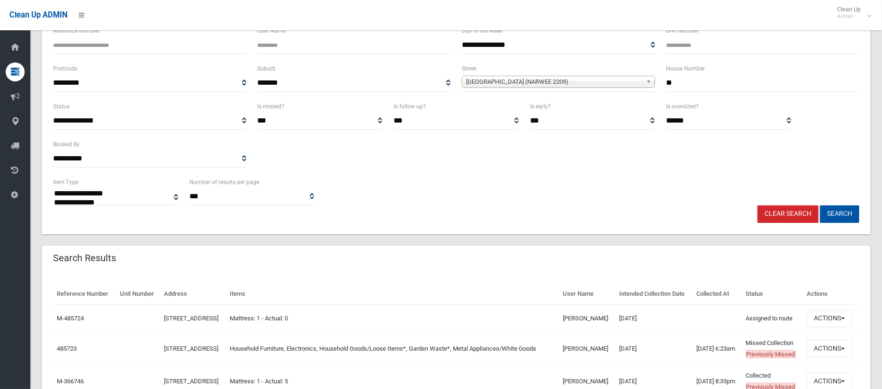
scroll to position [88, 0]
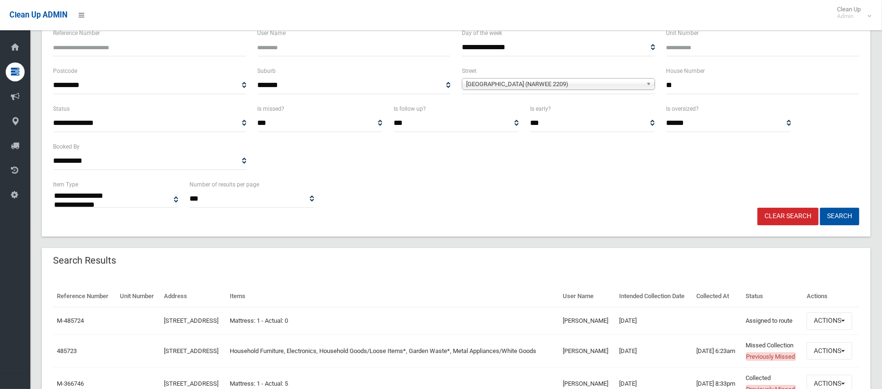
drag, startPoint x: 678, startPoint y: 80, endPoint x: 655, endPoint y: 81, distance: 22.8
click at [655, 81] on div "**********" at bounding box center [455, 84] width 817 height 38
type input "***"
click at [597, 84] on span "Grove Avenue (NARWEE 2209)" at bounding box center [554, 84] width 176 height 11
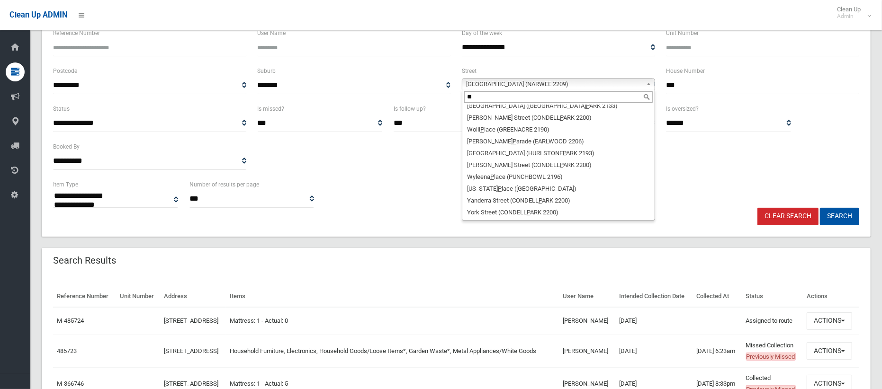
scroll to position [0, 0]
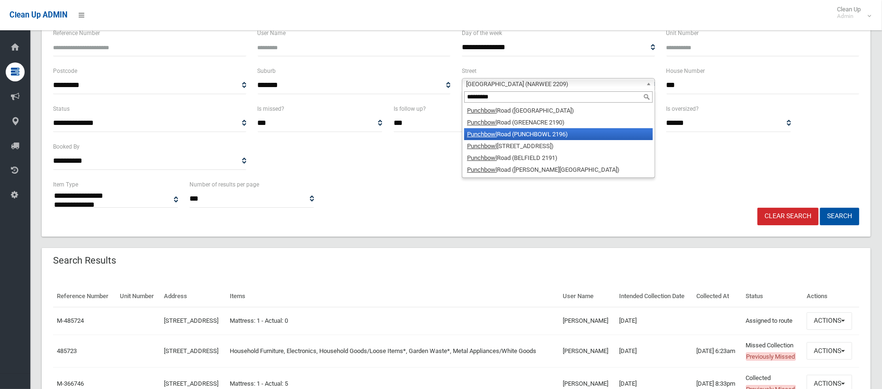
type input "*********"
click at [545, 129] on li "Punchbowl Road (PUNCHBOWL 2196)" at bounding box center [558, 134] width 188 height 12
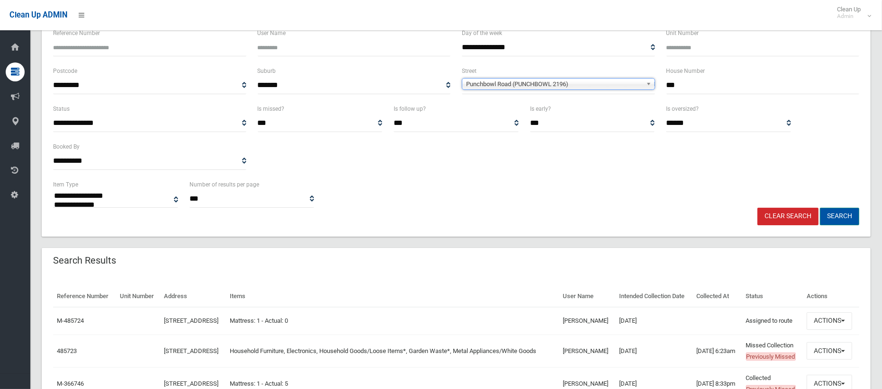
click at [834, 216] on button "Search" at bounding box center [839, 217] width 39 height 18
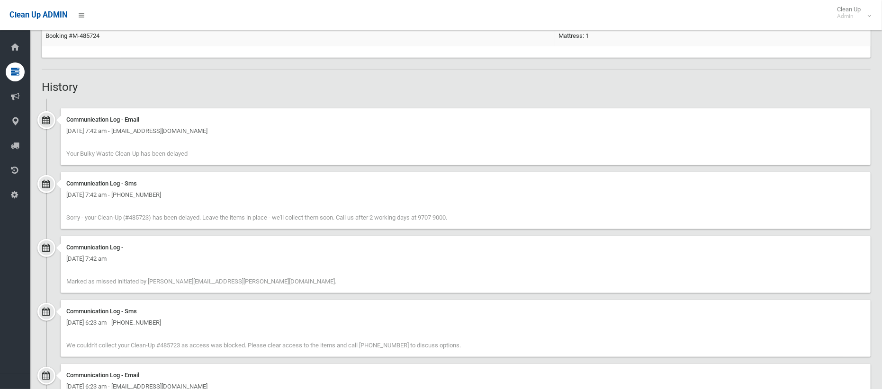
scroll to position [822, 0]
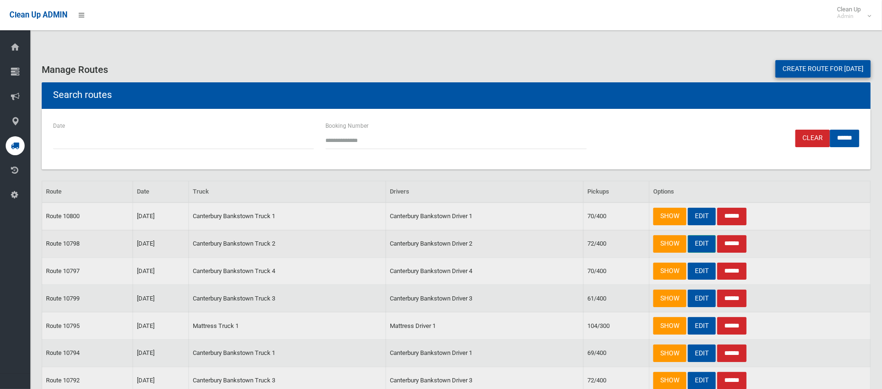
click at [703, 247] on link "EDIT" at bounding box center [702, 244] width 28 height 18
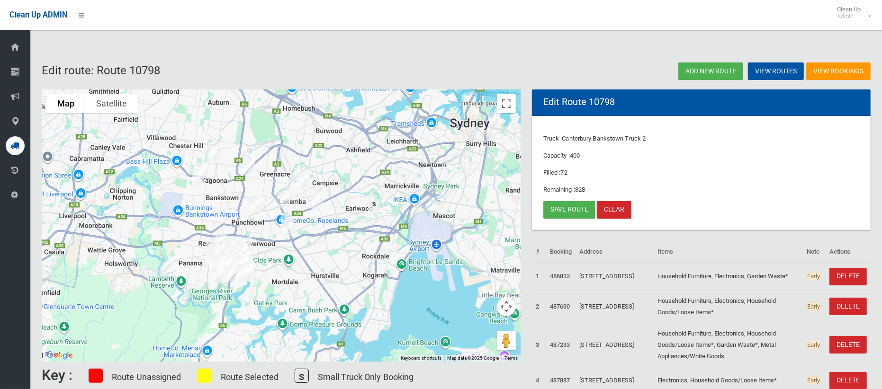
click at [287, 227] on img "3A Grove Avenue, NARWEE NSW 2209" at bounding box center [288, 228] width 19 height 24
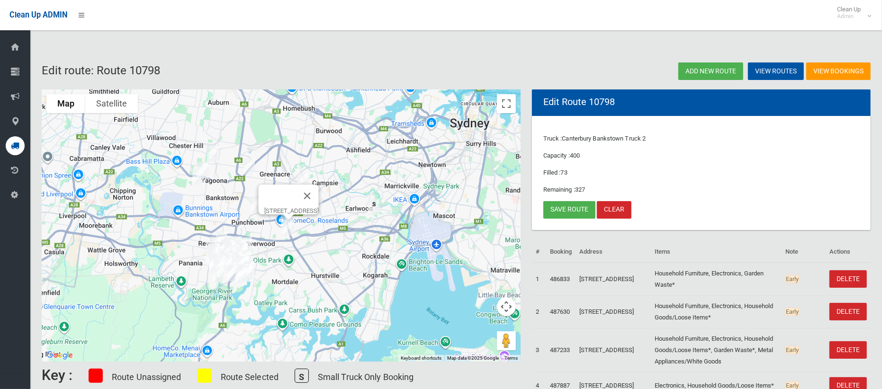
click at [319, 187] on button "Close" at bounding box center [307, 196] width 23 height 23
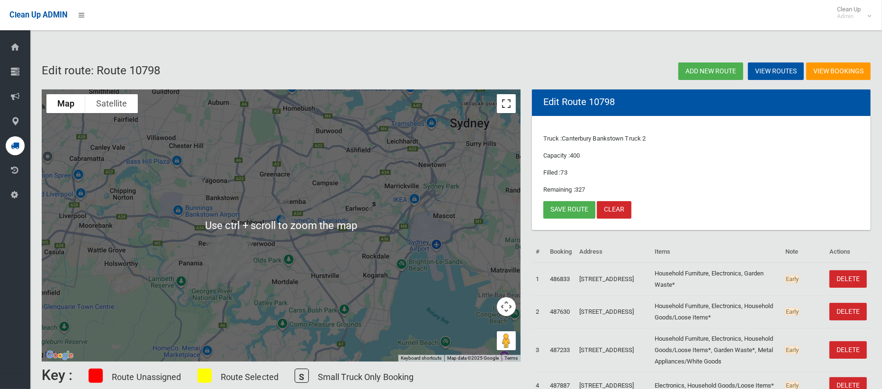
click at [506, 105] on button "Toggle fullscreen view" at bounding box center [506, 103] width 19 height 19
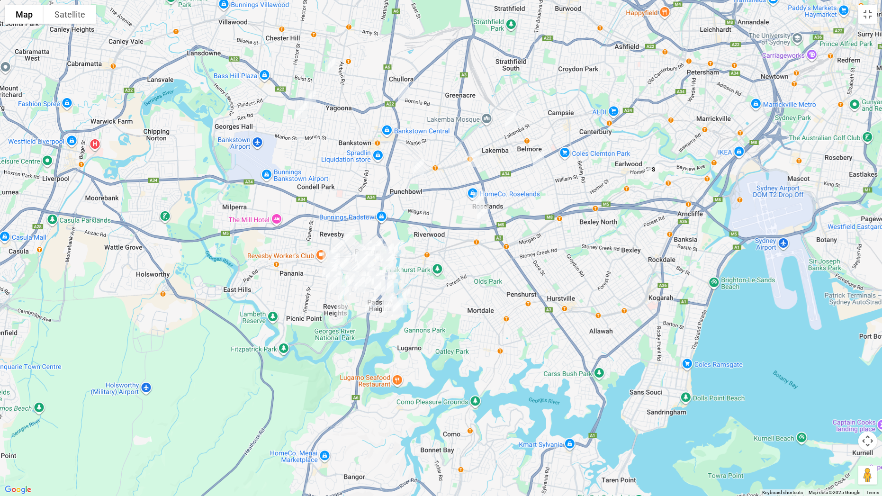
click at [479, 199] on img "6 Robin Place, ROSELANDS NSW 2196" at bounding box center [478, 200] width 19 height 24
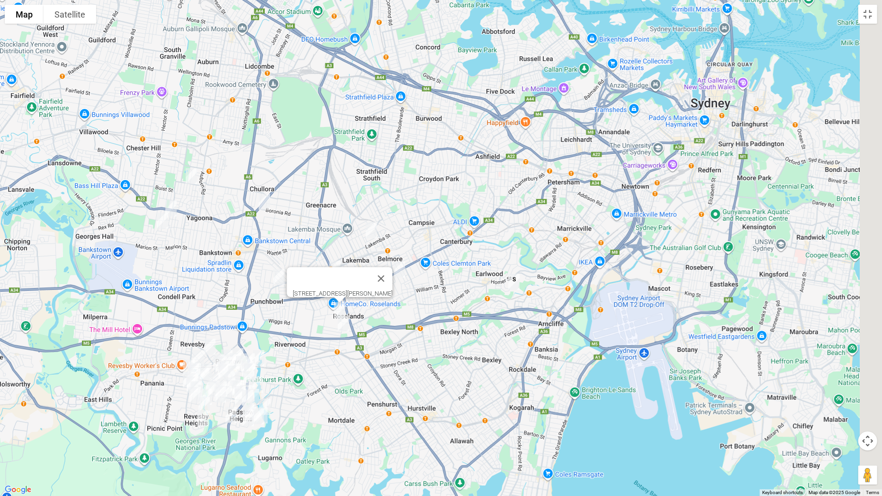
drag, startPoint x: 539, startPoint y: 229, endPoint x: 410, endPoint y: 330, distance: 163.6
click at [410, 330] on div "6 Robin Place, ROSELANDS NSW 2196" at bounding box center [441, 248] width 882 height 496
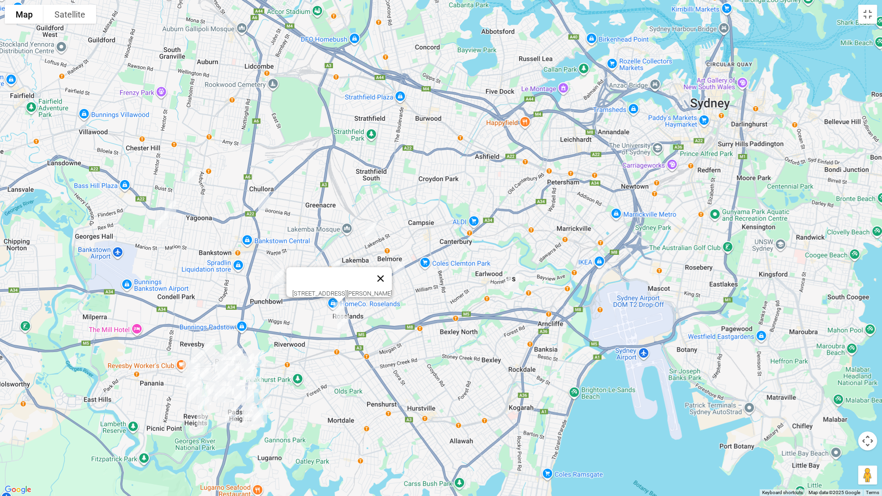
click at [382, 275] on button "Close" at bounding box center [380, 278] width 23 height 23
click at [861, 9] on button "Toggle fullscreen view" at bounding box center [867, 14] width 19 height 19
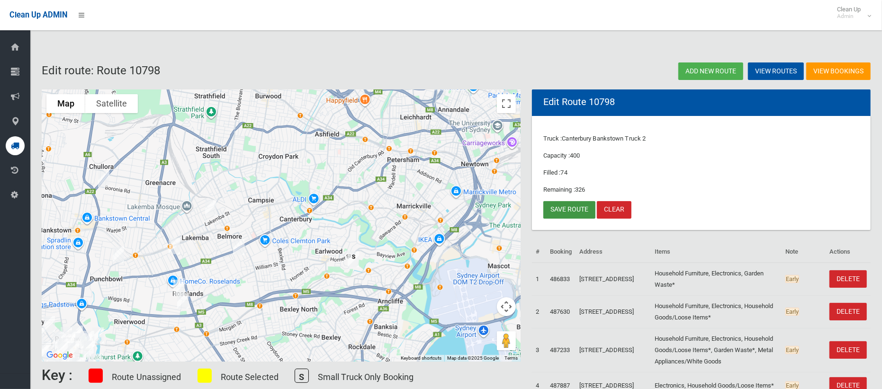
click at [568, 212] on link "Save route" at bounding box center [569, 210] width 52 height 18
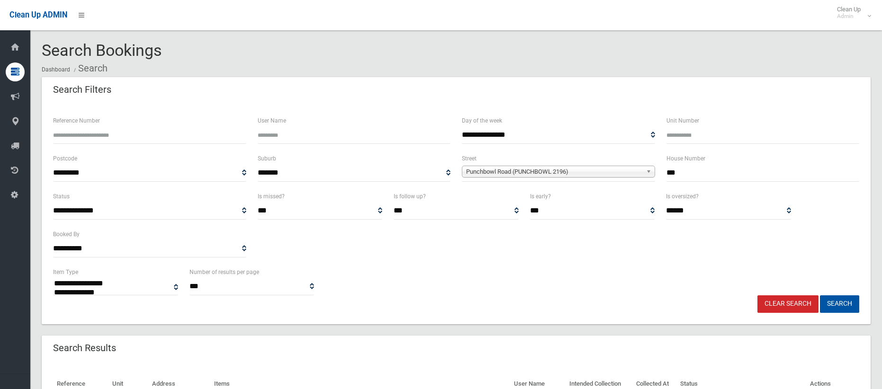
select select
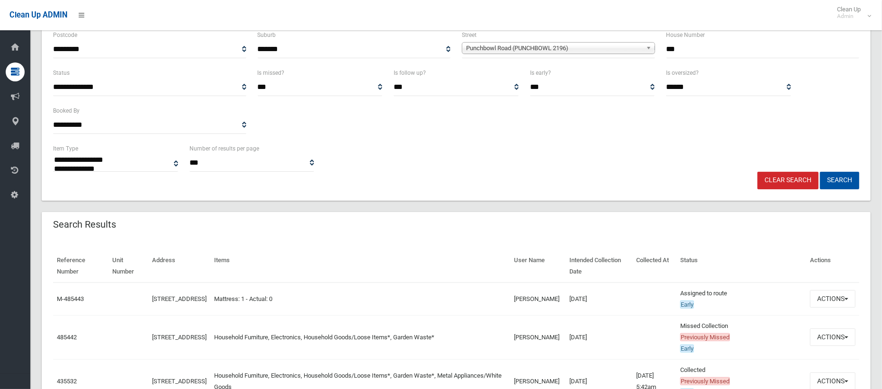
scroll to position [168, 0]
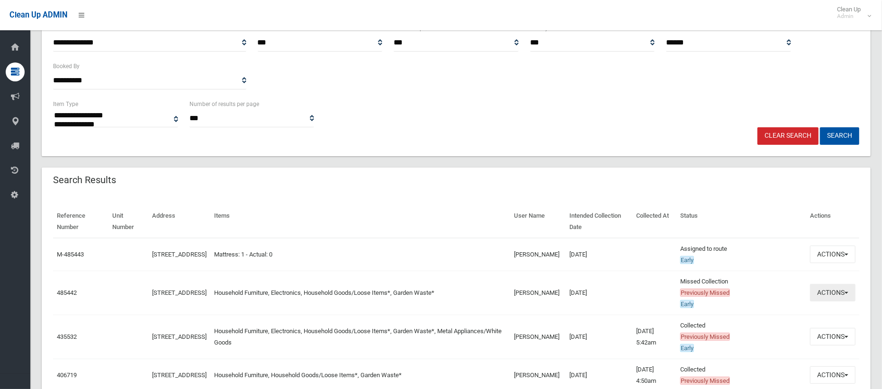
click at [827, 291] on button "Actions" at bounding box center [832, 293] width 45 height 18
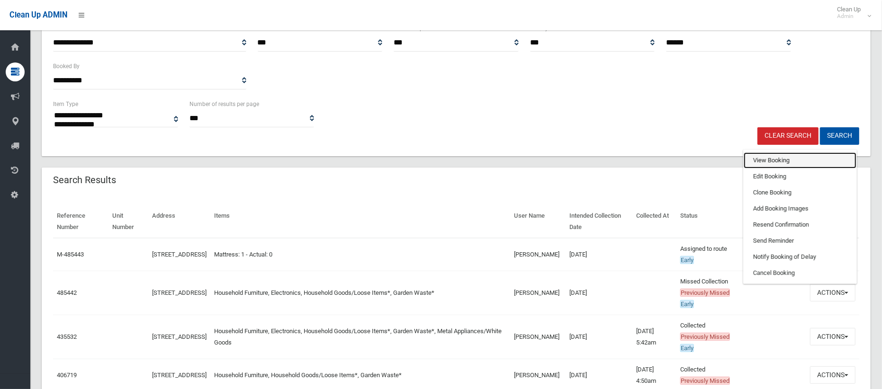
click at [770, 161] on link "View Booking" at bounding box center [800, 160] width 113 height 16
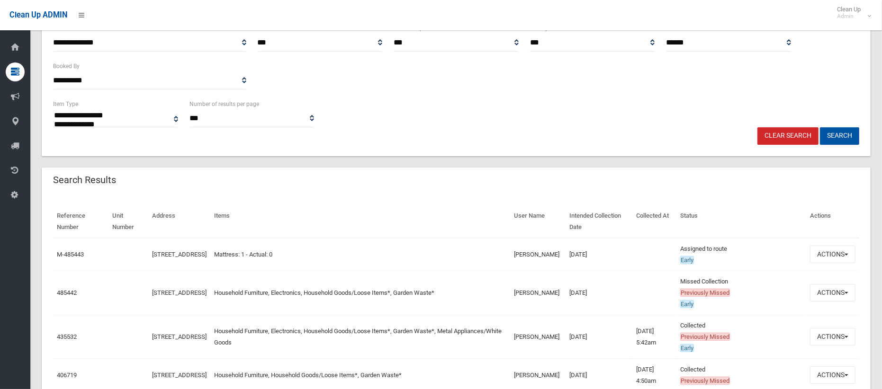
scroll to position [0, 0]
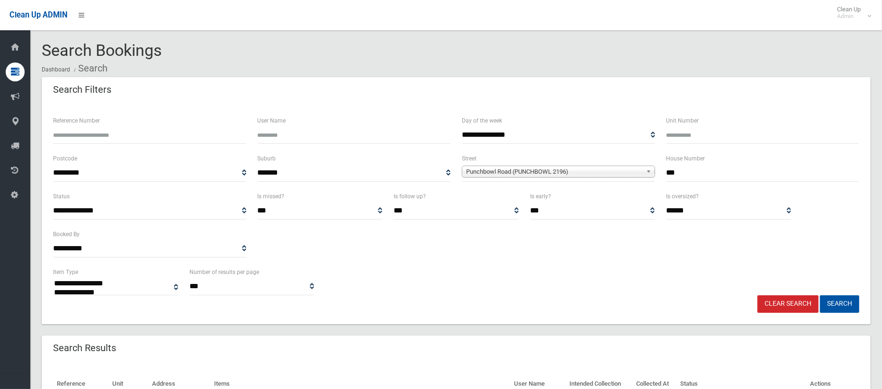
drag, startPoint x: 662, startPoint y: 167, endPoint x: 646, endPoint y: 166, distance: 16.1
click at [646, 166] on div "**********" at bounding box center [455, 172] width 817 height 38
type input "*****"
click at [587, 170] on span "Punchbowl Road (PUNCHBOWL 2196)" at bounding box center [554, 171] width 176 height 11
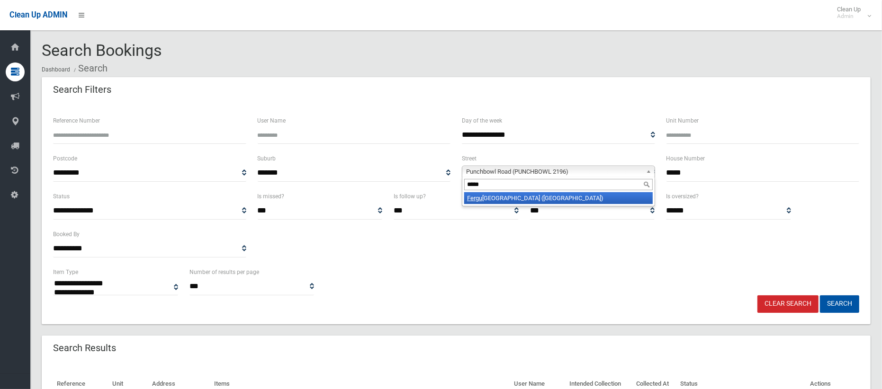
type input "*****"
click at [566, 197] on li "Fergu son Avenue (WILEY PARK 2195)" at bounding box center [558, 198] width 188 height 12
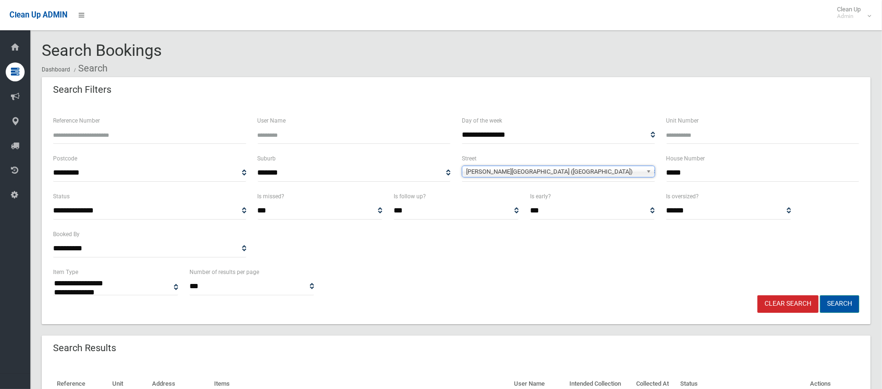
click at [843, 304] on button "Search" at bounding box center [839, 305] width 39 height 18
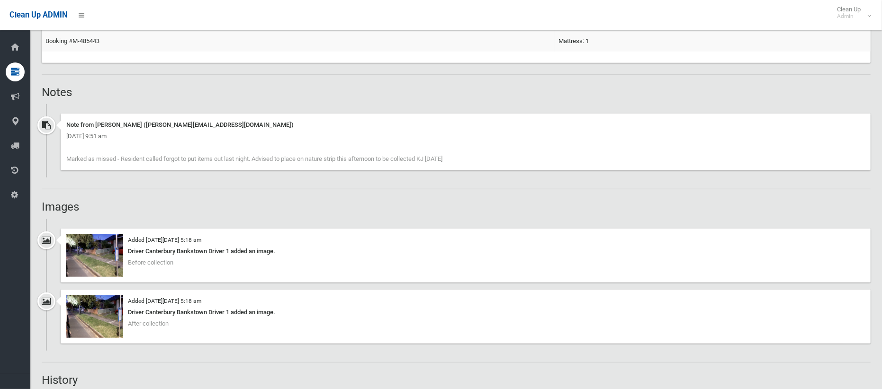
scroll to position [525, 0]
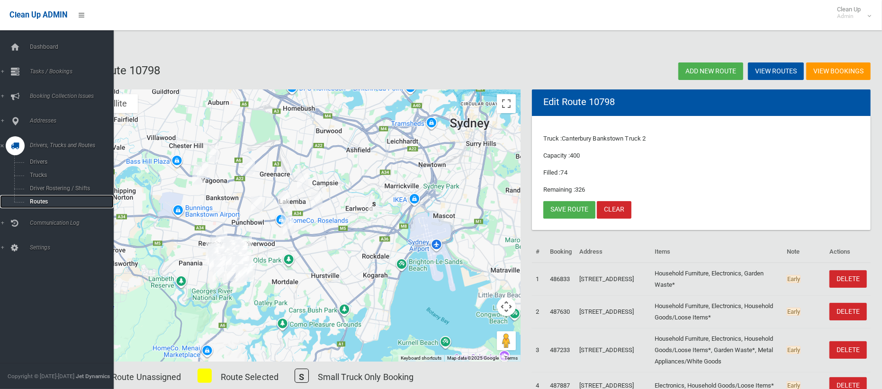
click at [35, 198] on span "Routes" at bounding box center [66, 201] width 79 height 7
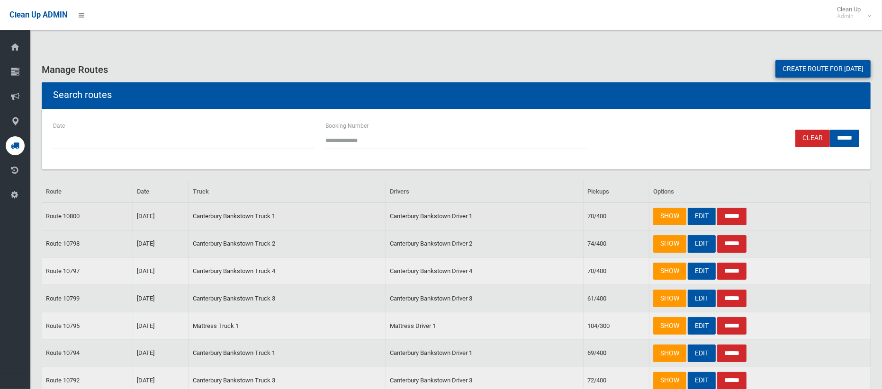
click at [704, 214] on link "EDIT" at bounding box center [702, 217] width 28 height 18
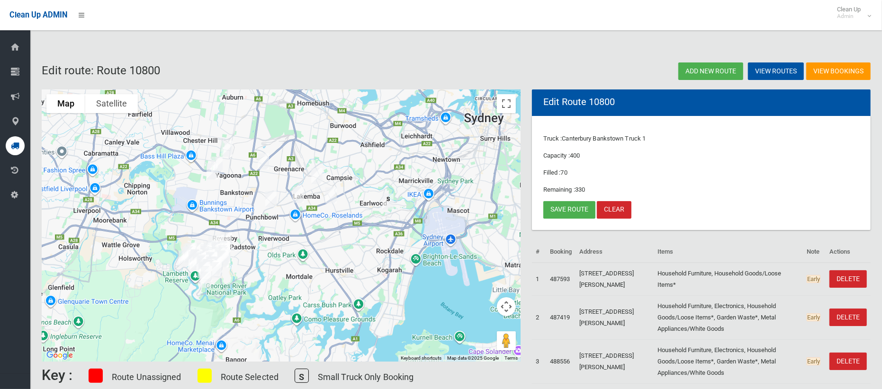
click at [272, 199] on img "932 Punchbowl Road, PUNCHBOWL NSW 2196" at bounding box center [270, 200] width 19 height 24
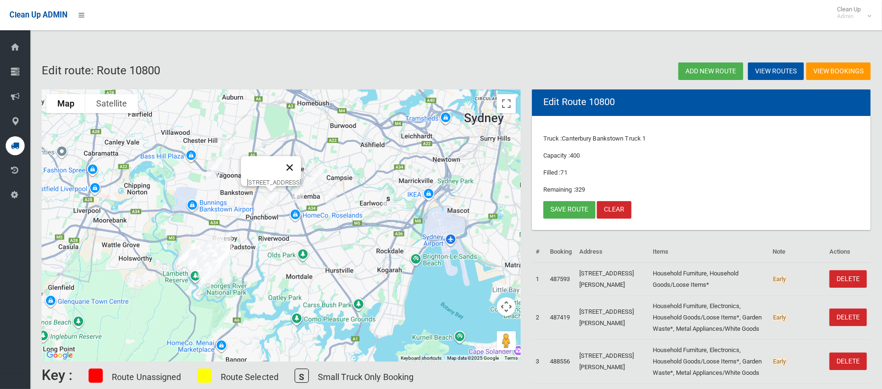
click at [301, 162] on button "Close" at bounding box center [289, 167] width 23 height 23
click at [299, 195] on img "16-18 Ferguson Avenue, WILEY PARK NSW 2195" at bounding box center [298, 195] width 19 height 24
click at [351, 152] on button "Close" at bounding box center [340, 163] width 23 height 23
click at [564, 207] on link "Save route" at bounding box center [569, 210] width 52 height 18
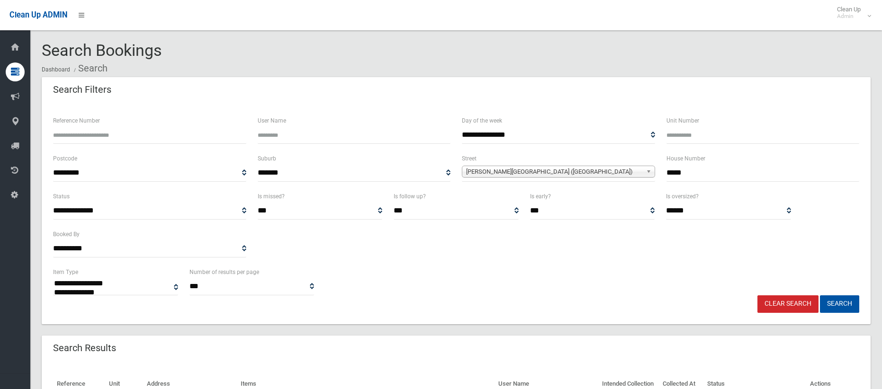
select select
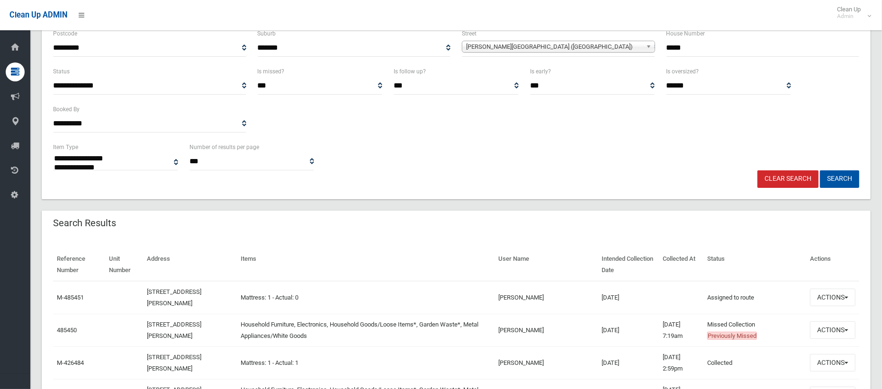
scroll to position [160, 0]
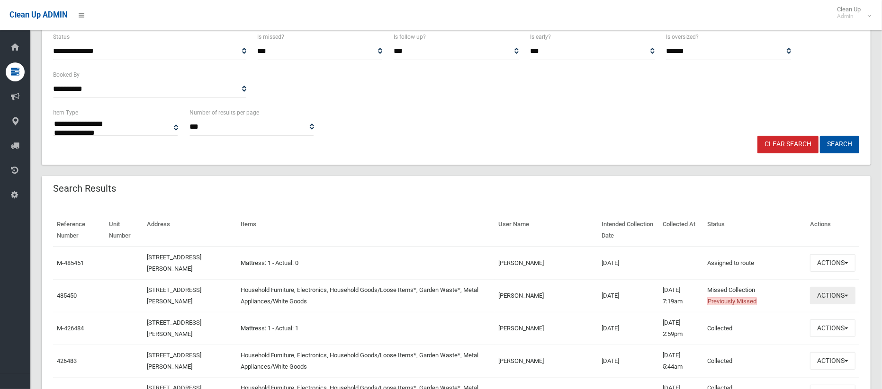
click at [821, 296] on button "Actions" at bounding box center [832, 296] width 45 height 18
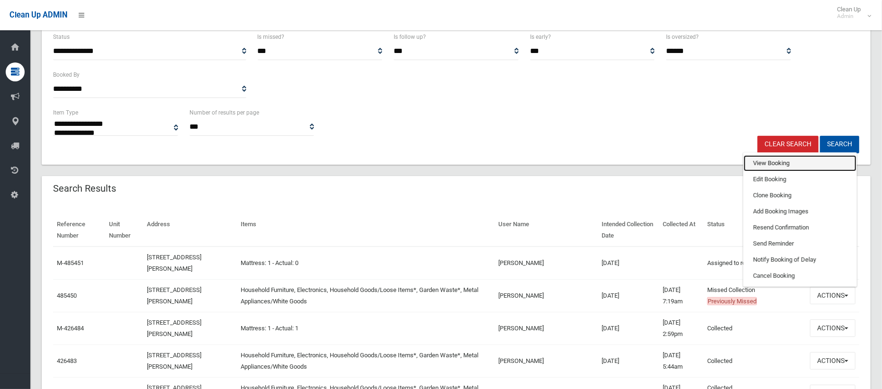
click at [786, 161] on link "View Booking" at bounding box center [800, 163] width 113 height 16
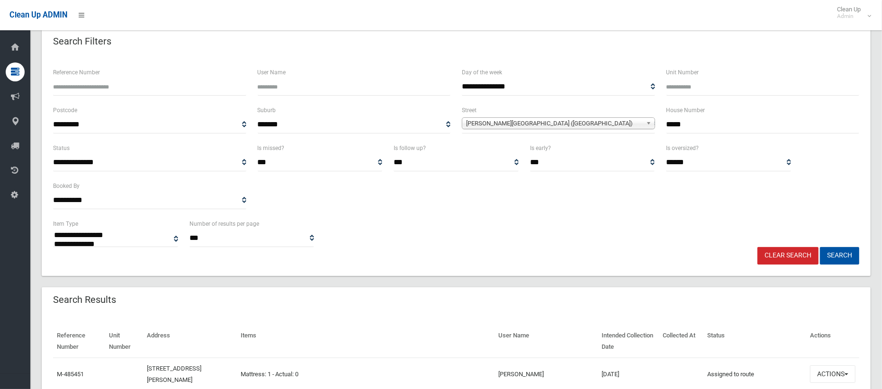
scroll to position [43, 0]
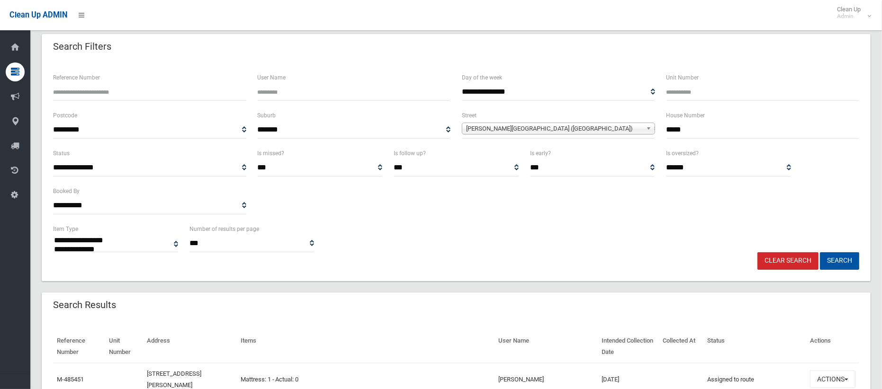
drag, startPoint x: 698, startPoint y: 131, endPoint x: 642, endPoint y: 128, distance: 56.4
click at [645, 129] on div "**********" at bounding box center [455, 129] width 817 height 38
type input "**"
click at [572, 130] on span "Ferguson Avenue (WILEY PARK 2195)" at bounding box center [554, 128] width 176 height 11
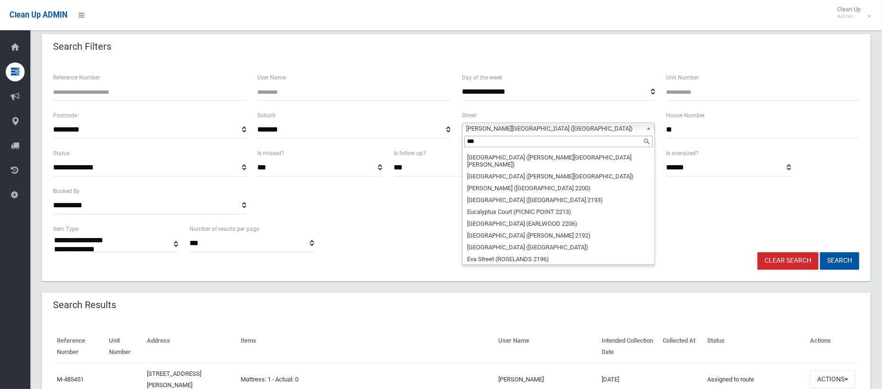
scroll to position [0, 0]
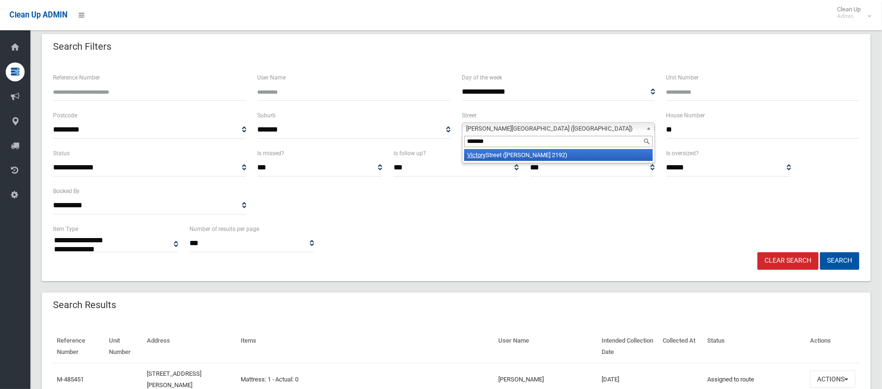
type input "*******"
click at [577, 157] on li "Victory Street (BELMORE 2192)" at bounding box center [558, 155] width 188 height 12
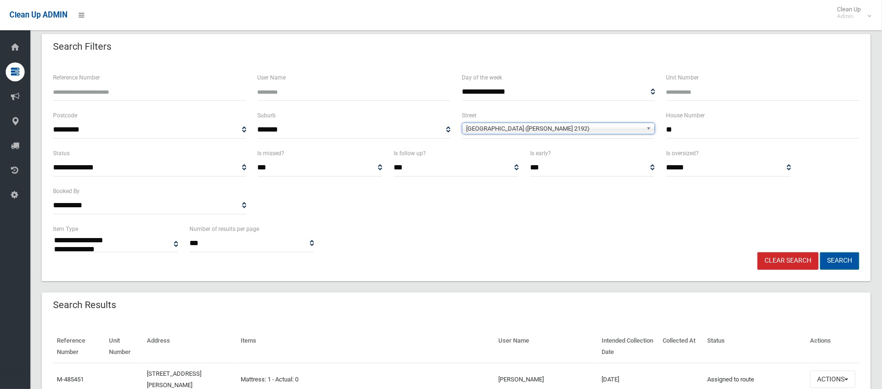
click at [839, 262] on button "Search" at bounding box center [839, 261] width 39 height 18
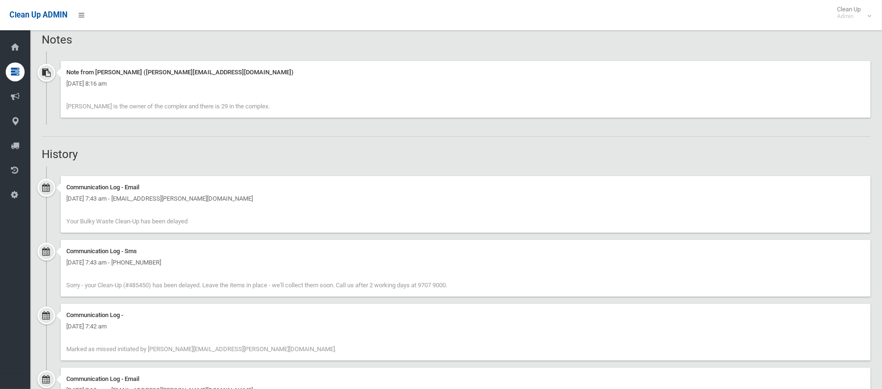
scroll to position [826, 0]
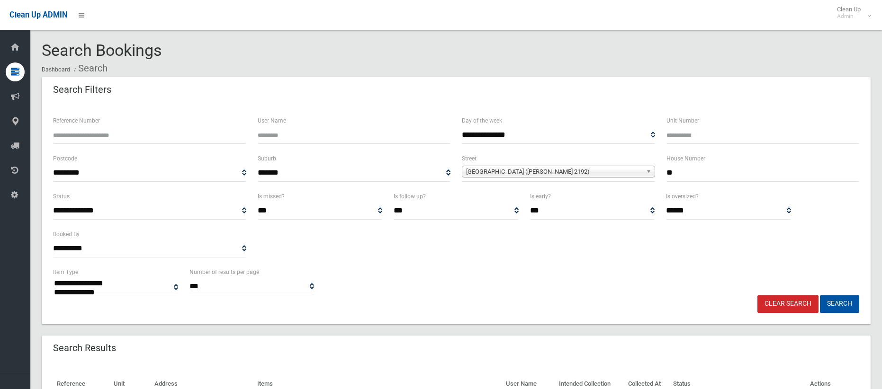
select select
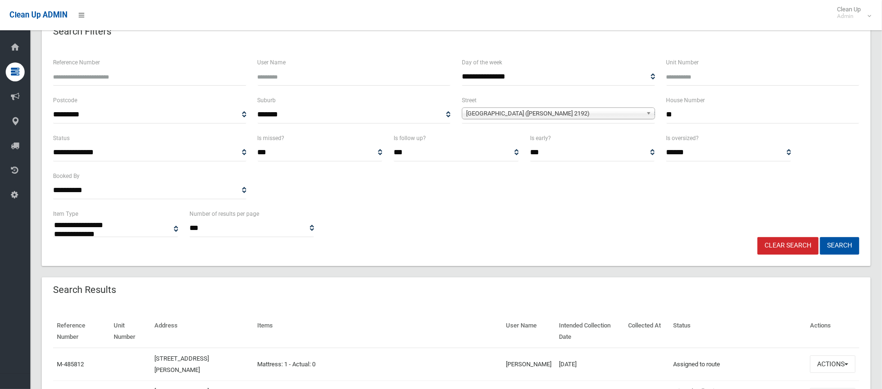
scroll to position [50, 0]
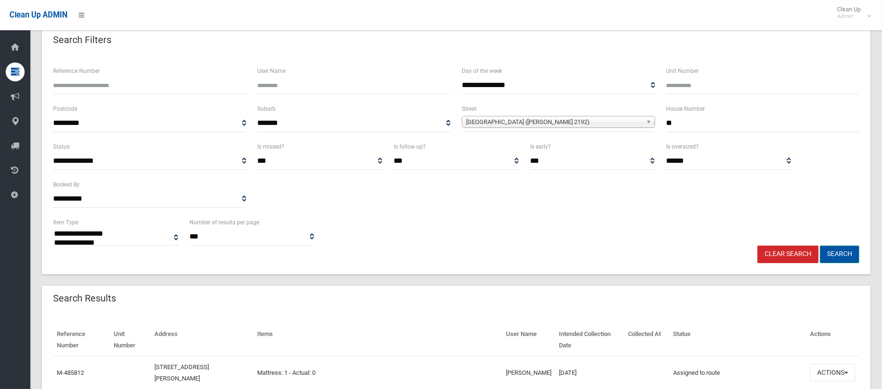
click at [830, 258] on button "Search" at bounding box center [839, 255] width 39 height 18
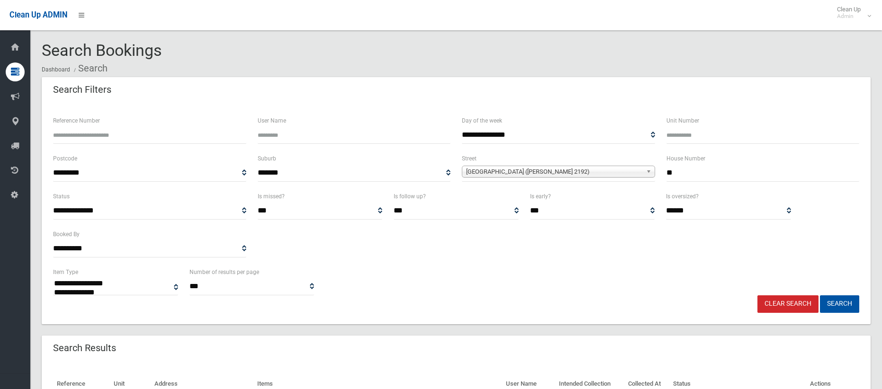
select select
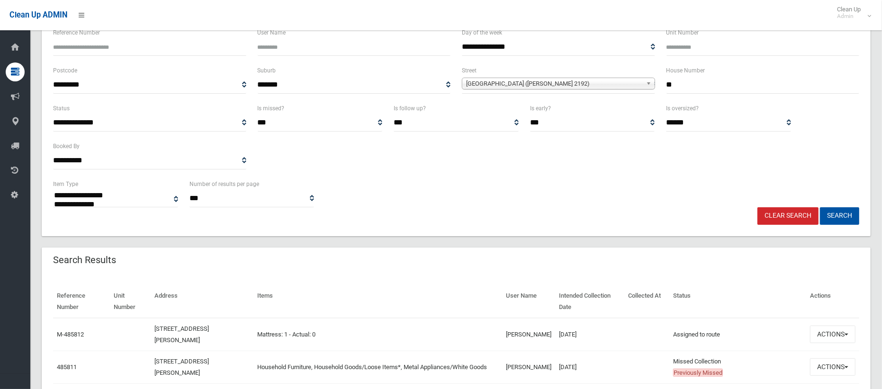
scroll to position [116, 0]
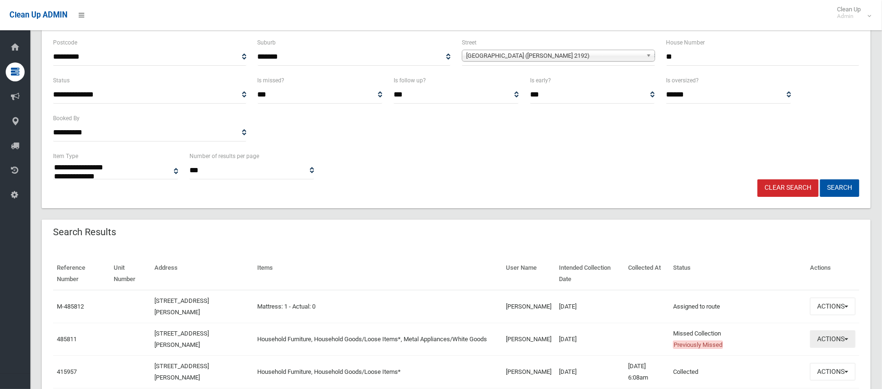
click at [820, 345] on button "Actions" at bounding box center [832, 340] width 45 height 18
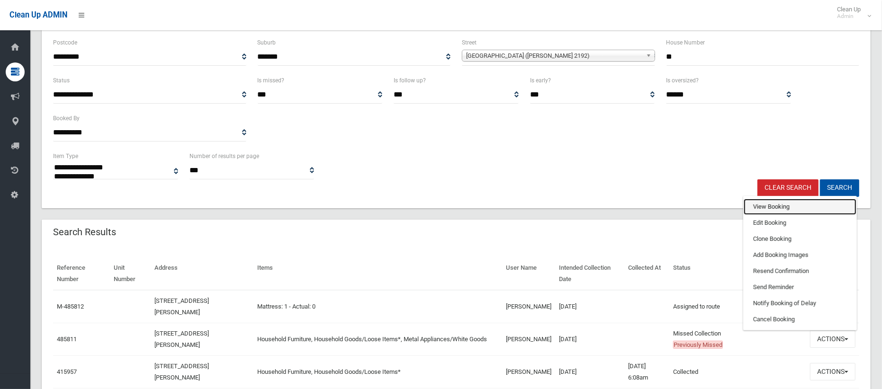
click at [769, 208] on link "View Booking" at bounding box center [800, 207] width 113 height 16
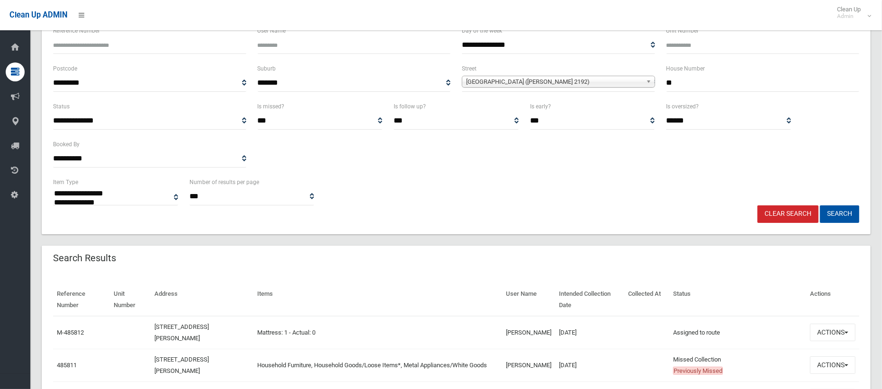
scroll to position [69, 0]
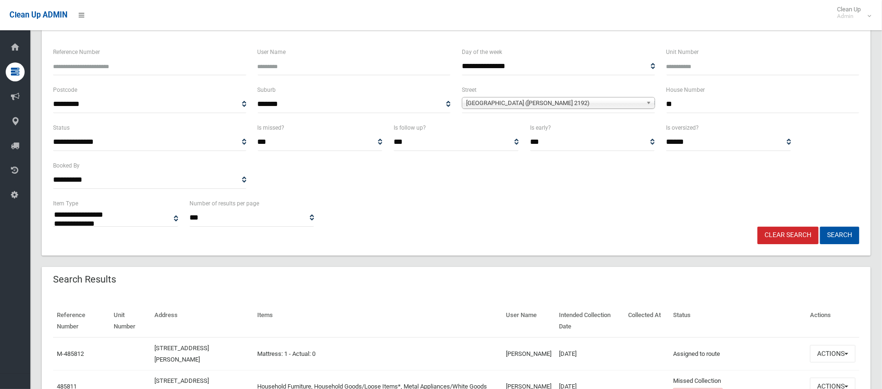
drag, startPoint x: 673, startPoint y: 104, endPoint x: 655, endPoint y: 103, distance: 18.1
click at [657, 102] on div "**********" at bounding box center [455, 103] width 817 height 38
type input "*"
click at [596, 105] on span "[GEOGRAPHIC_DATA] ([PERSON_NAME] 2192)" at bounding box center [554, 103] width 176 height 11
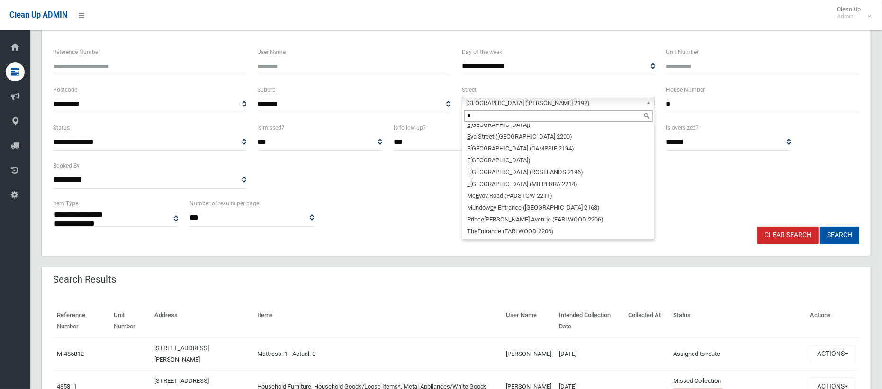
scroll to position [0, 0]
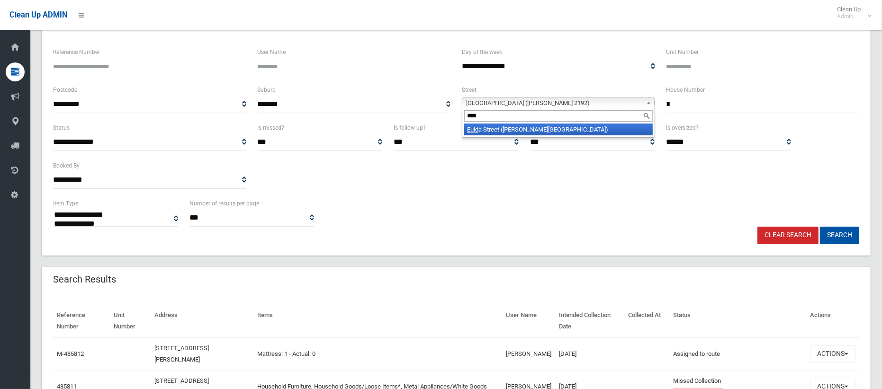
type input "****"
click at [550, 131] on li "Euld a Street (BELMORE 2192)" at bounding box center [558, 130] width 188 height 12
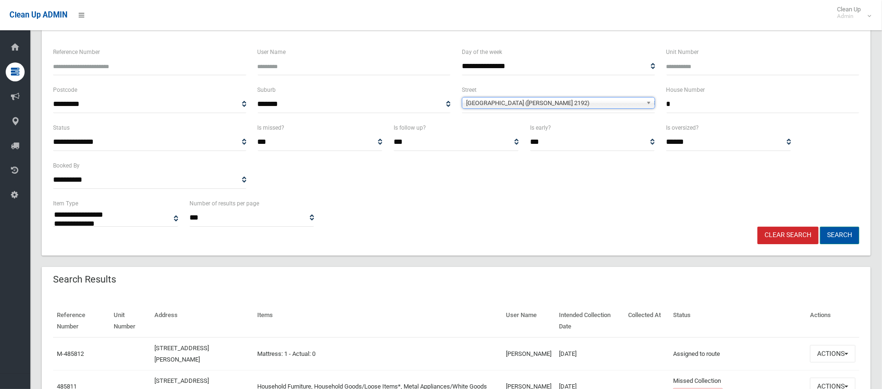
click at [848, 233] on button "Search" at bounding box center [839, 236] width 39 height 18
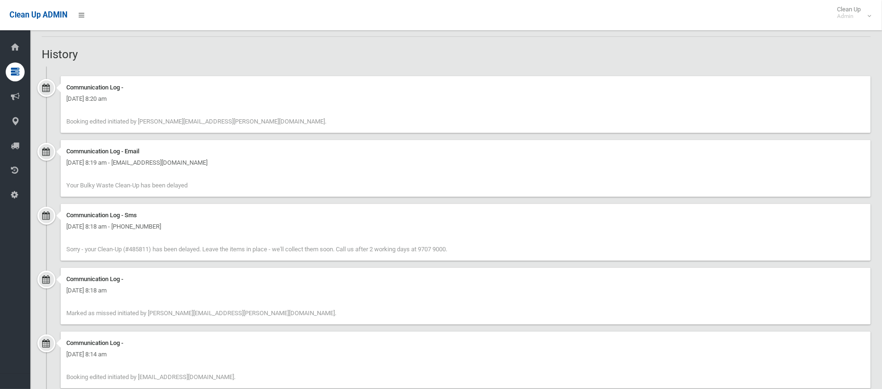
scroll to position [1149, 0]
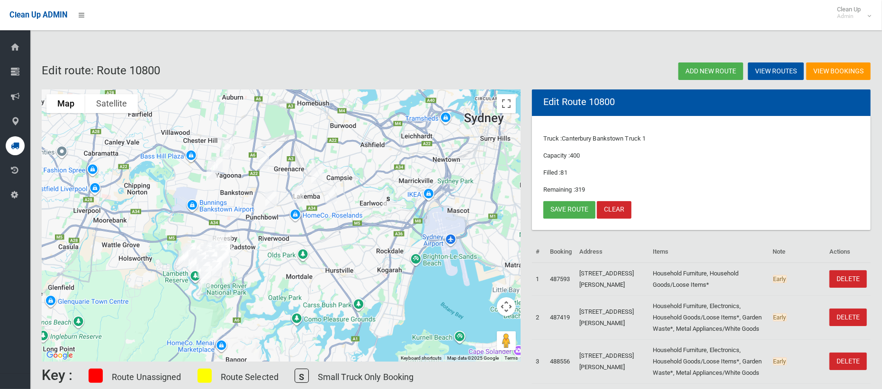
click at [331, 193] on img "25 Victory Street, BELMORE NSW 2192" at bounding box center [331, 196] width 19 height 24
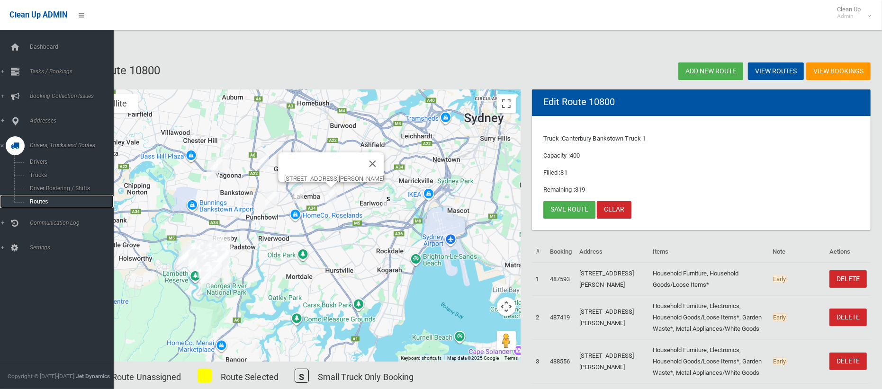
click at [44, 202] on span "Routes" at bounding box center [66, 201] width 79 height 7
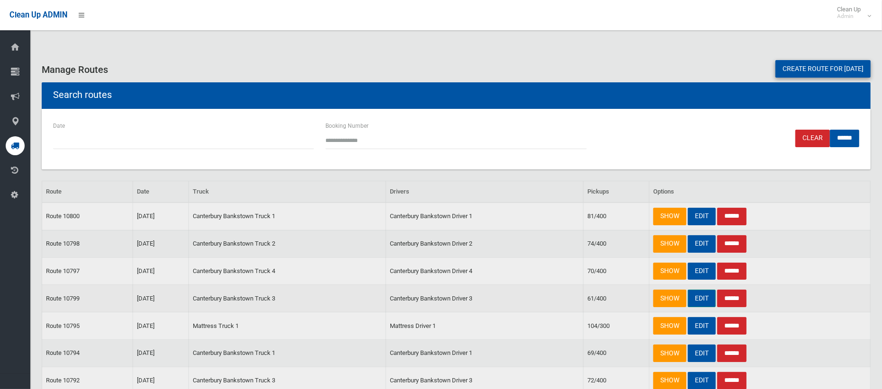
click at [700, 301] on link "EDIT" at bounding box center [702, 299] width 28 height 18
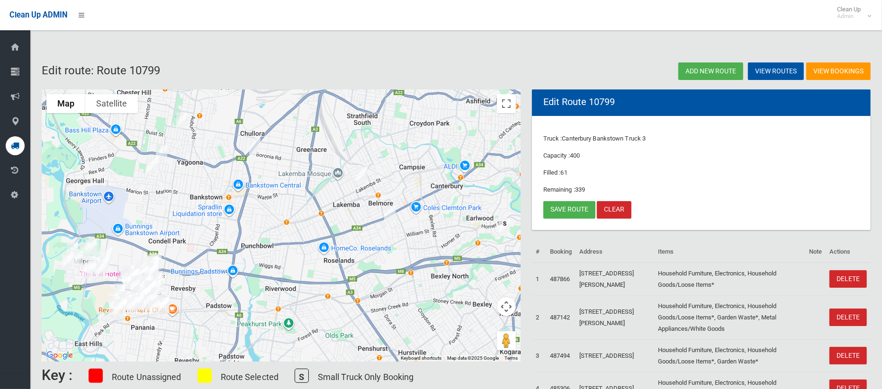
click at [390, 213] on img "25 Victory Street, BELMORE NSW 2192" at bounding box center [389, 214] width 19 height 24
click at [441, 179] on button "Close" at bounding box center [431, 182] width 23 height 23
click at [561, 210] on link "Save route" at bounding box center [569, 210] width 52 height 18
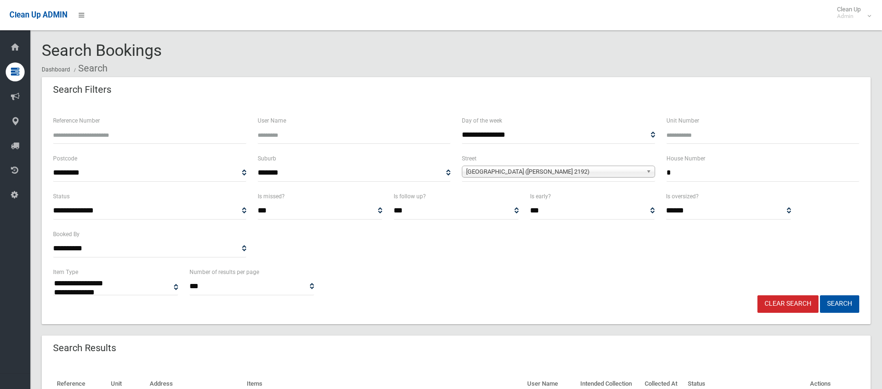
select select
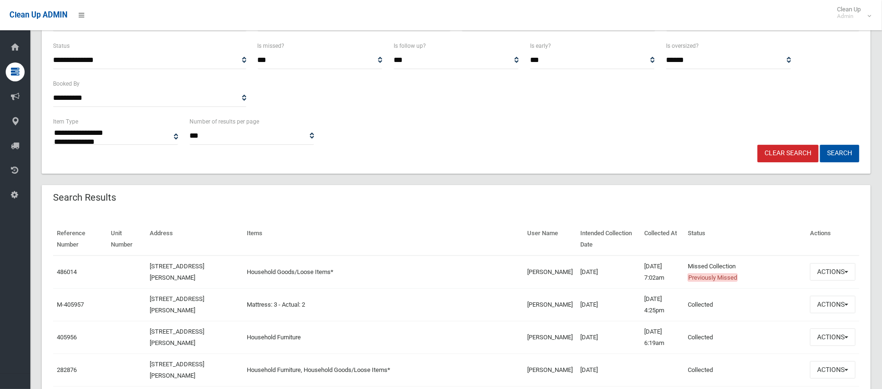
scroll to position [162, 0]
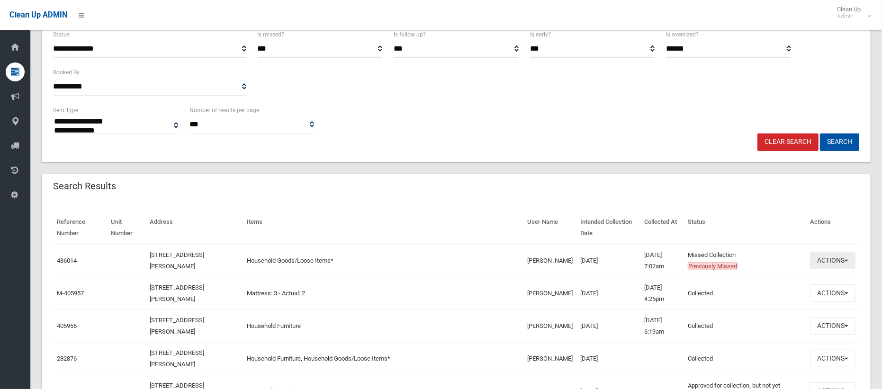
click at [823, 261] on button "Actions" at bounding box center [832, 261] width 45 height 18
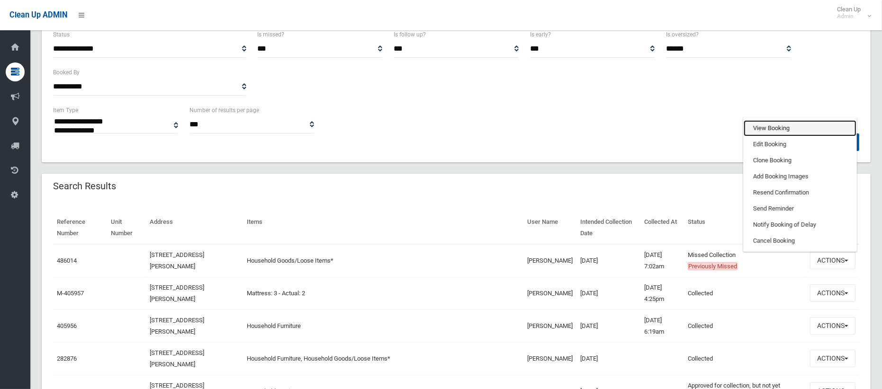
click at [780, 132] on link "View Booking" at bounding box center [800, 128] width 113 height 16
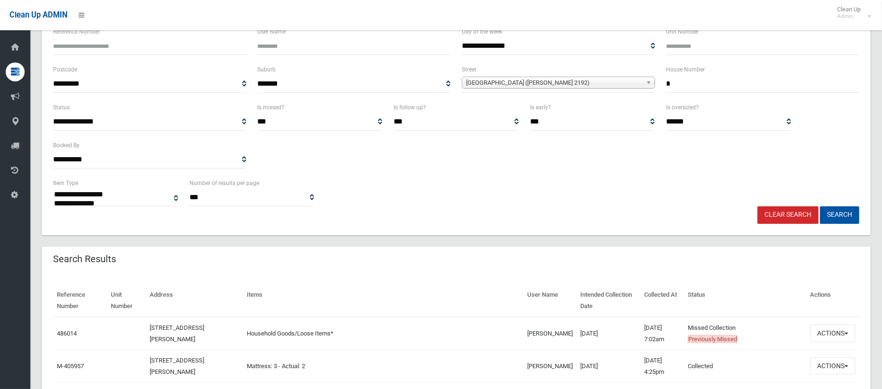
scroll to position [0, 0]
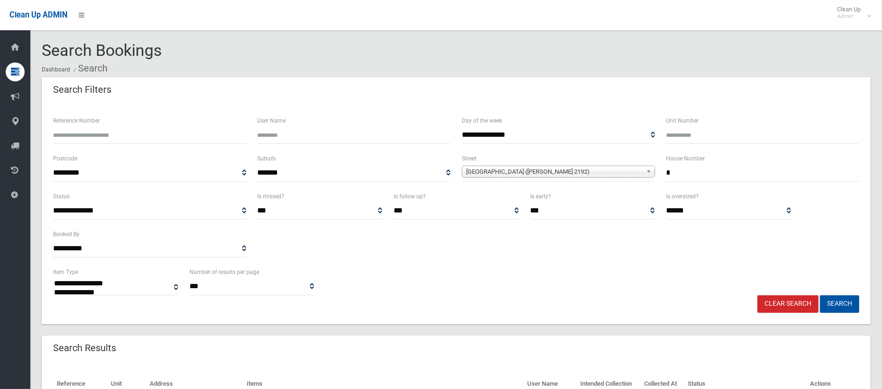
drag, startPoint x: 696, startPoint y: 174, endPoint x: 642, endPoint y: 166, distance: 54.6
click at [642, 166] on div "**********" at bounding box center [455, 172] width 817 height 38
type input "***"
click at [550, 171] on span "[GEOGRAPHIC_DATA] ([PERSON_NAME] 2192)" at bounding box center [554, 171] width 176 height 11
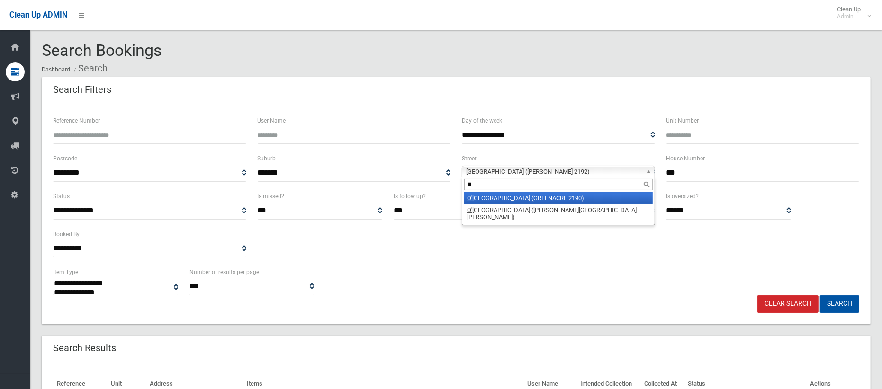
type input "**"
click at [539, 201] on li "O' Donnell Avenue (GREENACRE 2190)" at bounding box center [558, 198] width 188 height 12
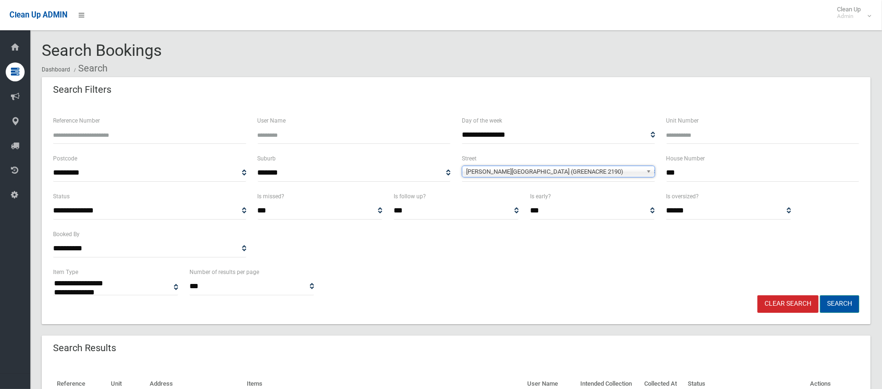
click at [836, 307] on button "Search" at bounding box center [839, 305] width 39 height 18
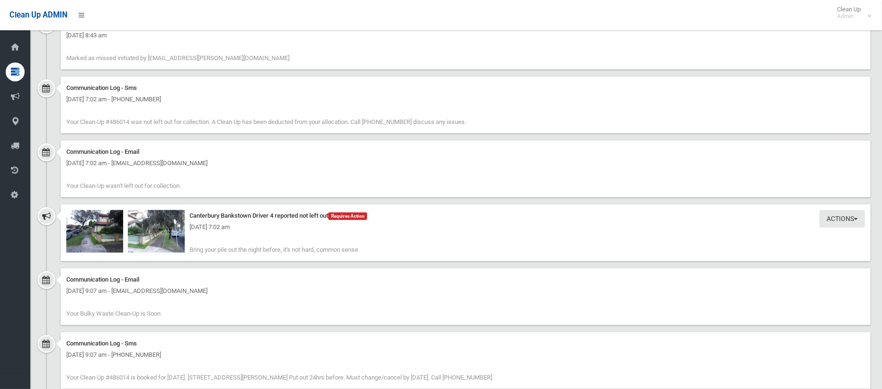
scroll to position [763, 0]
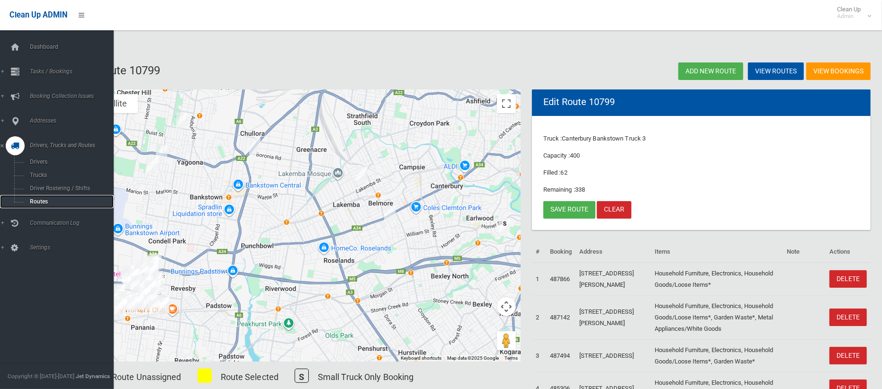
click at [40, 198] on span "Routes" at bounding box center [66, 201] width 79 height 7
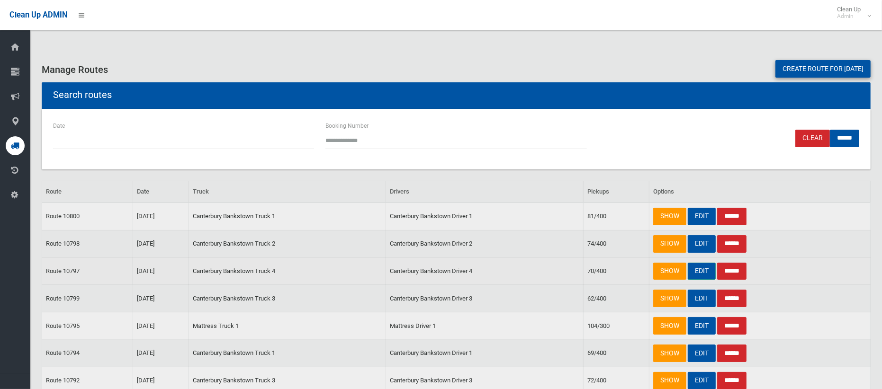
click at [708, 274] on link "EDIT" at bounding box center [702, 272] width 28 height 18
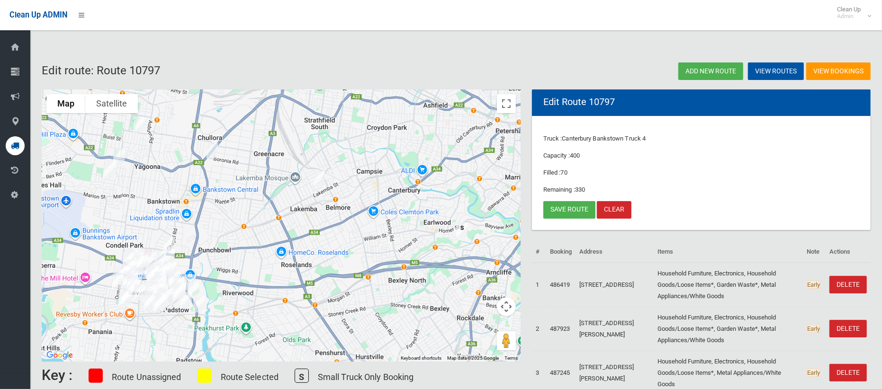
click at [317, 179] on img "2 Eulda Street, BELMORE NSW 2192" at bounding box center [319, 179] width 19 height 24
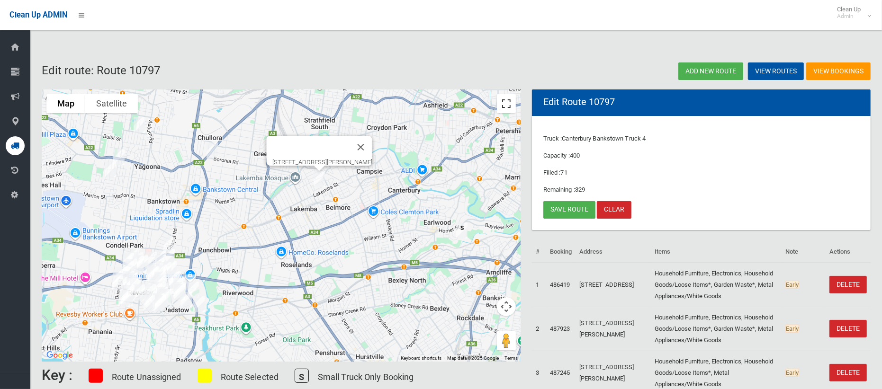
click at [501, 106] on button "Toggle fullscreen view" at bounding box center [506, 103] width 19 height 19
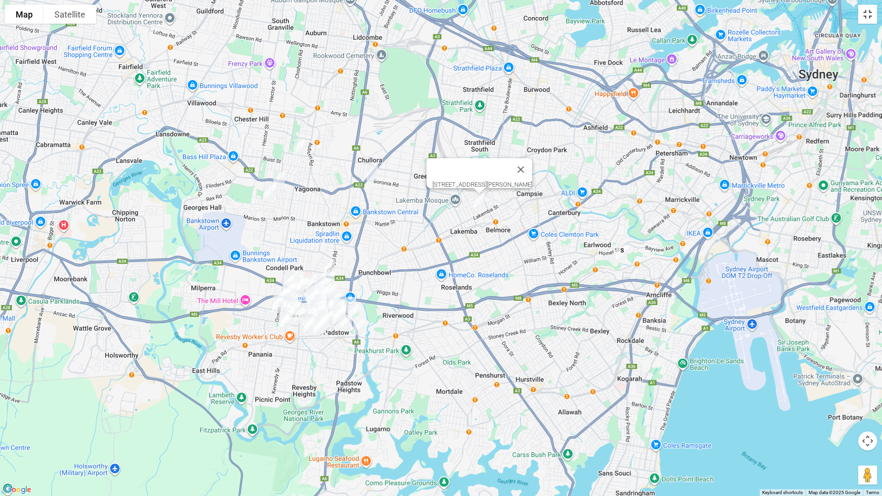
click at [864, 15] on button "Toggle fullscreen view" at bounding box center [867, 14] width 19 height 19
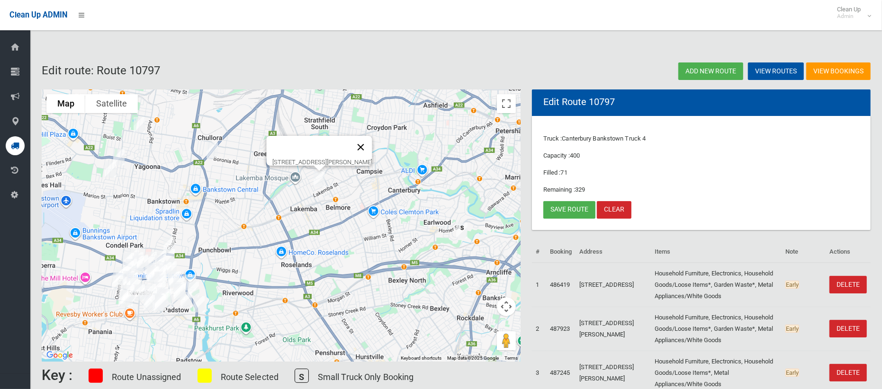
click at [369, 142] on button "Close" at bounding box center [361, 147] width 23 height 23
click at [215, 151] on img "19A ODonnell Avenue, GREENACRE NSW 2190" at bounding box center [212, 151] width 19 height 24
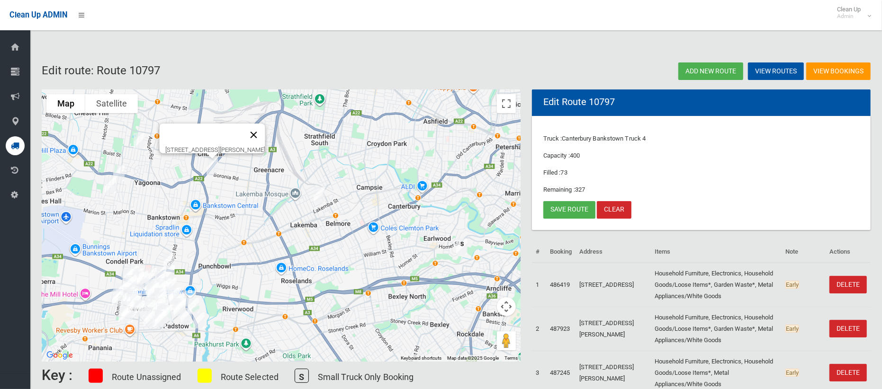
click at [265, 128] on button "Close" at bounding box center [253, 135] width 23 height 23
click at [570, 212] on link "Save route" at bounding box center [569, 210] width 52 height 18
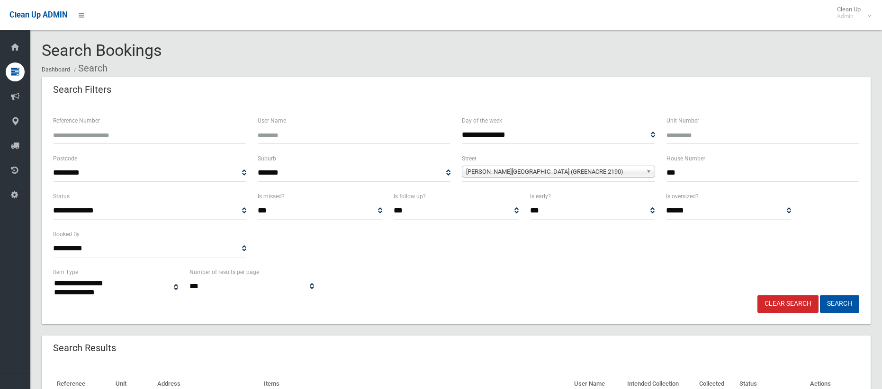
select select
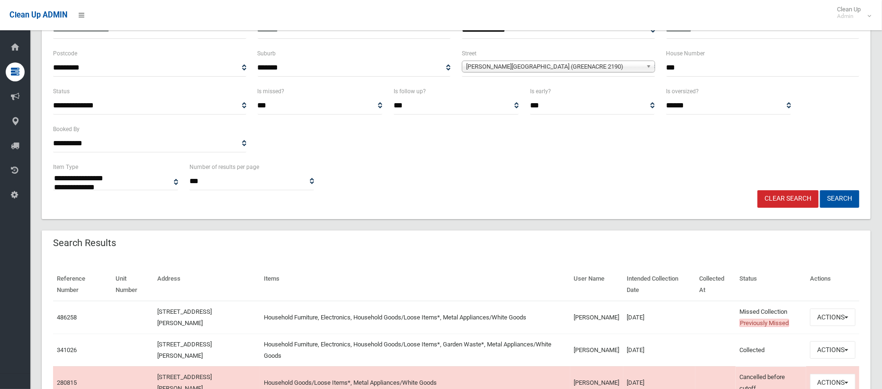
scroll to position [109, 0]
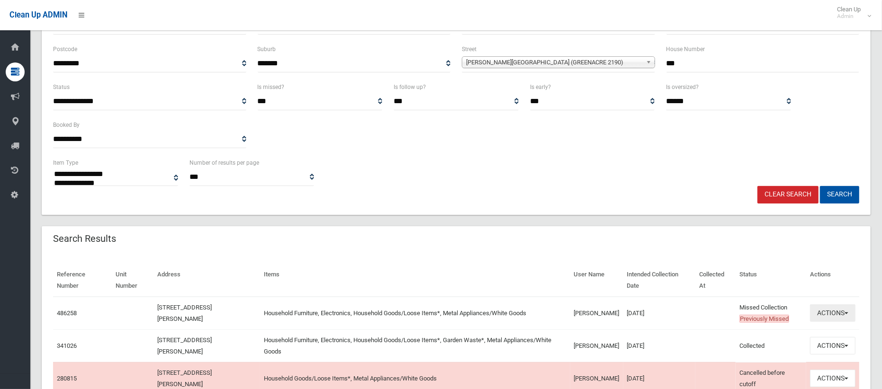
click at [828, 314] on button "Actions" at bounding box center [832, 314] width 45 height 18
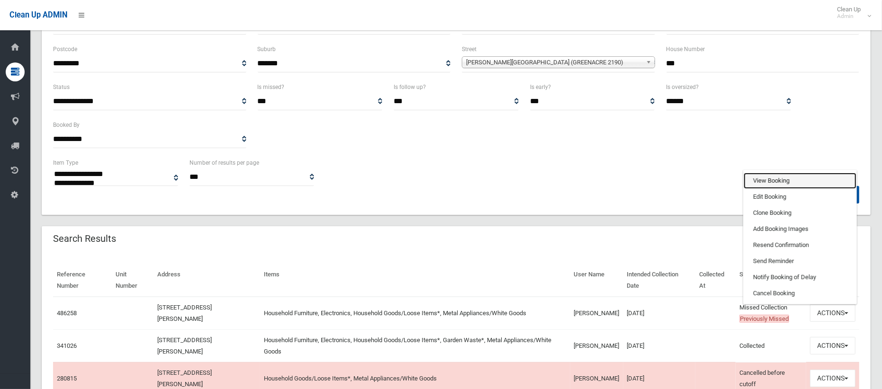
click at [761, 181] on link "View Booking" at bounding box center [800, 181] width 113 height 16
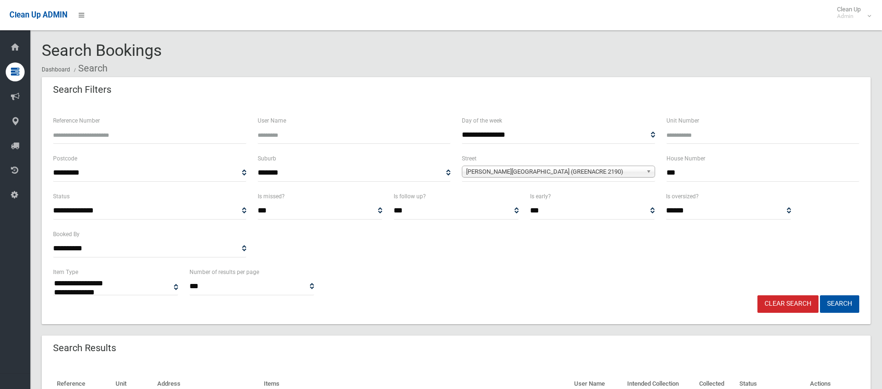
select select
click at [651, 153] on div "**********" at bounding box center [455, 172] width 817 height 38
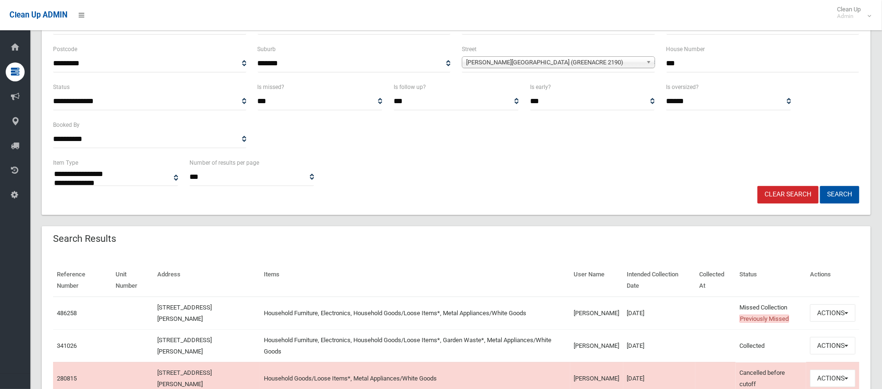
scroll to position [109, 0]
type input "**"
click at [584, 58] on span "[PERSON_NAME][GEOGRAPHIC_DATA] (GREENACRE 2190)" at bounding box center [554, 62] width 176 height 11
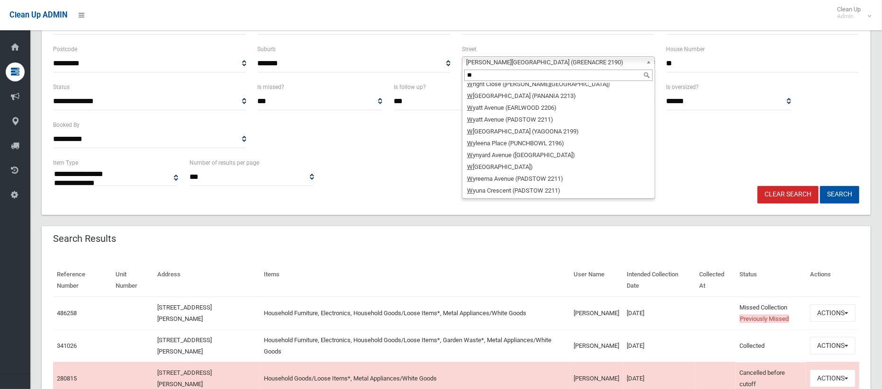
scroll to position [0, 0]
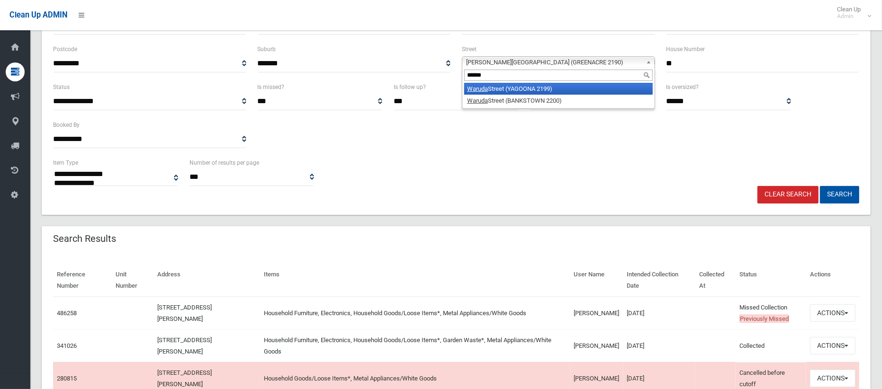
type input "******"
click at [530, 93] on li "Waruda Street (YAGOONA 2199)" at bounding box center [558, 89] width 188 height 12
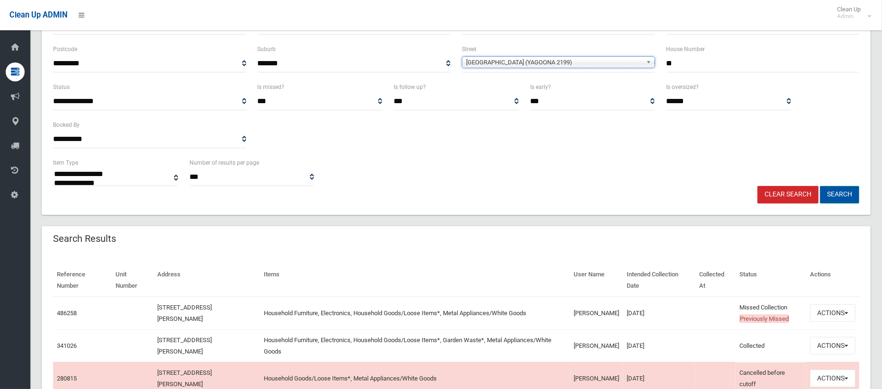
click at [839, 197] on button "Search" at bounding box center [839, 195] width 39 height 18
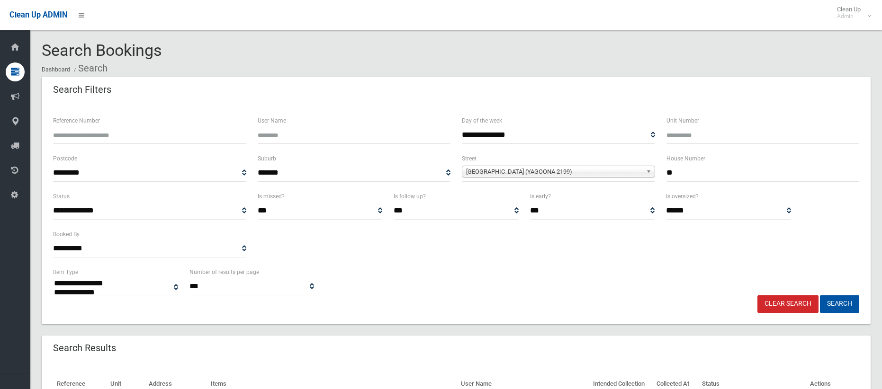
select select
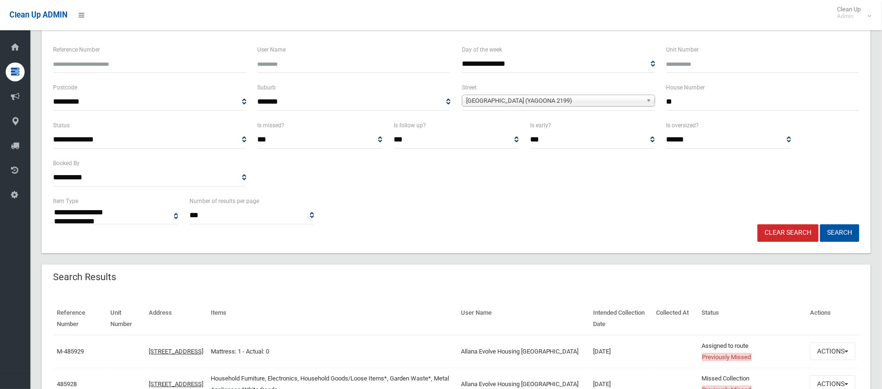
scroll to position [210, 0]
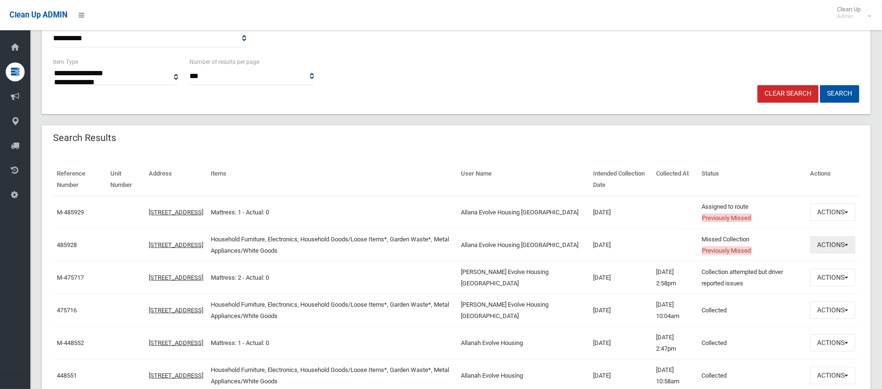
click at [826, 239] on button "Actions" at bounding box center [832, 245] width 45 height 18
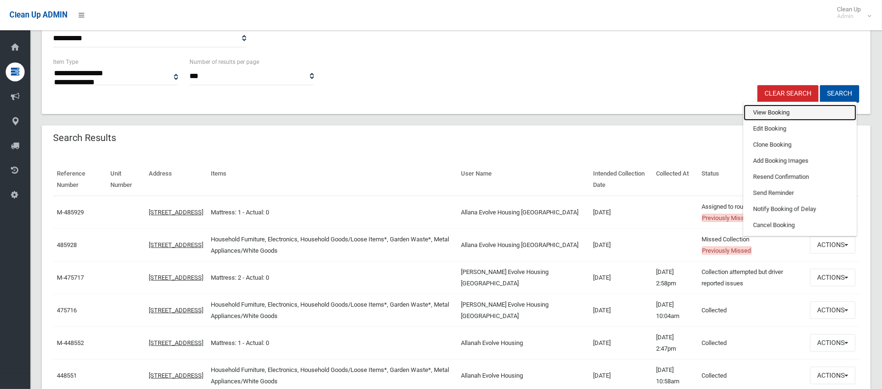
click at [775, 113] on link "View Booking" at bounding box center [800, 113] width 113 height 16
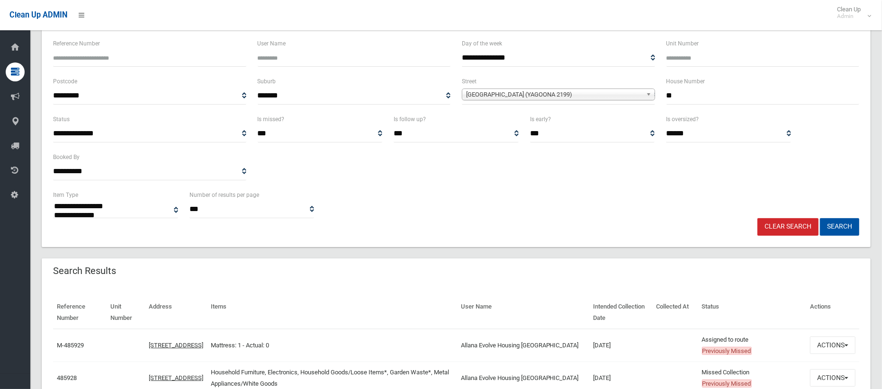
scroll to position [44, 0]
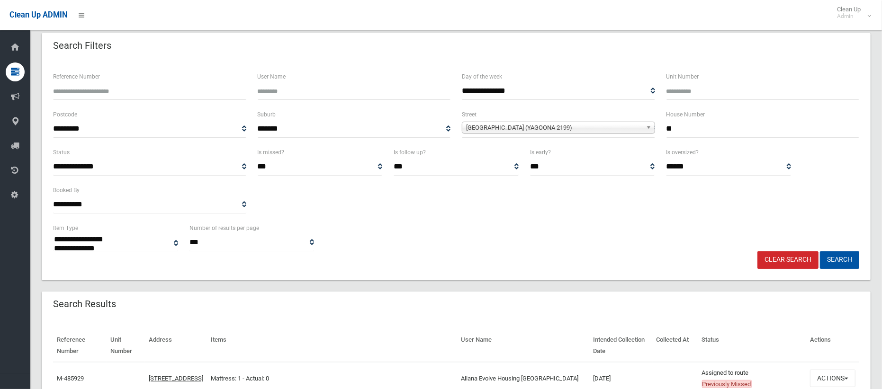
drag, startPoint x: 676, startPoint y: 128, endPoint x: 642, endPoint y: 124, distance: 33.9
click at [644, 125] on div "**********" at bounding box center [455, 128] width 817 height 38
type input "***"
click at [582, 126] on span "[GEOGRAPHIC_DATA] (YAGOONA 2199)" at bounding box center [554, 127] width 176 height 11
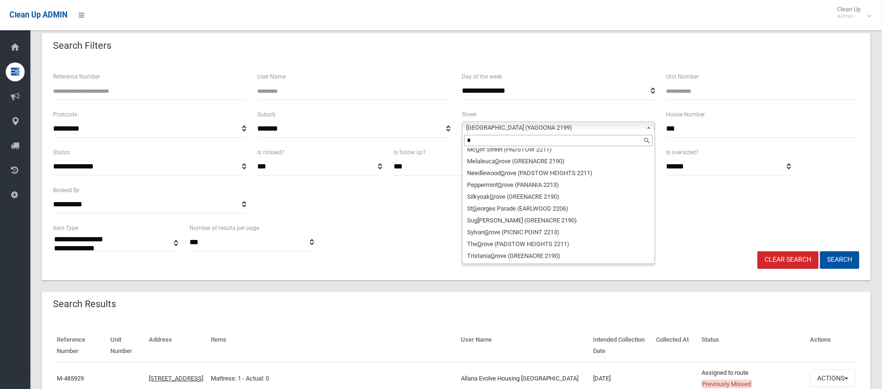
scroll to position [0, 0]
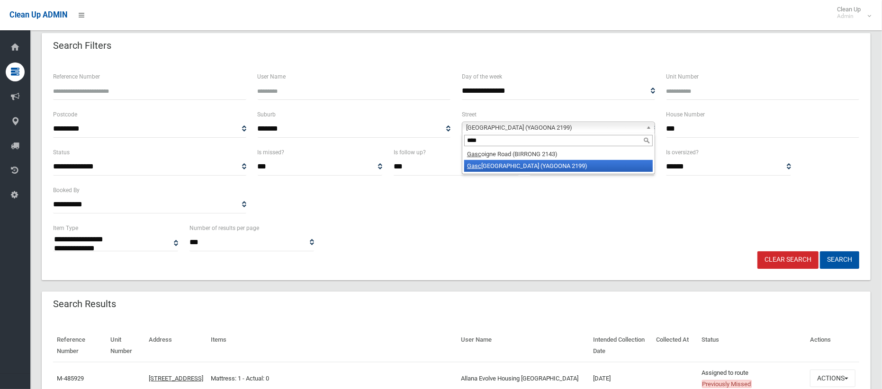
type input "****"
click at [556, 166] on li "Gasc oigne Road (YAGOONA 2199)" at bounding box center [558, 166] width 188 height 12
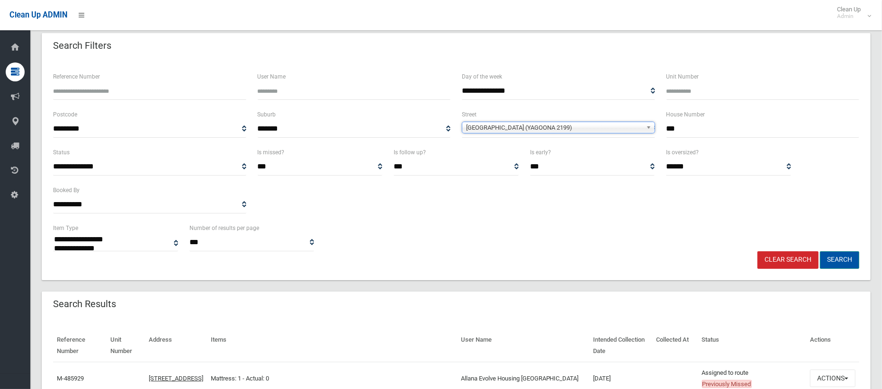
click at [843, 262] on button "Search" at bounding box center [839, 260] width 39 height 18
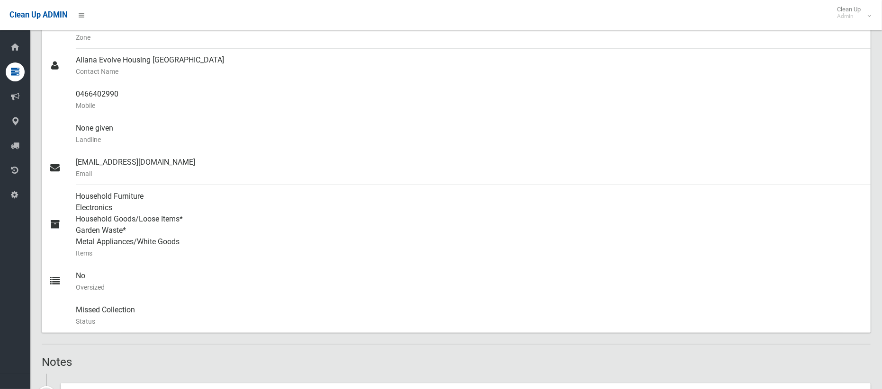
scroll to position [563, 0]
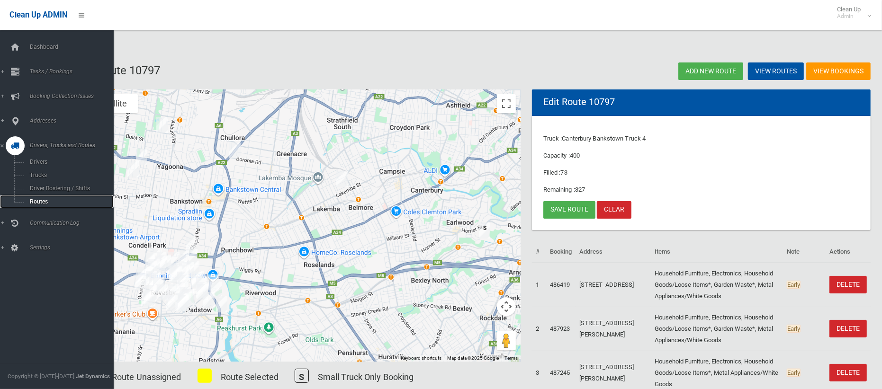
click at [31, 200] on span "Routes" at bounding box center [66, 201] width 79 height 7
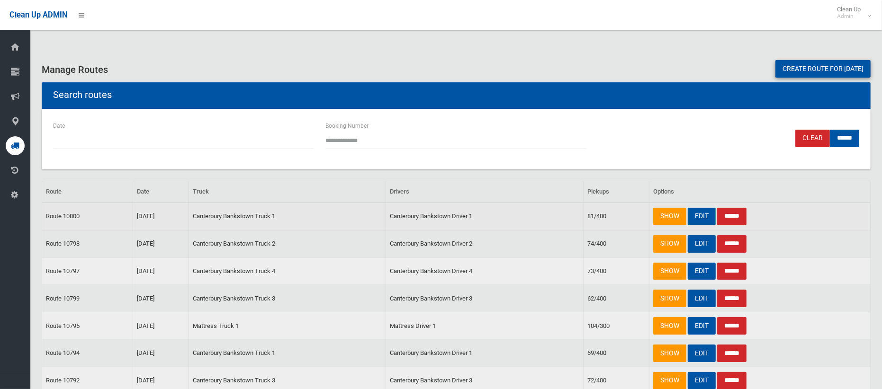
click at [697, 216] on link "EDIT" at bounding box center [702, 217] width 28 height 18
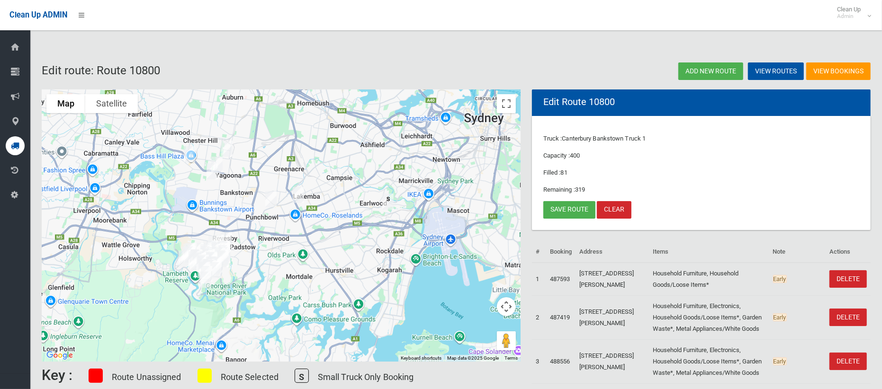
click at [212, 172] on img "70 Waruda Street, YAGOONA NSW 2199" at bounding box center [212, 172] width 19 height 24
click at [224, 162] on img "8 Neville Street, YAGOONA NSW 2199" at bounding box center [216, 165] width 19 height 24
click at [247, 128] on button "Close" at bounding box center [235, 134] width 23 height 23
click at [576, 209] on link "Save route" at bounding box center [569, 210] width 52 height 18
click at [562, 209] on link "Save route" at bounding box center [569, 210] width 52 height 18
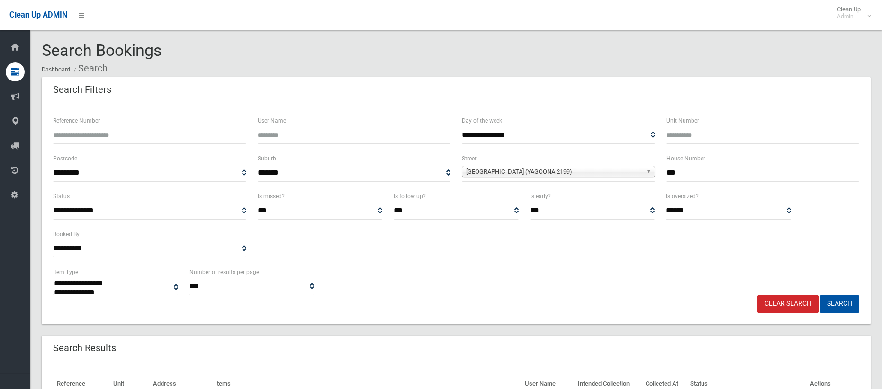
select select
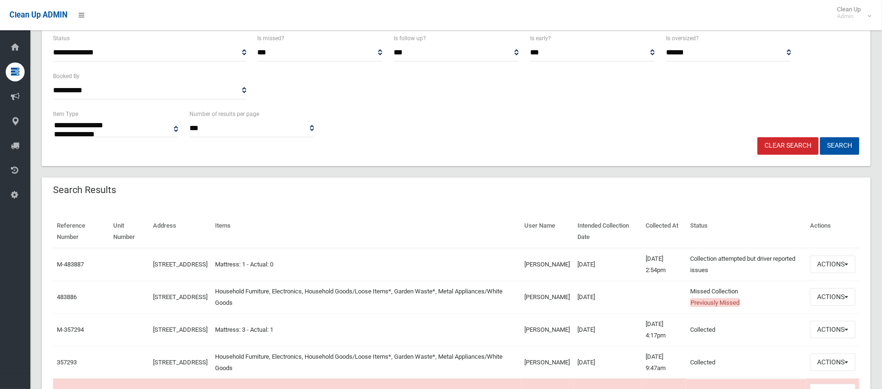
scroll to position [160, 0]
click at [822, 301] on button "Actions" at bounding box center [832, 296] width 45 height 18
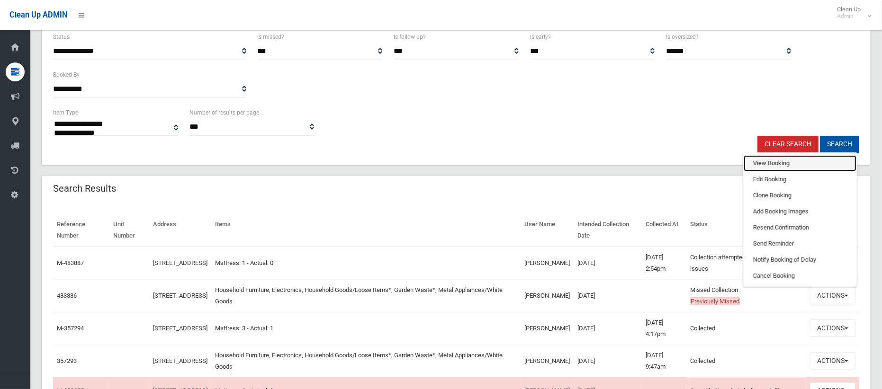
click at [771, 160] on link "View Booking" at bounding box center [800, 163] width 113 height 16
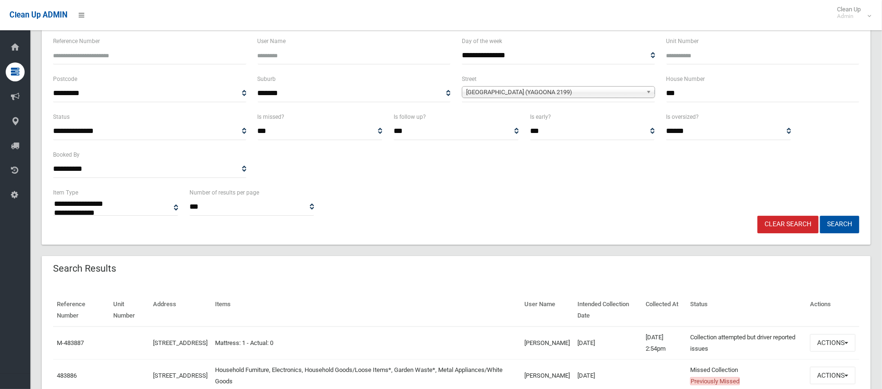
scroll to position [0, 0]
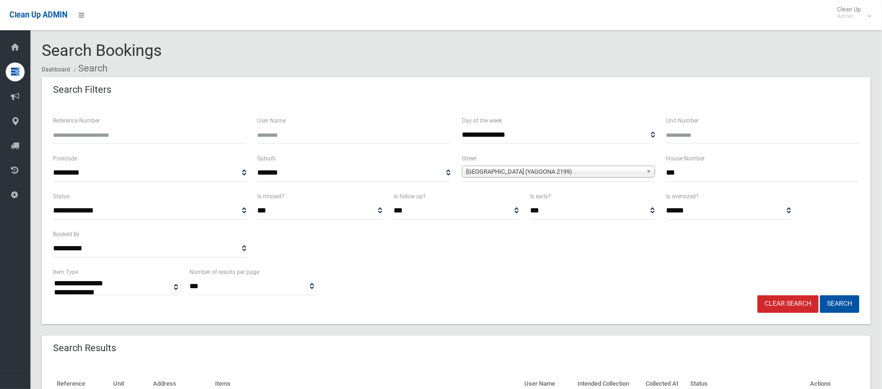
drag, startPoint x: 688, startPoint y: 166, endPoint x: 642, endPoint y: 166, distance: 45.5
click at [642, 166] on div "**********" at bounding box center [455, 172] width 817 height 38
type input "**"
click at [574, 173] on span "Gascoigne Road (YAGOONA 2199)" at bounding box center [554, 171] width 176 height 11
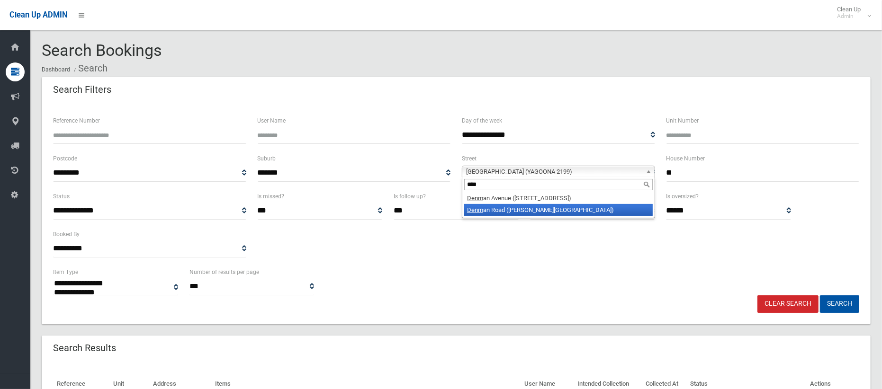
type input "****"
click at [542, 211] on li "Denm an Road (GEORGES HALL 2198)" at bounding box center [558, 210] width 188 height 12
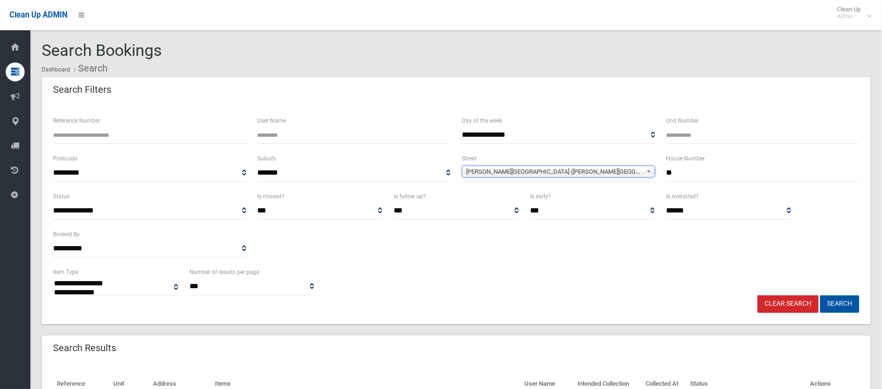
click at [838, 302] on button "Search" at bounding box center [839, 305] width 39 height 18
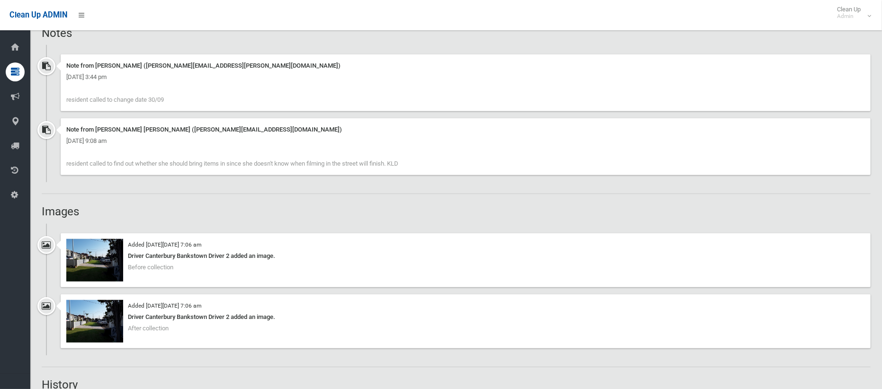
scroll to position [690, 0]
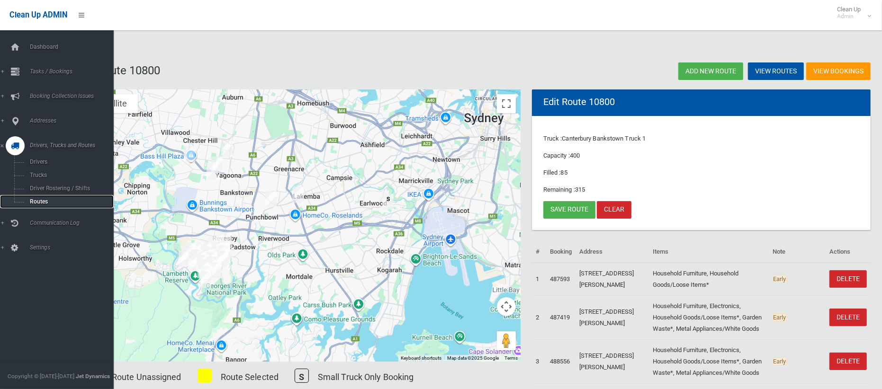
click at [37, 198] on span "Routes" at bounding box center [66, 201] width 79 height 7
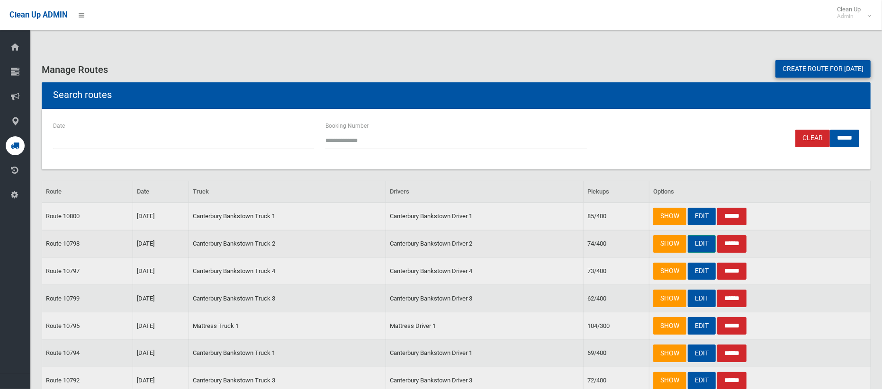
click at [700, 247] on link "EDIT" at bounding box center [702, 244] width 28 height 18
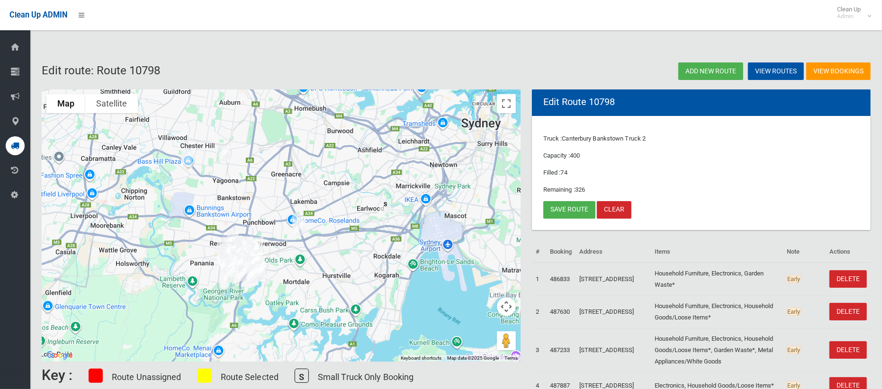
click at [223, 150] on img "166 Gascoigne Road, YAGOONA NSW 2199" at bounding box center [224, 154] width 19 height 24
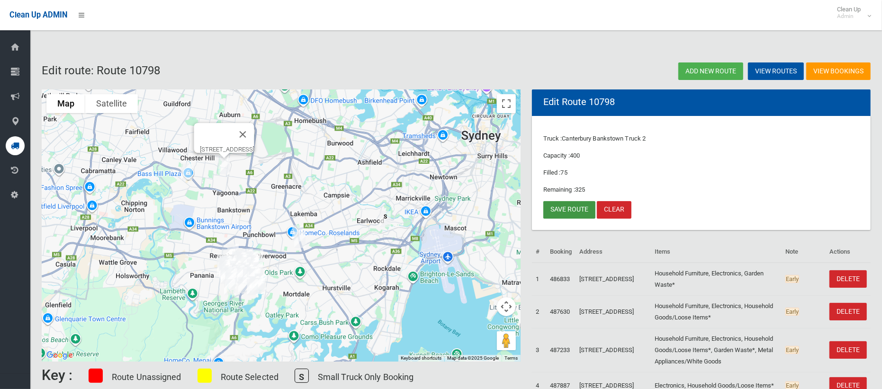
click at [560, 208] on link "Save route" at bounding box center [569, 210] width 52 height 18
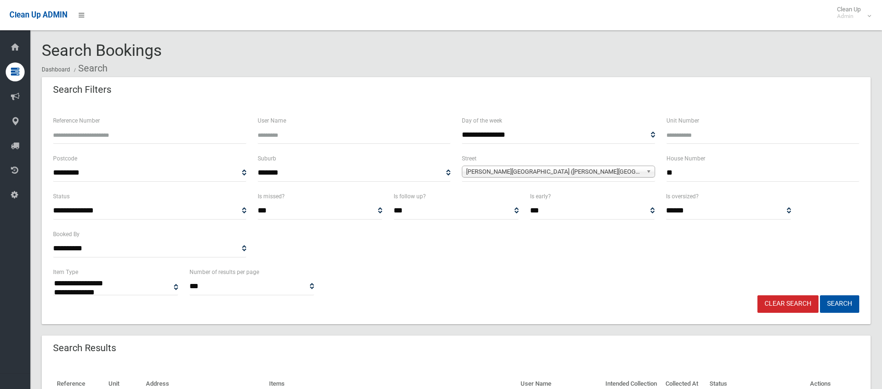
select select
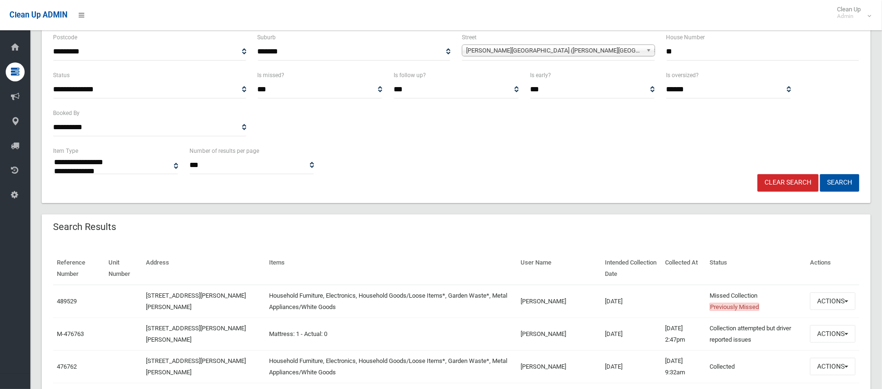
scroll to position [138, 0]
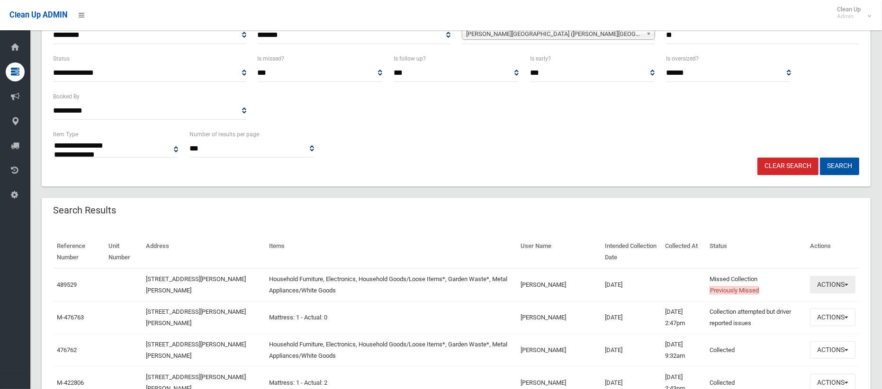
drag, startPoint x: 834, startPoint y: 285, endPoint x: 816, endPoint y: 287, distance: 17.6
click at [834, 285] on button "Actions" at bounding box center [832, 285] width 45 height 18
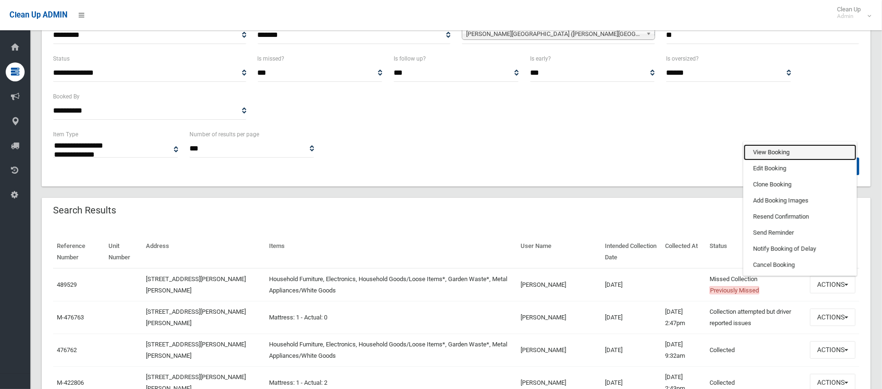
click at [769, 149] on link "View Booking" at bounding box center [800, 152] width 113 height 16
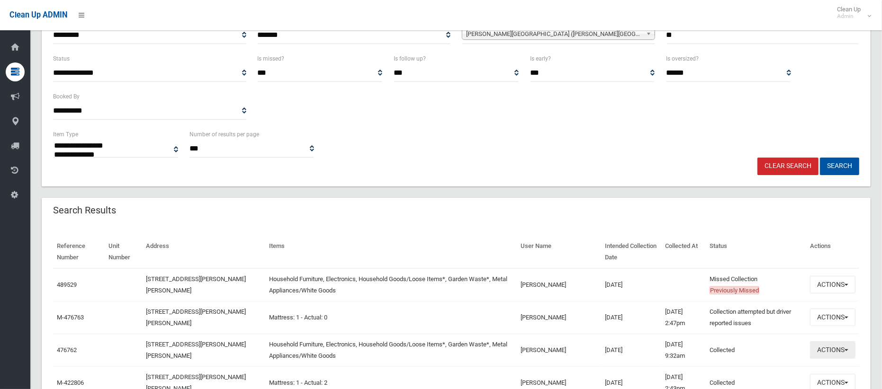
click at [826, 348] on button "Actions" at bounding box center [832, 350] width 45 height 18
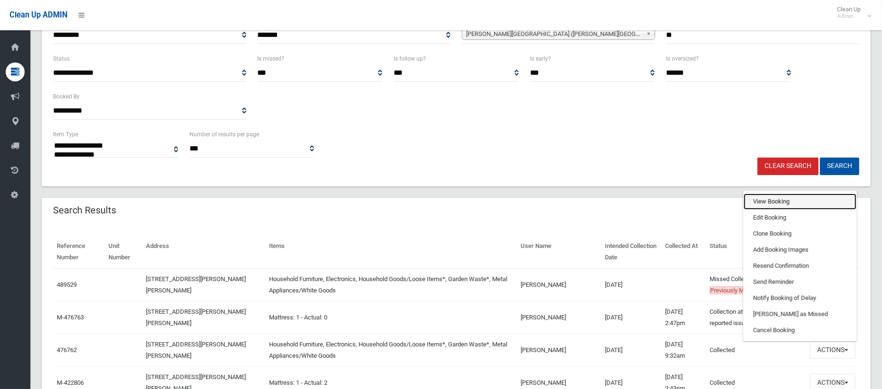
click at [780, 204] on link "View Booking" at bounding box center [800, 202] width 113 height 16
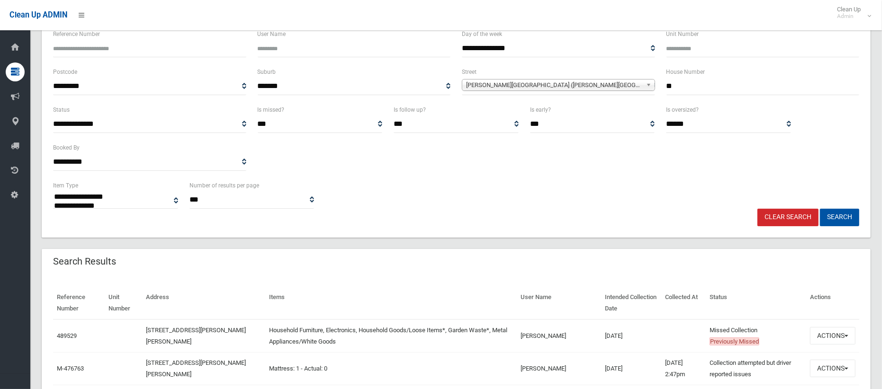
scroll to position [78, 0]
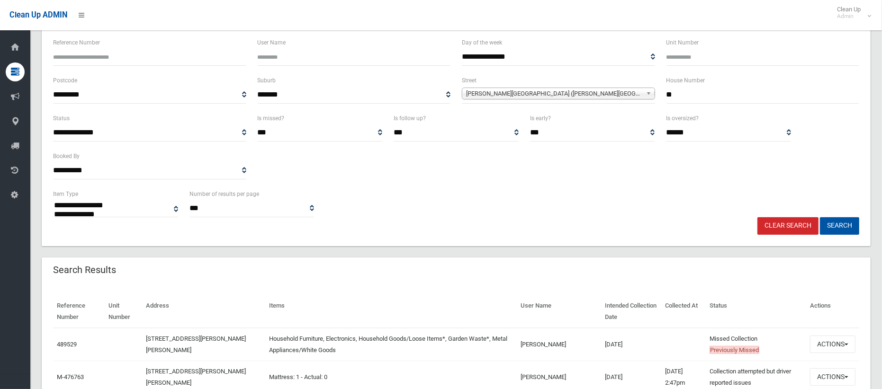
drag, startPoint x: 675, startPoint y: 96, endPoint x: 628, endPoint y: 93, distance: 46.5
click at [628, 94] on div "**********" at bounding box center [455, 94] width 817 height 38
type input "**"
click at [590, 93] on span "[PERSON_NAME][GEOGRAPHIC_DATA] ([PERSON_NAME][GEOGRAPHIC_DATA])" at bounding box center [554, 93] width 176 height 11
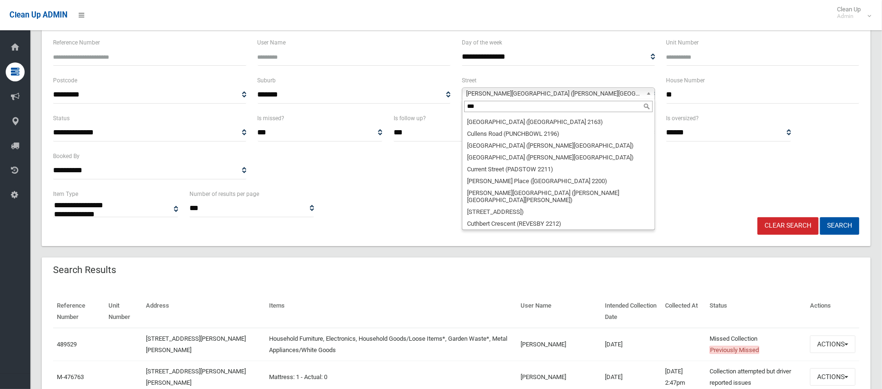
scroll to position [0, 0]
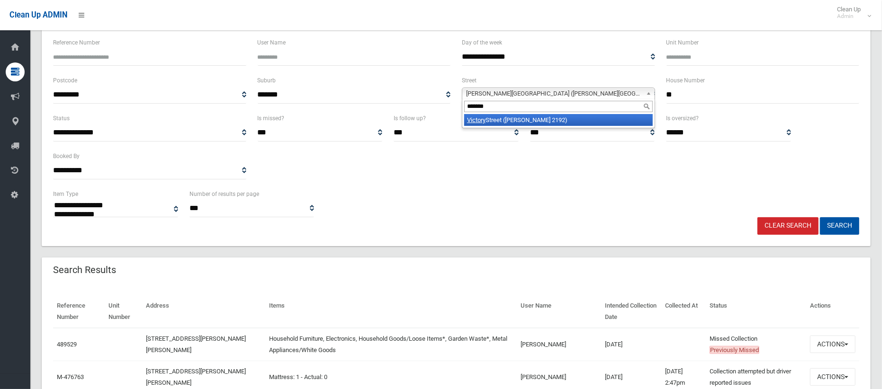
type input "*******"
click at [575, 116] on li "[GEOGRAPHIC_DATA] ([PERSON_NAME] 2192)" at bounding box center [558, 120] width 188 height 12
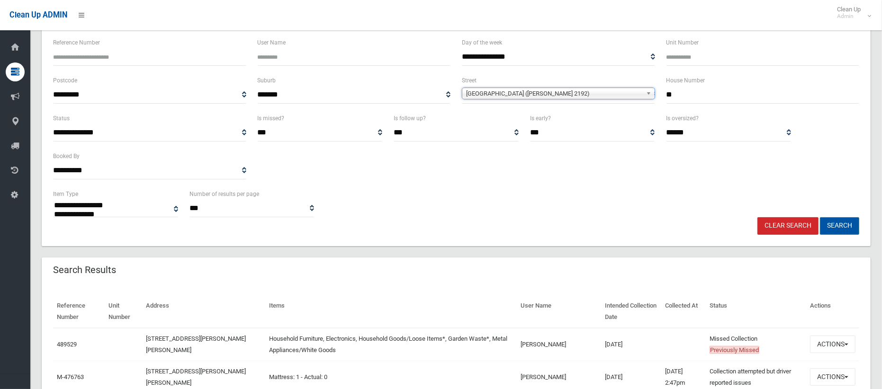
drag, startPoint x: 843, startPoint y: 226, endPoint x: 836, endPoint y: 225, distance: 6.8
click at [843, 226] on button "Search" at bounding box center [839, 226] width 39 height 18
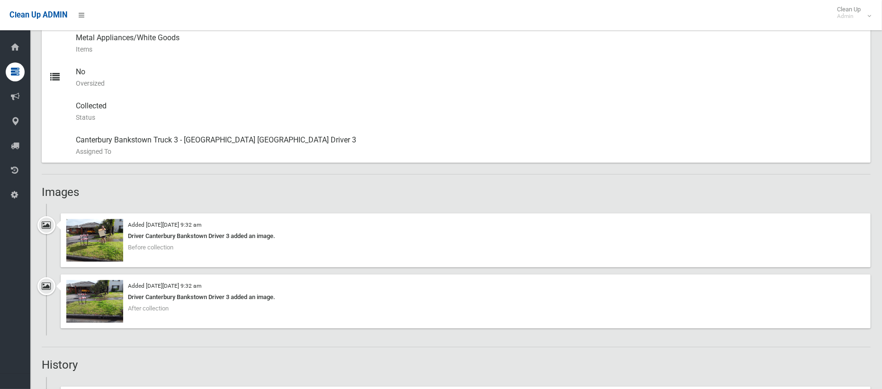
scroll to position [474, 0]
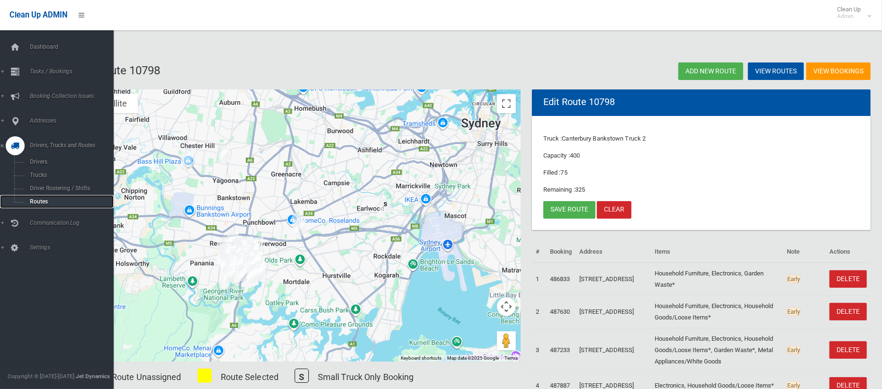
click at [37, 198] on span "Routes" at bounding box center [66, 201] width 79 height 7
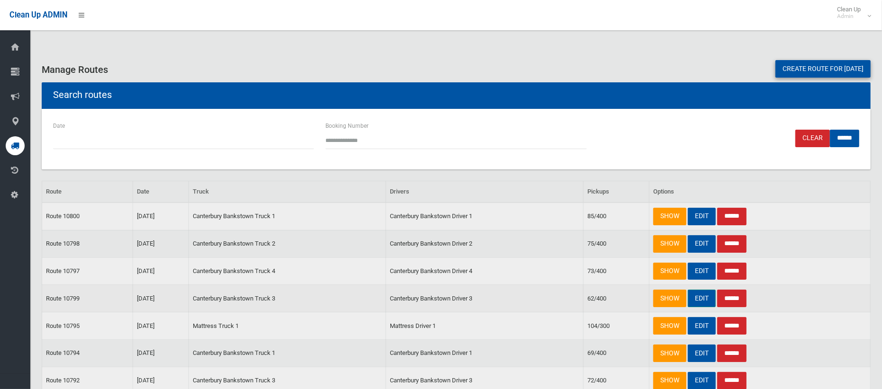
click at [702, 300] on link "EDIT" at bounding box center [702, 299] width 28 height 18
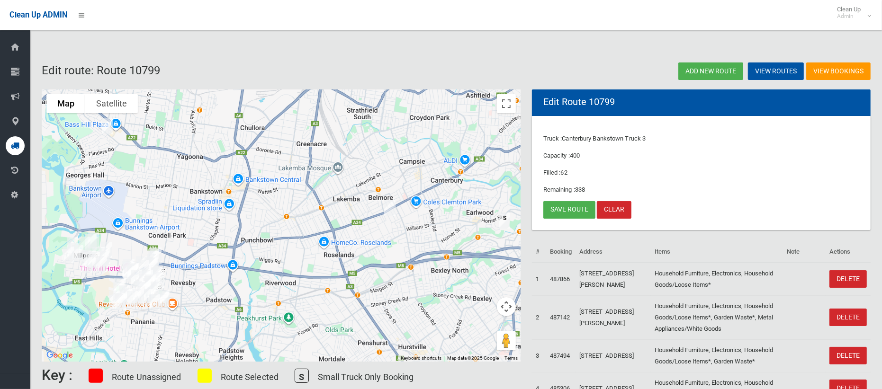
click at [107, 121] on img "81 Denman Road, GEORGES HALL NSW 2198" at bounding box center [107, 127] width 19 height 24
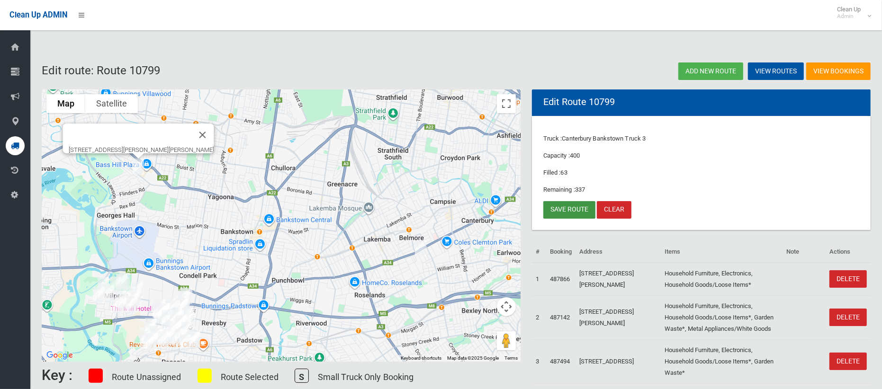
click at [564, 214] on link "Save route" at bounding box center [569, 210] width 52 height 18
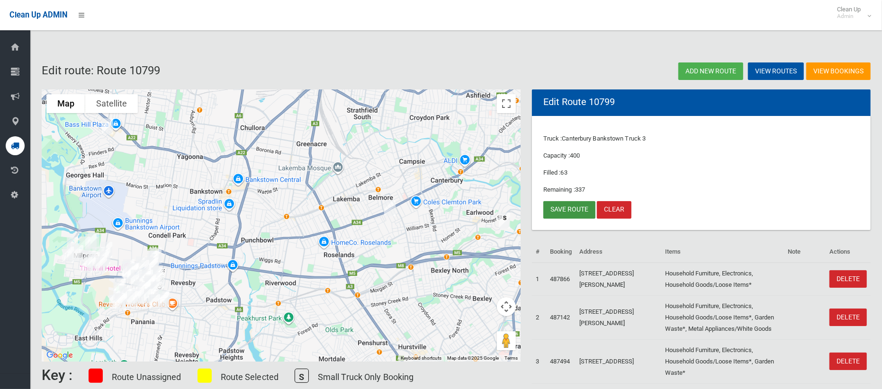
click at [569, 208] on link "Save route" at bounding box center [569, 210] width 52 height 18
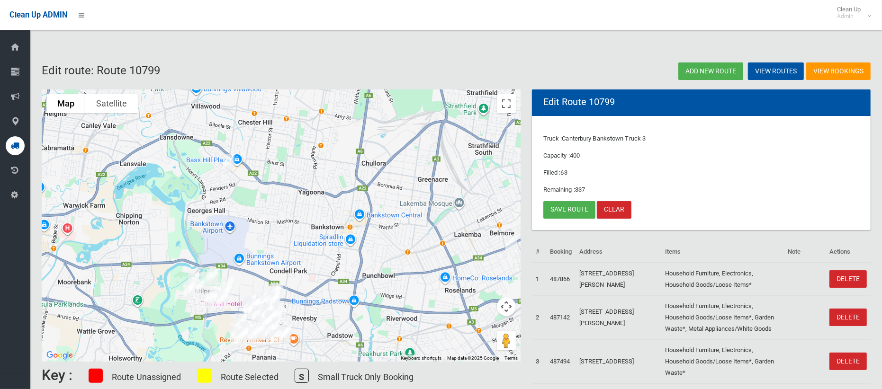
drag, startPoint x: 187, startPoint y: 188, endPoint x: 290, endPoint y: 191, distance: 103.3
click at [290, 191] on div at bounding box center [281, 226] width 479 height 272
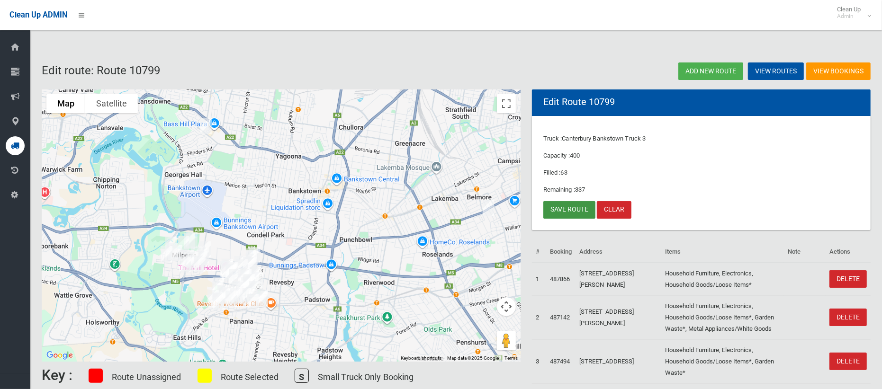
click at [560, 205] on link "Save route" at bounding box center [569, 210] width 52 height 18
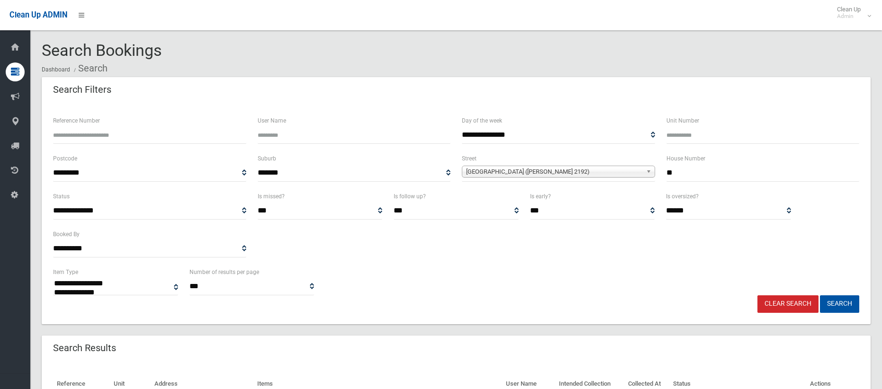
select select
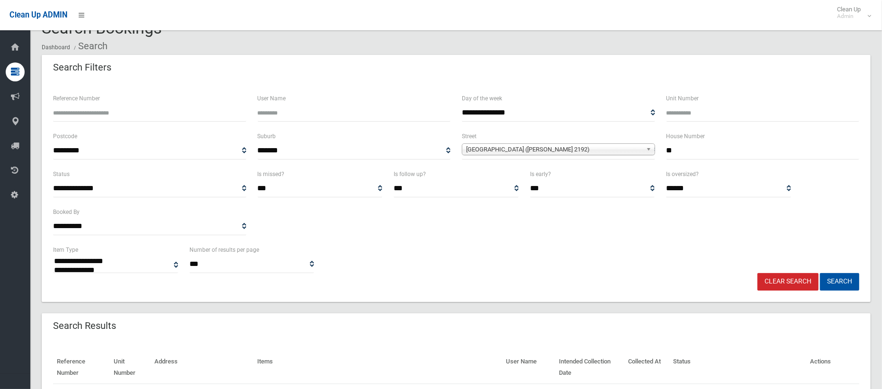
scroll to position [90, 0]
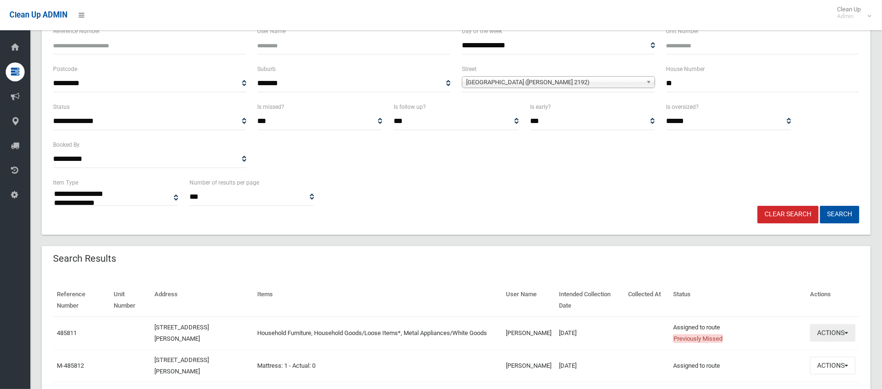
click at [814, 334] on button "Actions" at bounding box center [832, 333] width 45 height 18
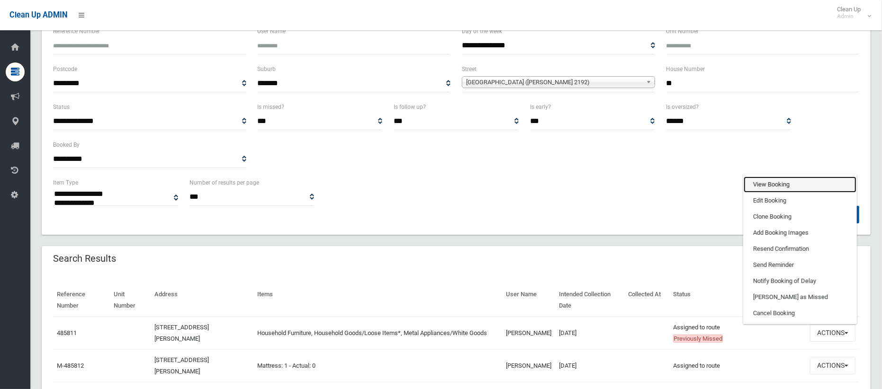
click at [770, 182] on link "View Booking" at bounding box center [800, 185] width 113 height 16
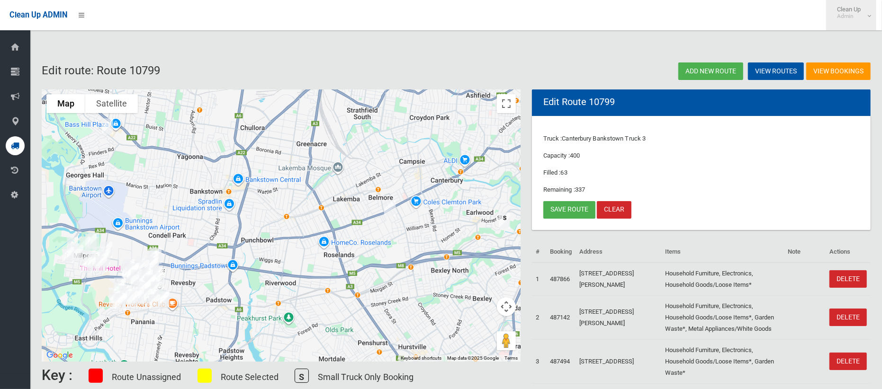
click at [847, 11] on span "Clean Up Admin" at bounding box center [851, 13] width 38 height 14
click at [843, 45] on link "Logout" at bounding box center [850, 41] width 49 height 16
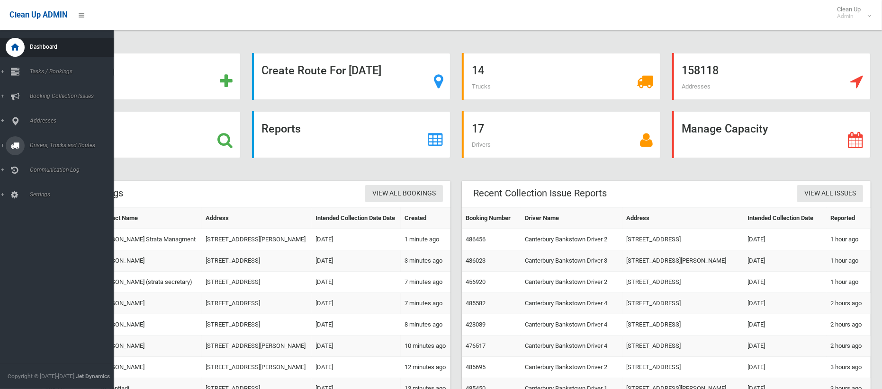
click at [48, 147] on span "Drivers, Trucks and Routes" at bounding box center [70, 145] width 87 height 7
click at [38, 199] on span "Routes" at bounding box center [66, 201] width 79 height 7
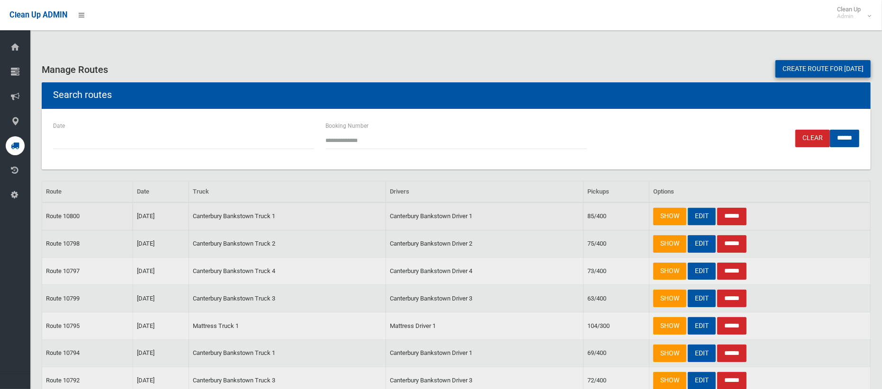
click at [708, 216] on link "EDIT" at bounding box center [702, 217] width 28 height 18
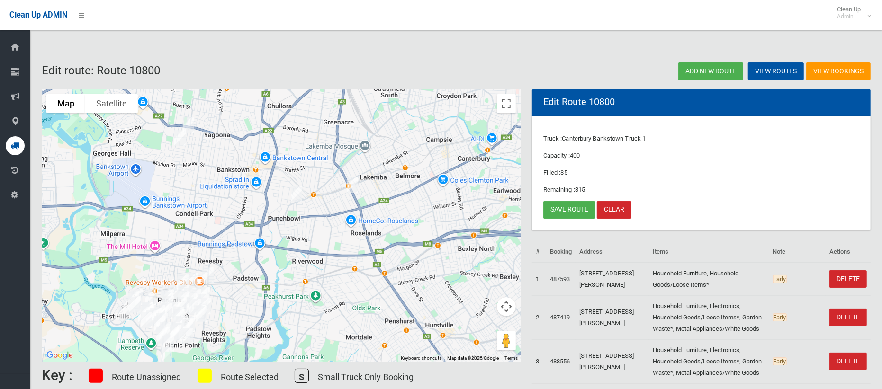
drag, startPoint x: 342, startPoint y: 195, endPoint x: 476, endPoint y: 127, distance: 149.7
click at [386, 220] on div at bounding box center [281, 226] width 479 height 272
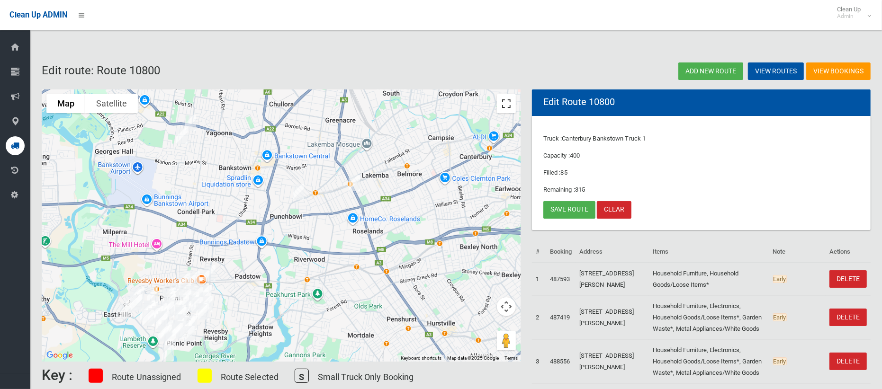
click at [502, 107] on button "Toggle fullscreen view" at bounding box center [506, 103] width 19 height 19
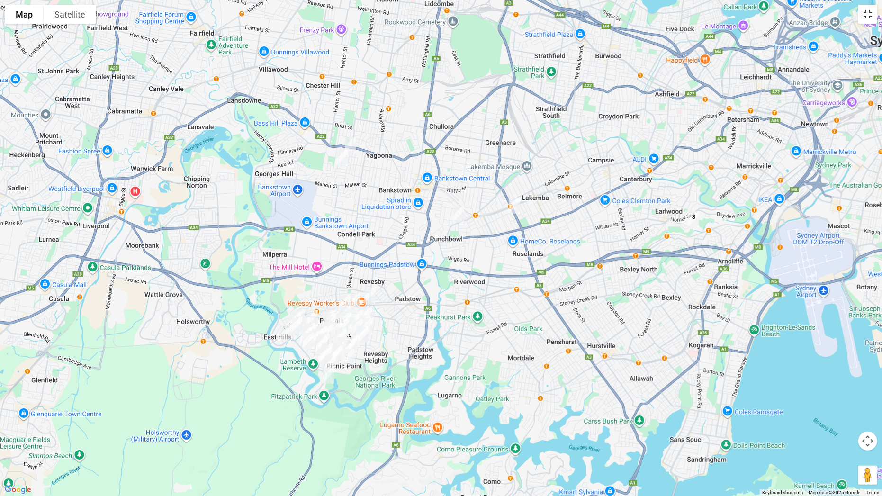
click at [866, 16] on button "Toggle fullscreen view" at bounding box center [867, 14] width 19 height 19
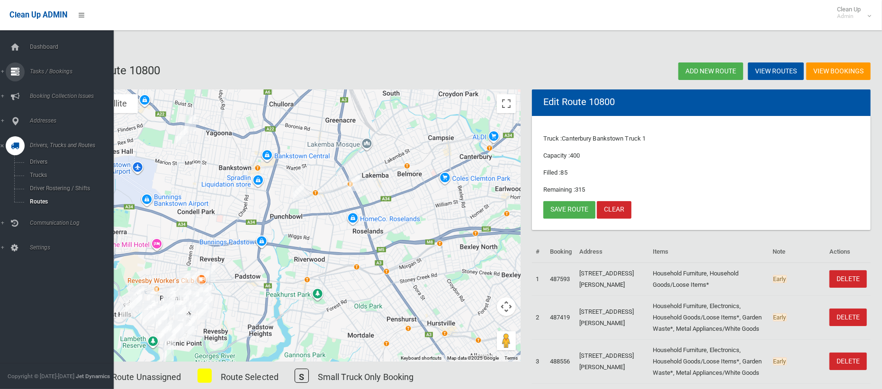
click at [45, 72] on span "Tasks / Bookings" at bounding box center [70, 71] width 87 height 7
click at [39, 140] on span "Search" at bounding box center [66, 141] width 79 height 7
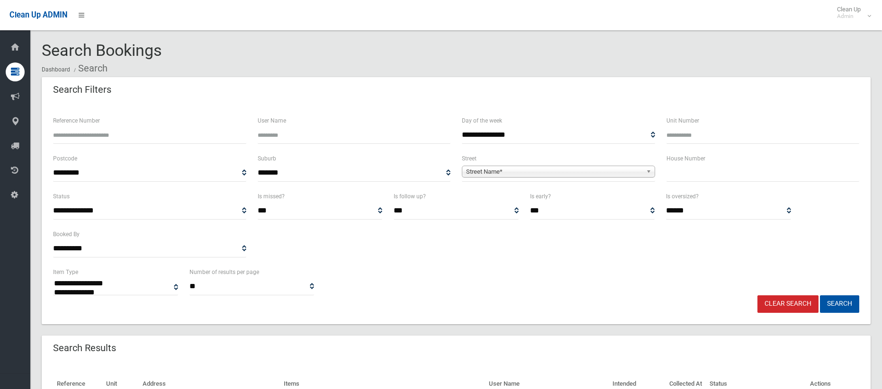
select select
click at [688, 174] on input "text" at bounding box center [762, 173] width 193 height 18
type input "**"
click at [599, 170] on span "Street Name*" at bounding box center [554, 171] width 176 height 11
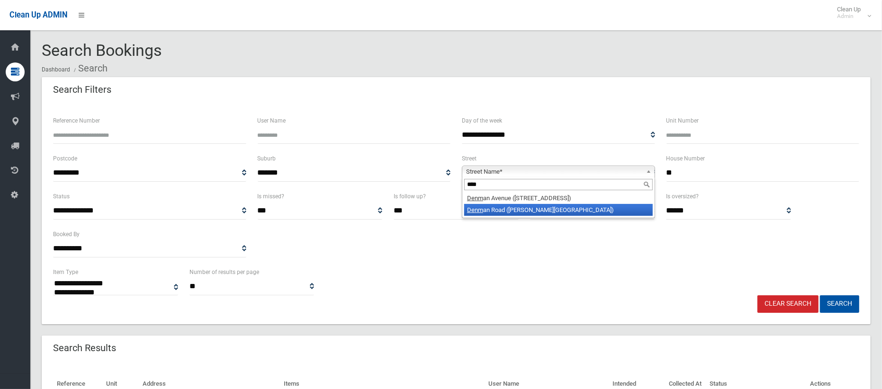
type input "****"
click at [595, 210] on li "Denm an Road (GEORGES HALL 2198)" at bounding box center [558, 210] width 188 height 12
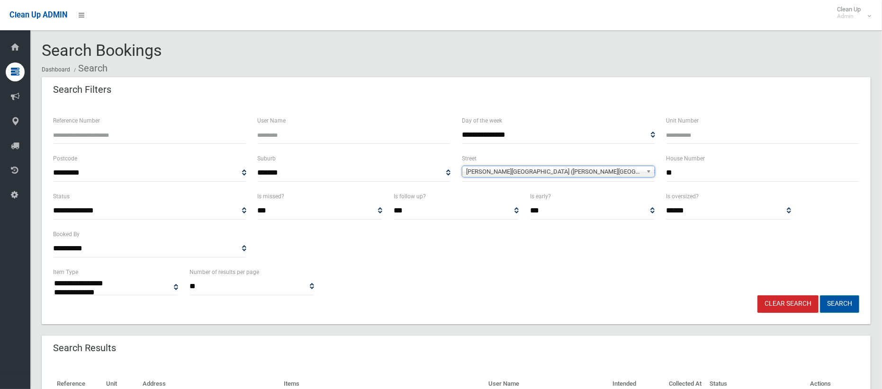
click at [839, 304] on button "Search" at bounding box center [839, 305] width 39 height 18
select select
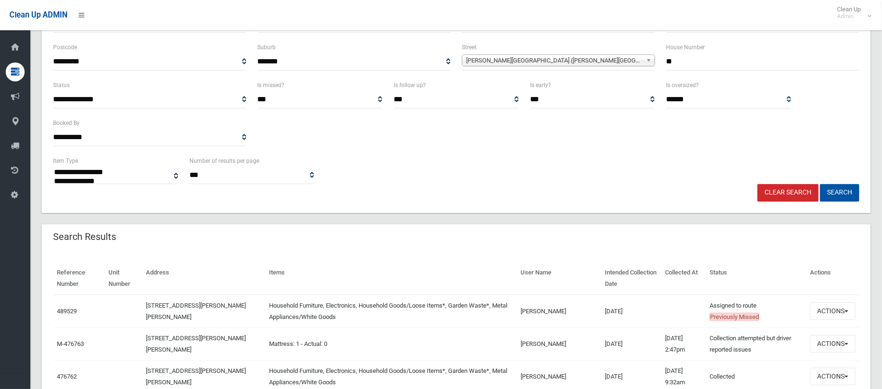
scroll to position [133, 0]
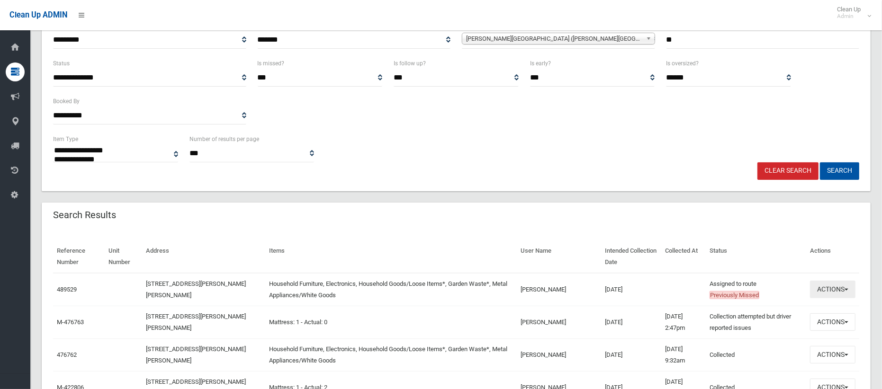
click at [826, 288] on button "Actions" at bounding box center [832, 290] width 45 height 18
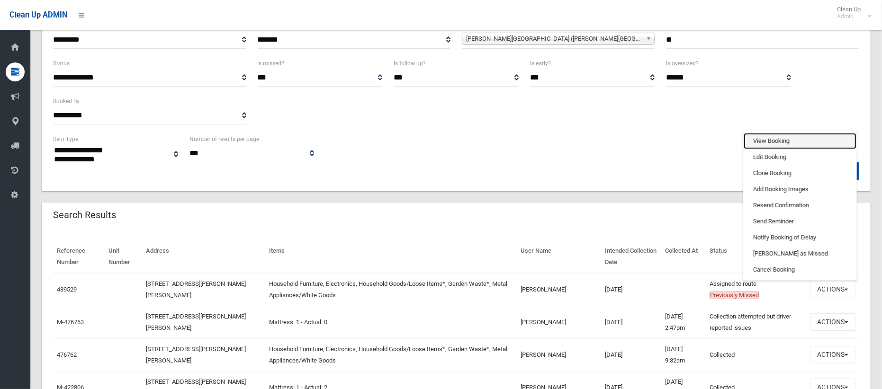
click at [758, 141] on link "View Booking" at bounding box center [800, 141] width 113 height 16
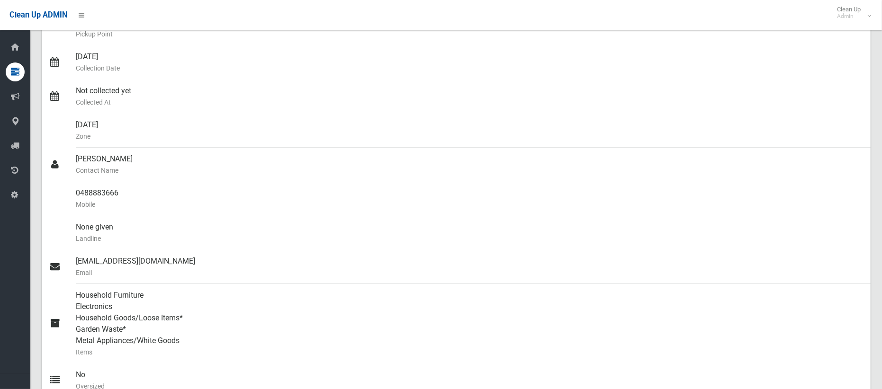
scroll to position [126, 0]
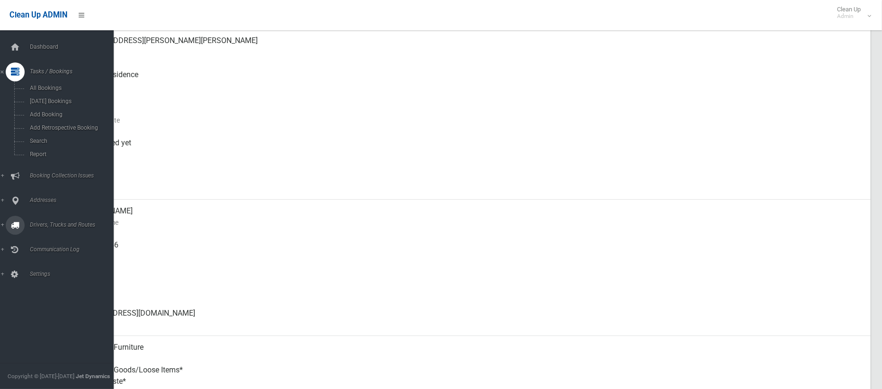
click at [39, 222] on span "Drivers, Trucks and Routes" at bounding box center [70, 225] width 87 height 7
click at [37, 197] on link "Routes" at bounding box center [57, 201] width 114 height 13
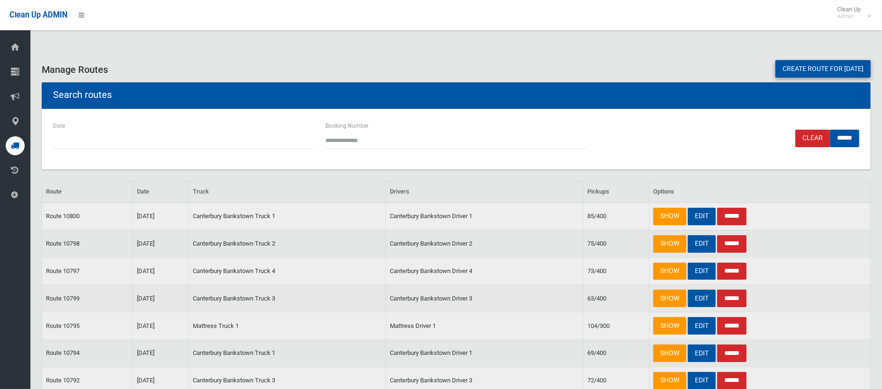
click at [709, 301] on link "EDIT" at bounding box center [702, 299] width 28 height 18
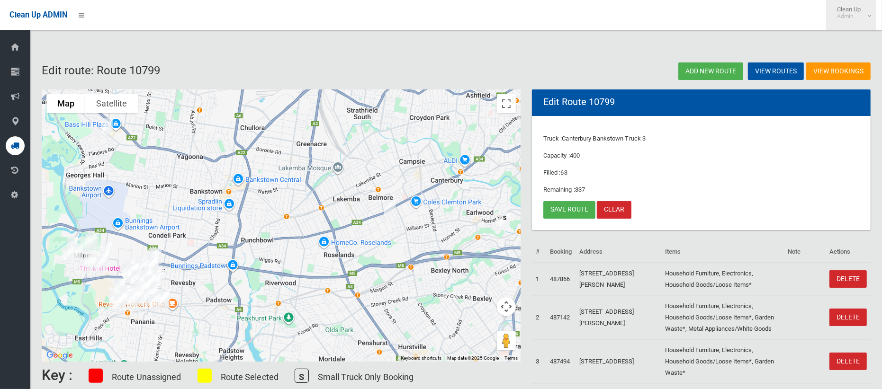
click at [858, 11] on span "Clean Up Admin" at bounding box center [851, 13] width 38 height 14
click at [850, 45] on link "Logout" at bounding box center [850, 41] width 49 height 16
